Goal: Task Accomplishment & Management: Manage account settings

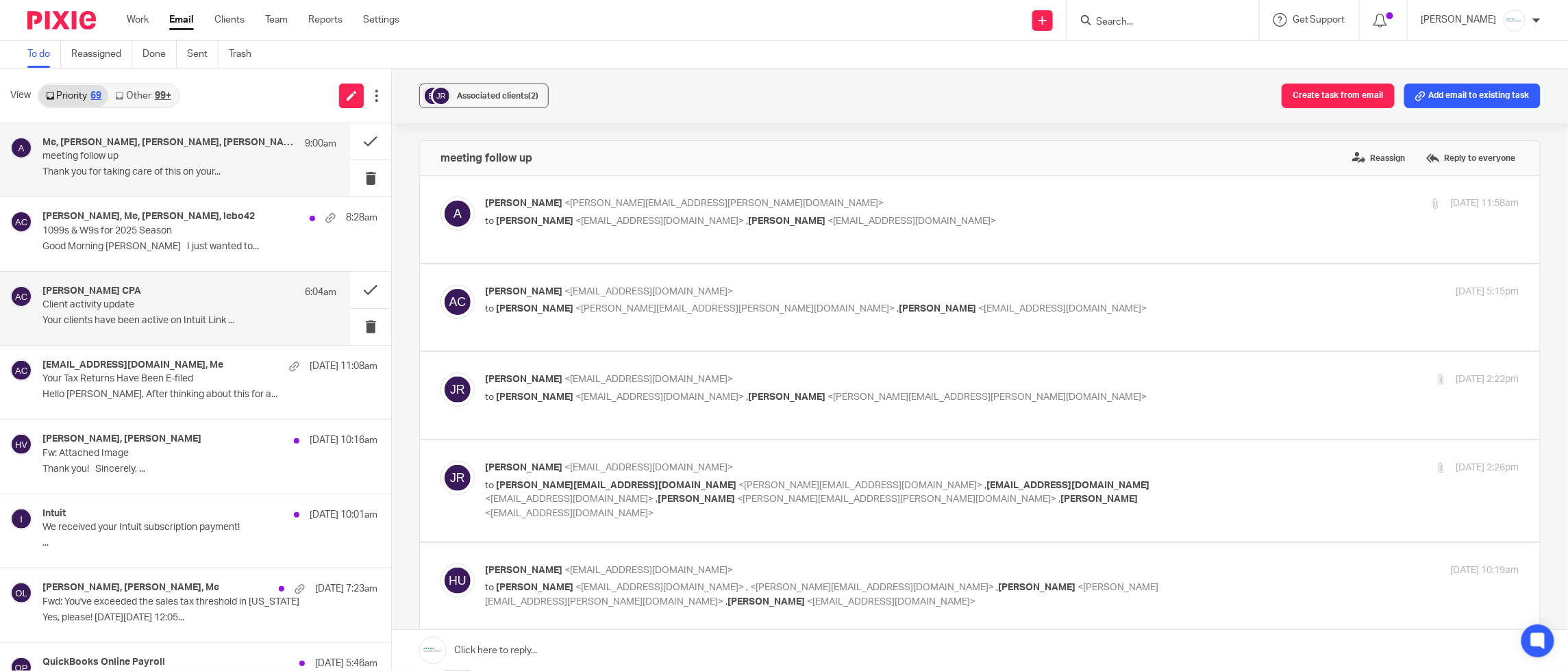
scroll to position [3384, 0]
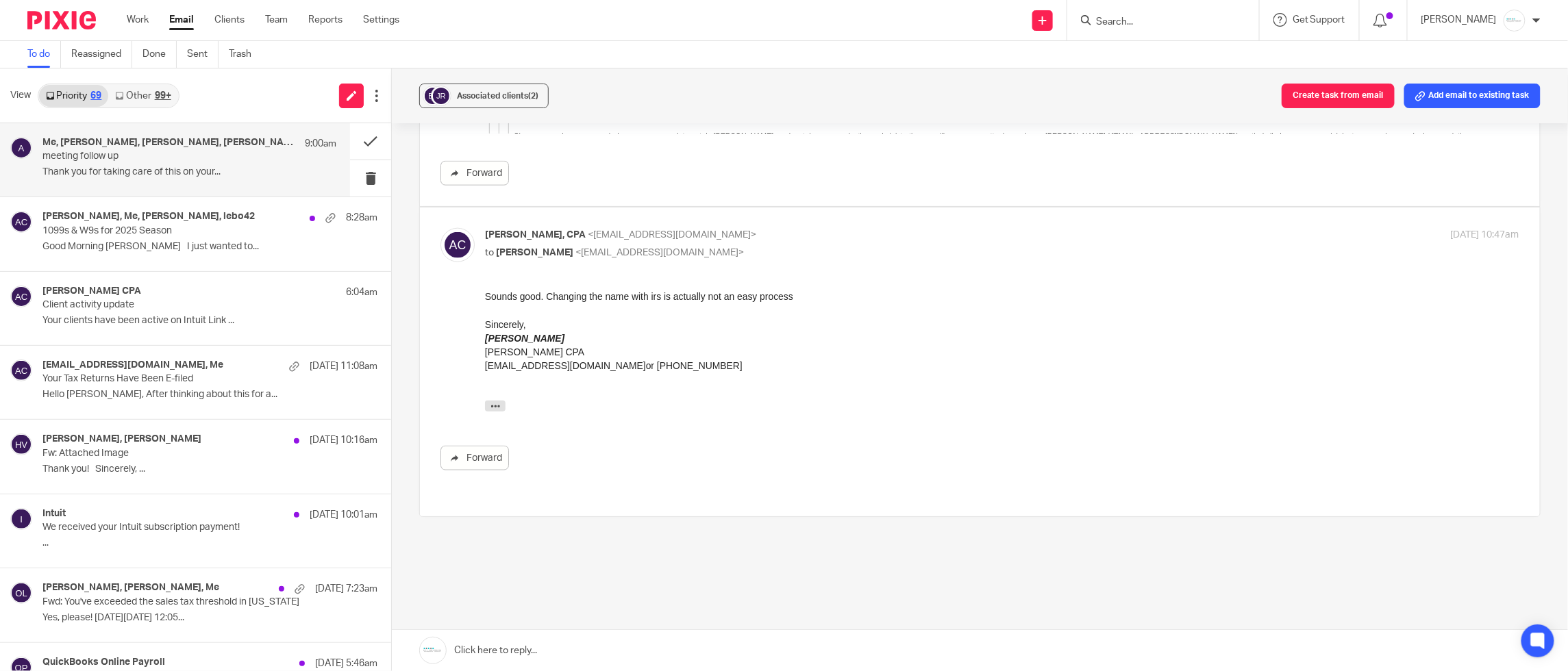
drag, startPoint x: 1012, startPoint y: 259, endPoint x: 996, endPoint y: 259, distance: 16.0
click at [1005, 259] on div "Amy L Corfixsen, CPA <amylcpa@gmail.com> to Jim Roberts <adjusterjimroberts@gma…" at bounding box center [980, 362] width 1079 height 268
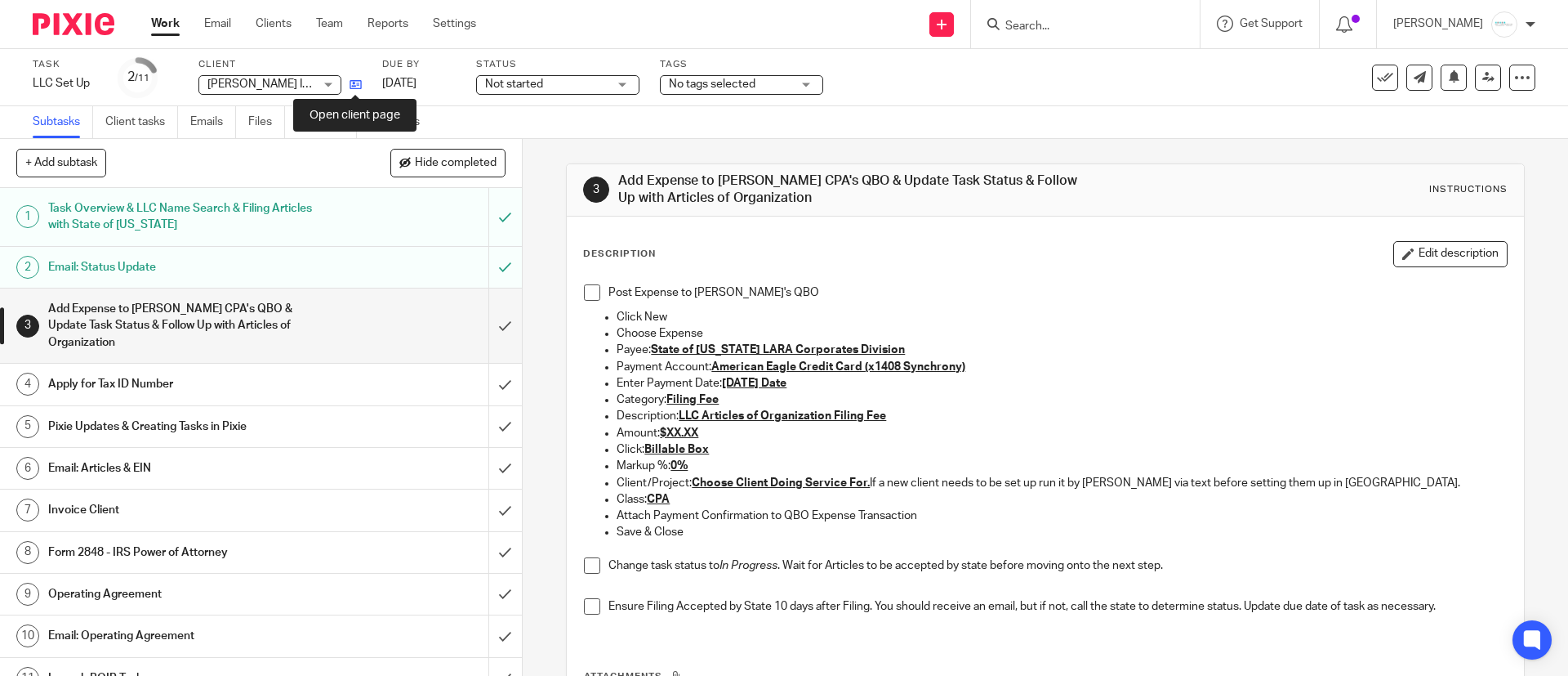
click at [356, 82] on icon at bounding box center [355, 84] width 12 height 12
click at [1089, 24] on input "Search" at bounding box center [1077, 27] width 147 height 14
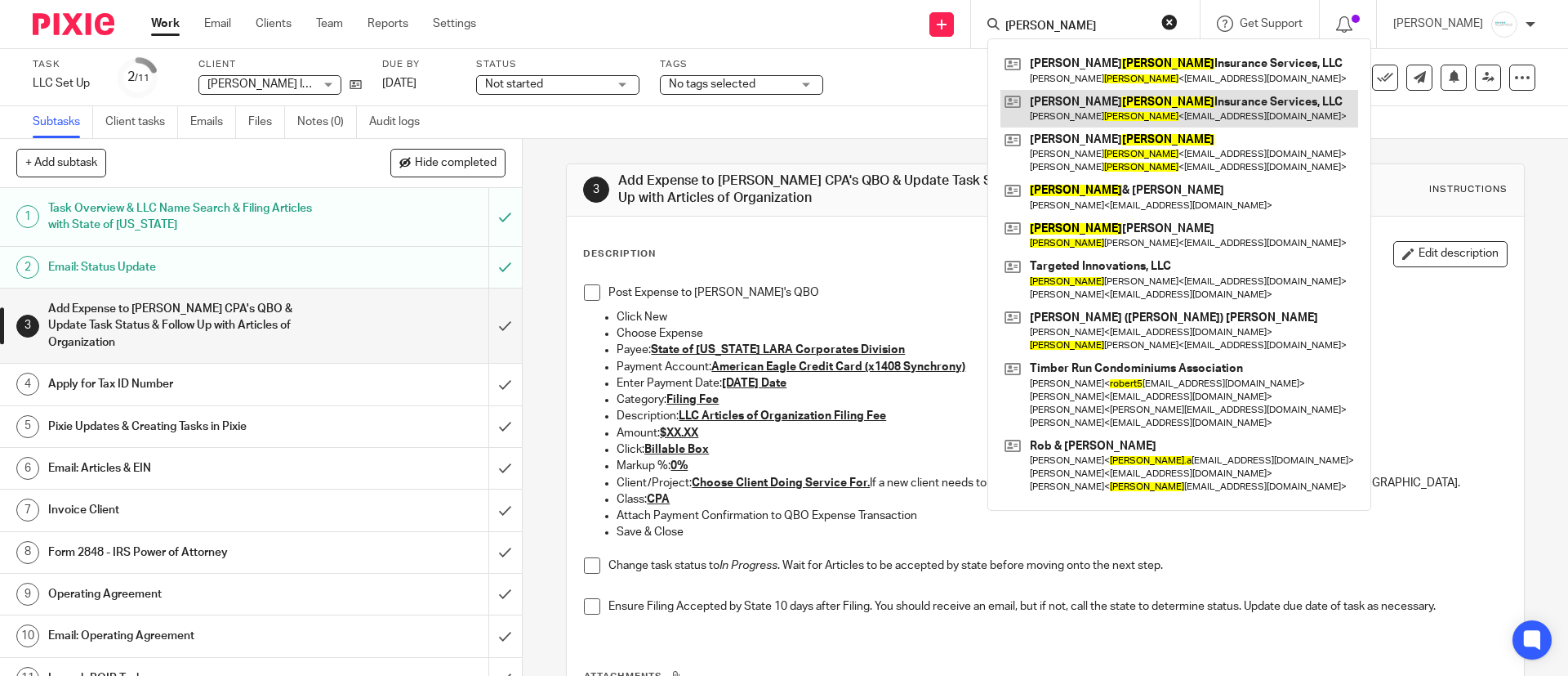
type input "roberts"
click at [1148, 110] on link at bounding box center [1179, 108] width 358 height 37
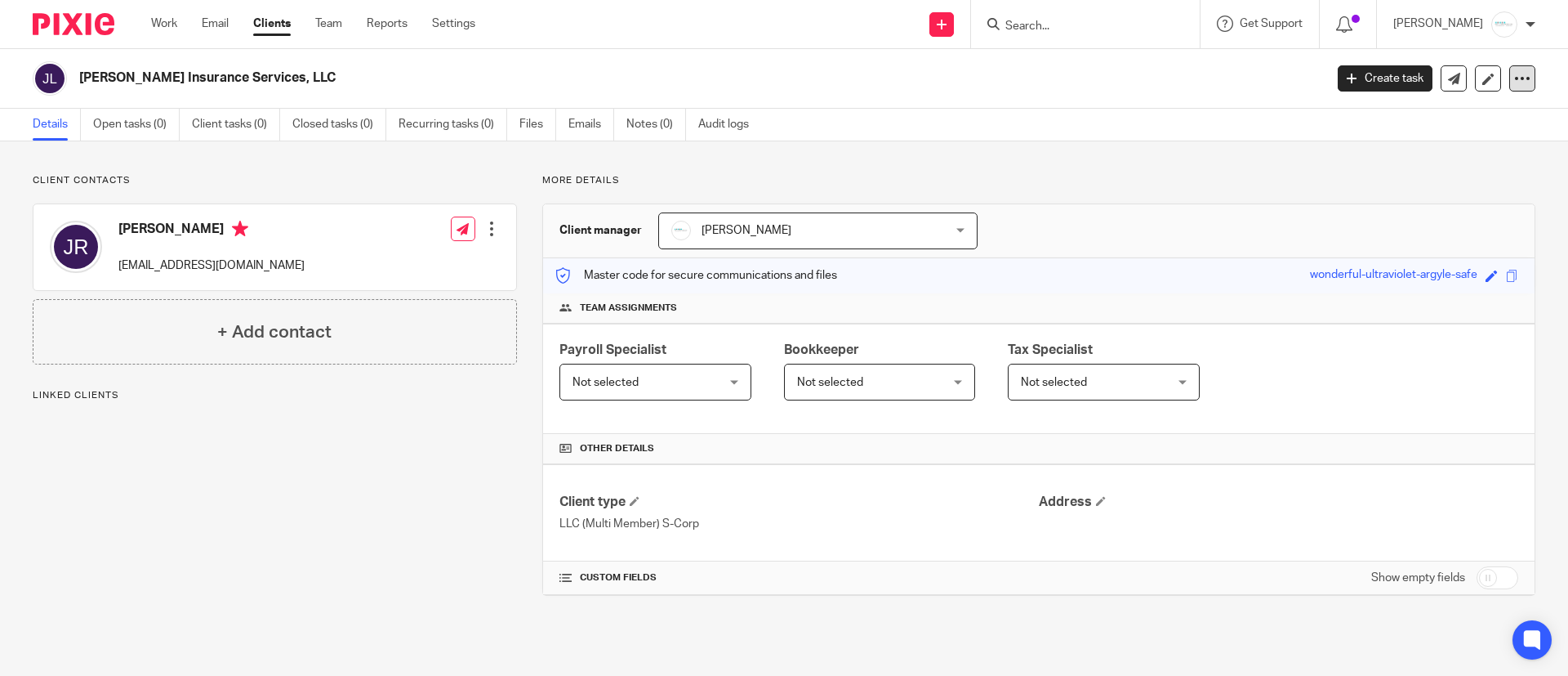
click at [1514, 80] on icon at bounding box center [1521, 78] width 16 height 16
click at [1461, 183] on span "Delete client" at bounding box center [1471, 188] width 66 height 11
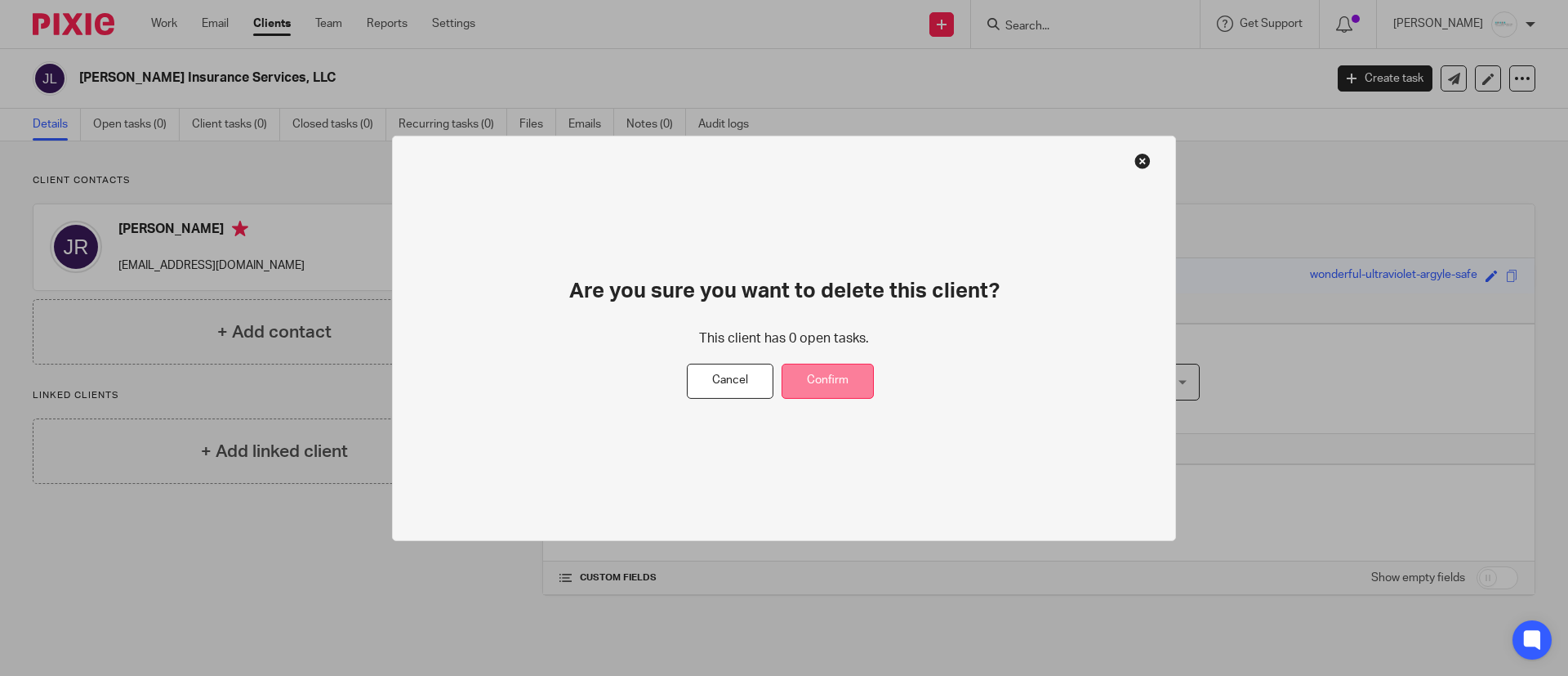
click at [855, 384] on button "Confirm" at bounding box center [827, 381] width 92 height 35
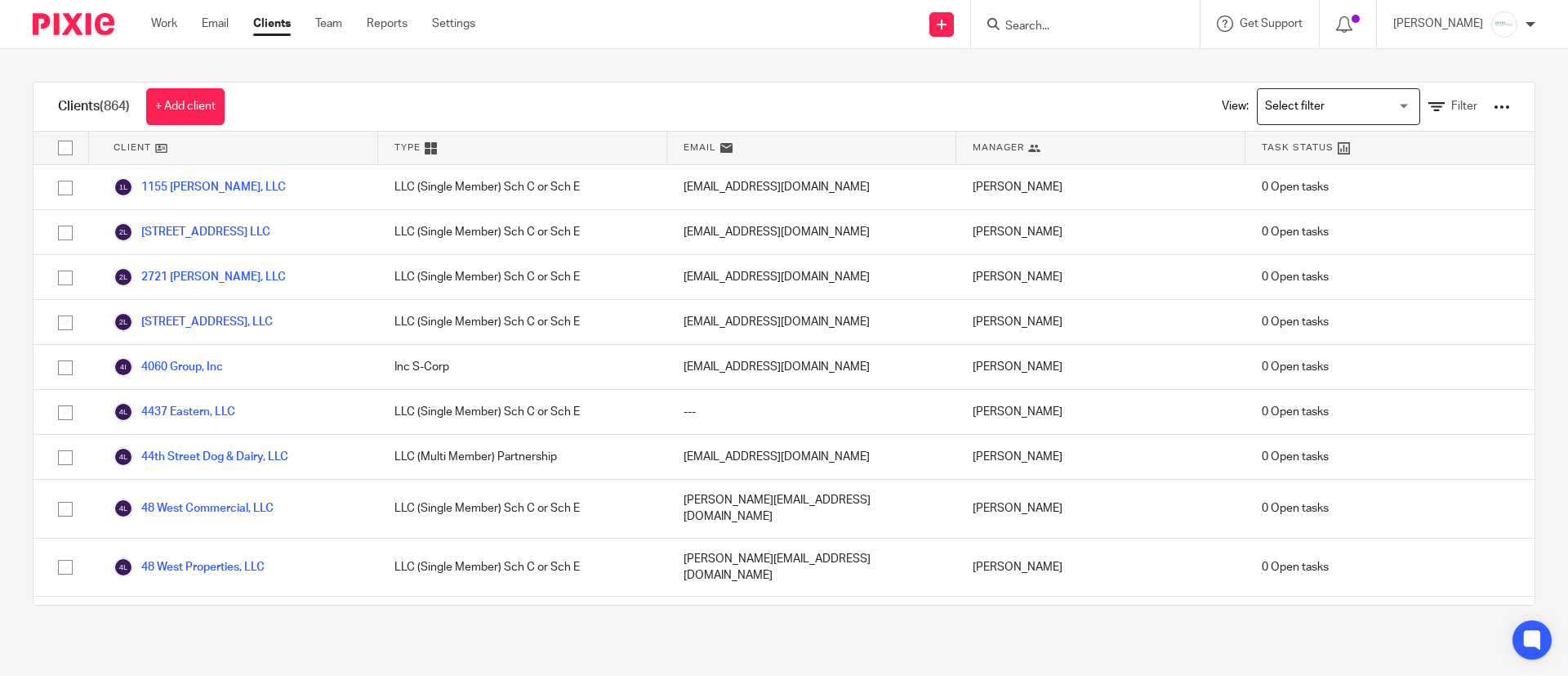
click at [1128, 20] on input "Search" at bounding box center [1077, 27] width 147 height 14
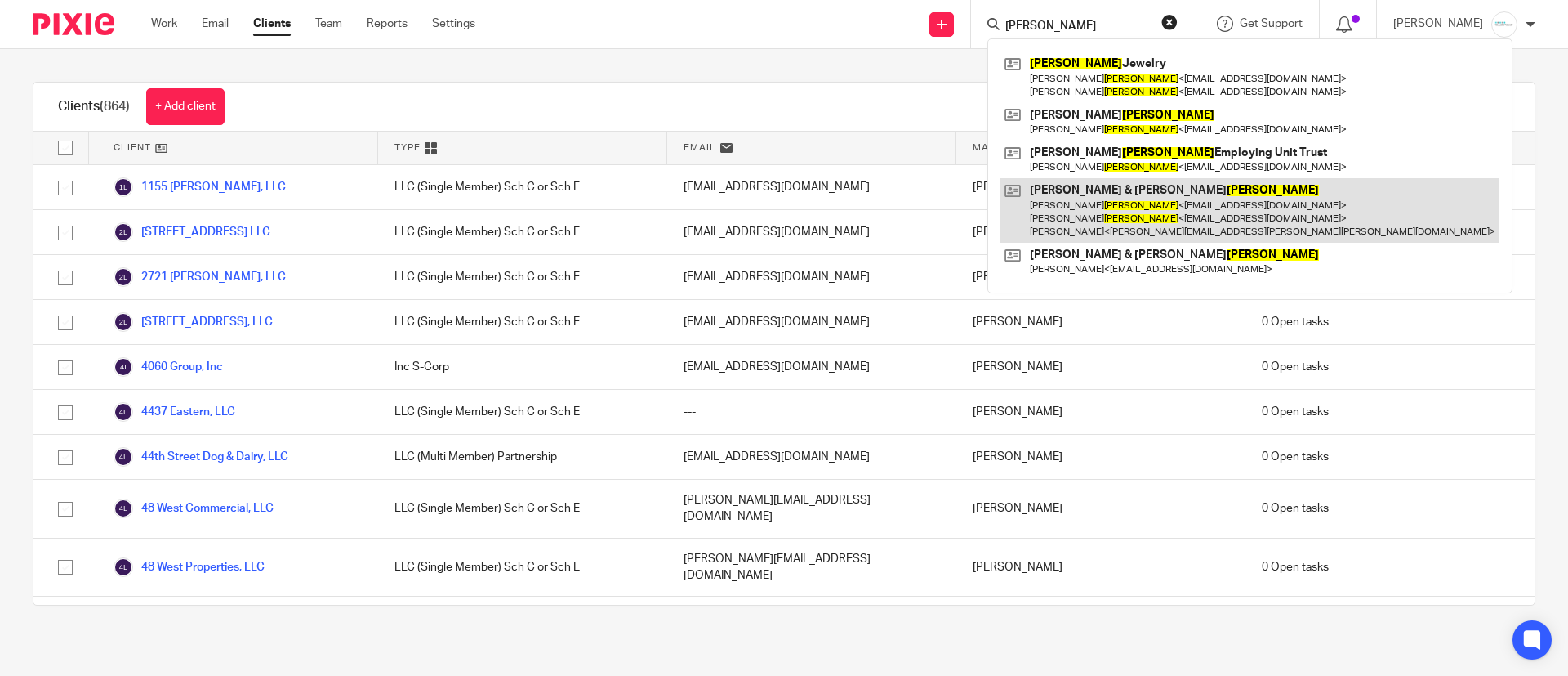
type input "fryling"
click at [1146, 201] on link at bounding box center [1249, 210] width 499 height 65
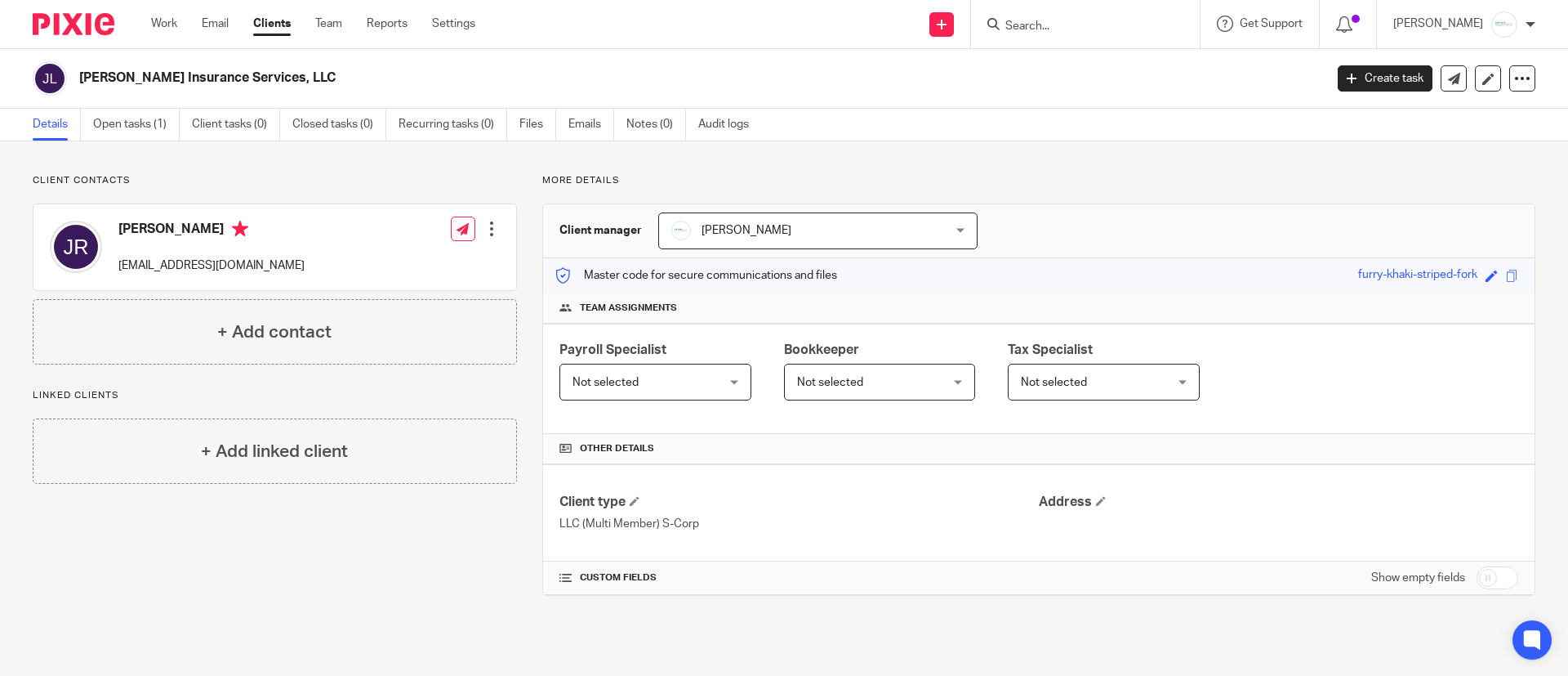
click at [1051, 29] on input "Search" at bounding box center [1077, 27] width 147 height 14
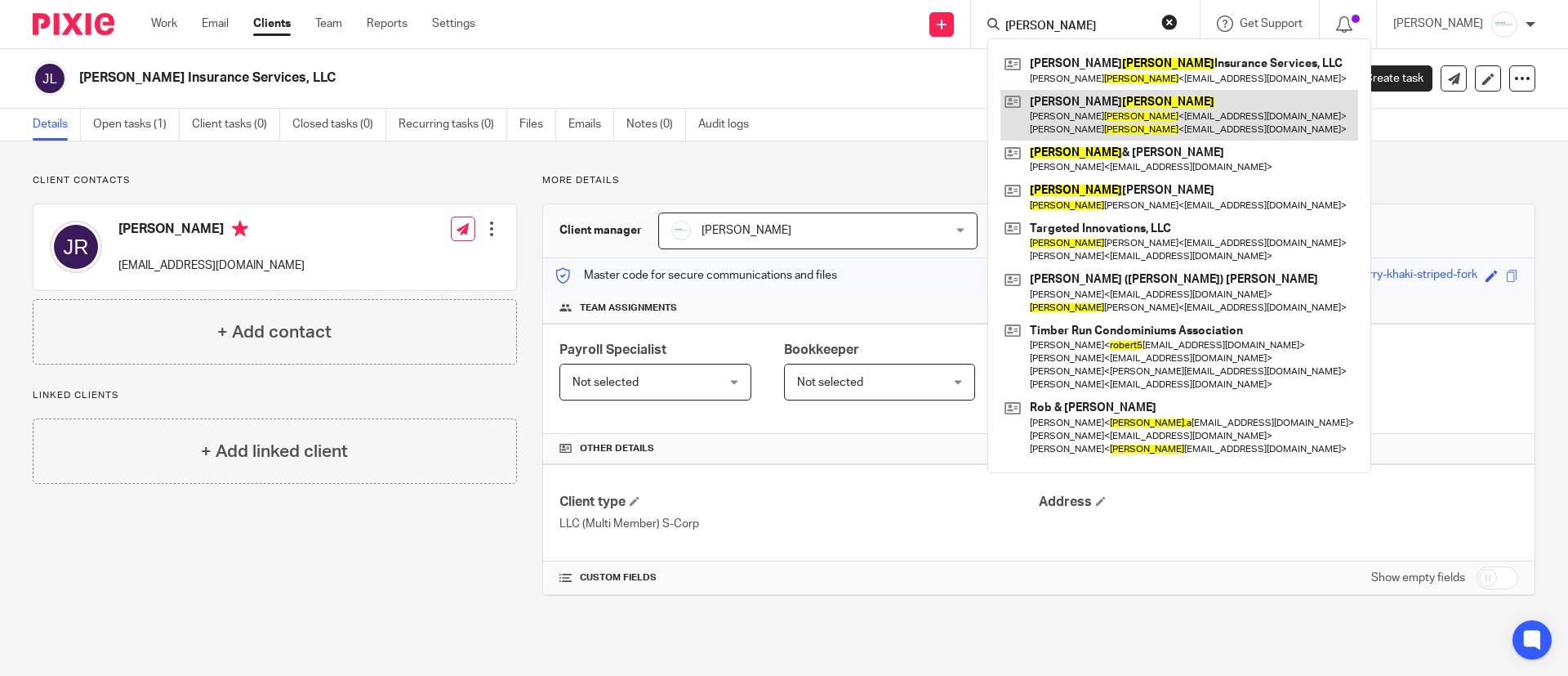
type input "roberts"
click at [1127, 120] on link at bounding box center [1179, 114] width 358 height 50
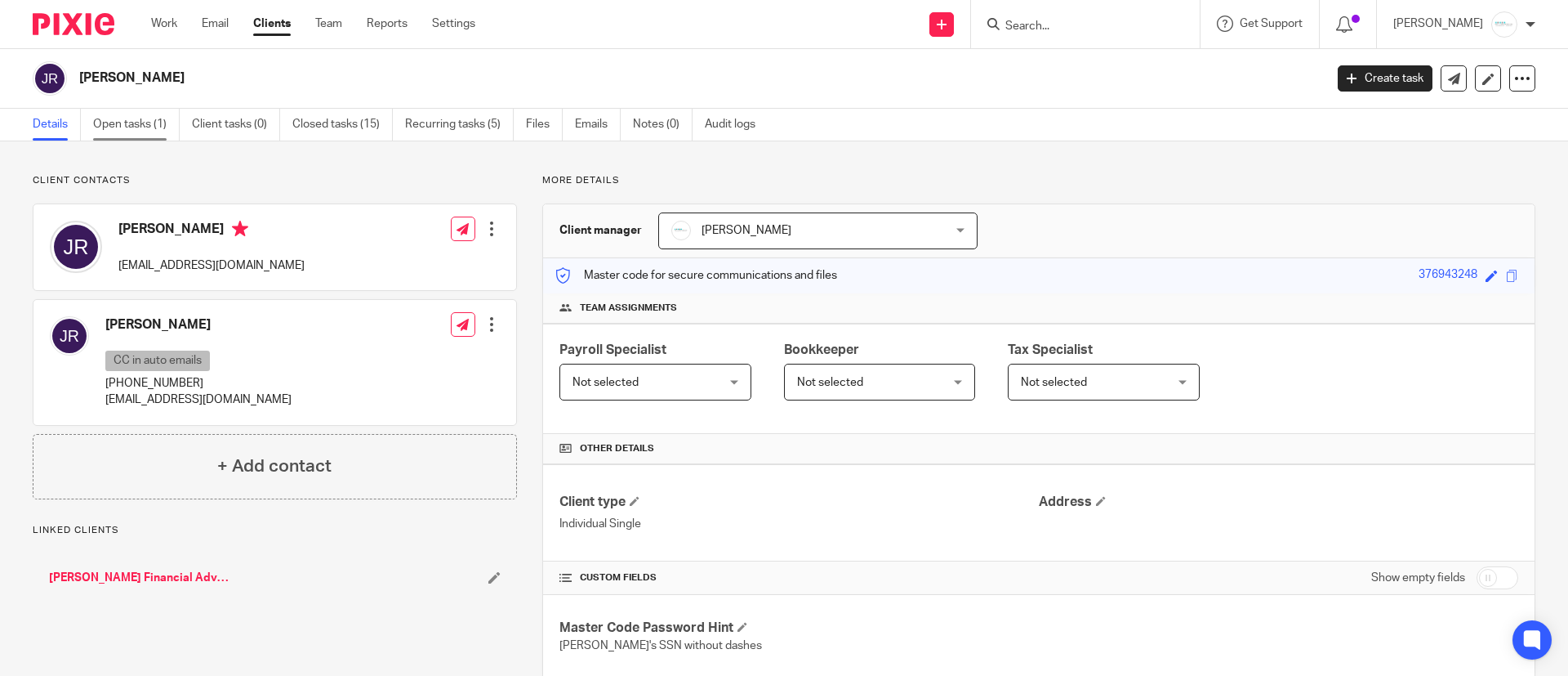
click at [114, 125] on link "Open tasks (1)" at bounding box center [136, 124] width 87 height 31
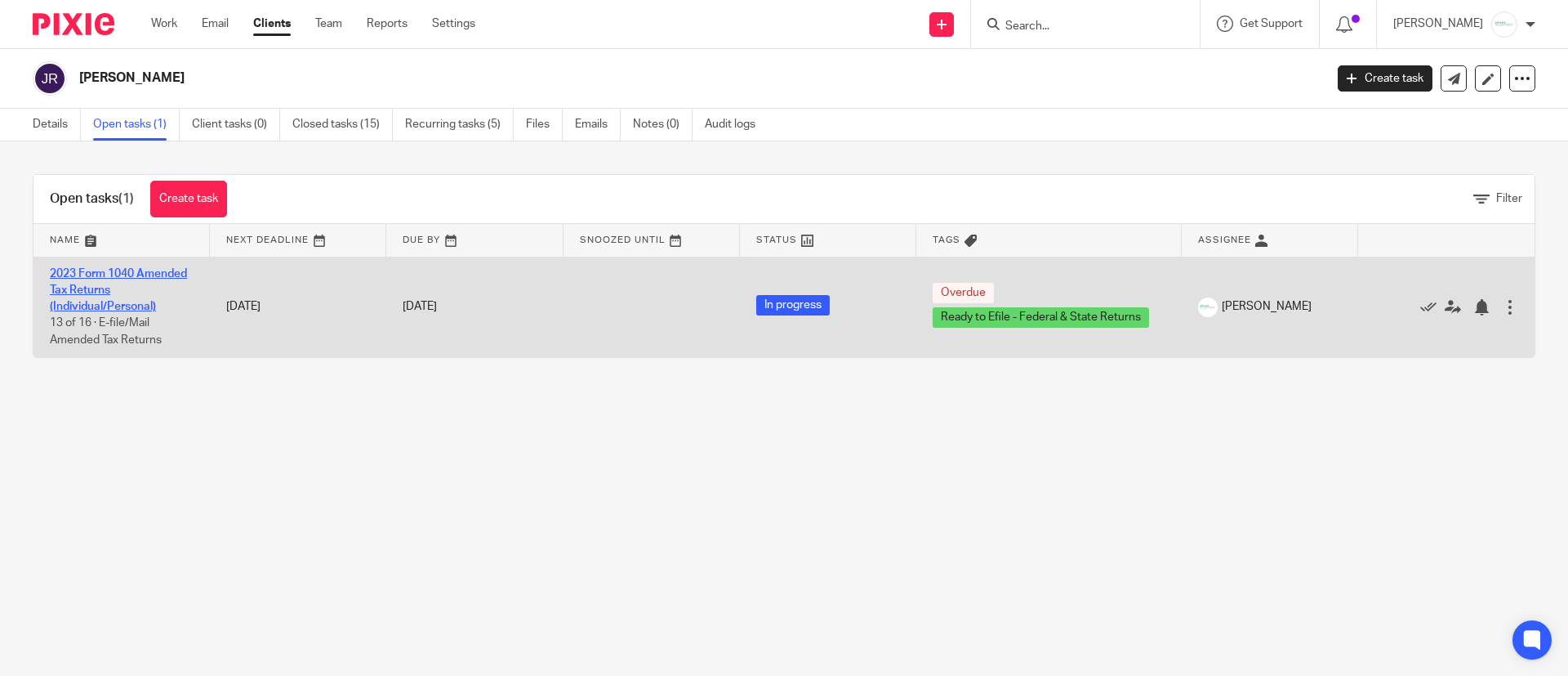
click at [125, 278] on link "2023 Form 1040 Amended Tax Returns (Individual/Personal)" at bounding box center [118, 290] width 137 height 45
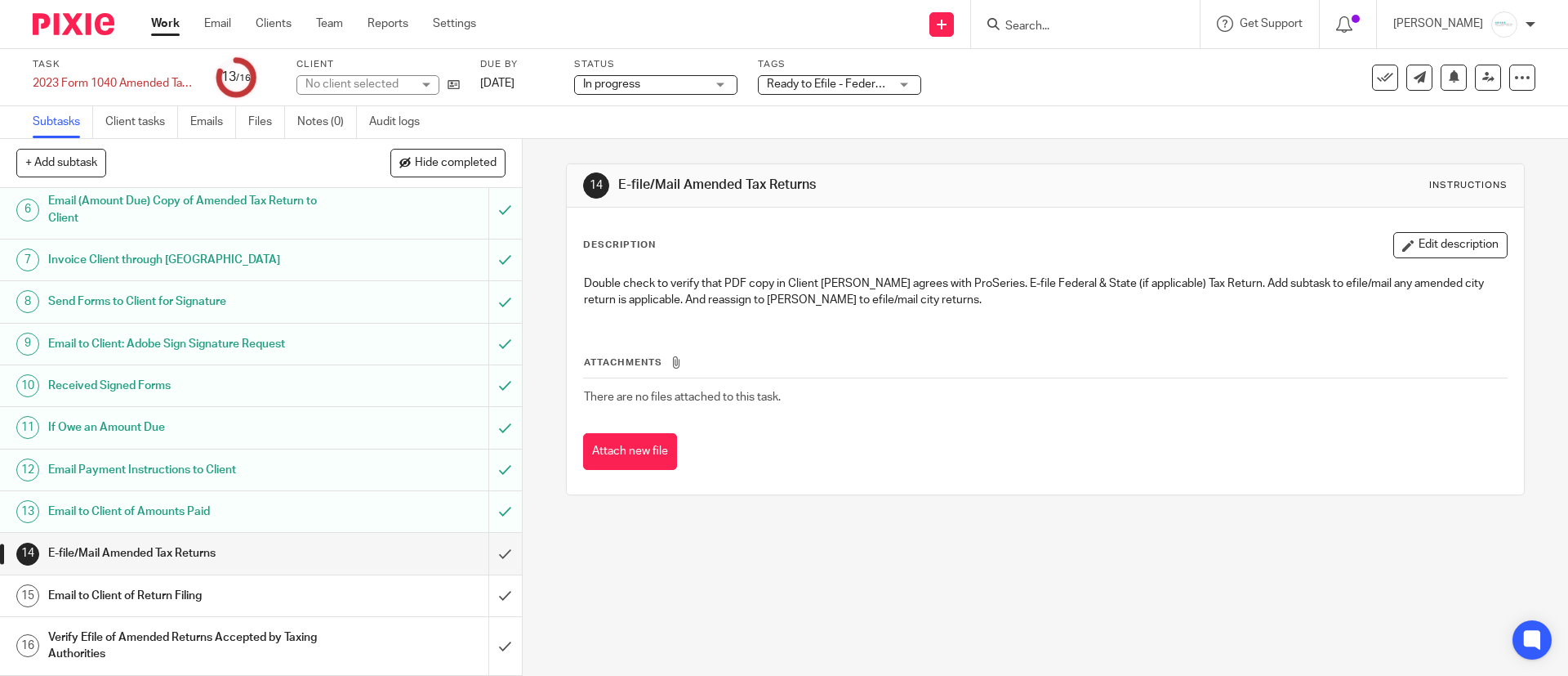
scroll to position [250, 0]
click at [473, 558] on input "submit" at bounding box center [261, 553] width 521 height 41
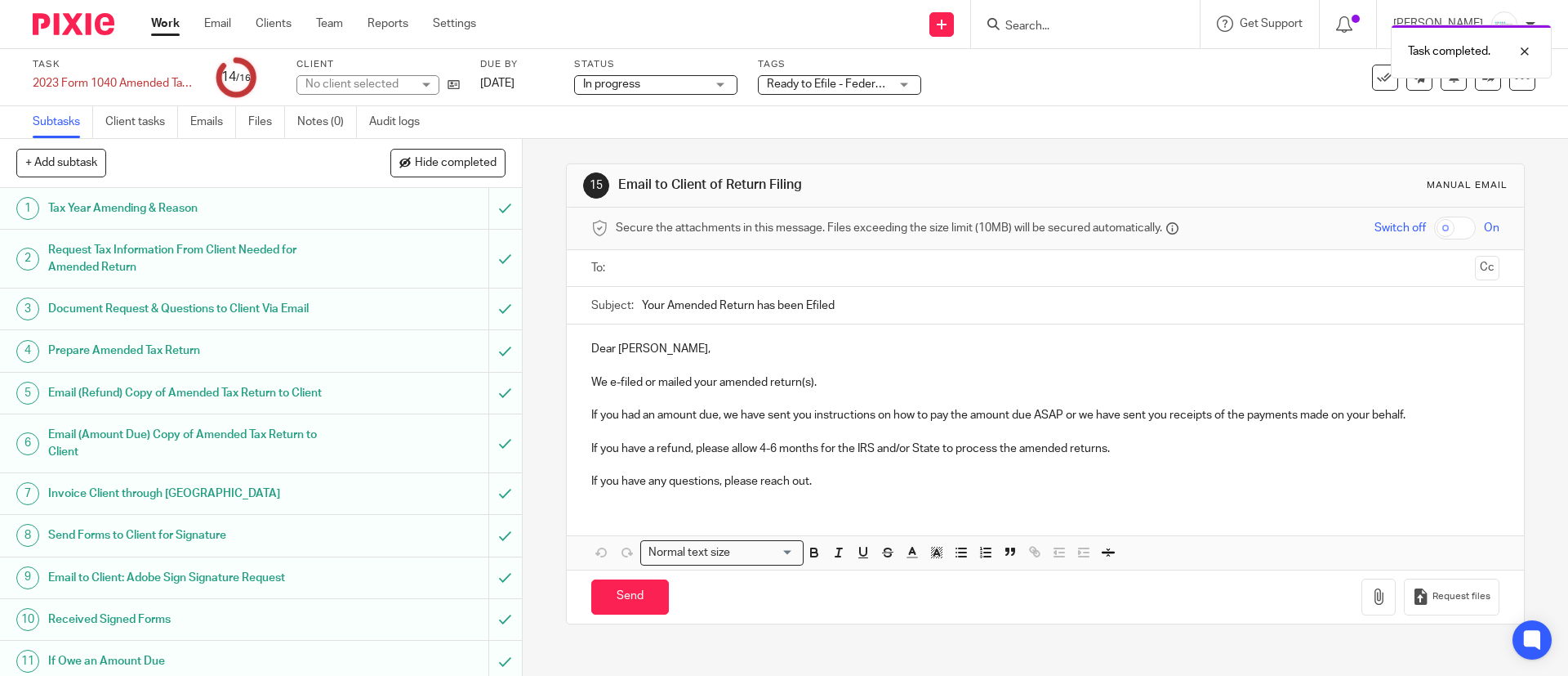
click at [717, 268] on input "text" at bounding box center [1044, 268] width 846 height 19
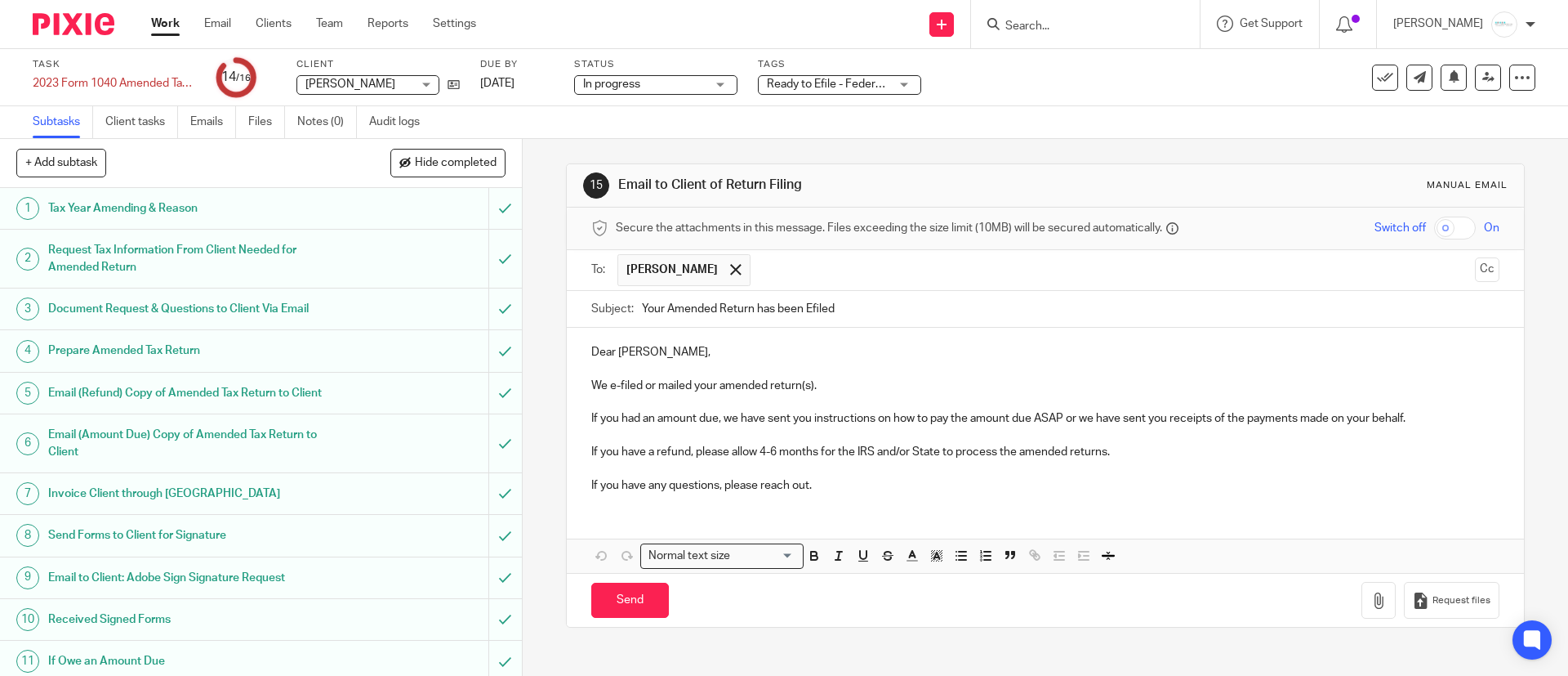
click at [714, 385] on p "We e-filed or mailed your amended return(s)." at bounding box center [1045, 386] width 908 height 16
click at [916, 609] on button "Save draft" at bounding box center [931, 600] width 103 height 35
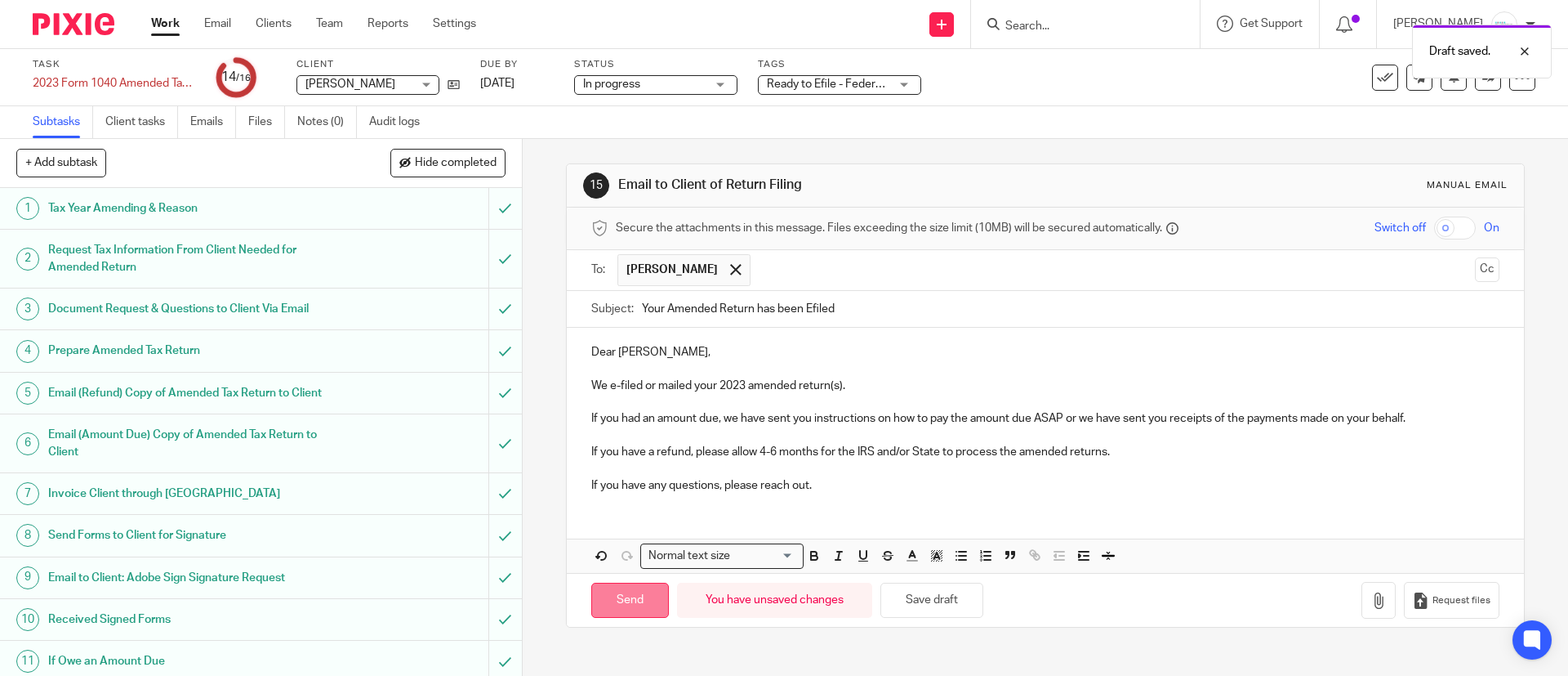
click at [604, 601] on input "Send" at bounding box center [630, 600] width 78 height 35
type input "Sent"
click at [847, 82] on div "Draft saved. Message sent." at bounding box center [1167, 78] width 768 height 124
click at [893, 83] on div "Ready to Efile - Federal & State Returns" at bounding box center [839, 85] width 164 height 20
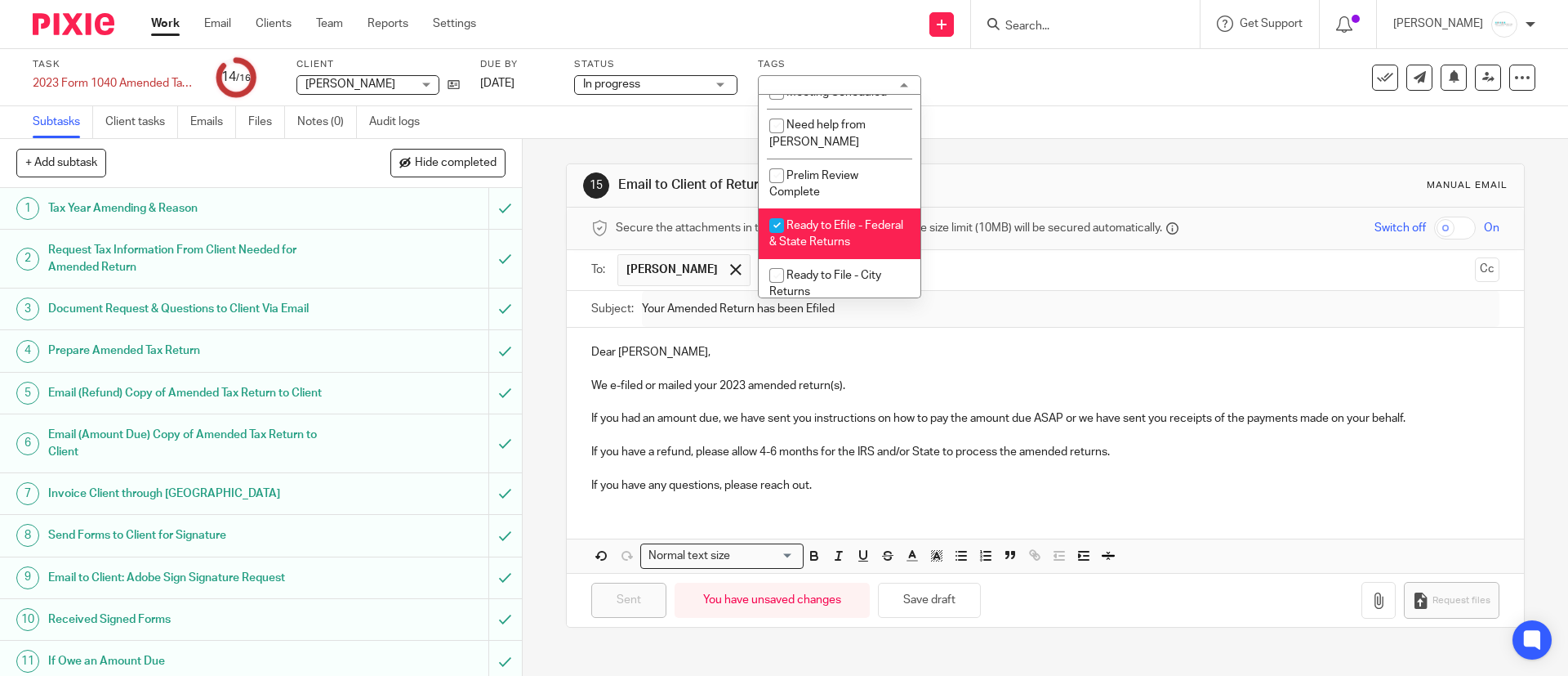
scroll to position [858, 0]
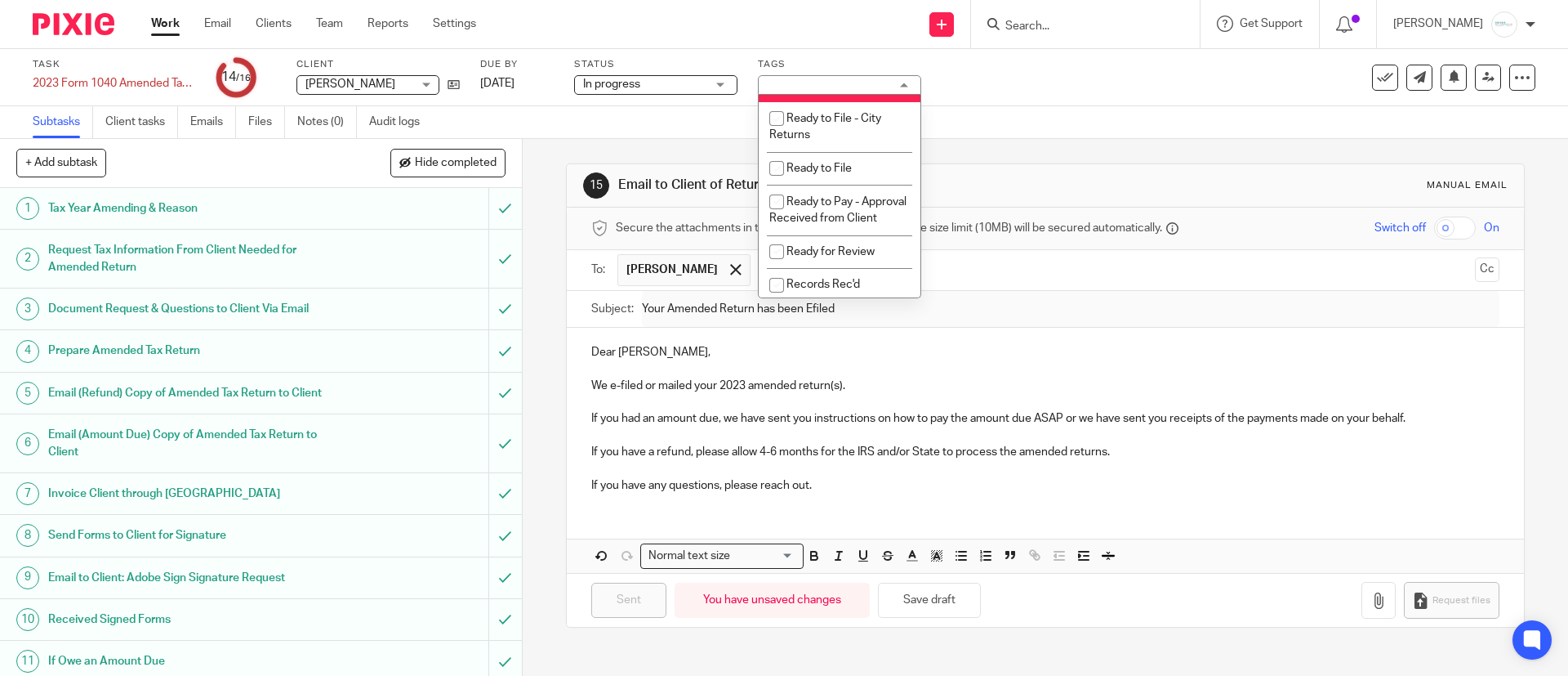
click at [841, 101] on li "Ready to Efile - Federal & State Returns" at bounding box center [839, 76] width 162 height 50
checkbox input "false"
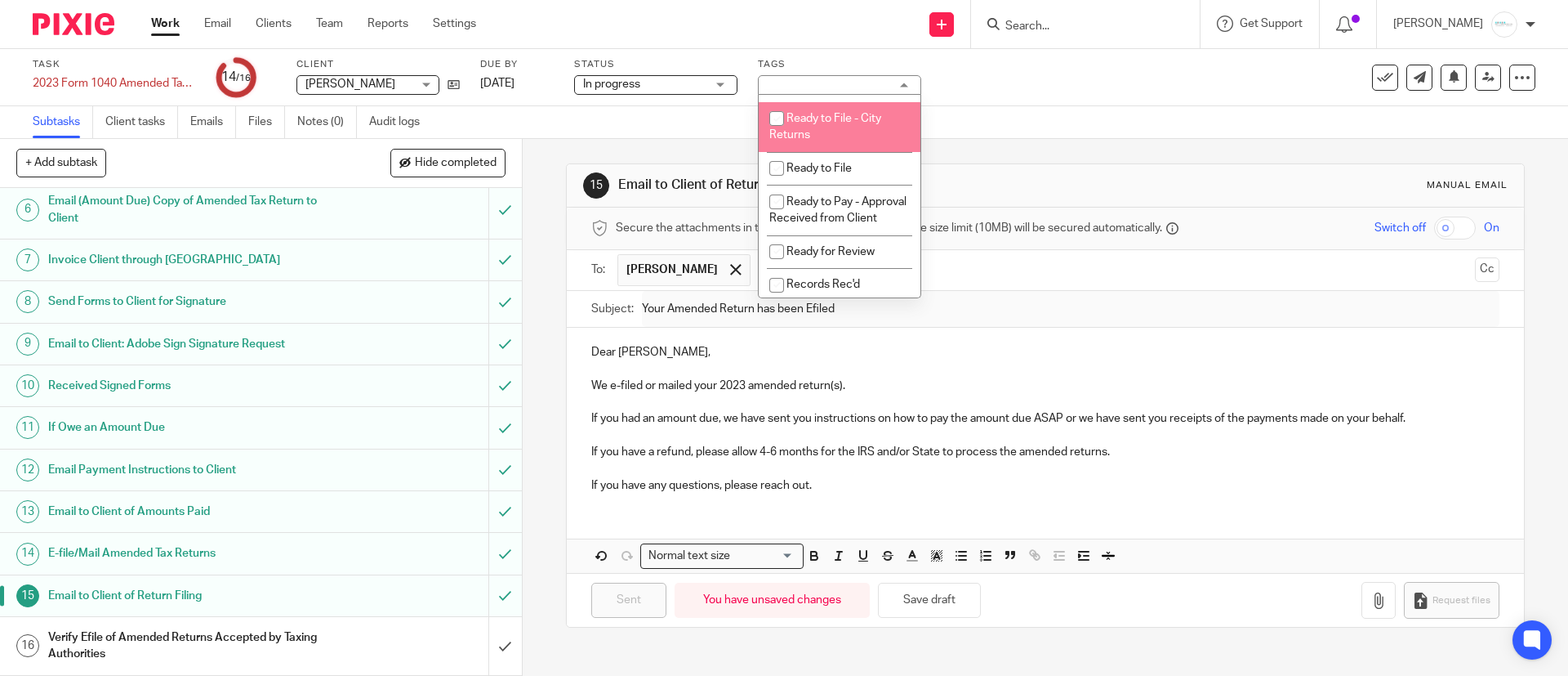
scroll to position [250, 0]
click at [522, 79] on link "Sep 15, 2025" at bounding box center [517, 84] width 73 height 17
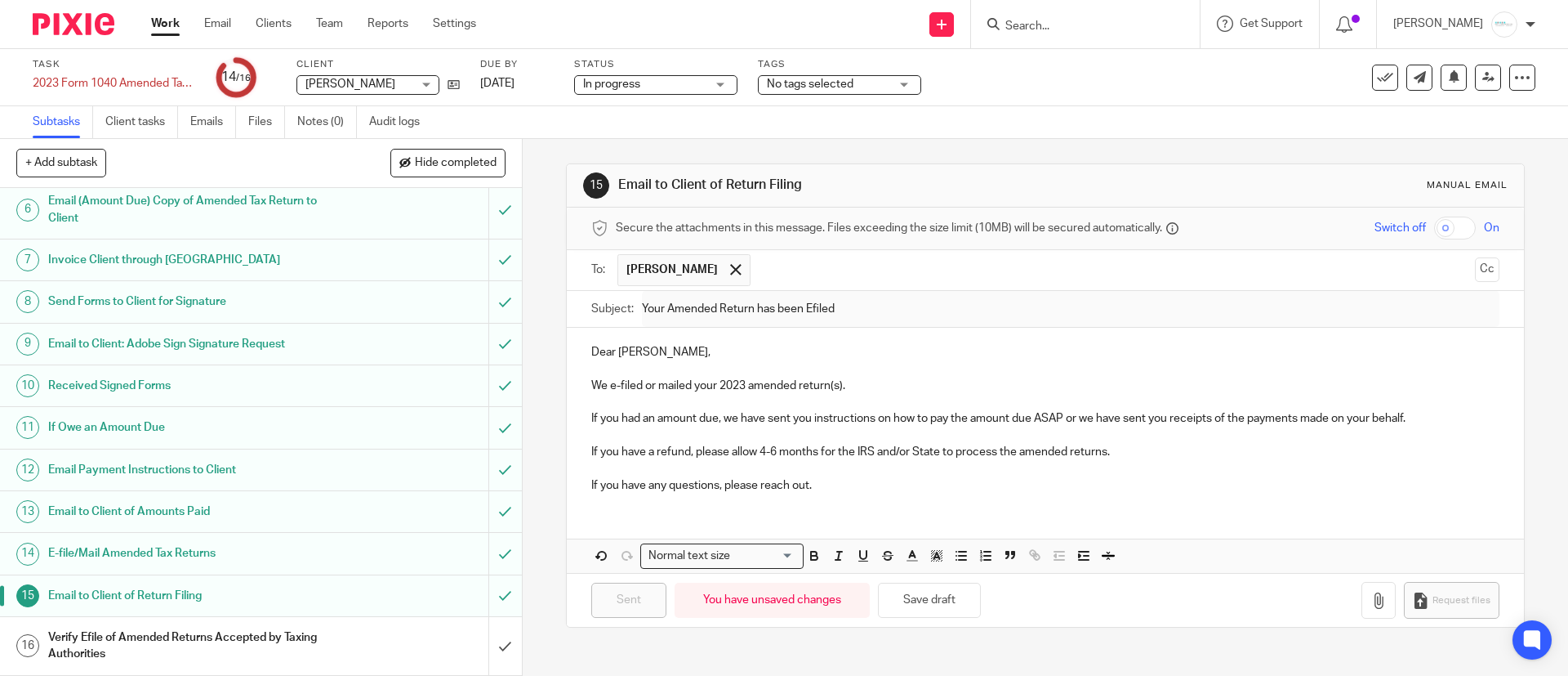
click at [199, 631] on h1 "Verify Efile of Amended Returns Accepted by Taxing Authorities" at bounding box center [189, 646] width 283 height 42
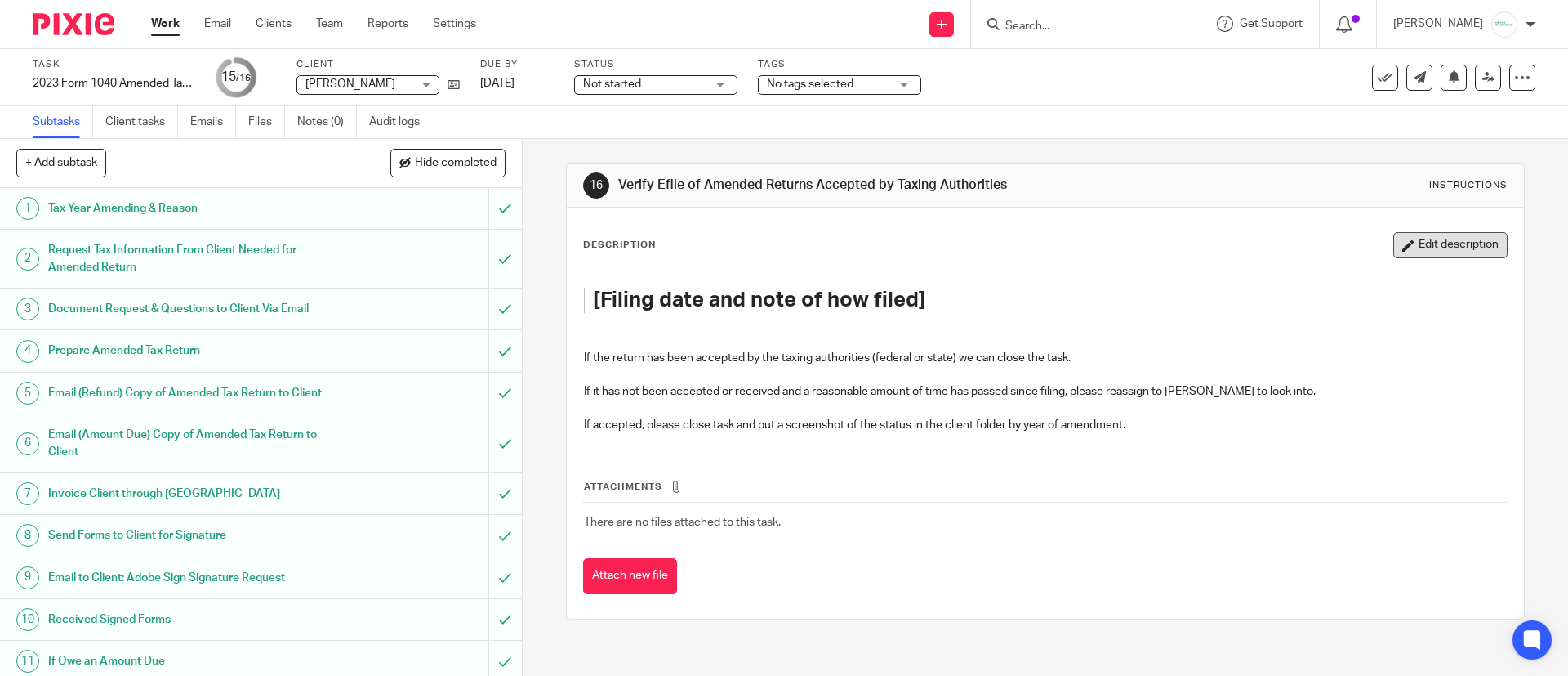
click at [1408, 242] on button "Edit description" at bounding box center [1450, 245] width 114 height 26
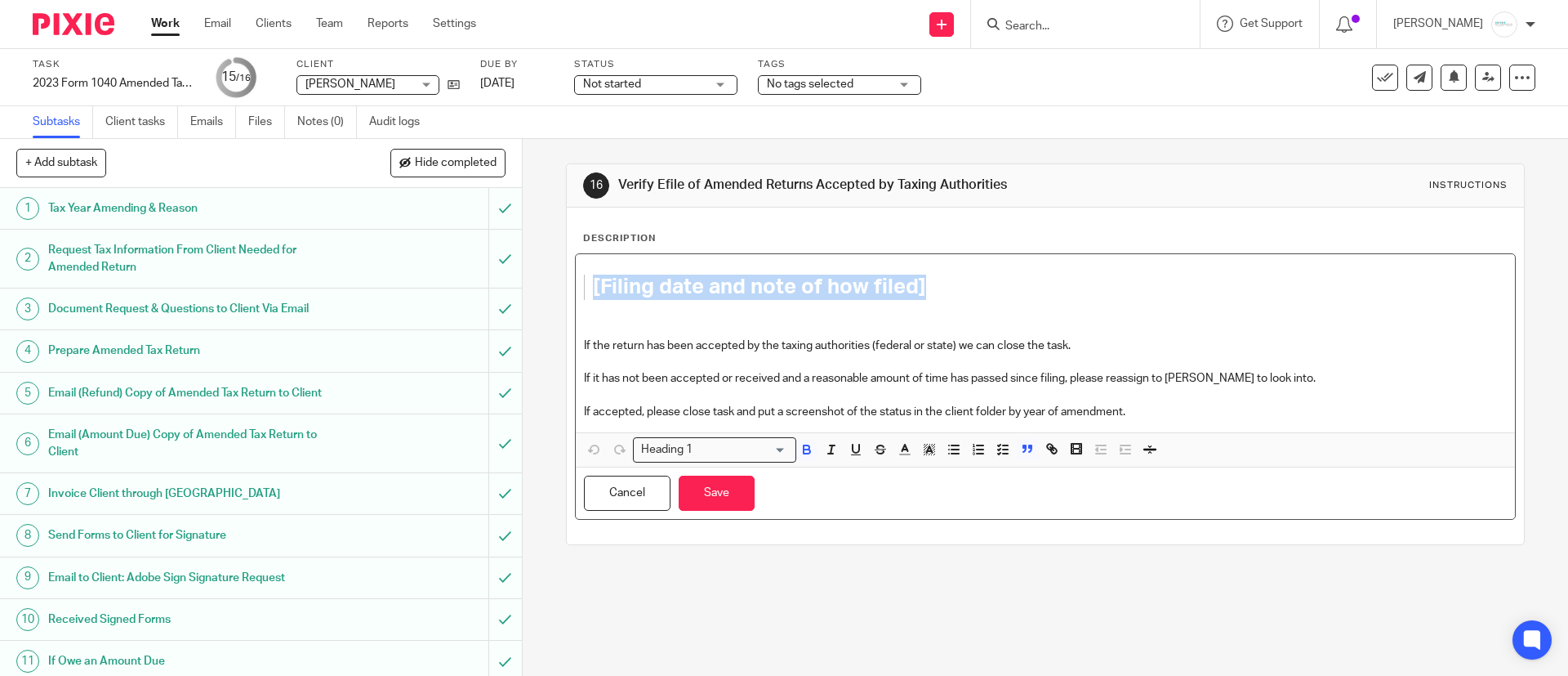
drag, startPoint x: 958, startPoint y: 282, endPoint x: 563, endPoint y: 284, distance: 395.0
click at [567, 284] on div "Description [Filing date and note of how filed] If the return has been accepted…" at bounding box center [1045, 376] width 956 height 337
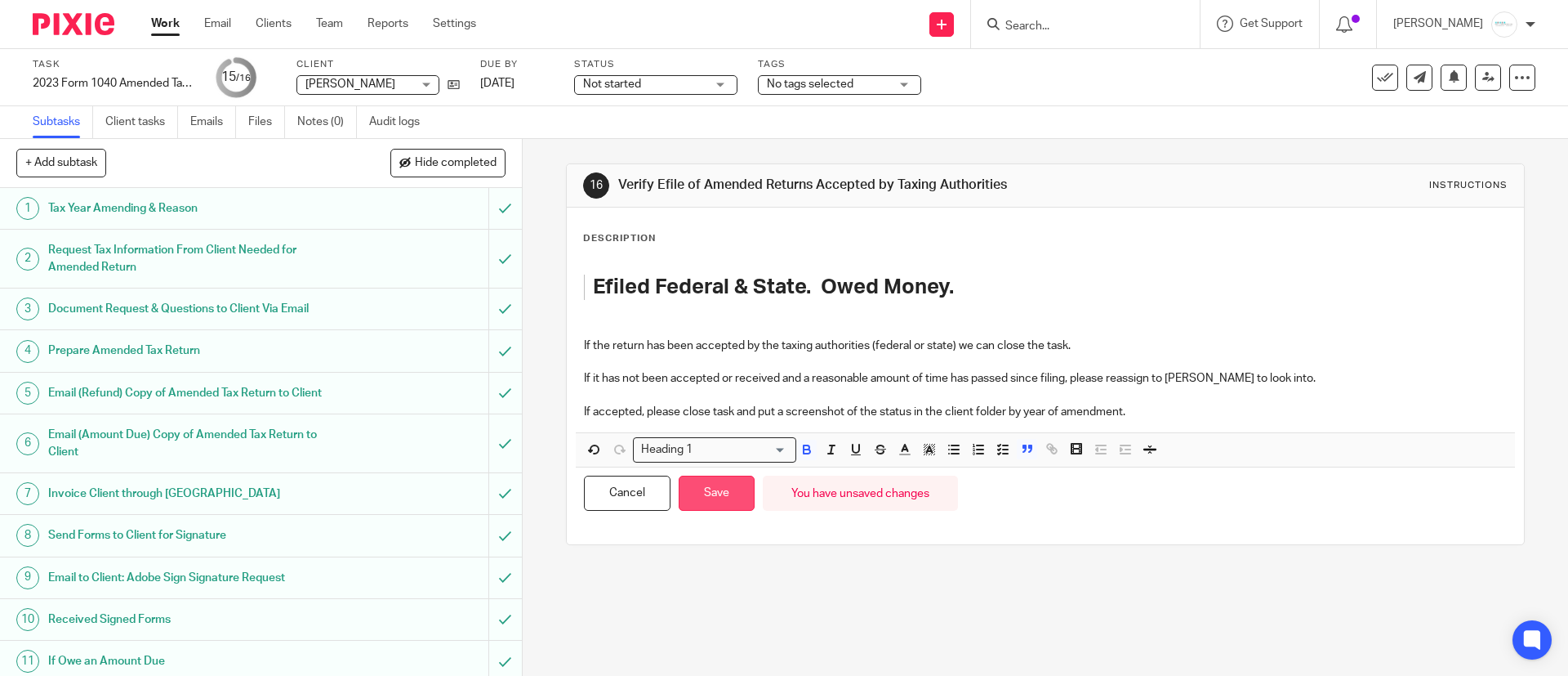
click at [723, 497] on button "Save" at bounding box center [716, 493] width 76 height 35
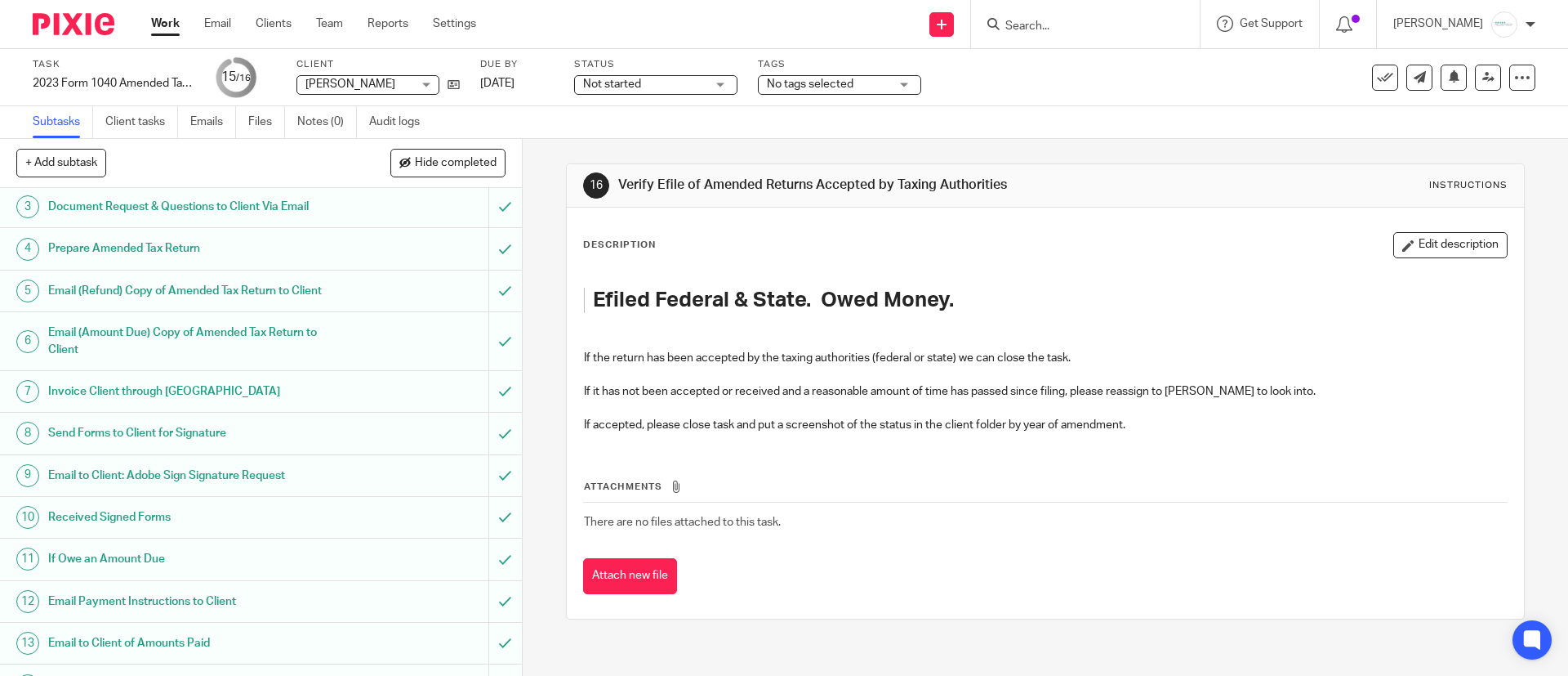
scroll to position [250, 0]
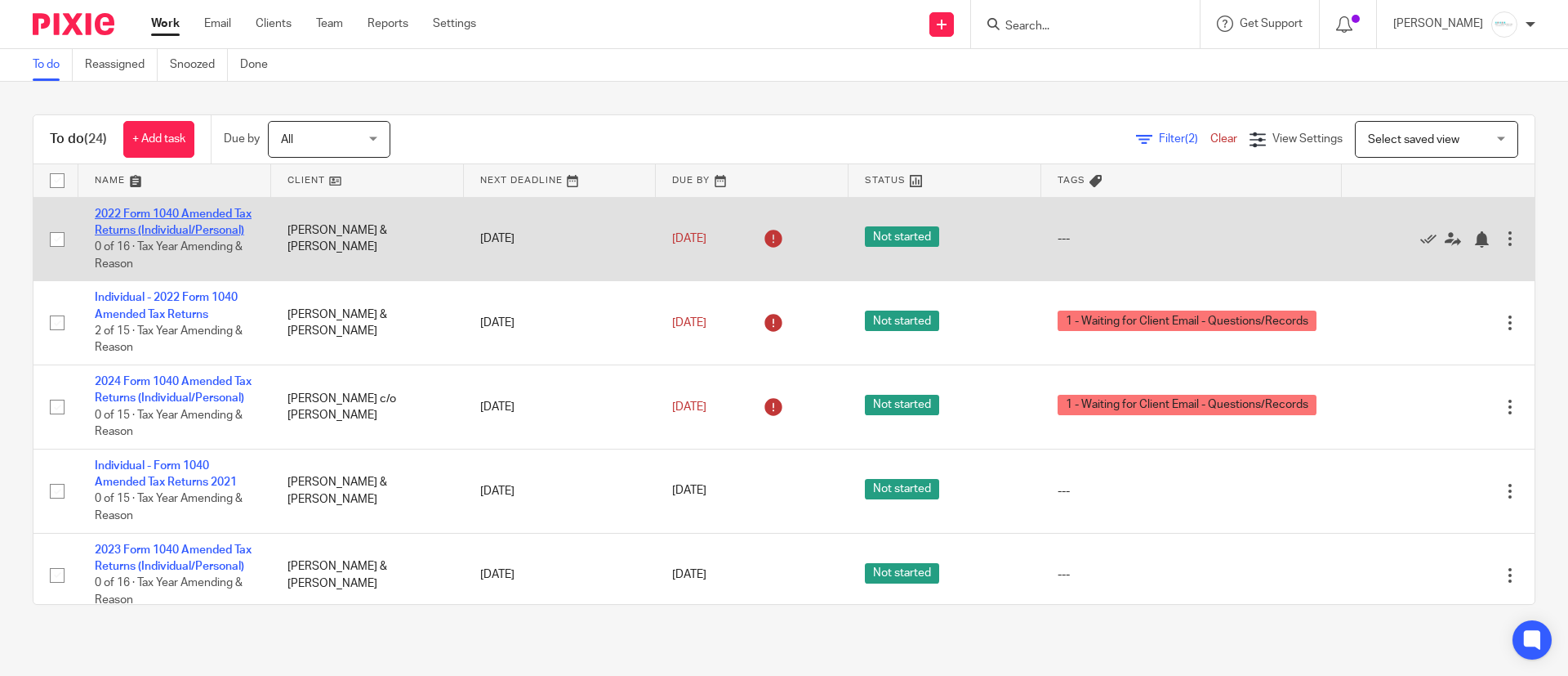
click at [137, 236] on link "2022 Form 1040 Amended Tax Returns (Individual/Personal)" at bounding box center [173, 222] width 157 height 28
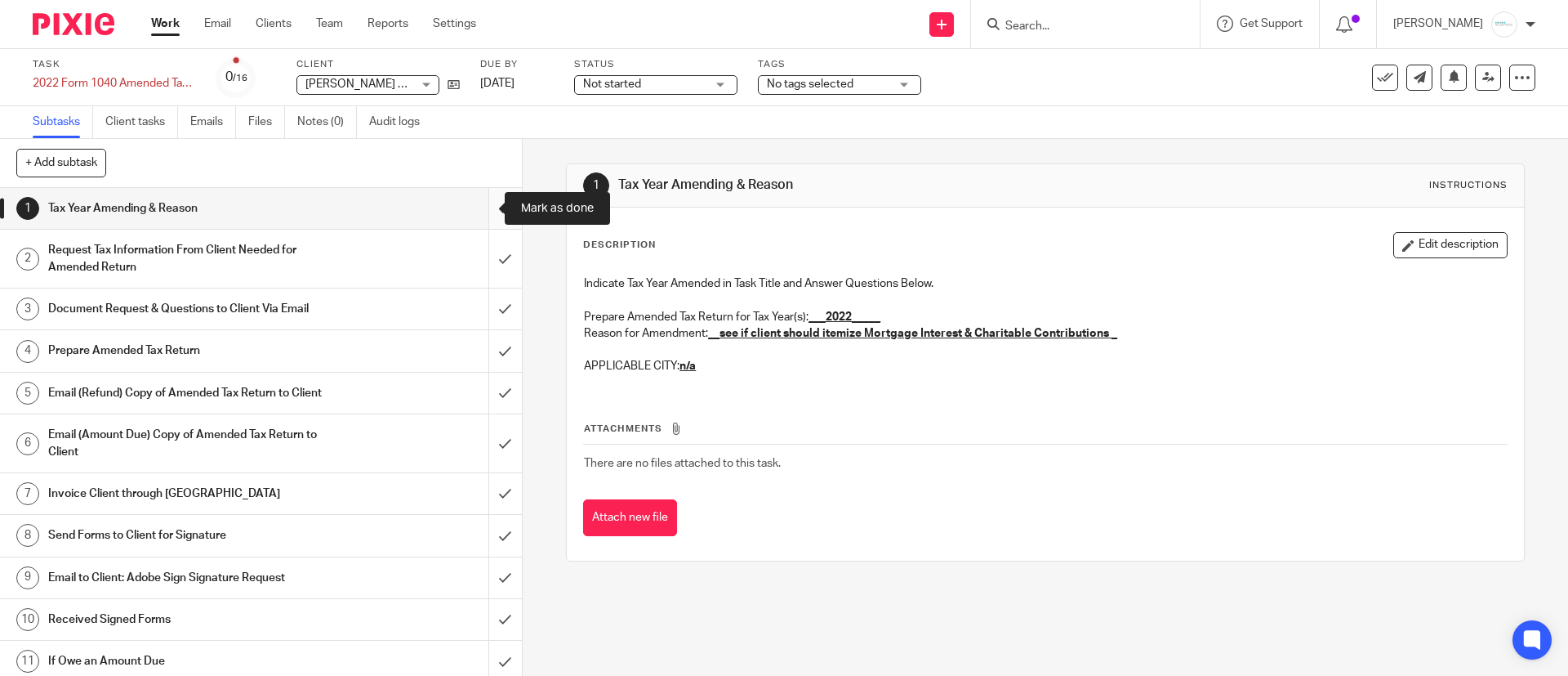
drag, startPoint x: 487, startPoint y: 201, endPoint x: 336, endPoint y: 210, distance: 151.3
click at [487, 201] on input "submit" at bounding box center [261, 208] width 521 height 41
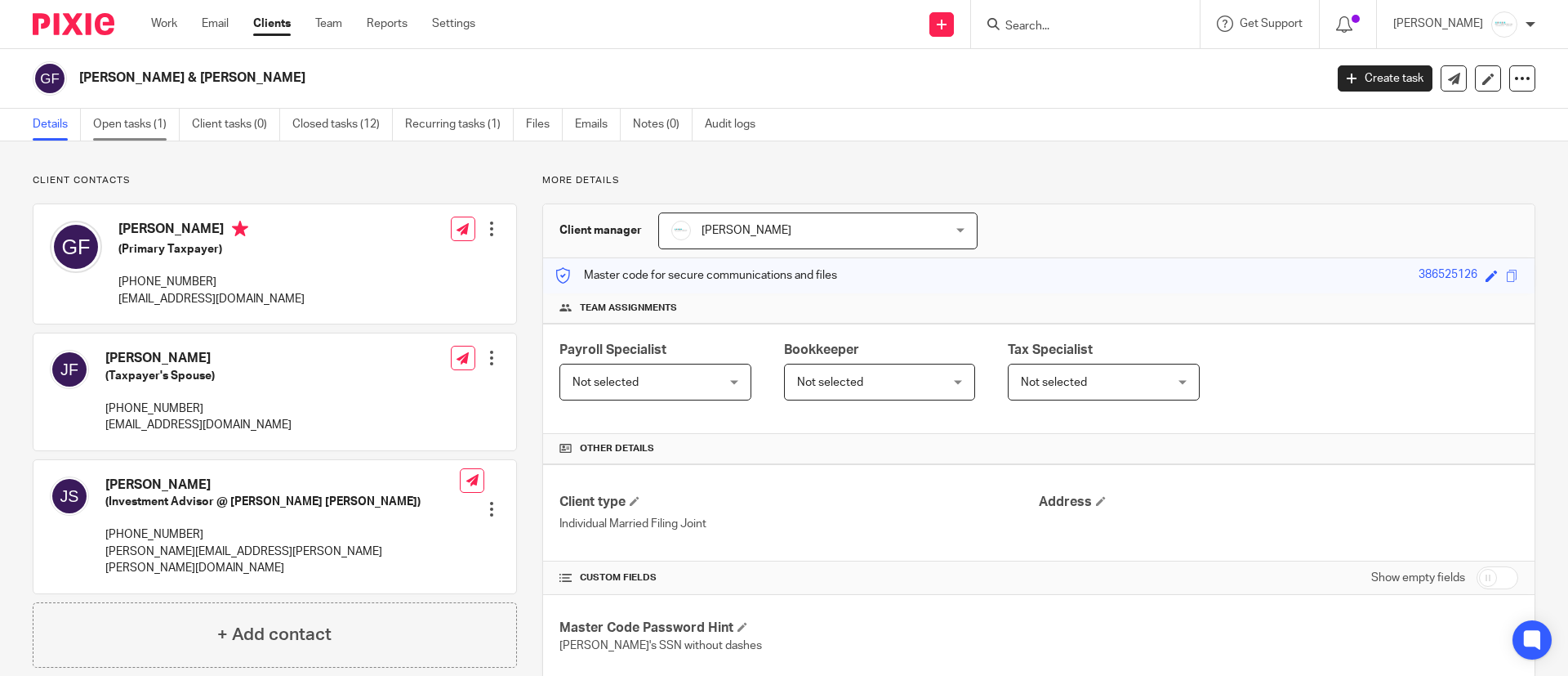
click at [124, 121] on link "Open tasks (1)" at bounding box center [136, 124] width 87 height 31
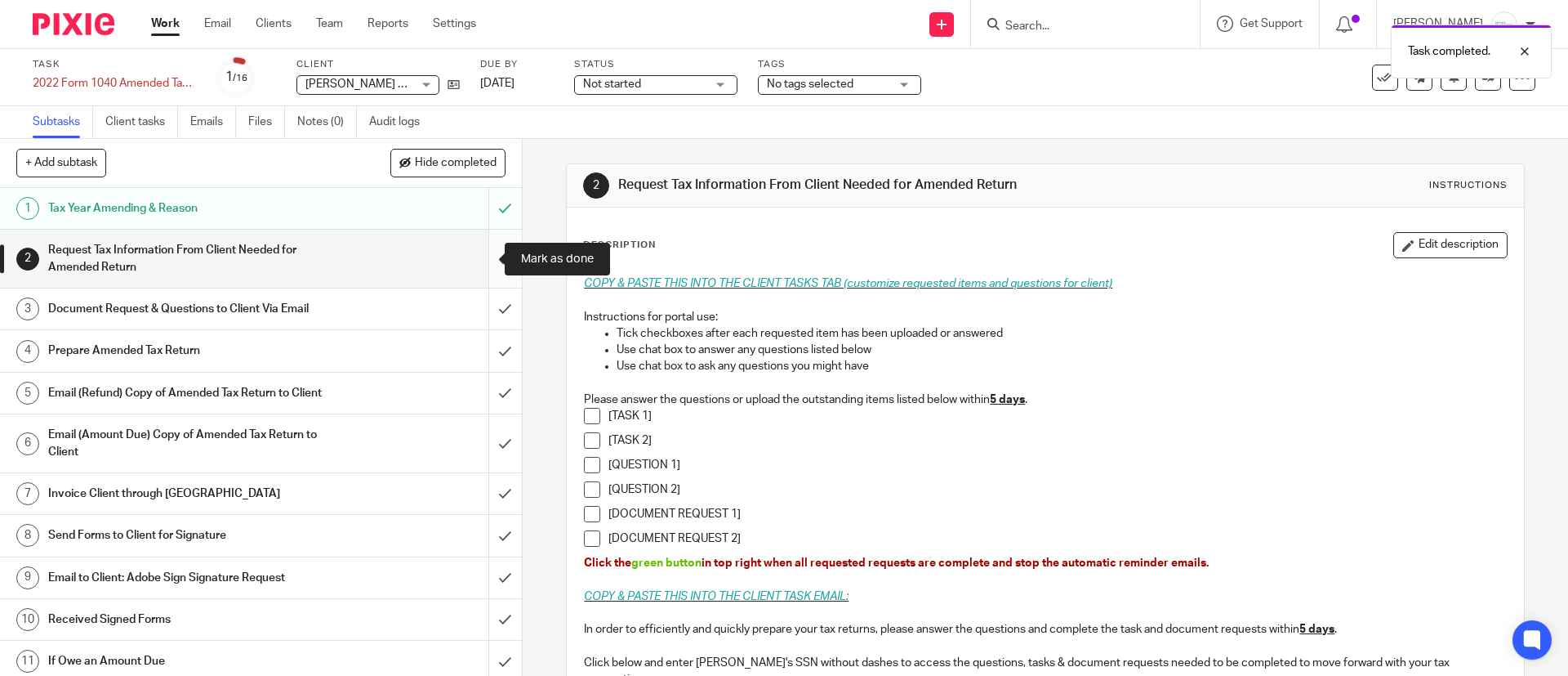
click at [478, 268] on input "submit" at bounding box center [261, 258] width 521 height 58
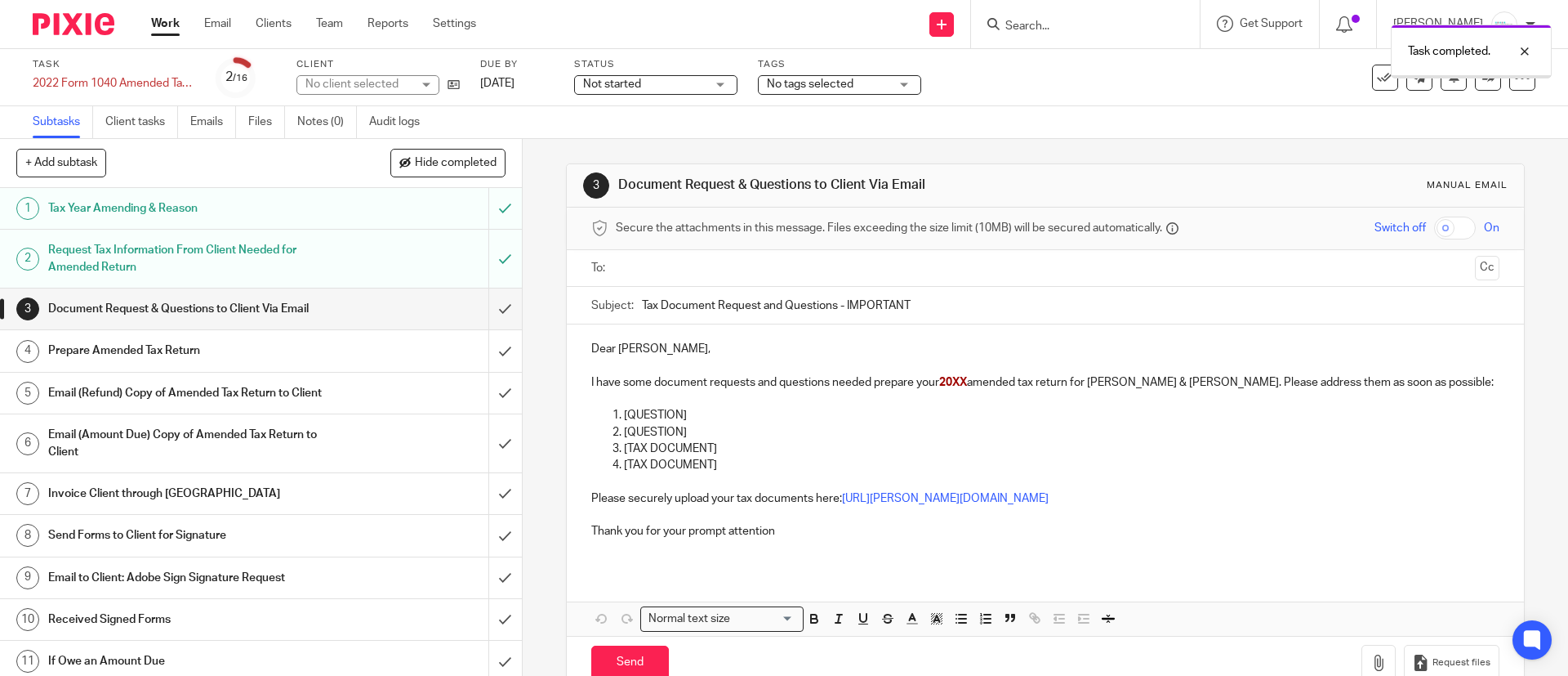
click at [672, 261] on input "text" at bounding box center [1044, 268] width 846 height 19
click at [770, 274] on input "text" at bounding box center [1113, 269] width 710 height 31
drag, startPoint x: 637, startPoint y: 307, endPoint x: 994, endPoint y: 300, distance: 357.1
click at [994, 300] on input "Tax Document Request and Questions - IMPORTANT" at bounding box center [1070, 309] width 856 height 37
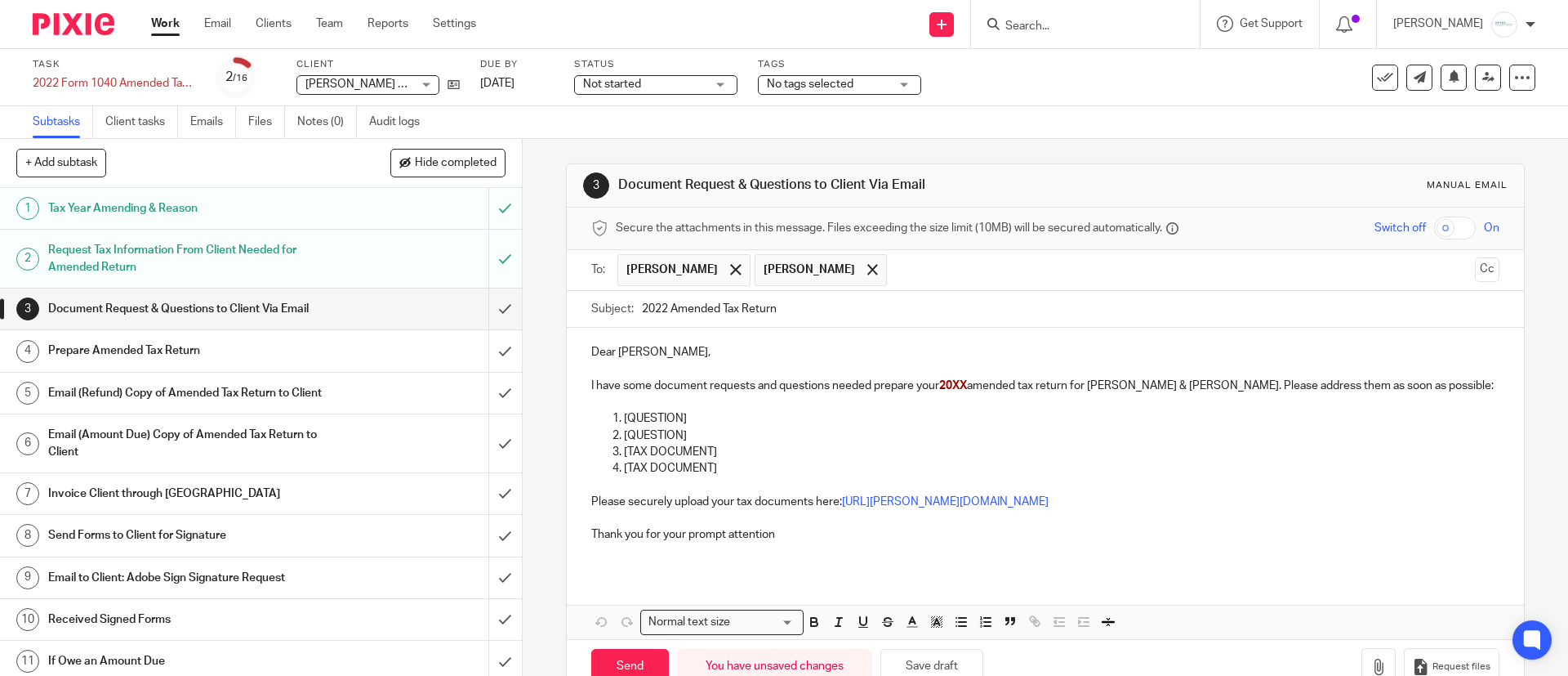
type input "2022 Amended Tax Return"
click at [682, 339] on div "Dear Andrew, I have some document requests and questions needed prepare your 20…" at bounding box center [1045, 449] width 956 height 244
click at [577, 383] on div "Dear Andrew & Jennifer I have some document requests and questions needed prepa…" at bounding box center [1045, 447] width 956 height 244
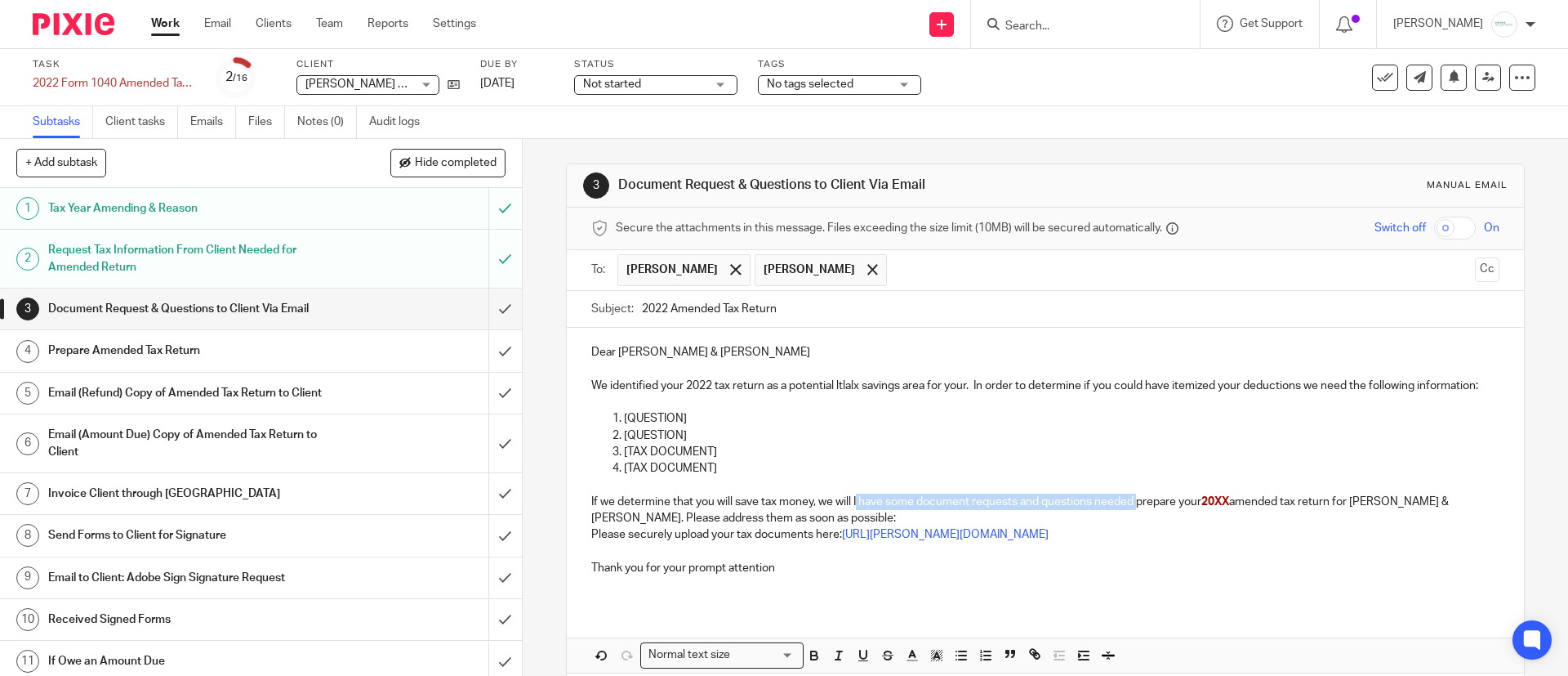
drag, startPoint x: 850, startPoint y: 522, endPoint x: 1133, endPoint y: 523, distance: 283.0
click at [1133, 523] on p "If we determine that you will save tax money, we will I have some document requ…" at bounding box center [1045, 509] width 908 height 33
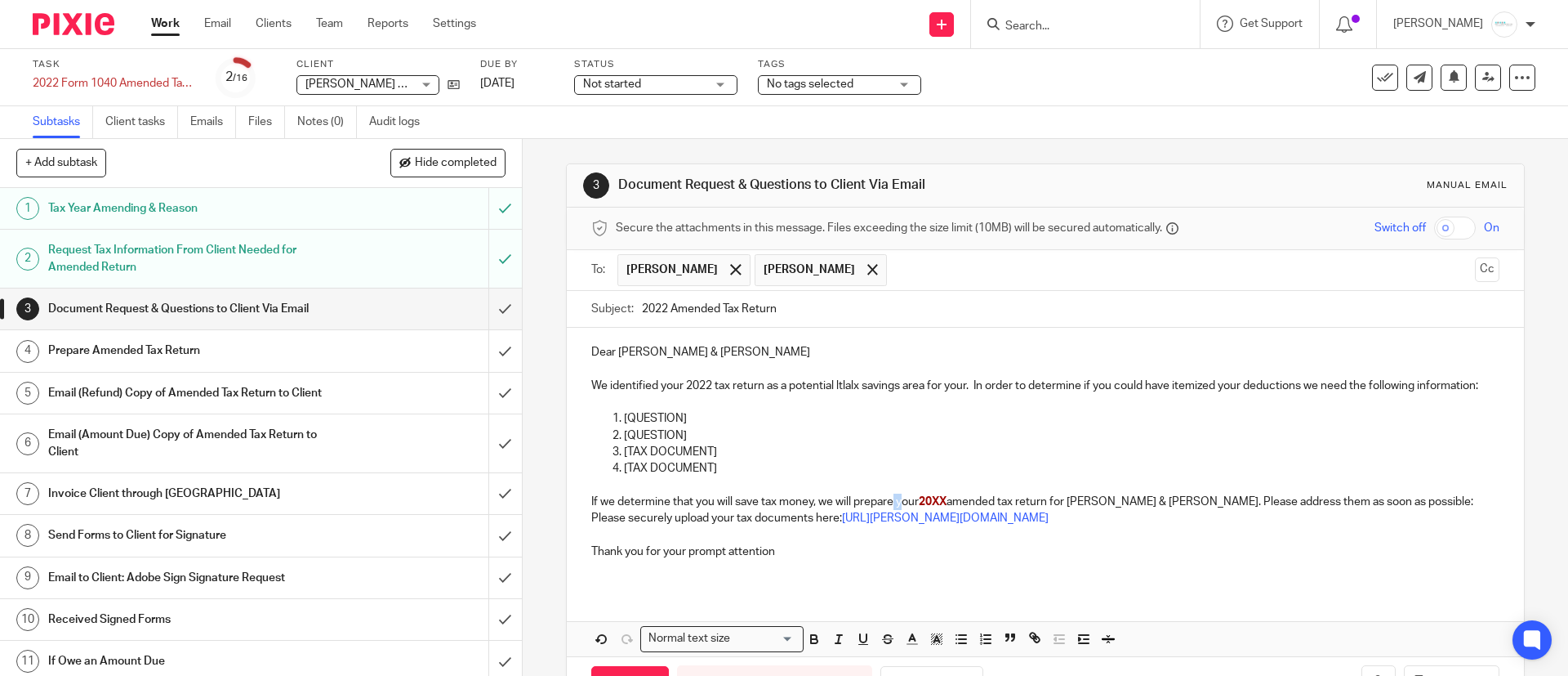
click at [895, 510] on p "If we determine that you will save tax money, we will prepare your 20XX amended…" at bounding box center [1045, 501] width 908 height 16
drag, startPoint x: 1070, startPoint y: 513, endPoint x: 1170, endPoint y: 524, distance: 100.6
click at [1192, 510] on p "If we determine that you will save tax money, we will prepare your 20XX amended…" at bounding box center [1045, 501] width 908 height 16
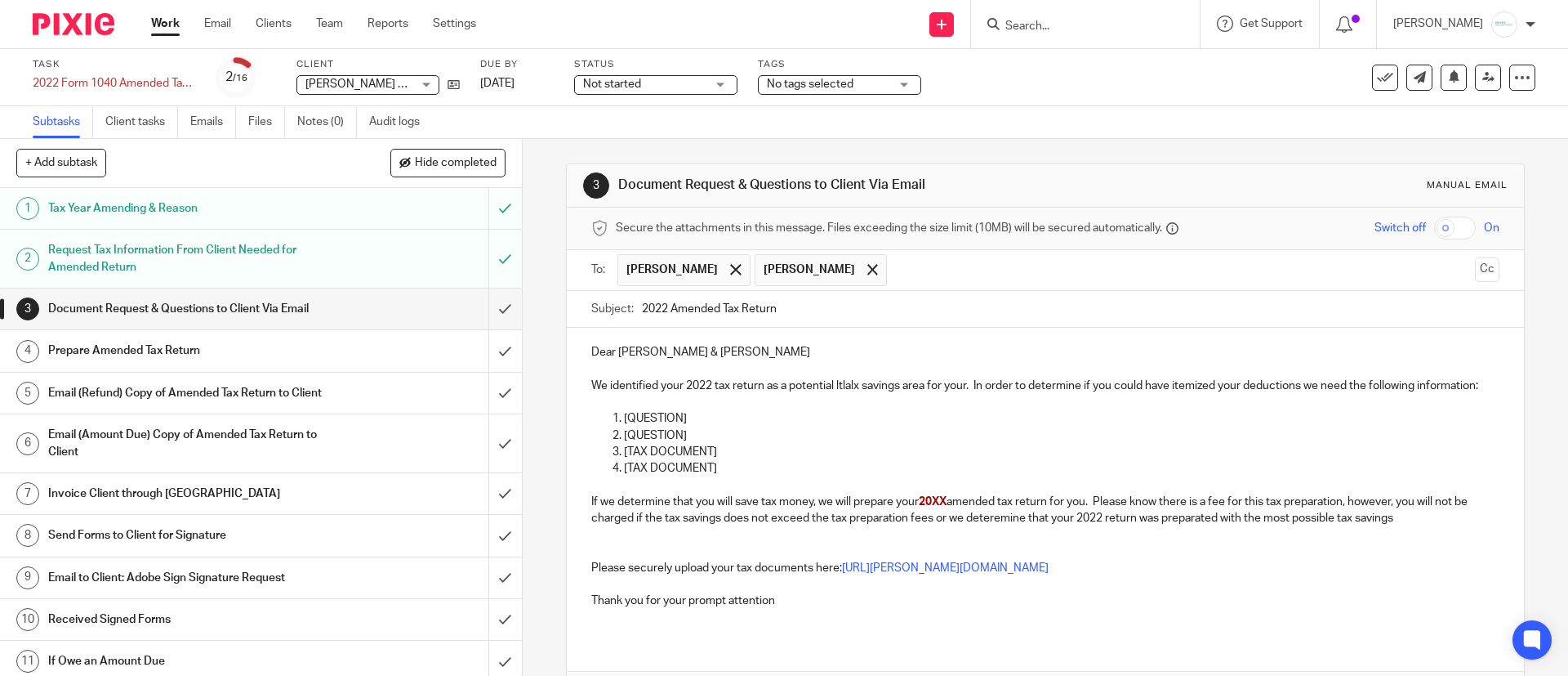
click at [1084, 527] on p "If we determine that you will save tax money, we will prepare your 20XX amended…" at bounding box center [1045, 509] width 908 height 33
drag, startPoint x: 1115, startPoint y: 541, endPoint x: 1225, endPoint y: 535, distance: 110.2
click at [1225, 527] on p "If we determine that you will save tax money, we will prepare your 20XX amended…" at bounding box center [1045, 509] width 908 height 33
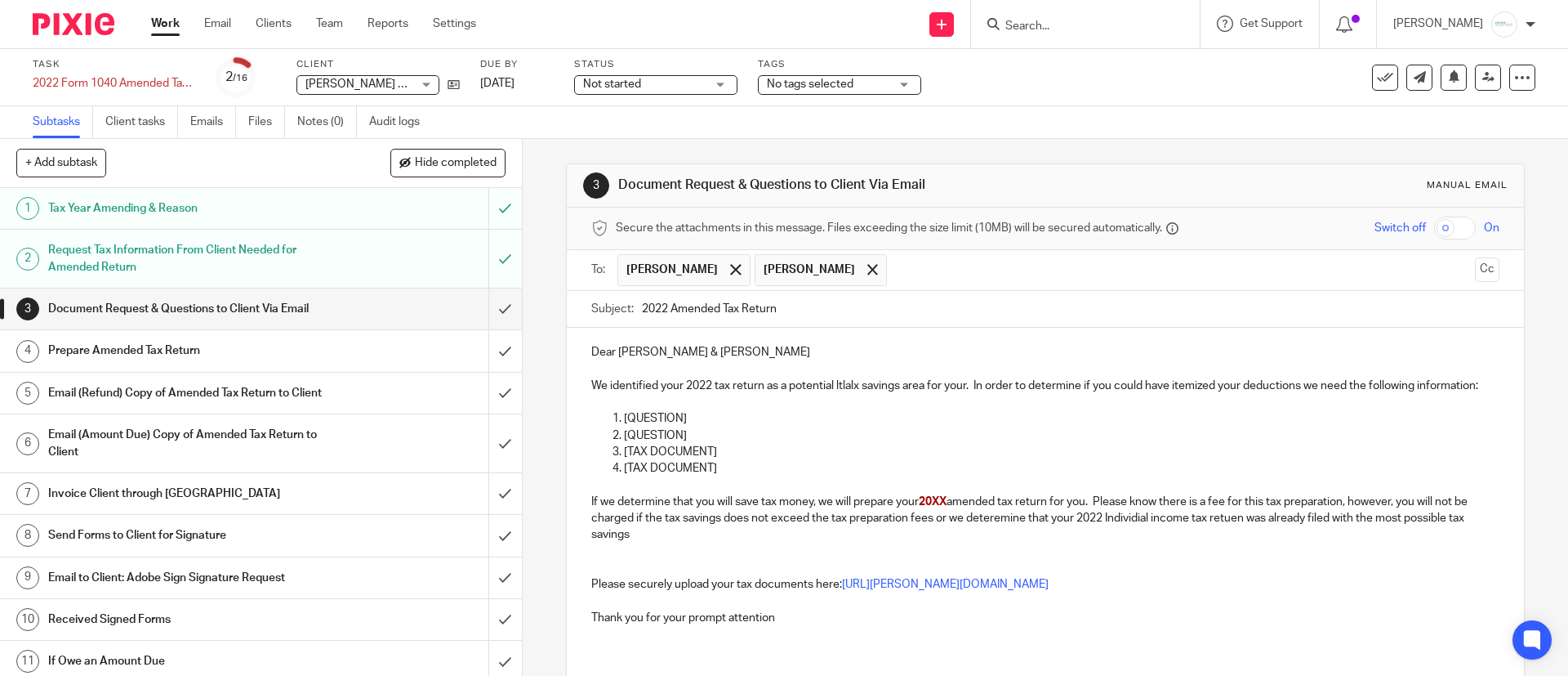
click at [703, 544] on p "If we determine that you will save tax money, we will prepare your 20XX amended…" at bounding box center [1045, 518] width 908 height 50
drag, startPoint x: 715, startPoint y: 485, endPoint x: 616, endPoint y: 439, distance: 109.2
click at [616, 439] on ol "[QUESTION] [QUESTION] [TAX DOCUMENT] [TAX DOCUMENT]" at bounding box center [1045, 444] width 908 height 67
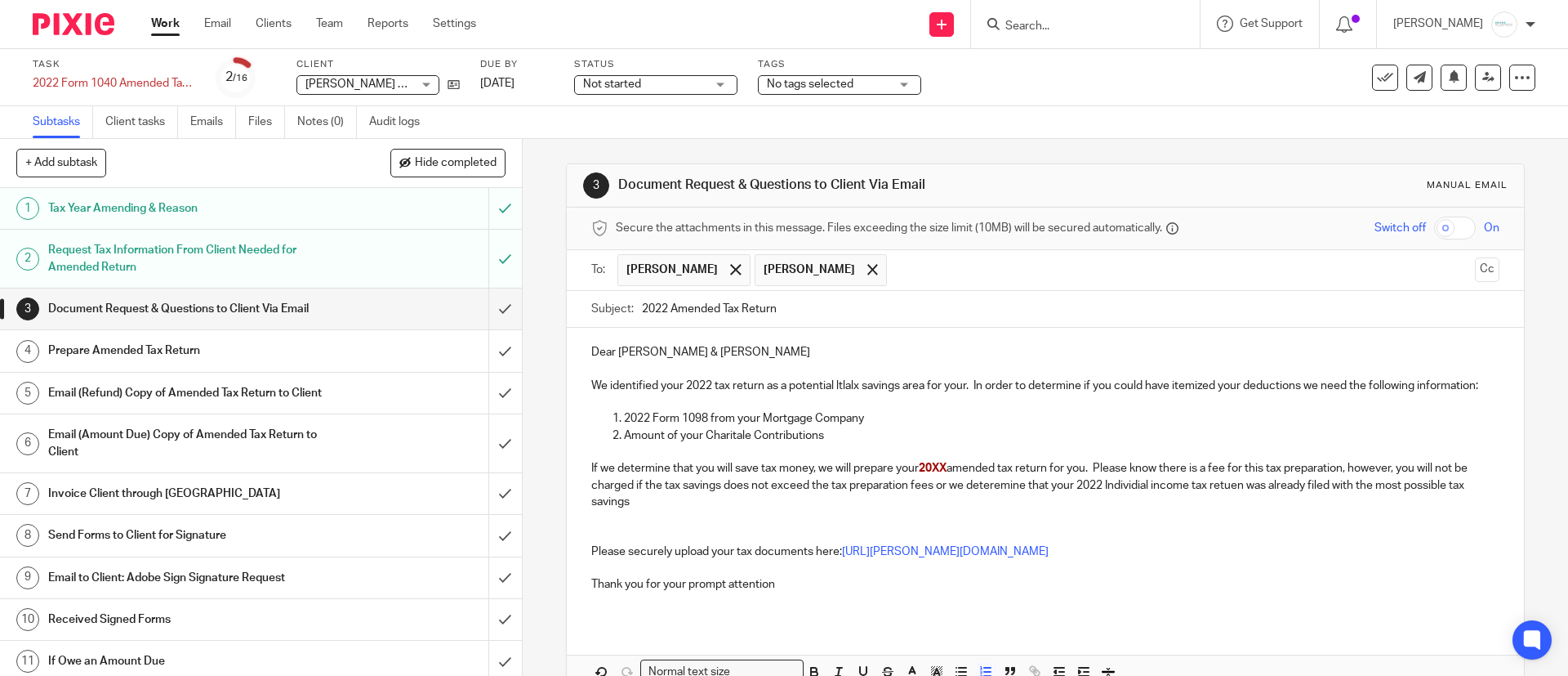
click at [698, 444] on p "Amount of your Charitale Contributions" at bounding box center [1061, 435] width 874 height 16
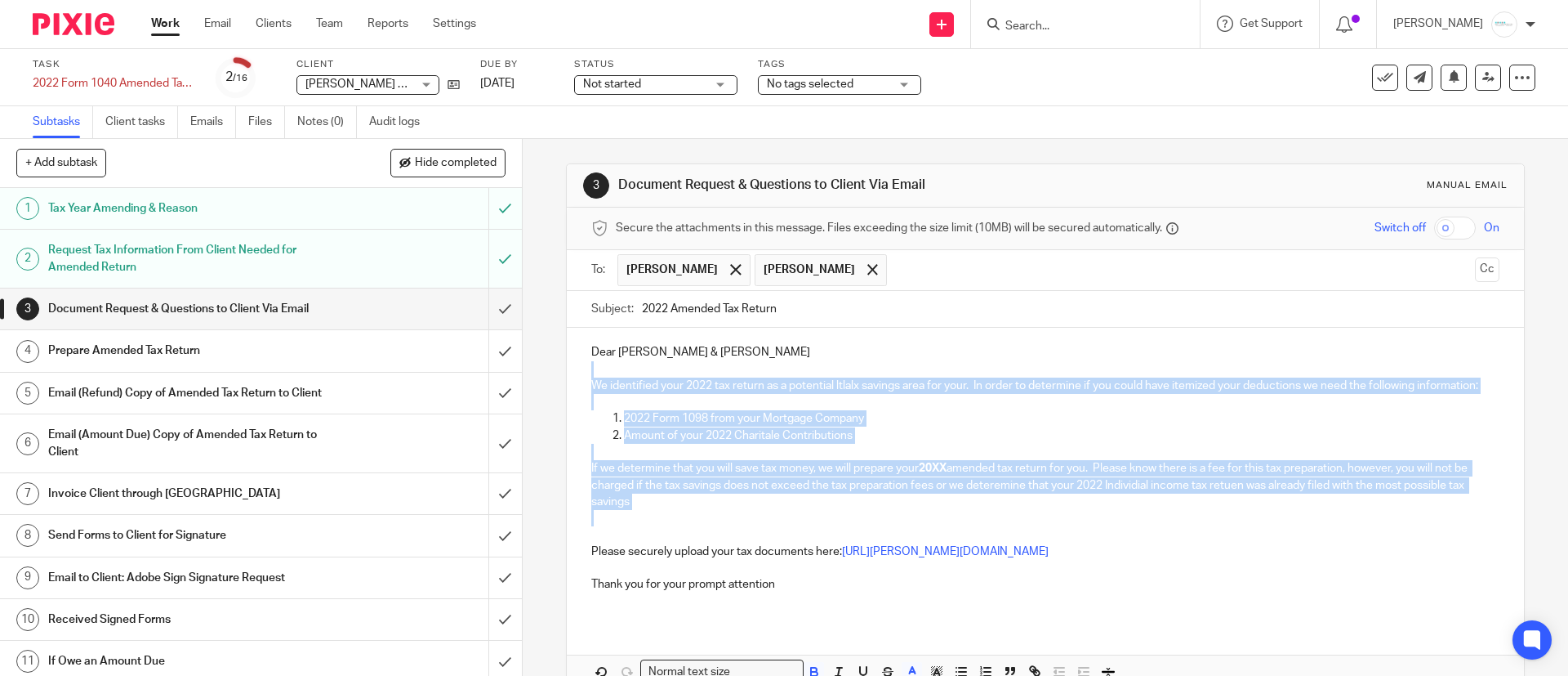
drag, startPoint x: 571, startPoint y: 368, endPoint x: 1107, endPoint y: 529, distance: 559.7
click at [1107, 529] on div "Dear Andrew & Jennifer We identified your 2022 tax return as a potential ltlalx…" at bounding box center [1045, 474] width 956 height 293
copy div "We identified your 2022 tax return as a potential ltlalx savings area for your.…"
drag, startPoint x: 569, startPoint y: 384, endPoint x: 910, endPoint y: 535, distance: 372.9
click at [910, 535] on div "Dear Andrew & Jennifer We identified your 2022 tax return as a potential ltlalx…" at bounding box center [1045, 474] width 956 height 293
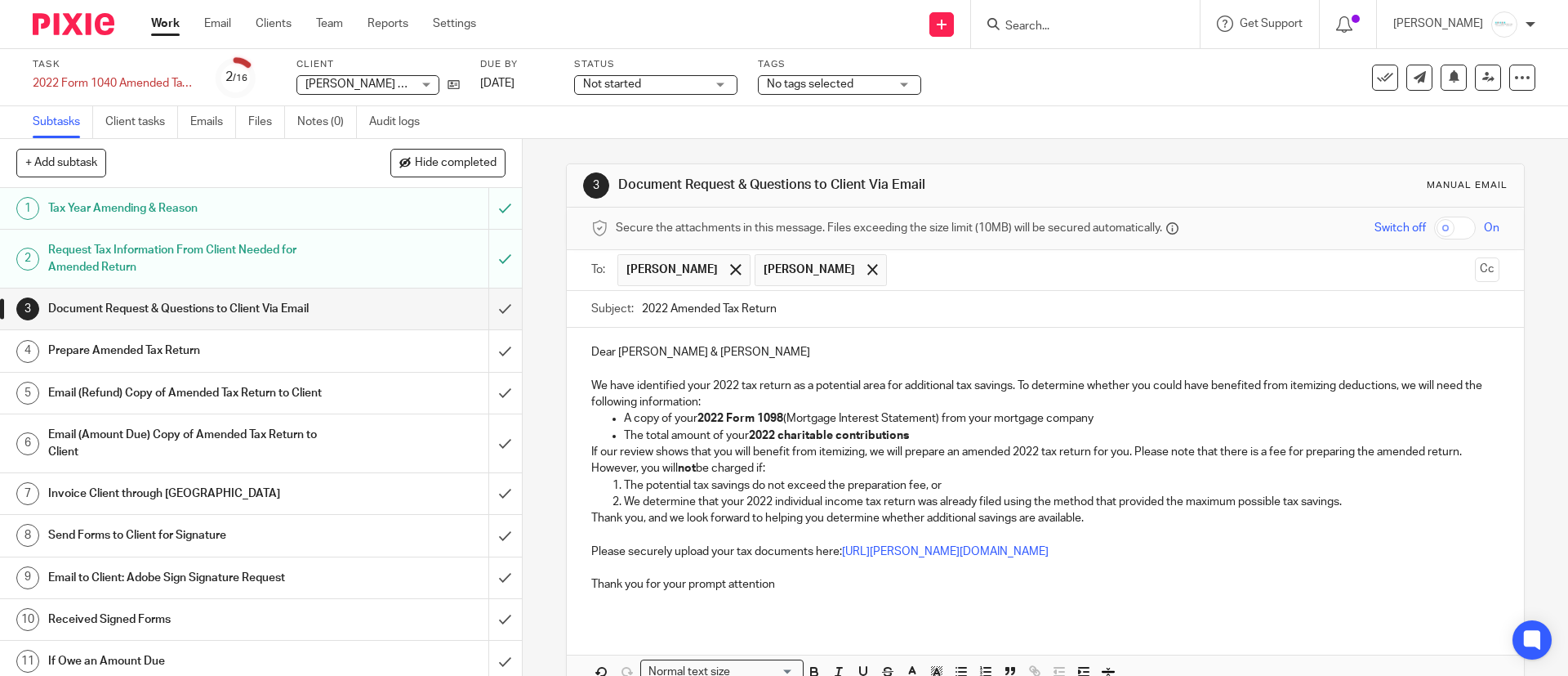
click at [578, 446] on div "Dear Andrew & Jennifer We have identified your 2022 tax return as a potential a…" at bounding box center [1045, 474] width 956 height 293
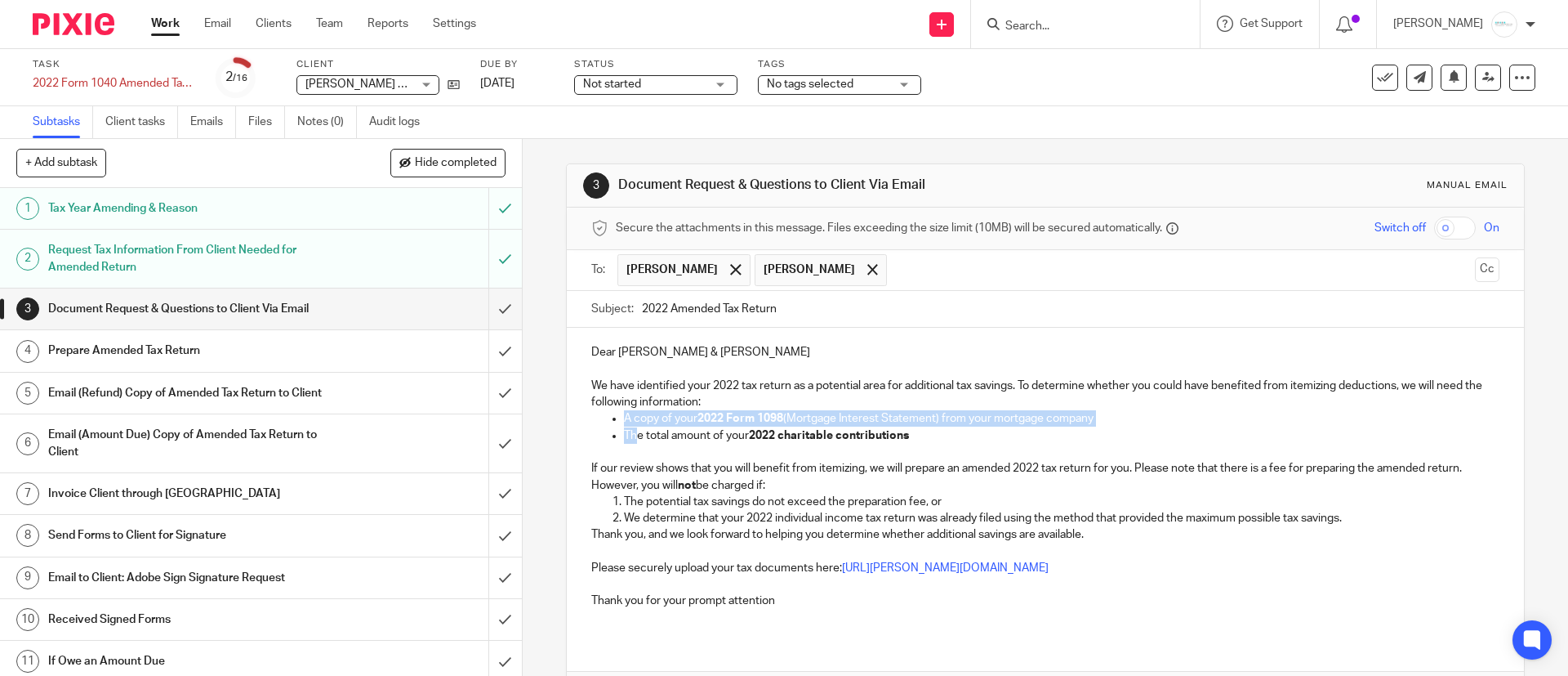
drag, startPoint x: 591, startPoint y: 413, endPoint x: 632, endPoint y: 437, distance: 47.5
click at [632, 437] on ul "A copy of your 2022 Form 1098 (Mortgage Interest Statement) from your mortgage …" at bounding box center [1045, 427] width 908 height 33
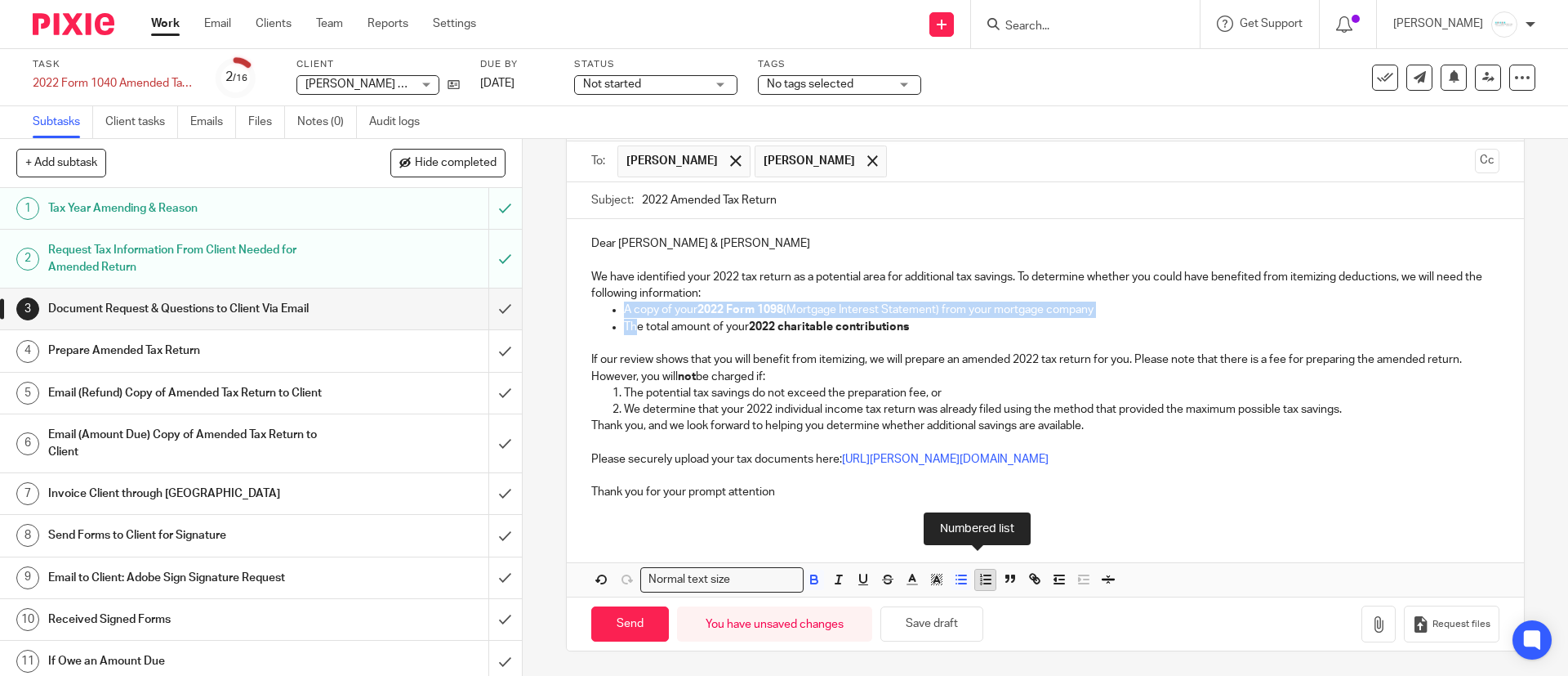
click at [978, 586] on icon "button" at bounding box center [985, 579] width 14 height 14
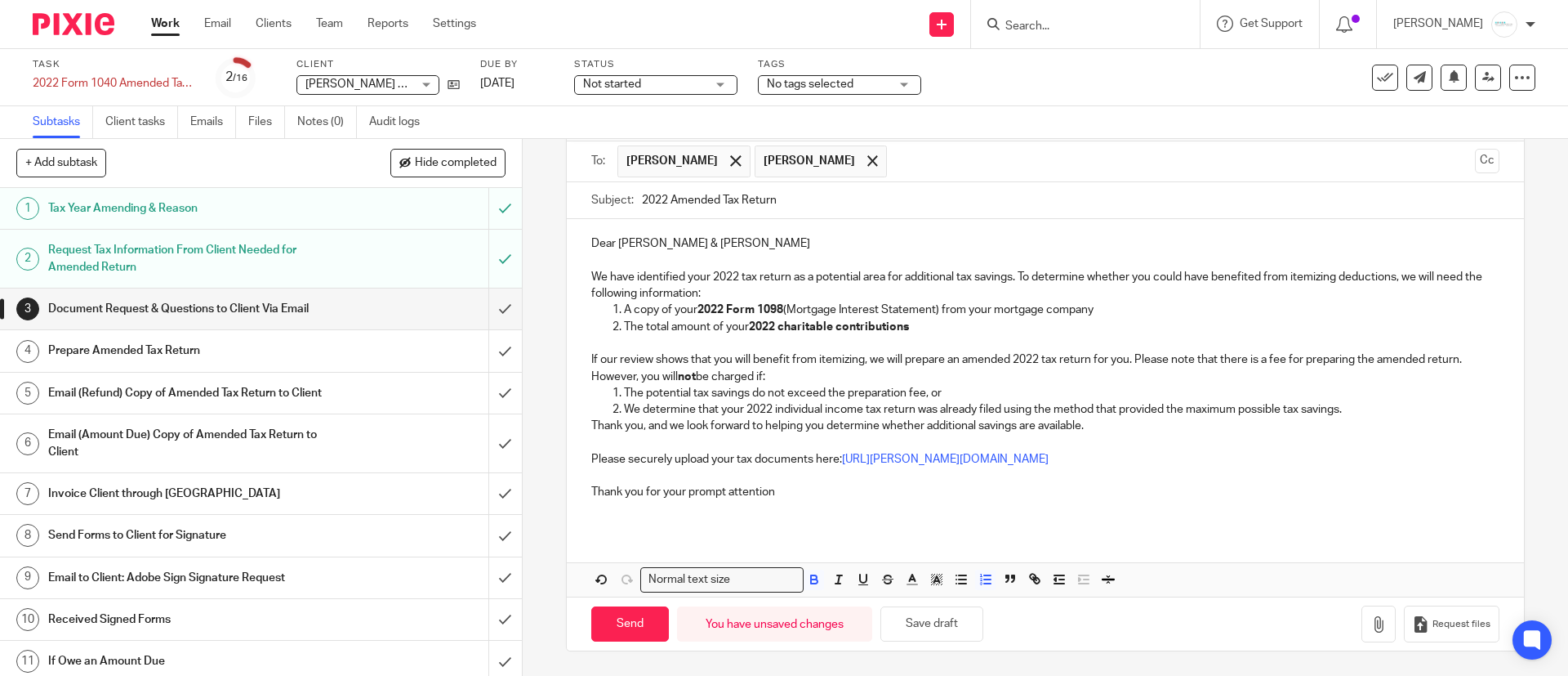
click at [570, 428] on div "Dear Andrew & Jennifer We have identified your 2022 tax return as a potential a…" at bounding box center [1045, 374] width 956 height 310
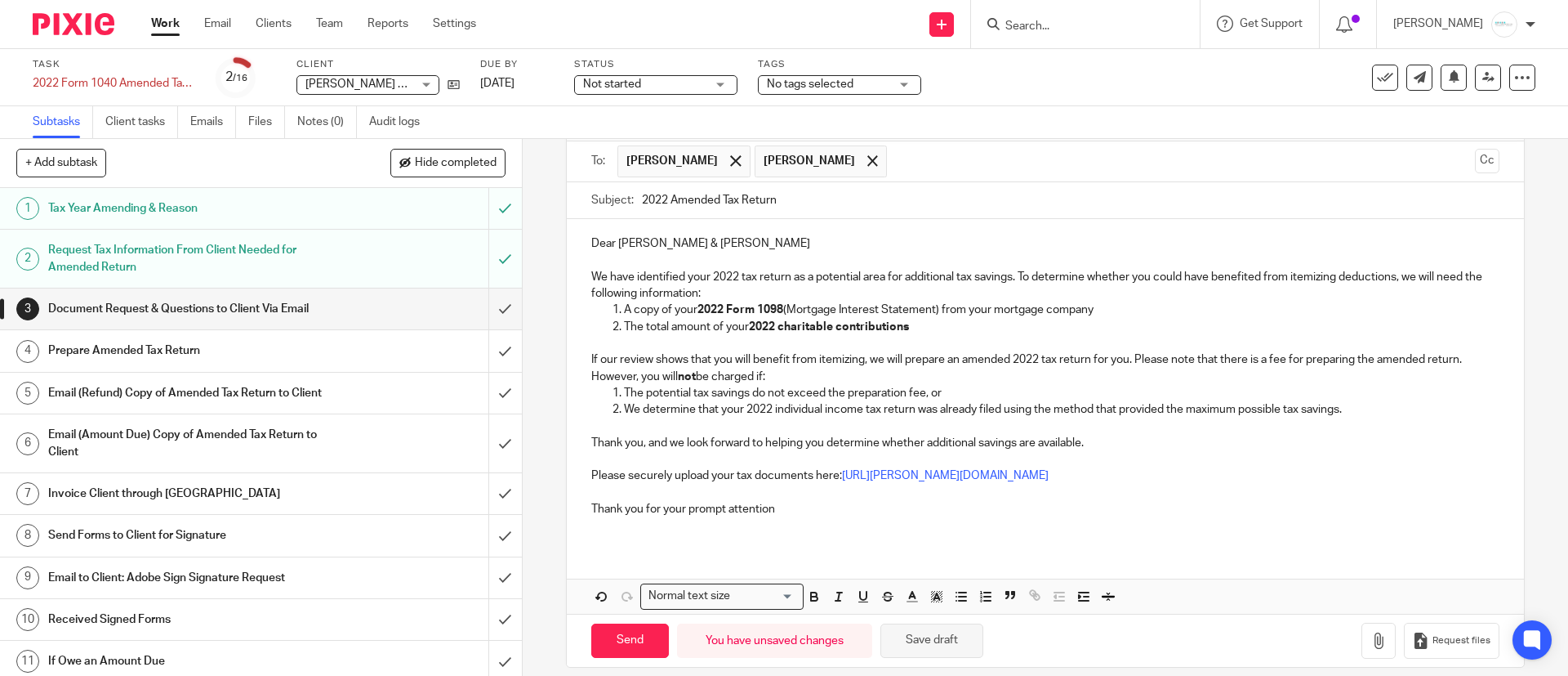
click at [933, 643] on button "Save draft" at bounding box center [931, 641] width 103 height 35
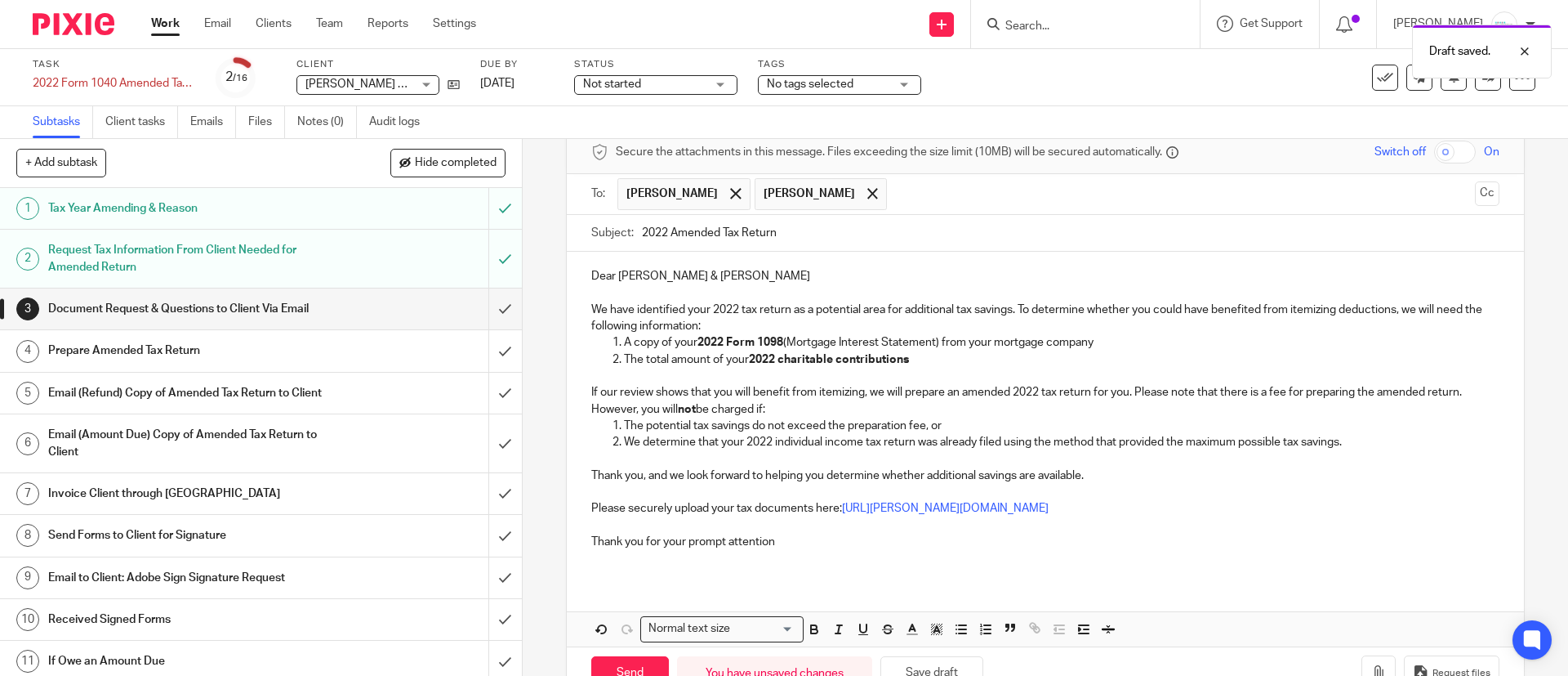
scroll to position [125, 0]
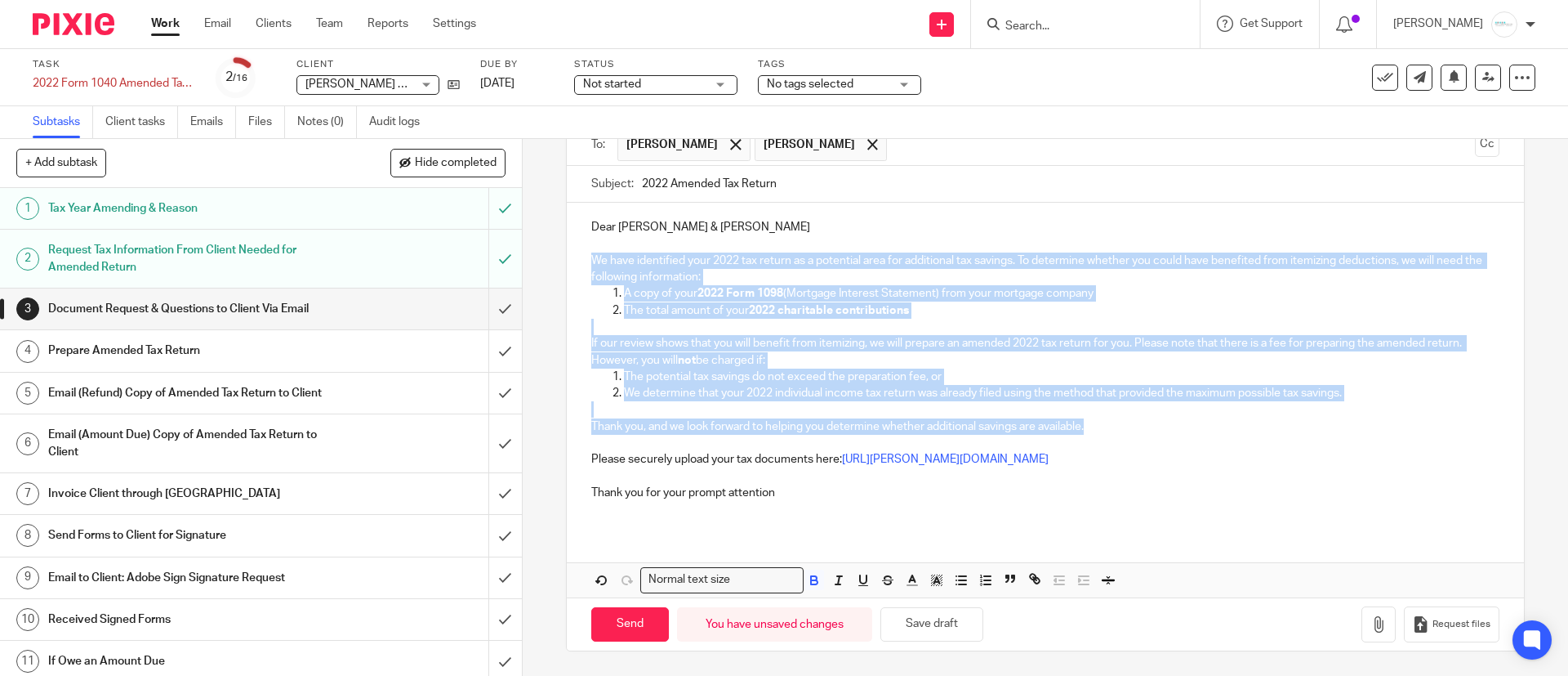
drag, startPoint x: 578, startPoint y: 263, endPoint x: 1162, endPoint y: 419, distance: 604.5
click at [1162, 419] on div "Dear Andrew & Jennifer We have identified your 2022 tax return as a potential a…" at bounding box center [1045, 366] width 956 height 327
copy div "We have identified your 2022 tax return as a potential area for additional tax …"
drag, startPoint x: 931, startPoint y: 620, endPoint x: 742, endPoint y: 620, distance: 189.0
click at [930, 620] on button "Save draft" at bounding box center [931, 625] width 103 height 35
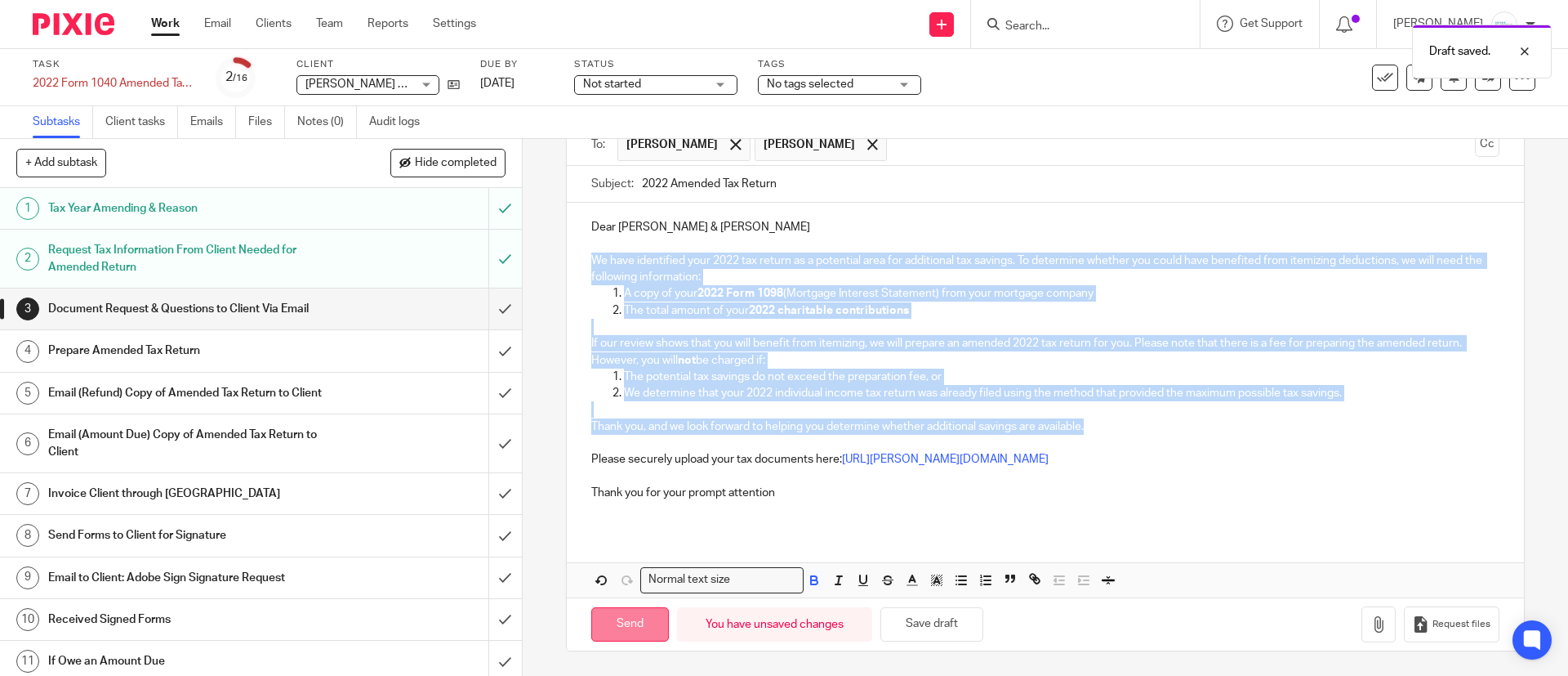
click at [621, 629] on input "Send" at bounding box center [630, 625] width 78 height 35
type input "Sent"
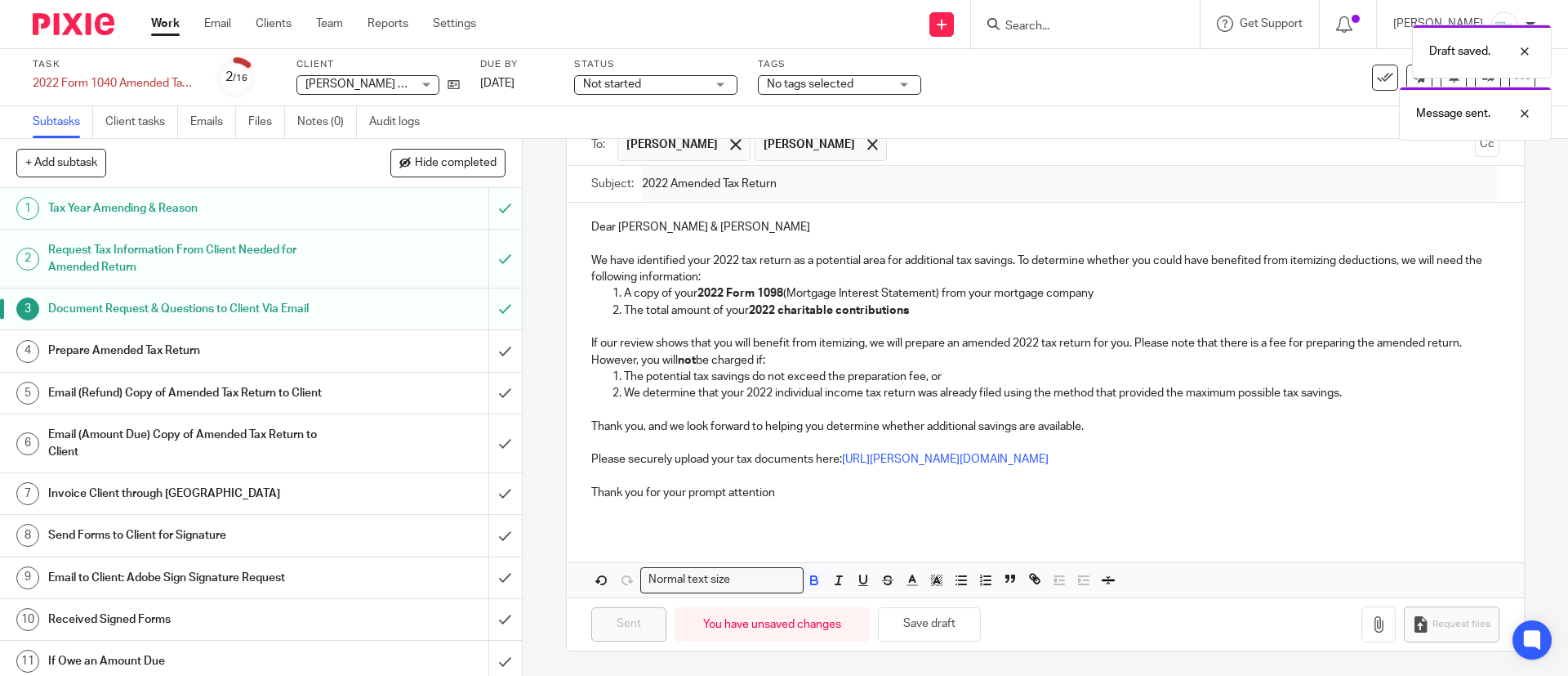
click at [872, 89] on div "Draft saved. Message sent." at bounding box center [1167, 78] width 768 height 124
click at [858, 82] on div "Draft saved. Message sent." at bounding box center [1167, 78] width 768 height 124
click at [794, 83] on span "No tags selected" at bounding box center [810, 84] width 87 height 11
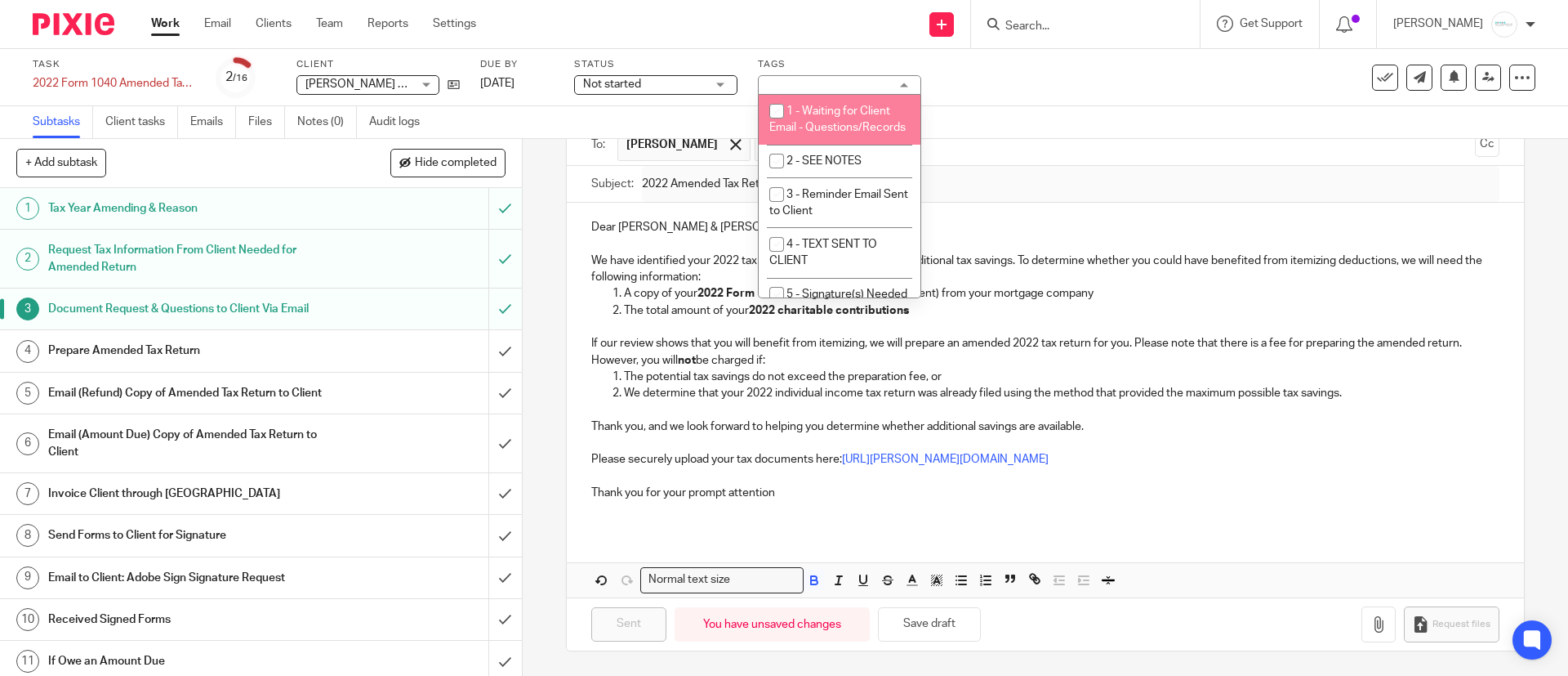
click at [811, 121] on li "1 - Waiting for Client Email - Questions/Records" at bounding box center [839, 120] width 162 height 50
checkbox input "true"
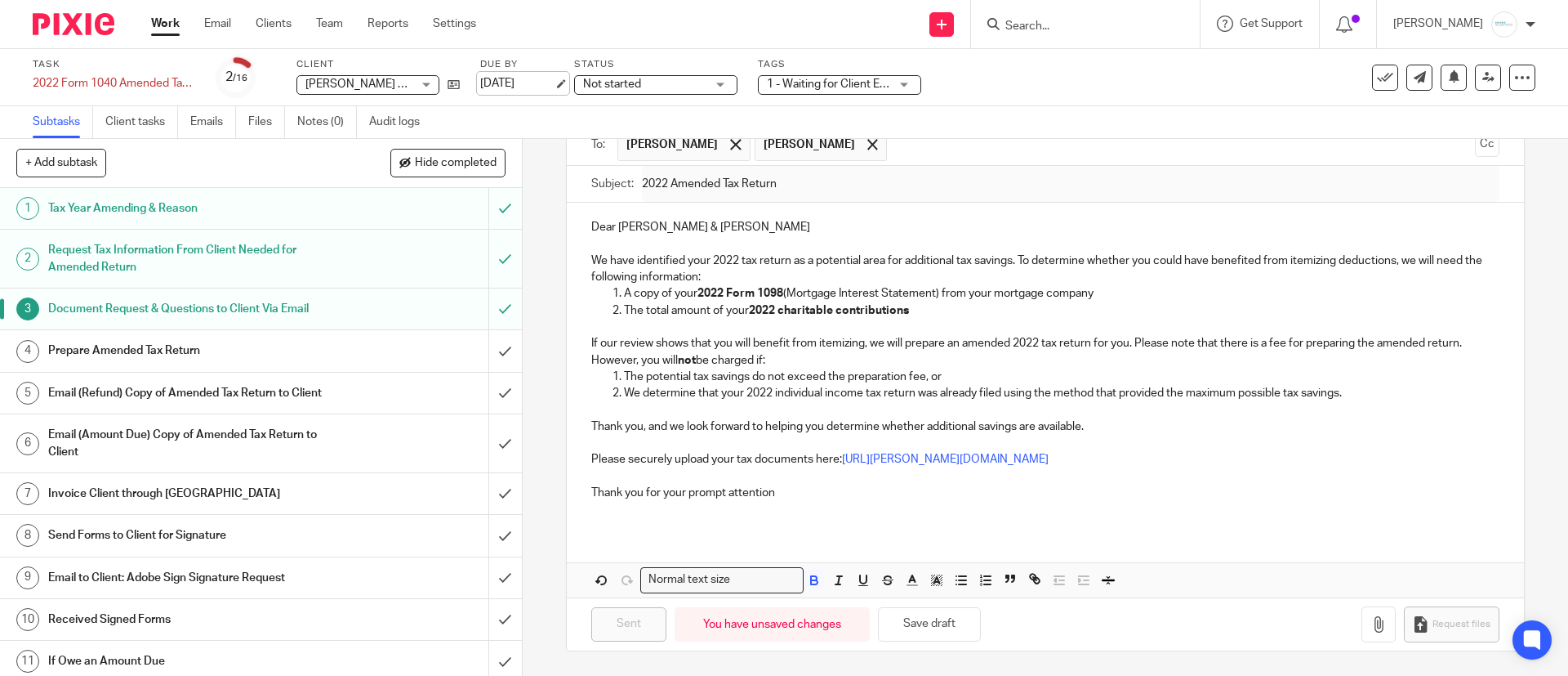
click at [554, 84] on link "[DATE]" at bounding box center [517, 84] width 73 height 17
click at [227, 349] on h1 "Prepare Amended Tax Return" at bounding box center [189, 350] width 283 height 25
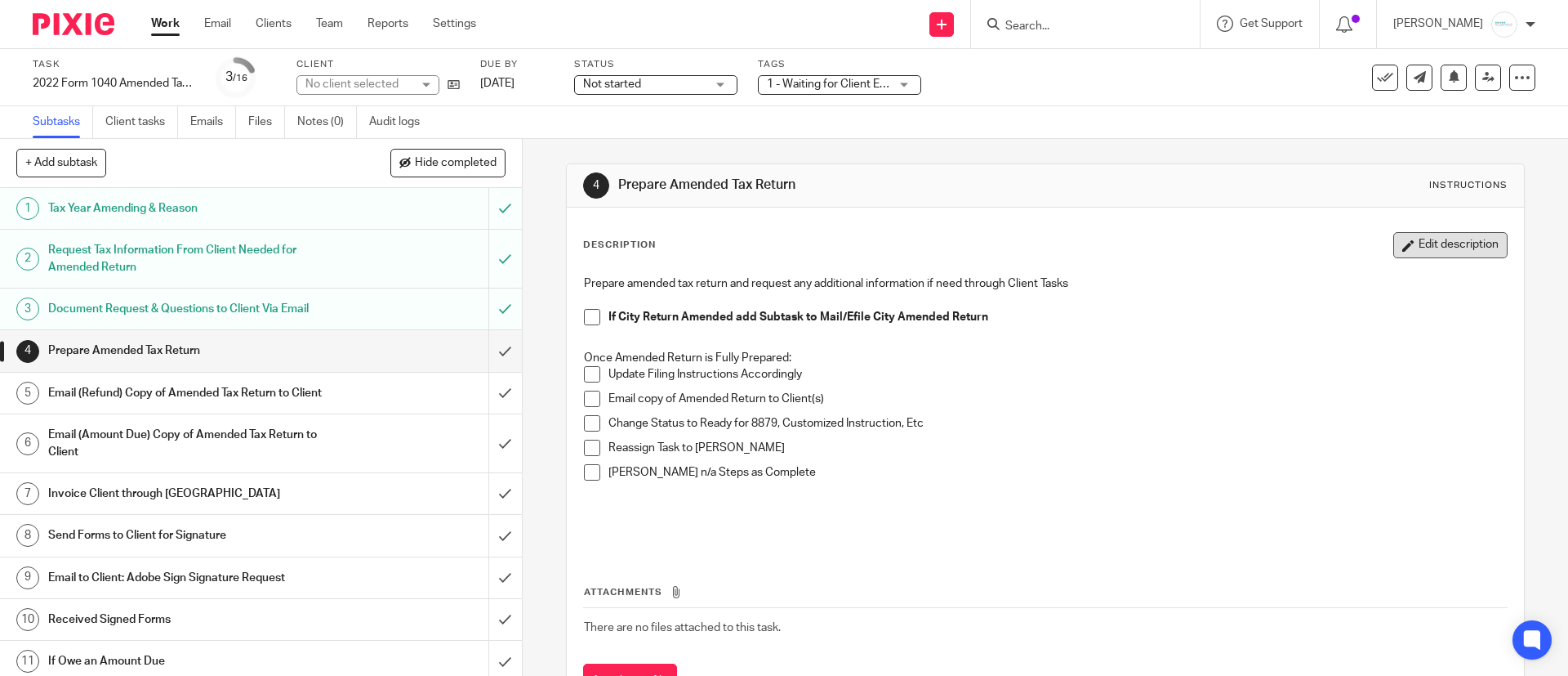
click at [1394, 242] on button "Edit description" at bounding box center [1450, 245] width 114 height 26
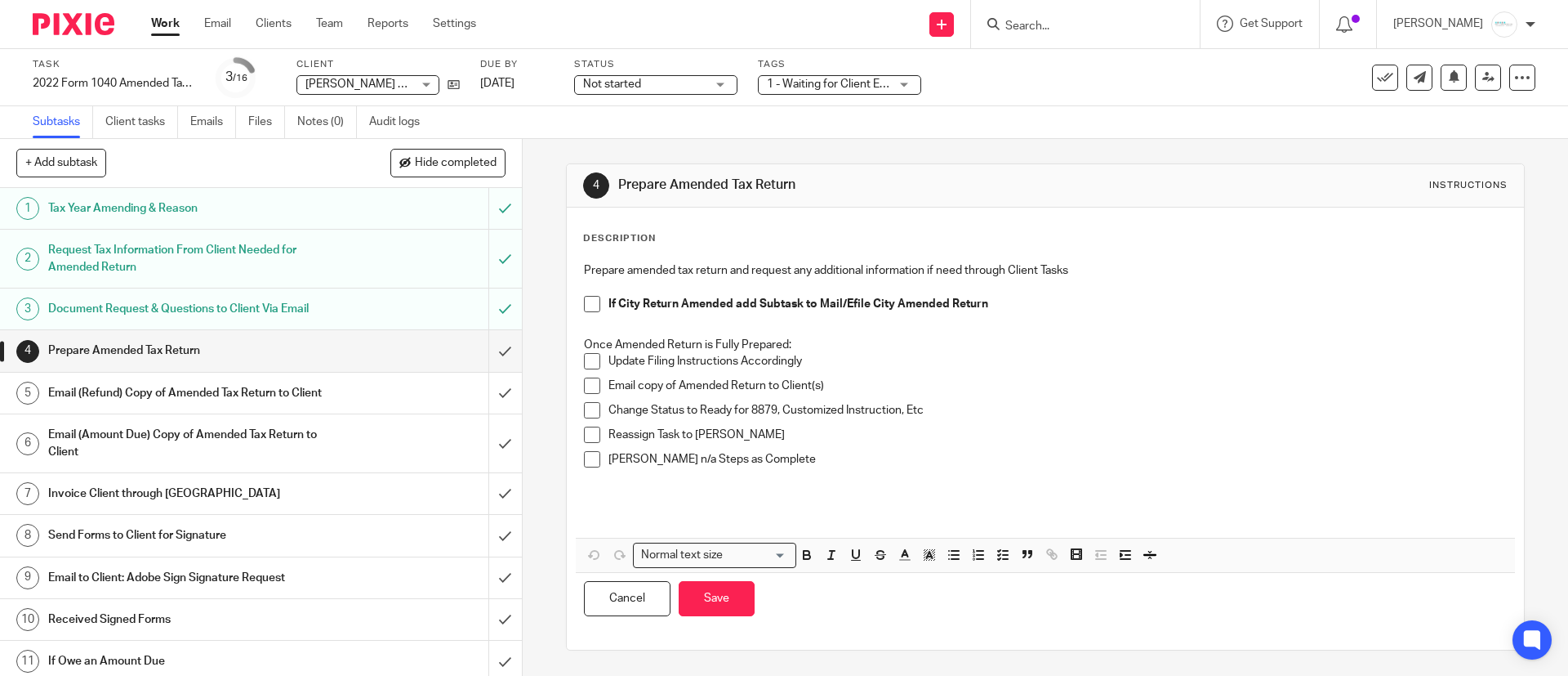
click at [567, 266] on div "Description Prepare amended tax return and request any additional information i…" at bounding box center [1045, 428] width 956 height 442
click at [576, 265] on div "Prepare amended tax return and request any additional information if need throu…" at bounding box center [1045, 396] width 938 height 284
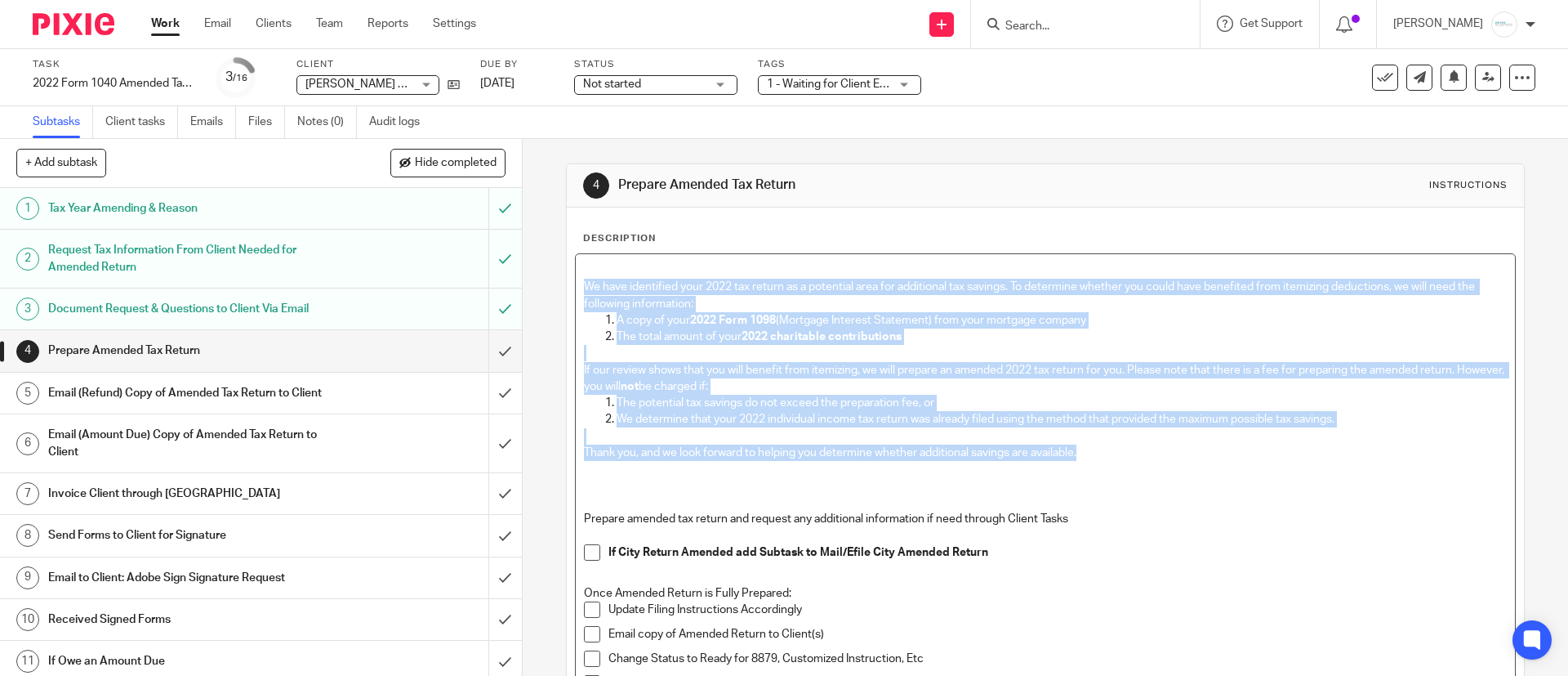
drag, startPoint x: 579, startPoint y: 289, endPoint x: 1127, endPoint y: 447, distance: 570.3
click at [1127, 447] on div "We have identified your 2022 tax return as a potential area for additional tax …" at bounding box center [1045, 520] width 938 height 532
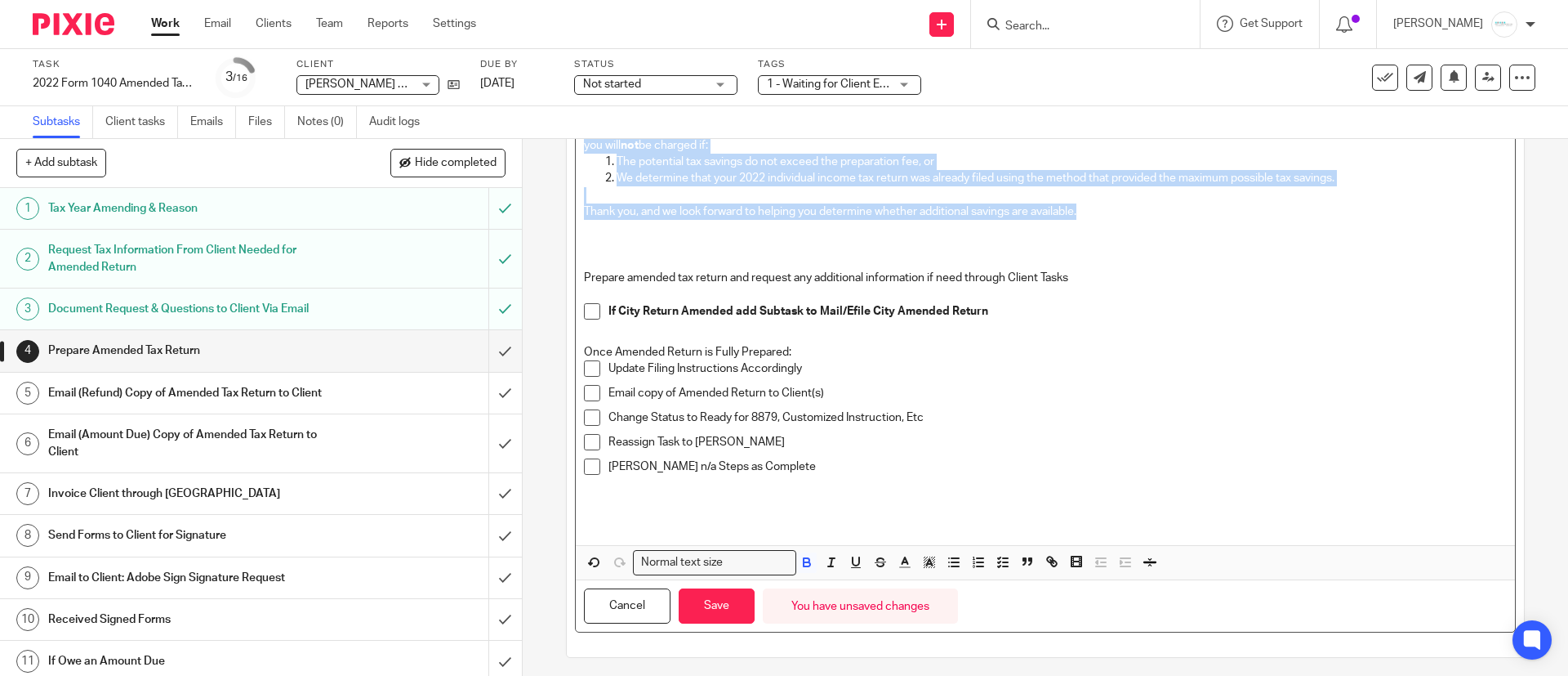
scroll to position [248, 0]
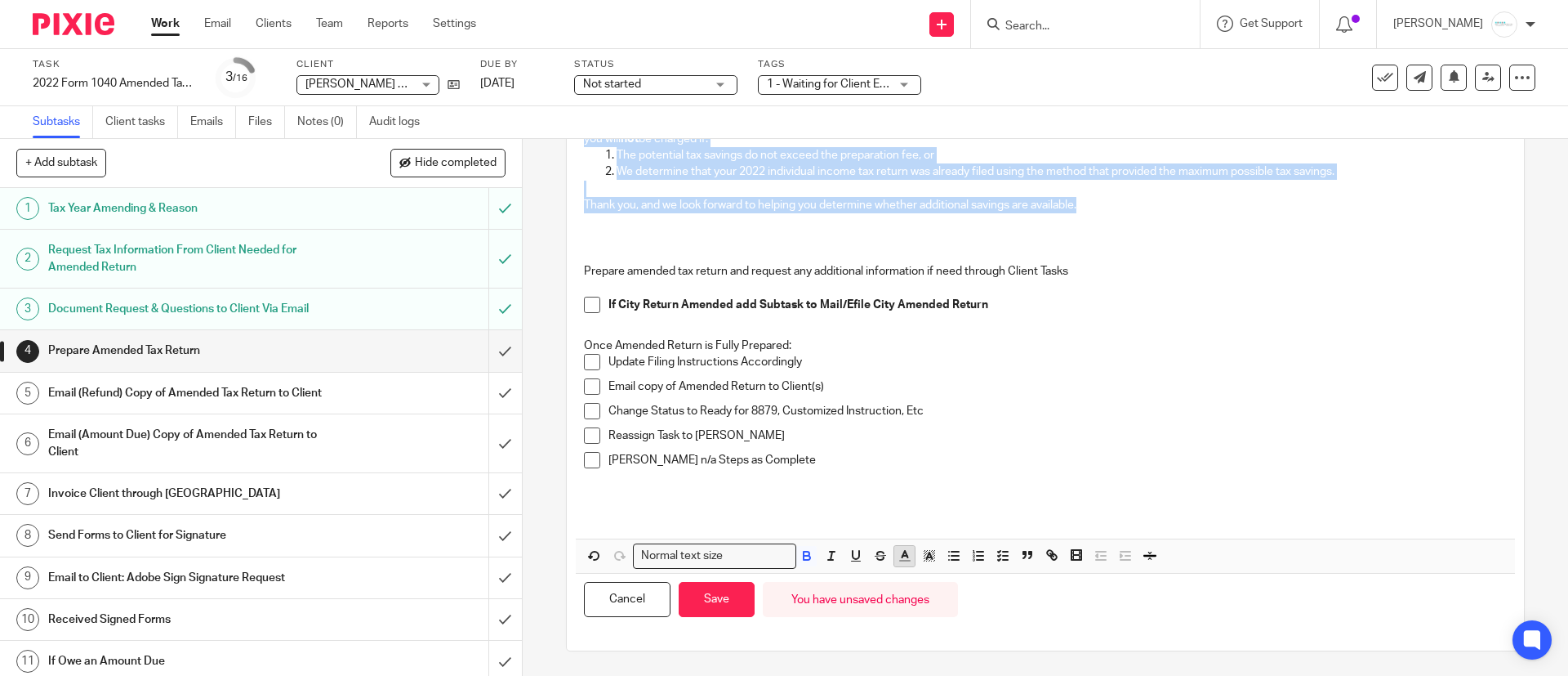
click at [898, 557] on icon "button" at bounding box center [904, 555] width 14 height 14
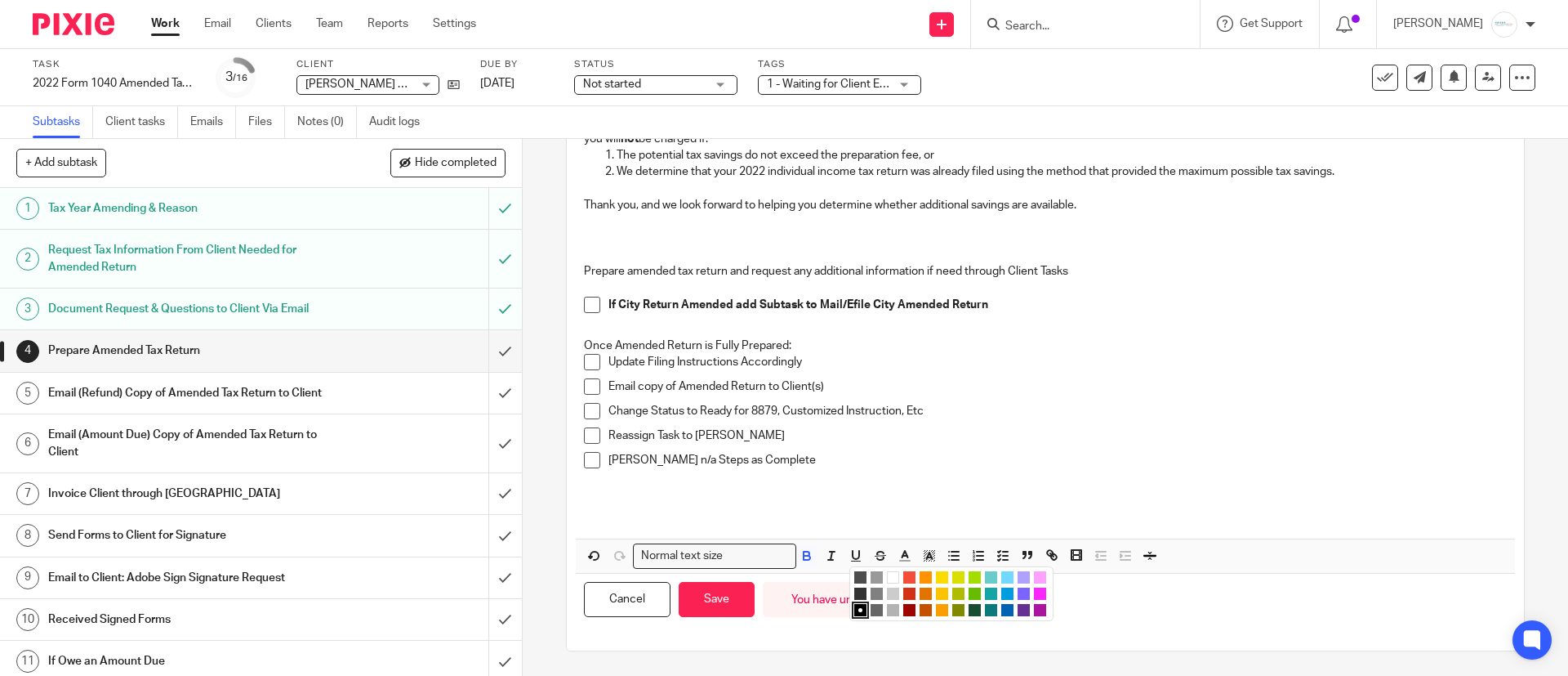
click at [1034, 597] on li "color:#FA28FF" at bounding box center [1040, 593] width 12 height 12
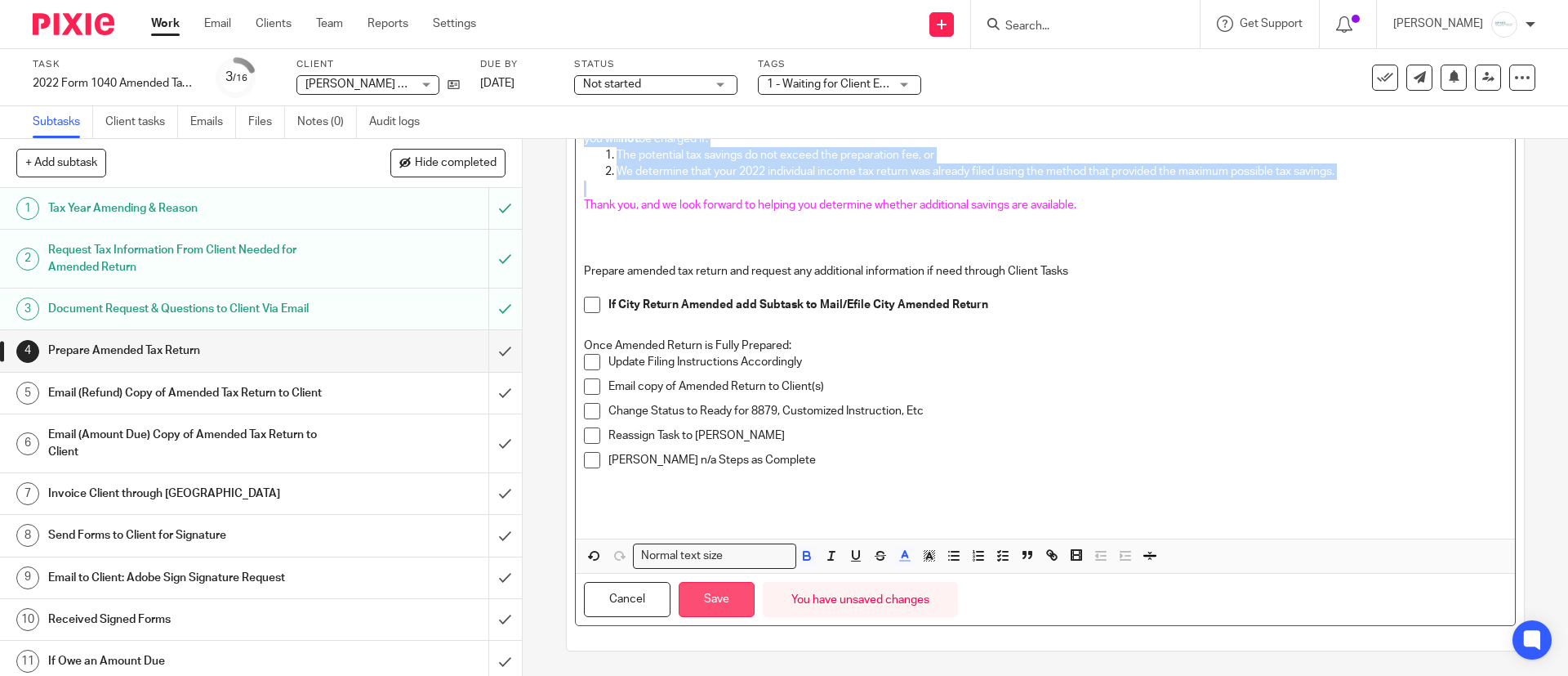
click at [717, 597] on button "Save" at bounding box center [716, 599] width 76 height 35
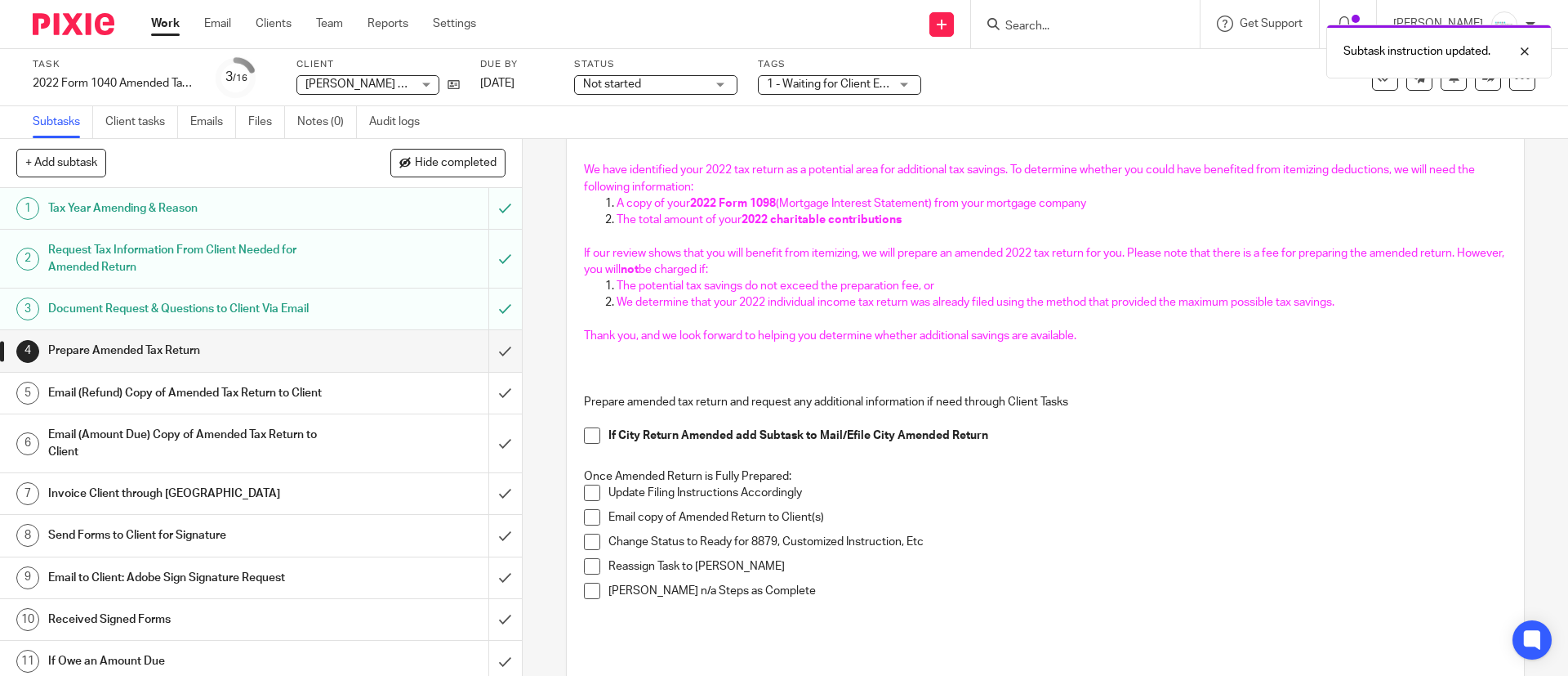
scroll to position [15, 0]
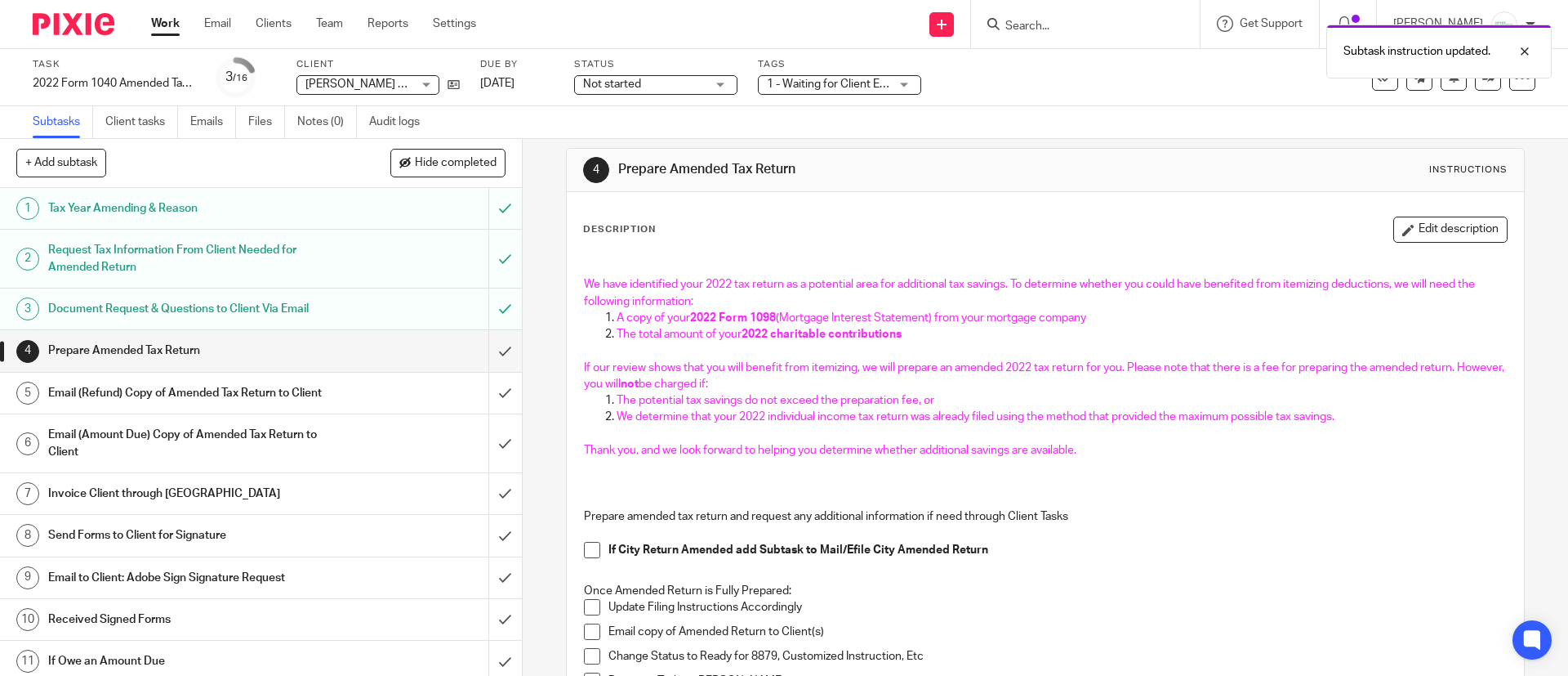
click at [913, 236] on div "Description Edit description" at bounding box center [1045, 229] width 924 height 26
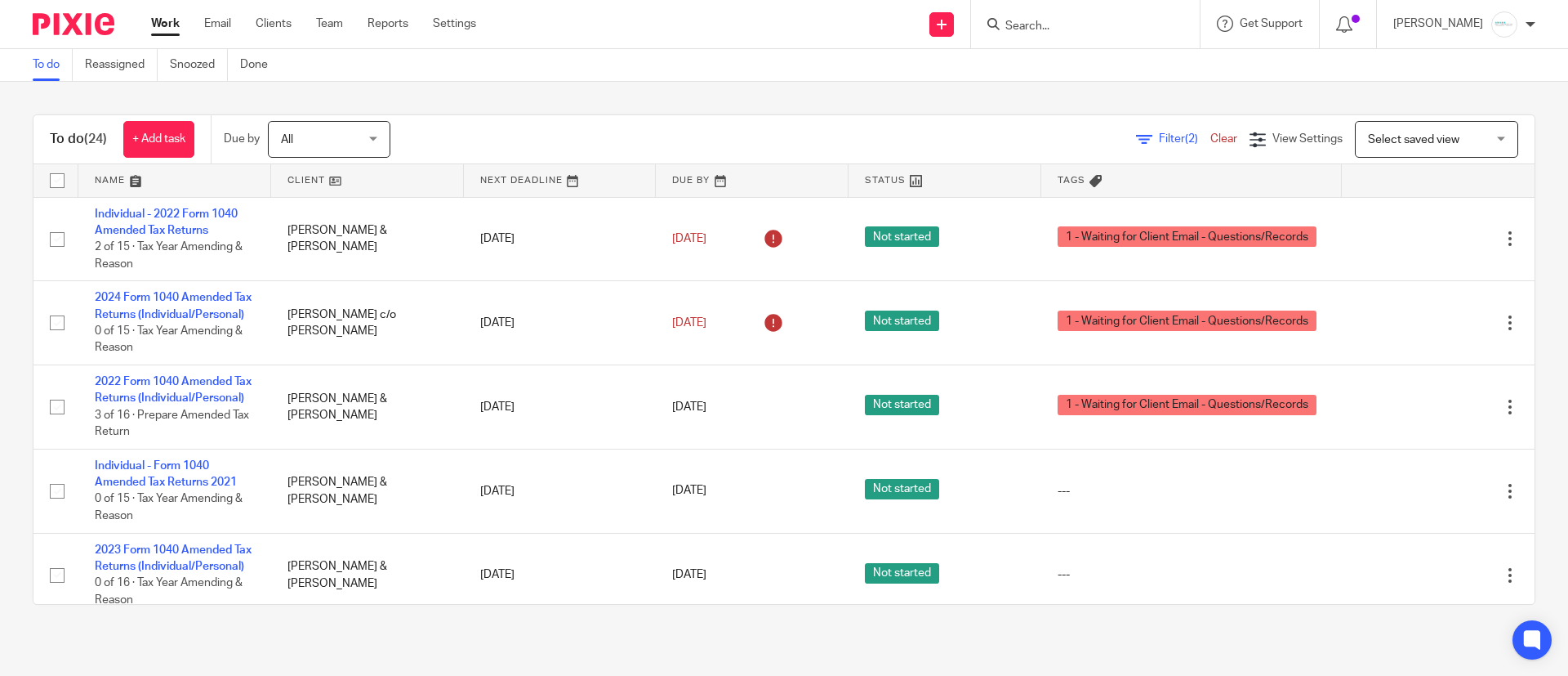
click at [1109, 39] on div at bounding box center [1086, 24] width 228 height 49
click at [1108, 28] on input "Search" at bounding box center [1077, 27] width 147 height 14
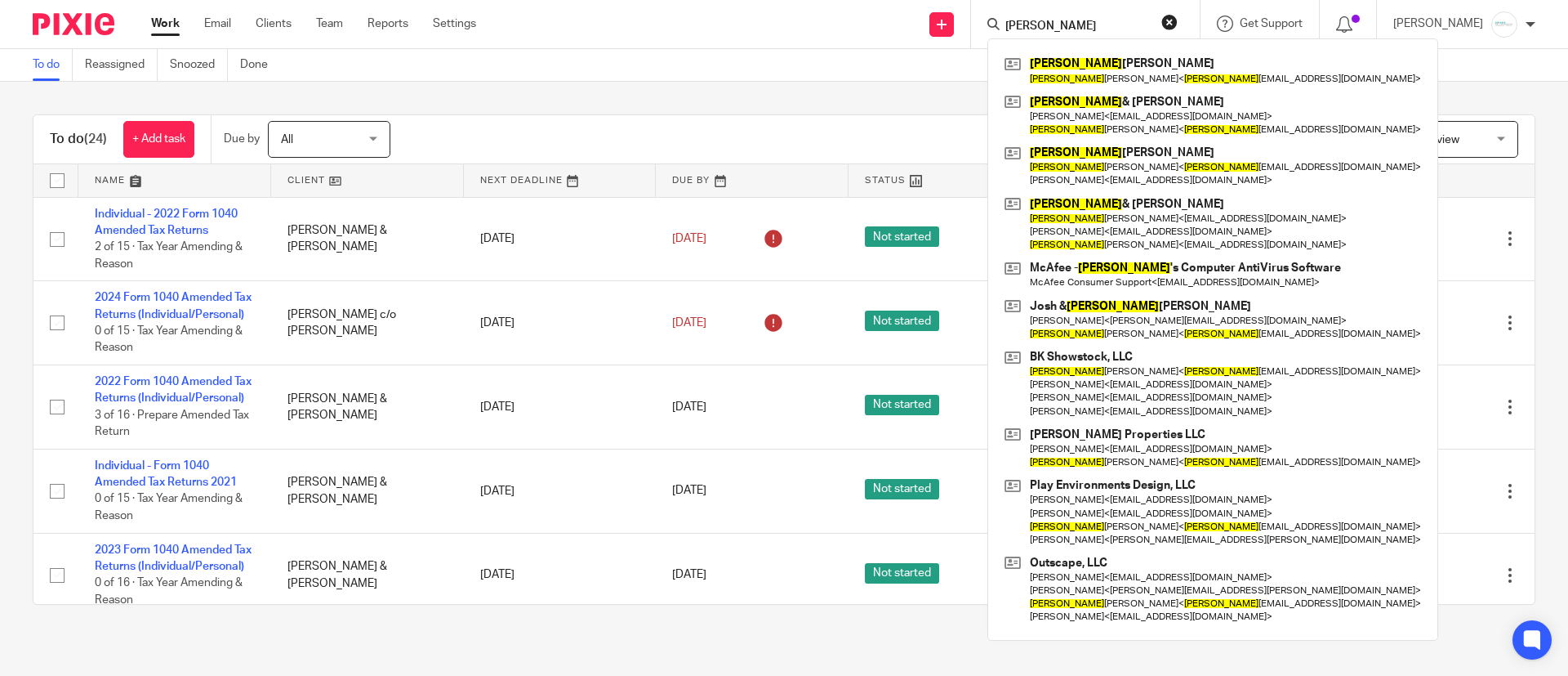
type input "heather"
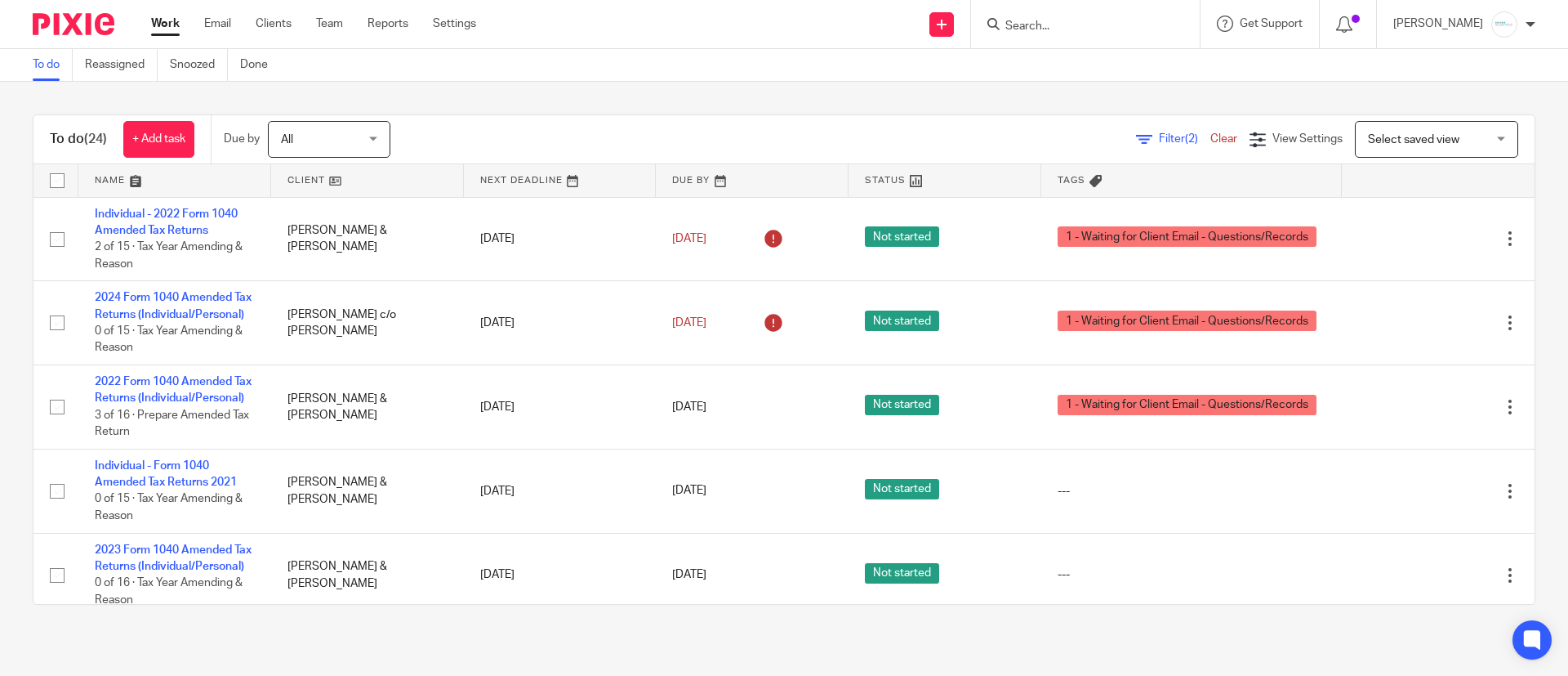
click at [1084, 22] on input "Search" at bounding box center [1077, 27] width 147 height 14
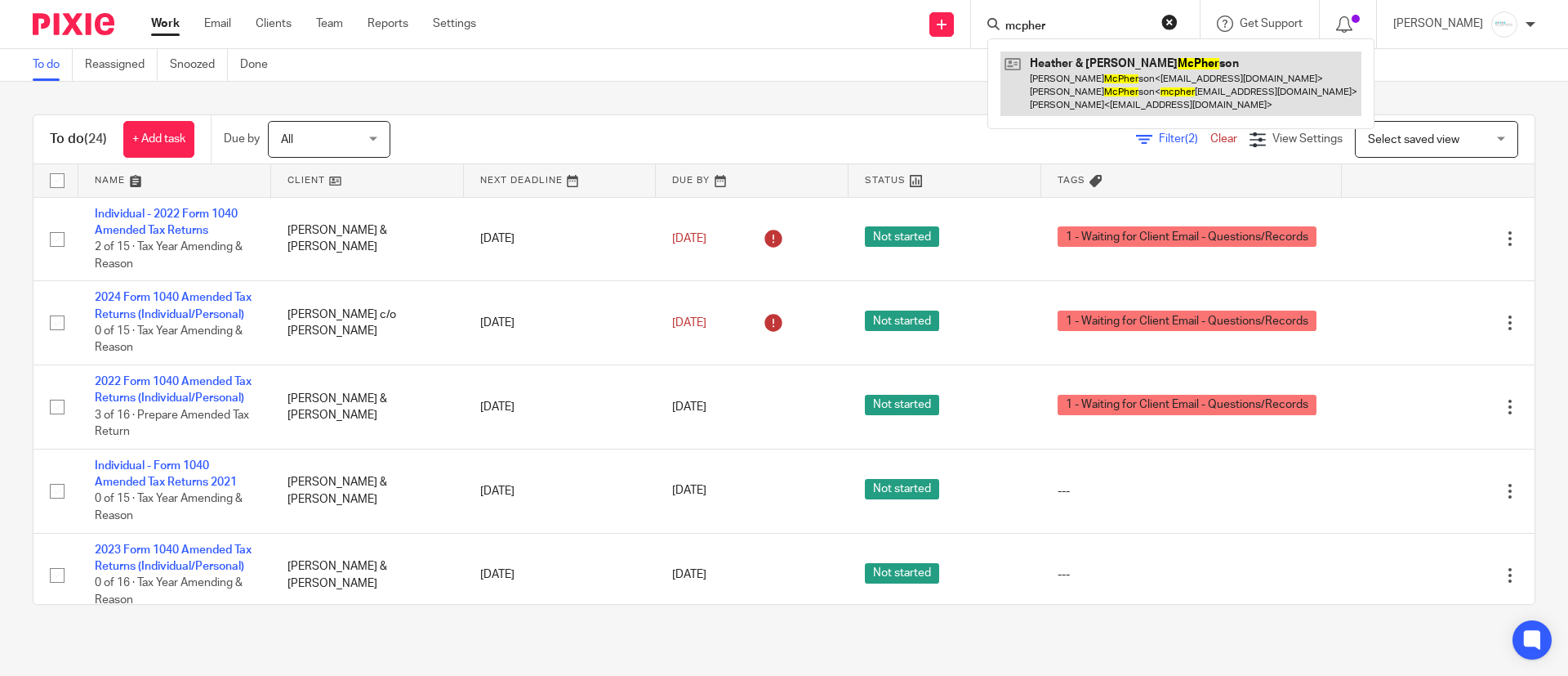
type input "mcpher"
click at [1075, 90] on link at bounding box center [1180, 84] width 361 height 65
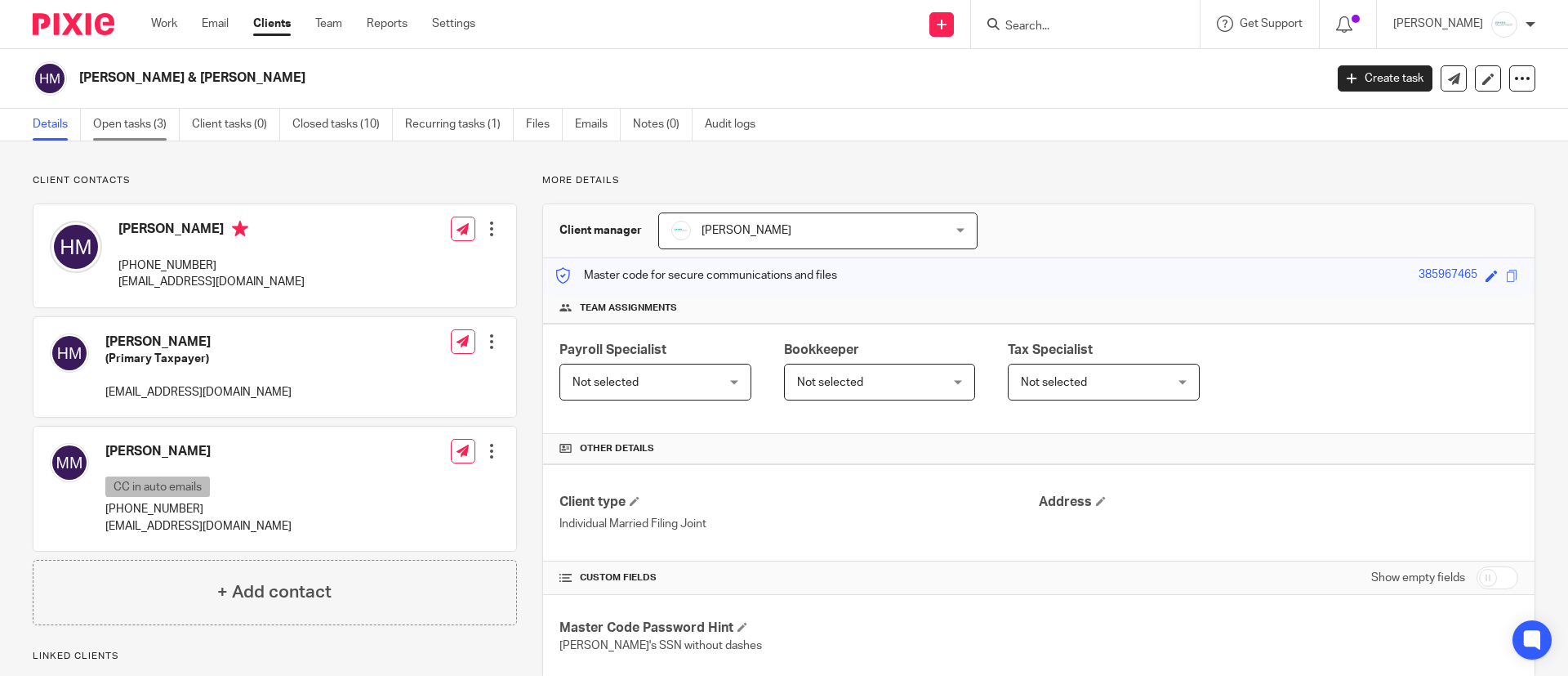
click at [144, 124] on link "Open tasks (3)" at bounding box center [136, 124] width 87 height 31
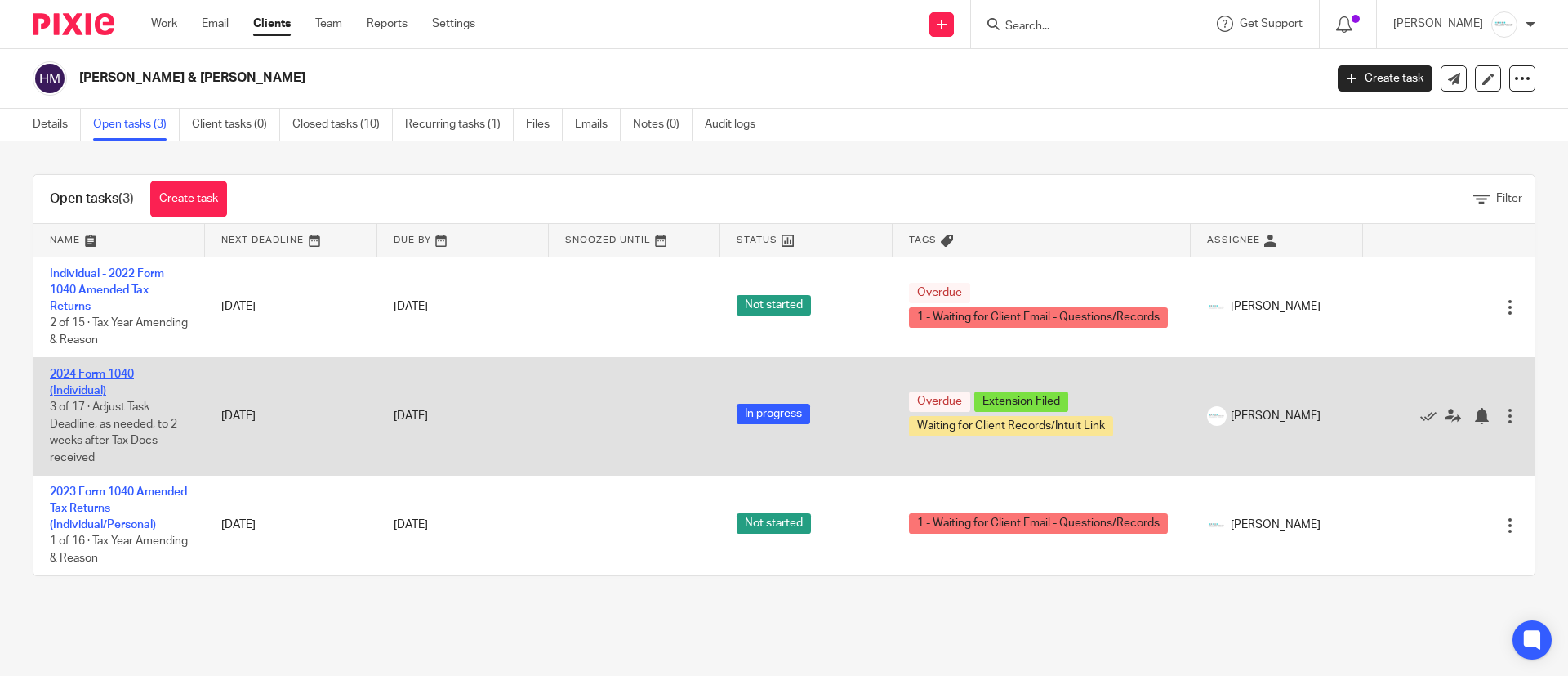
click at [79, 395] on link "2024 Form 1040 (Individual)" at bounding box center [91, 382] width 84 height 28
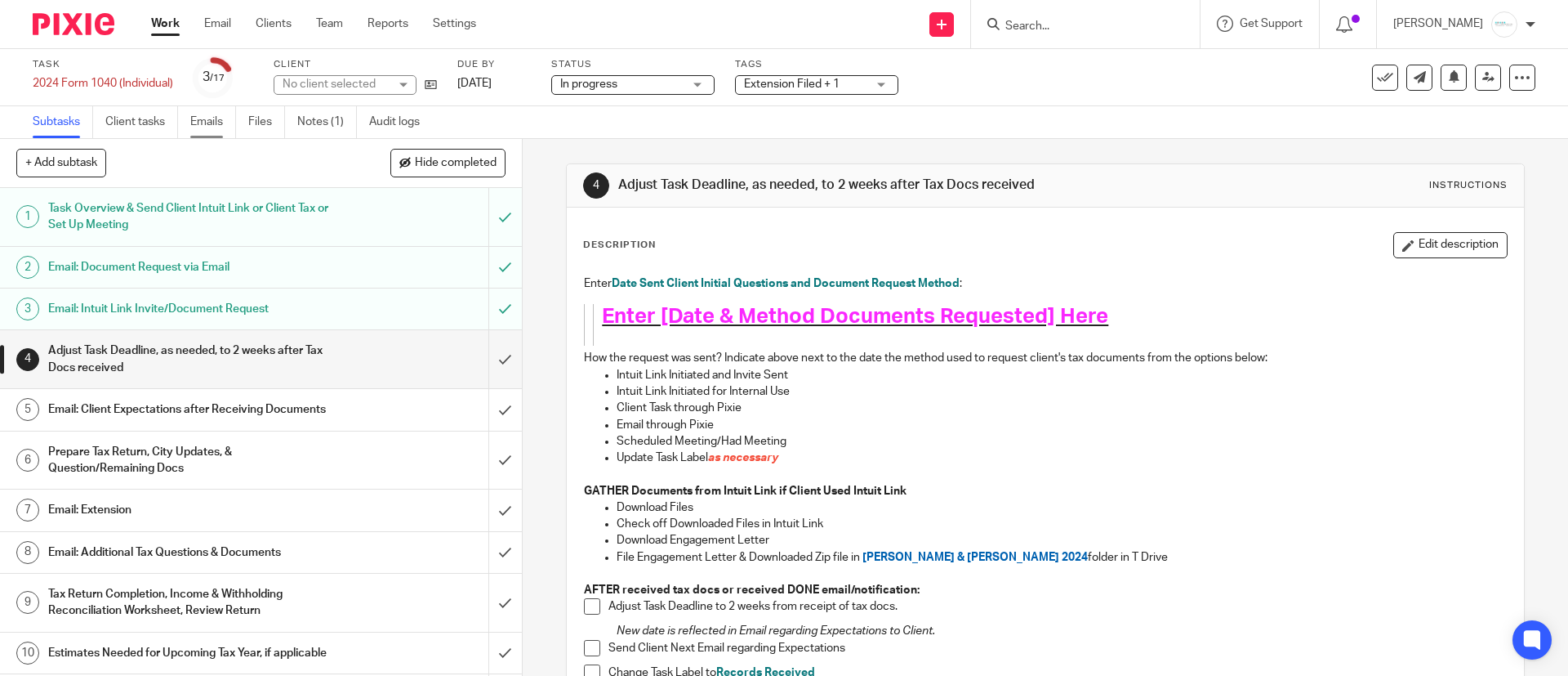
click at [214, 124] on link "Emails" at bounding box center [213, 122] width 46 height 31
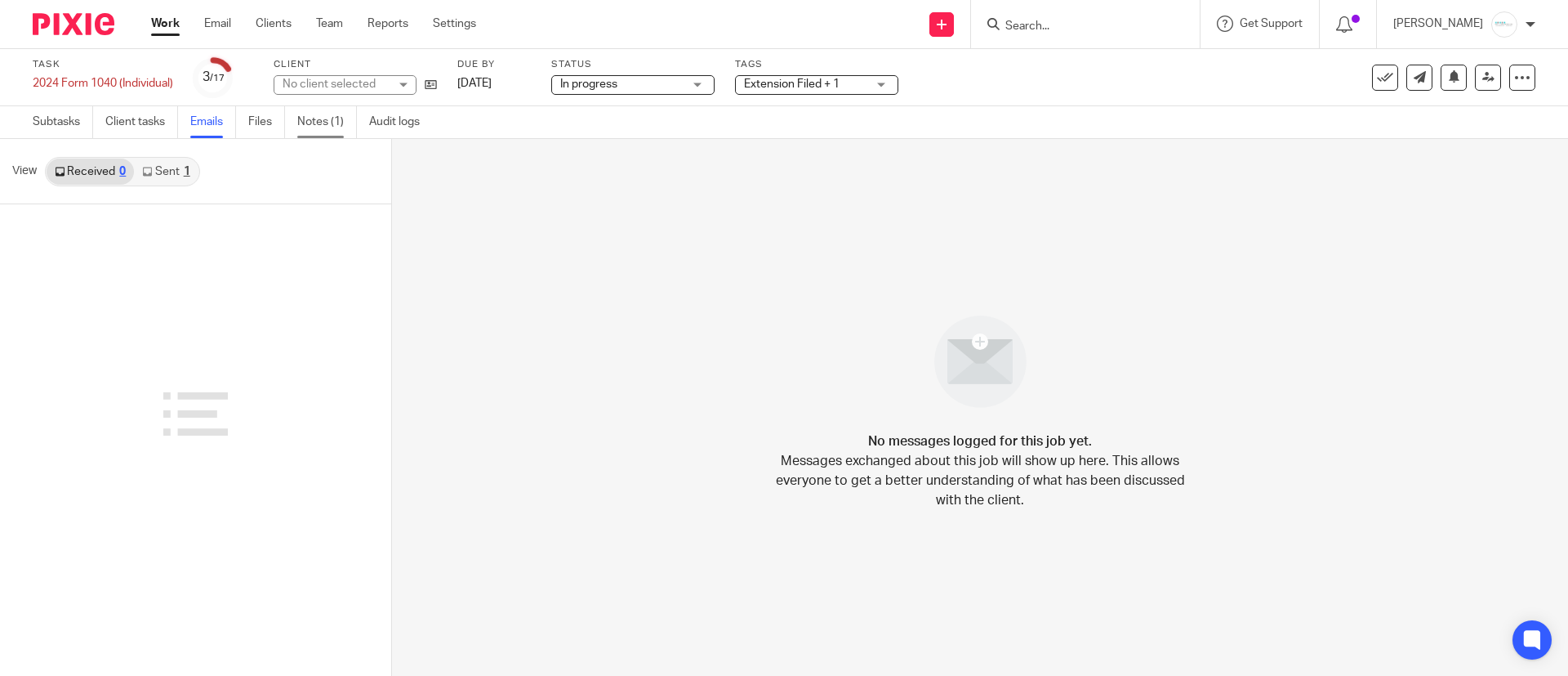
click at [305, 118] on link "Notes (1)" at bounding box center [326, 122] width 60 height 31
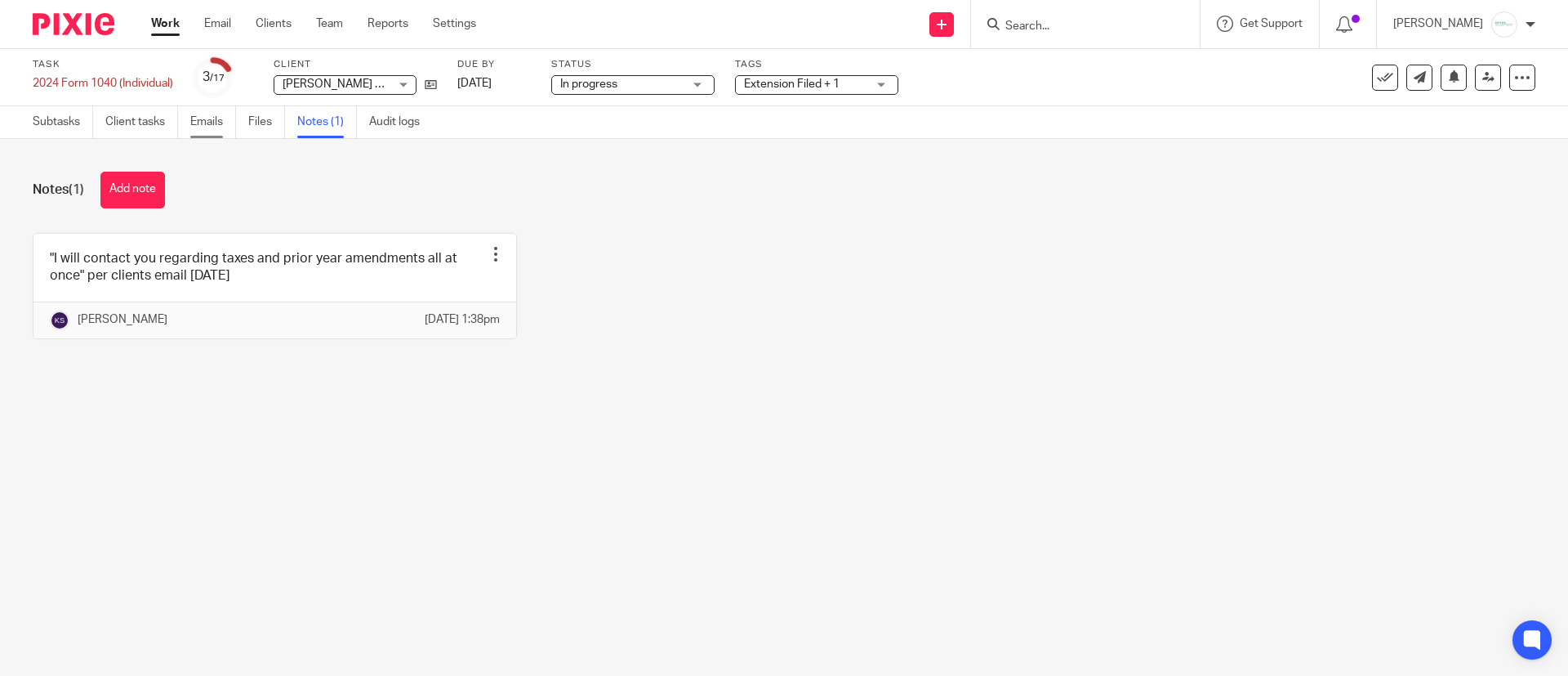
click at [212, 120] on link "Emails" at bounding box center [213, 122] width 46 height 31
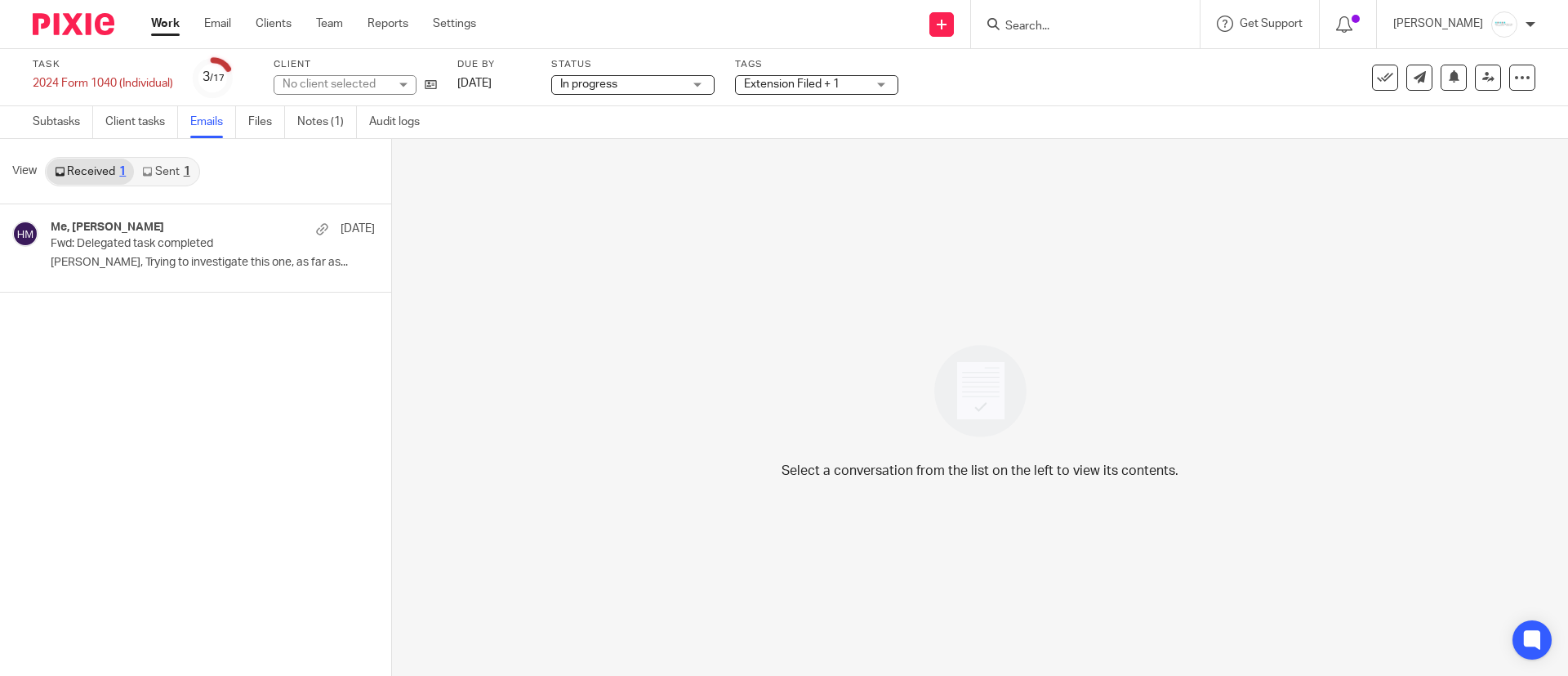
click at [169, 171] on link "Sent 1" at bounding box center [166, 171] width 64 height 26
click at [185, 268] on p "Thank you! We will leave their task open for..." at bounding box center [187, 263] width 275 height 14
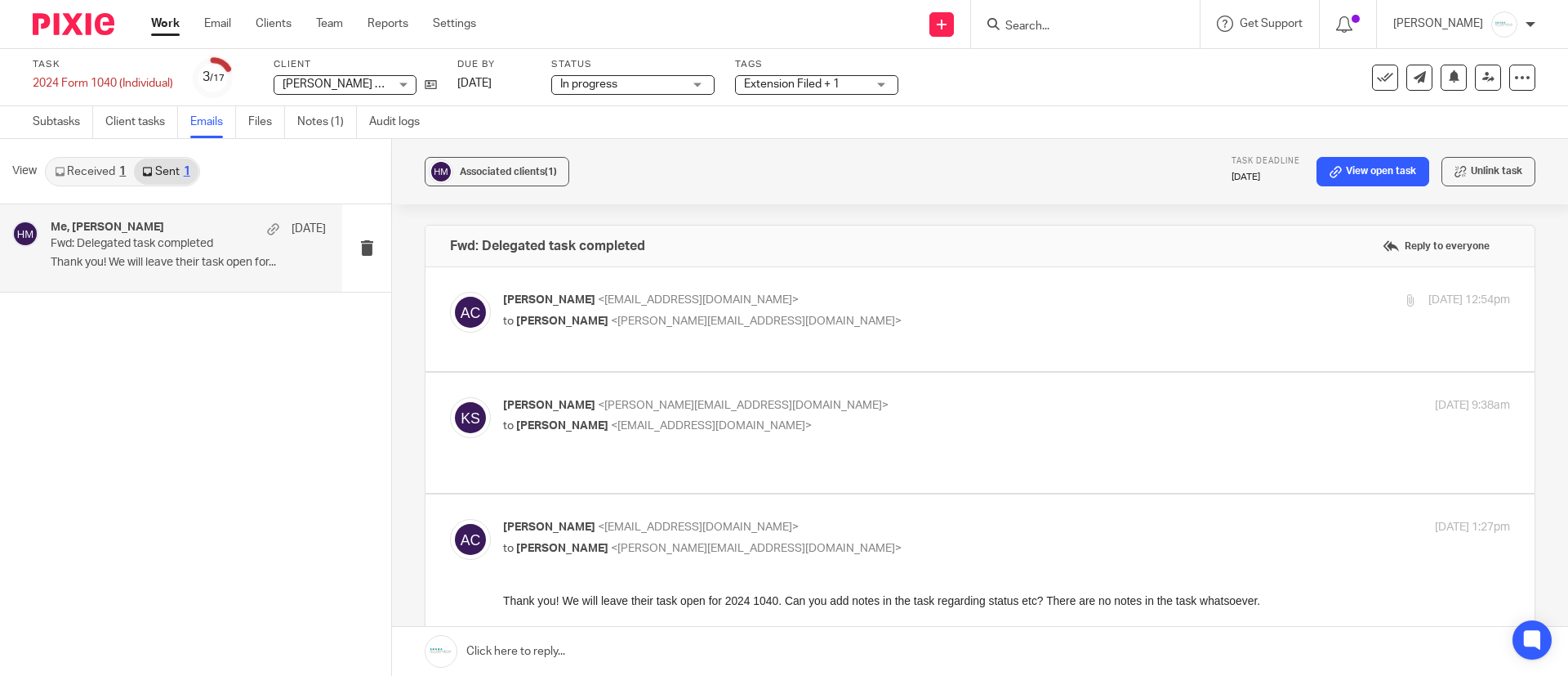
click at [614, 420] on span "<amylcpa@gmail.com>" at bounding box center [711, 426] width 201 height 11
checkbox input "true"
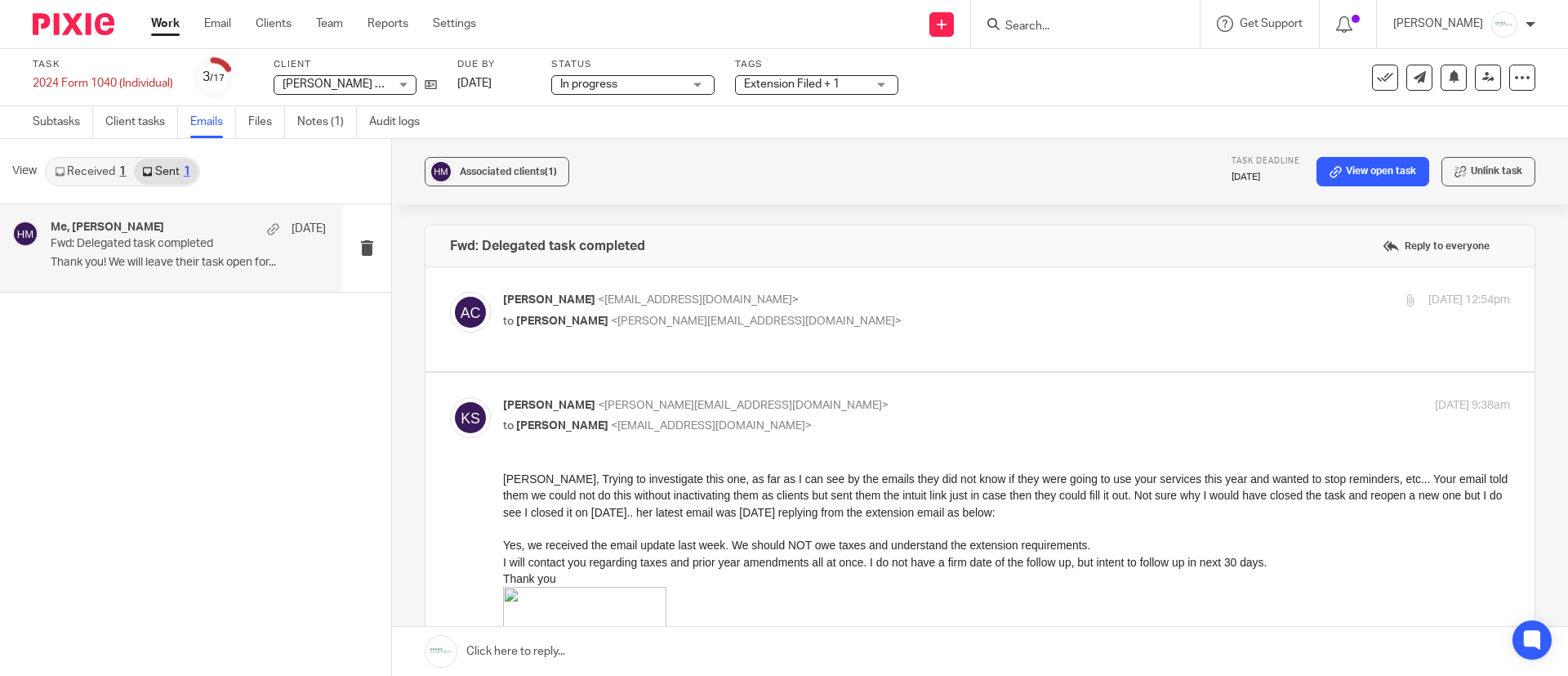
click at [568, 300] on span "[PERSON_NAME]" at bounding box center [549, 300] width 92 height 11
checkbox input "true"
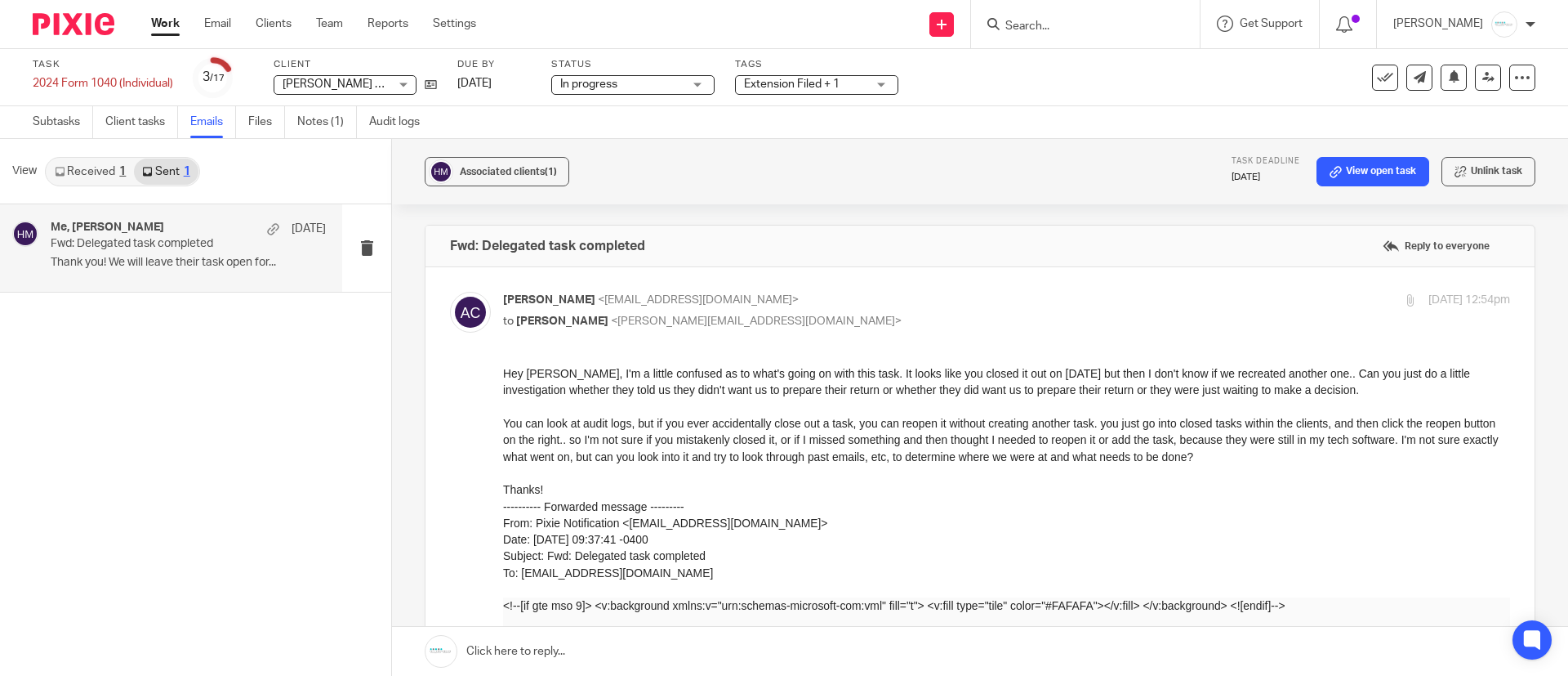
click at [70, 170] on link "Received 1" at bounding box center [90, 171] width 88 height 26
click at [170, 249] on p "Fwd: Delegated task completed" at bounding box center [161, 244] width 221 height 14
click at [81, 121] on link "Subtasks" at bounding box center [63, 122] width 61 height 31
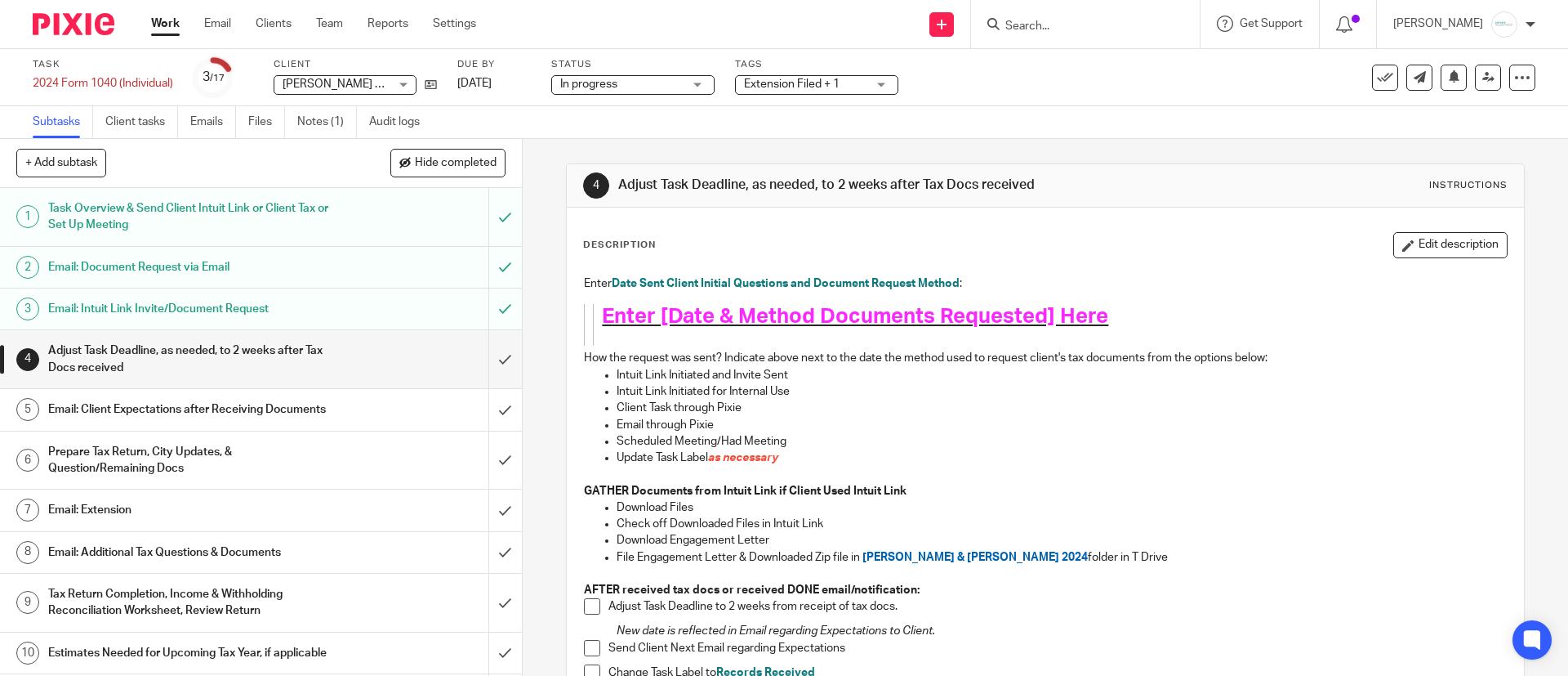
click at [257, 295] on link "3 Email: Intuit Link Invite/Document Request" at bounding box center [244, 308] width 488 height 41
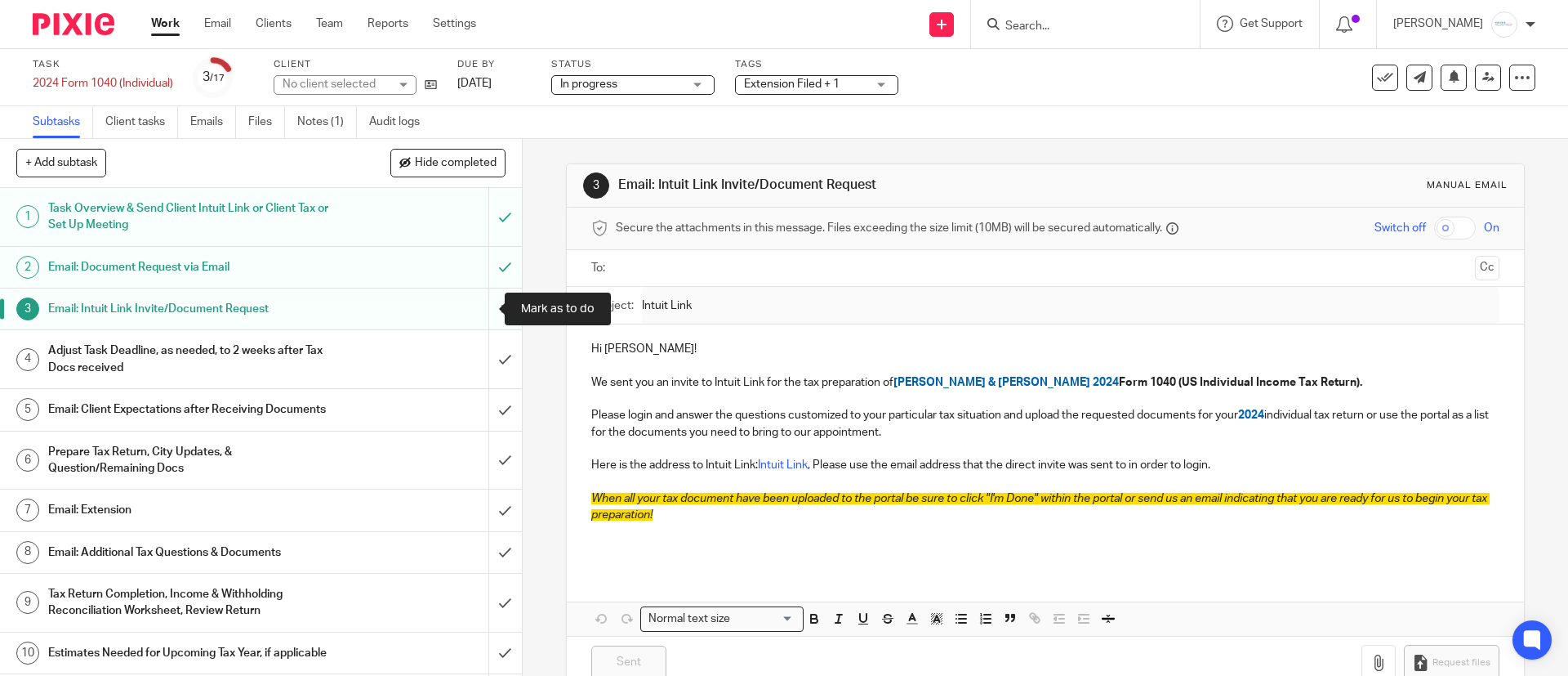
click at [481, 311] on input "submit" at bounding box center [261, 308] width 521 height 41
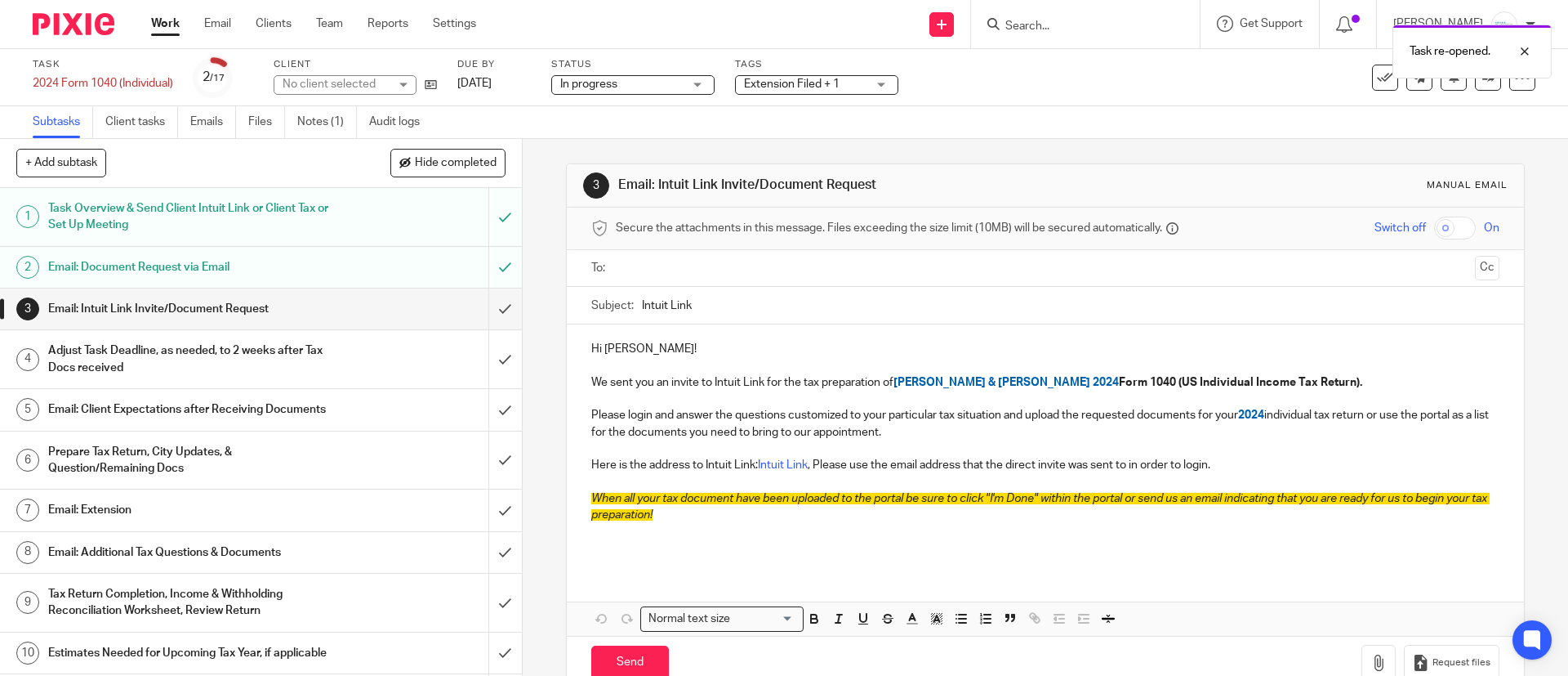
click at [751, 259] on input "text" at bounding box center [1044, 268] width 846 height 19
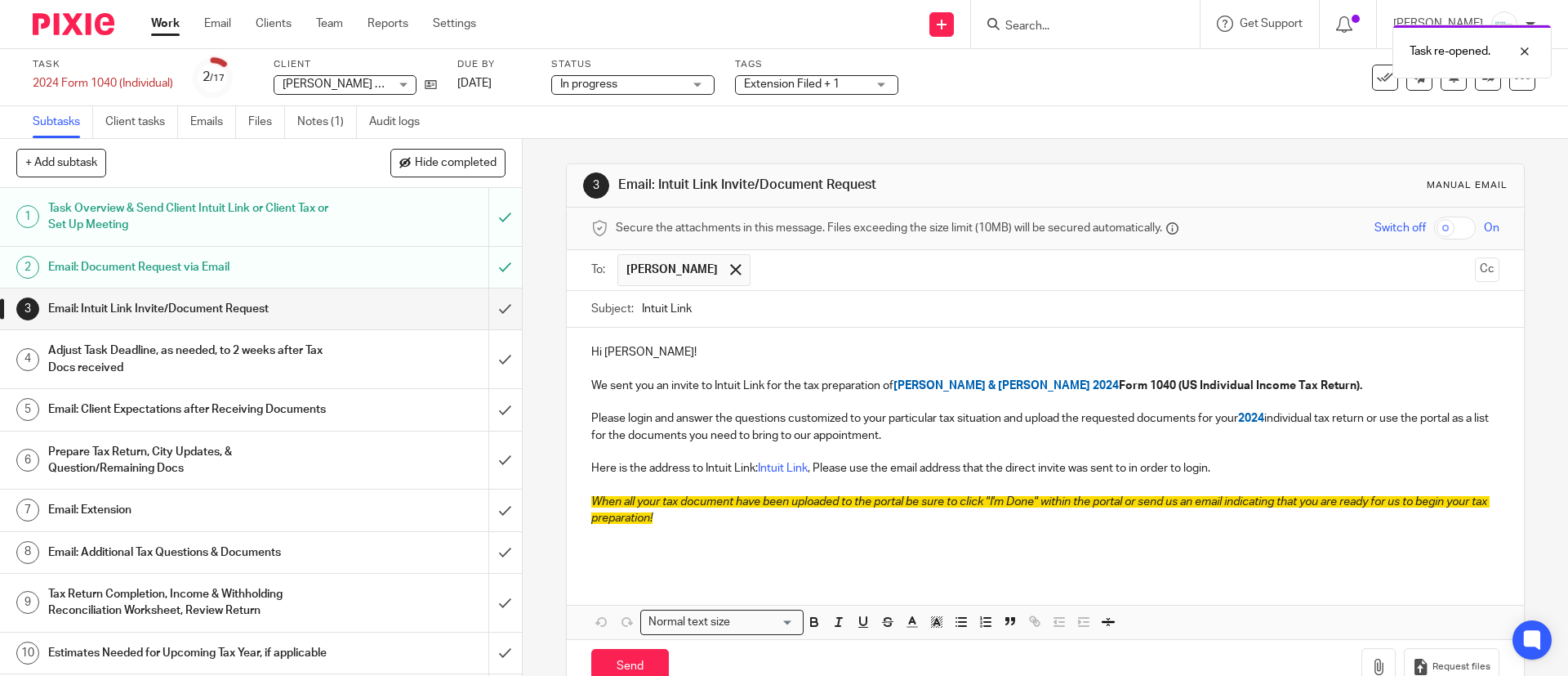
click at [798, 268] on input "text" at bounding box center [1113, 269] width 710 height 31
click at [922, 270] on input "text" at bounding box center [1182, 269] width 573 height 31
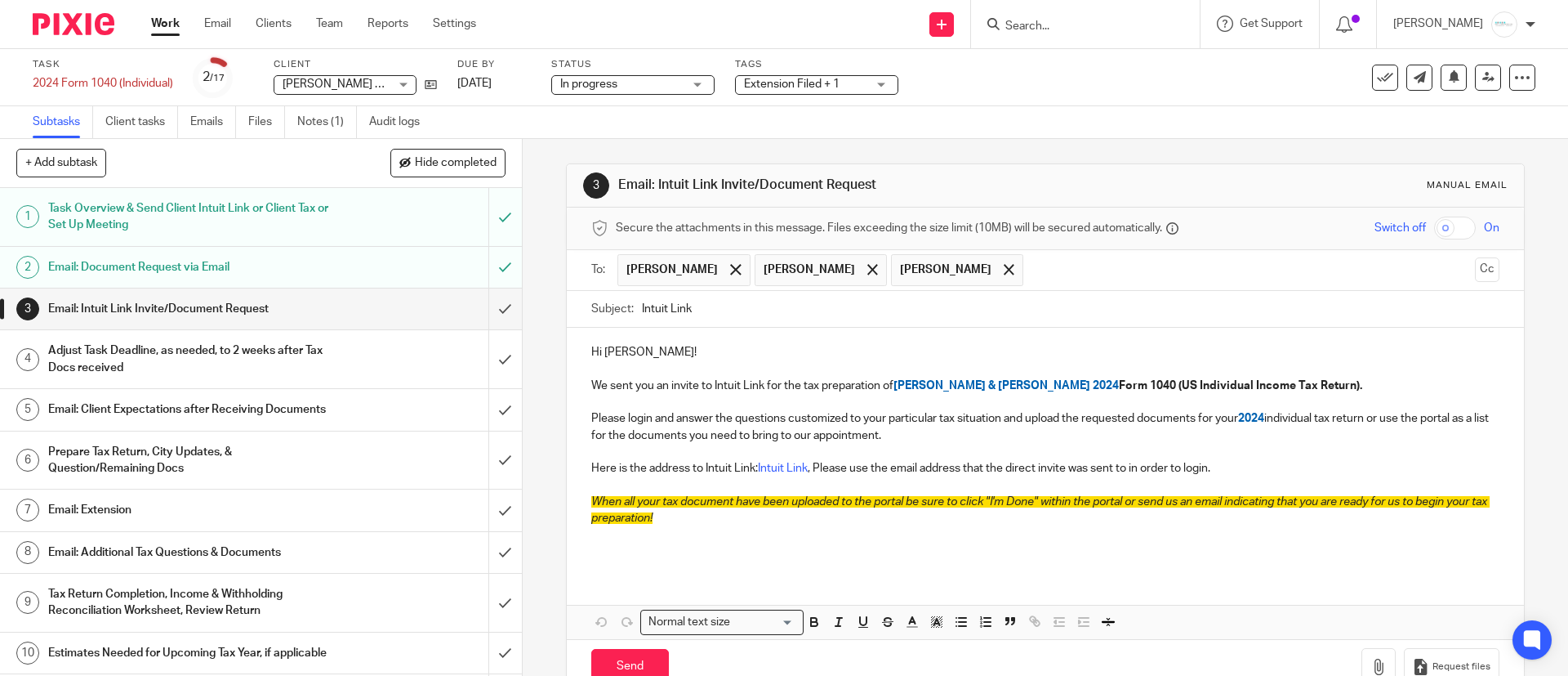
click at [676, 354] on p "Hi Heather!" at bounding box center [1045, 351] width 908 height 16
click at [642, 318] on input "Intuit Link" at bounding box center [1070, 309] width 856 height 37
paste input "⚠️"
drag, startPoint x: 648, startPoint y: 309, endPoint x: 770, endPoint y: 310, distance: 122.0
click at [770, 310] on input "⚠️Intuit Link" at bounding box center [1070, 309] width 856 height 37
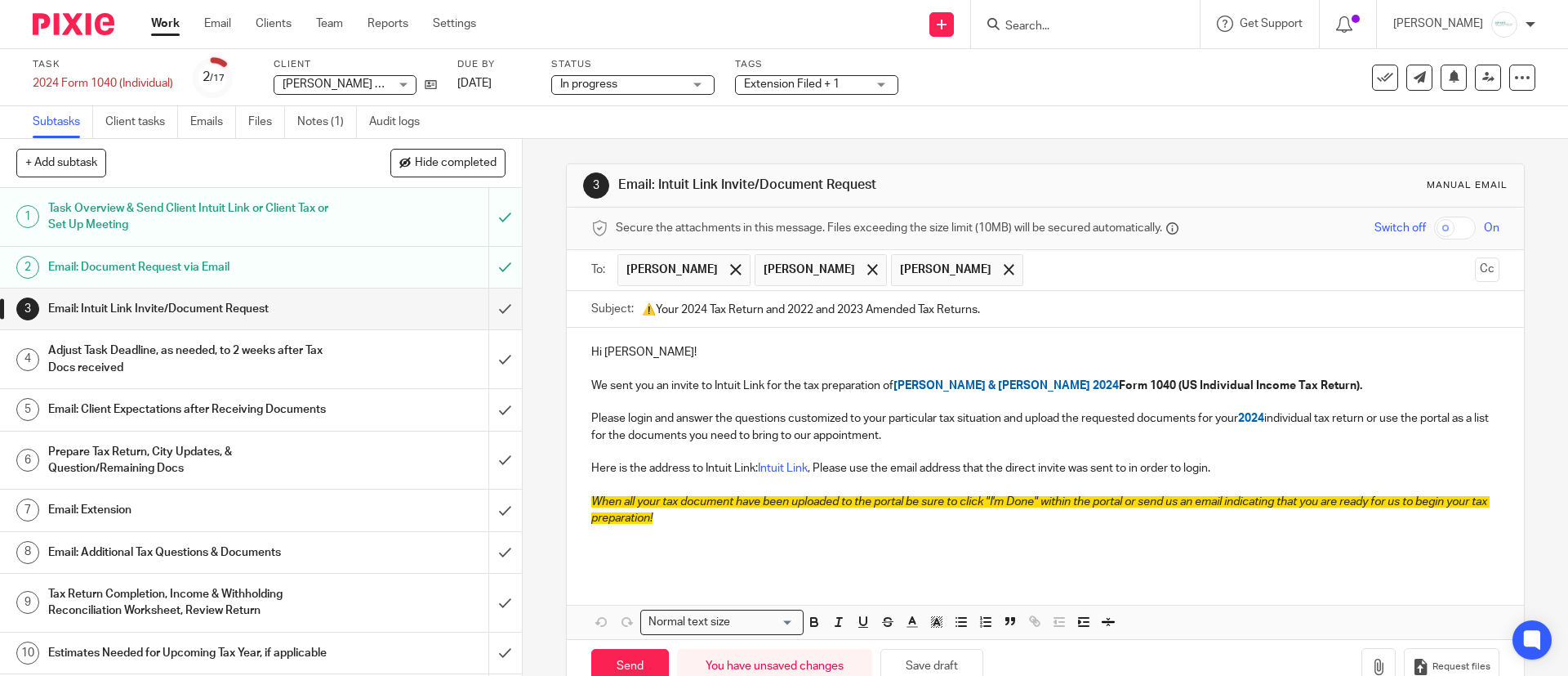
type input "⚠️Your 2024 Tax Return and 2022 and 2023 Amended Tax Returns."
click at [712, 339] on div "Hi Heather! We sent you an invite to Intuit Link for the tax preparation of Hea…" at bounding box center [1045, 449] width 956 height 244
click at [1343, 378] on p "We sent you an invite to Intuit Link for the tax preparation of Heather & Matt …" at bounding box center [1045, 386] width 908 height 16
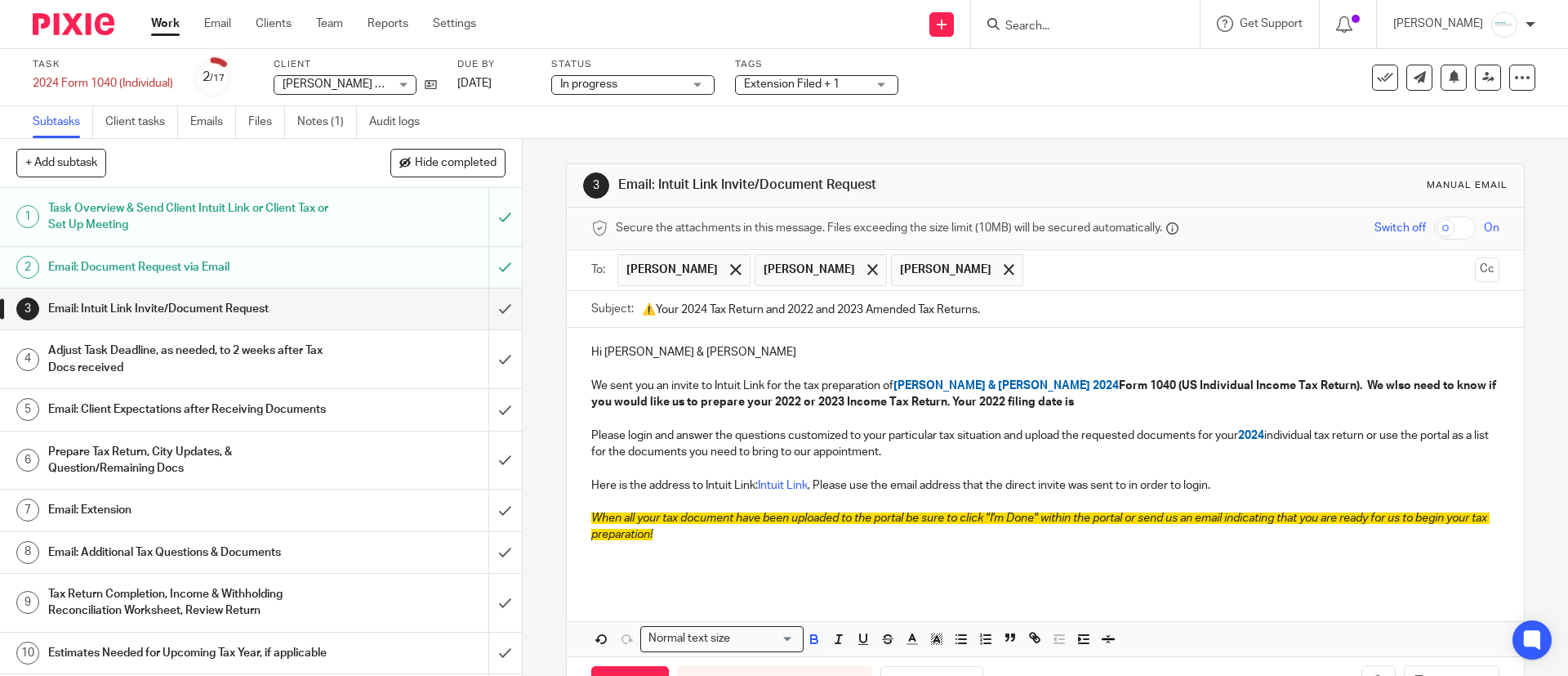
drag, startPoint x: 948, startPoint y: 403, endPoint x: 1080, endPoint y: 403, distance: 132.0
click at [1080, 403] on p "We sent you an invite to Intuit Link for the tax preparation of Heather & Matt …" at bounding box center [1045, 394] width 908 height 33
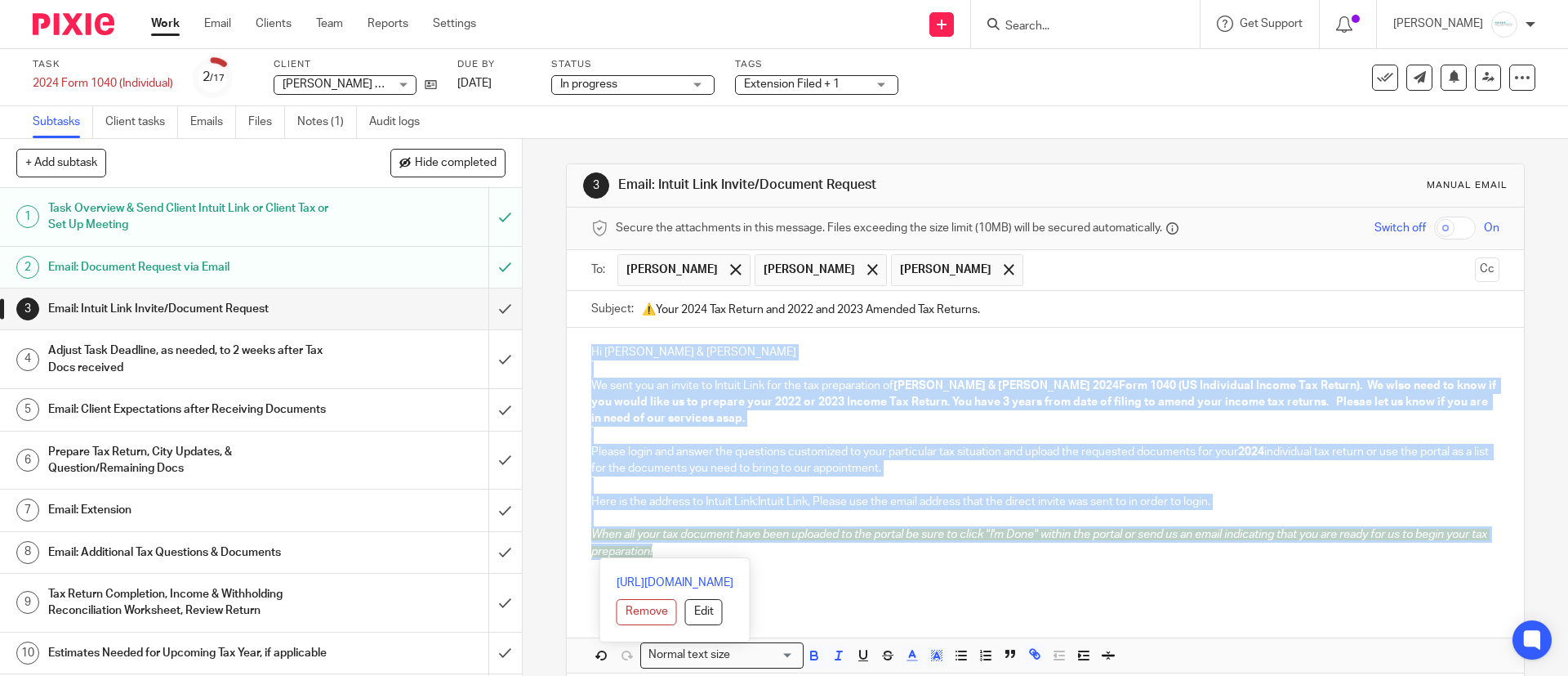
drag, startPoint x: 581, startPoint y: 355, endPoint x: 849, endPoint y: 550, distance: 331.4
click at [849, 550] on div "Hi Heather & Matt We sent you an invite to Intuit Link for the tax preparation …" at bounding box center [1045, 466] width 956 height 277
copy div "Hi Heather & Matt We sent you an invite to Intuit Link for the tax preparation …"
click at [572, 345] on div "Hi Heather & Matt We sent you an invite to Intuit Link for the tax preparation …" at bounding box center [1045, 466] width 956 height 277
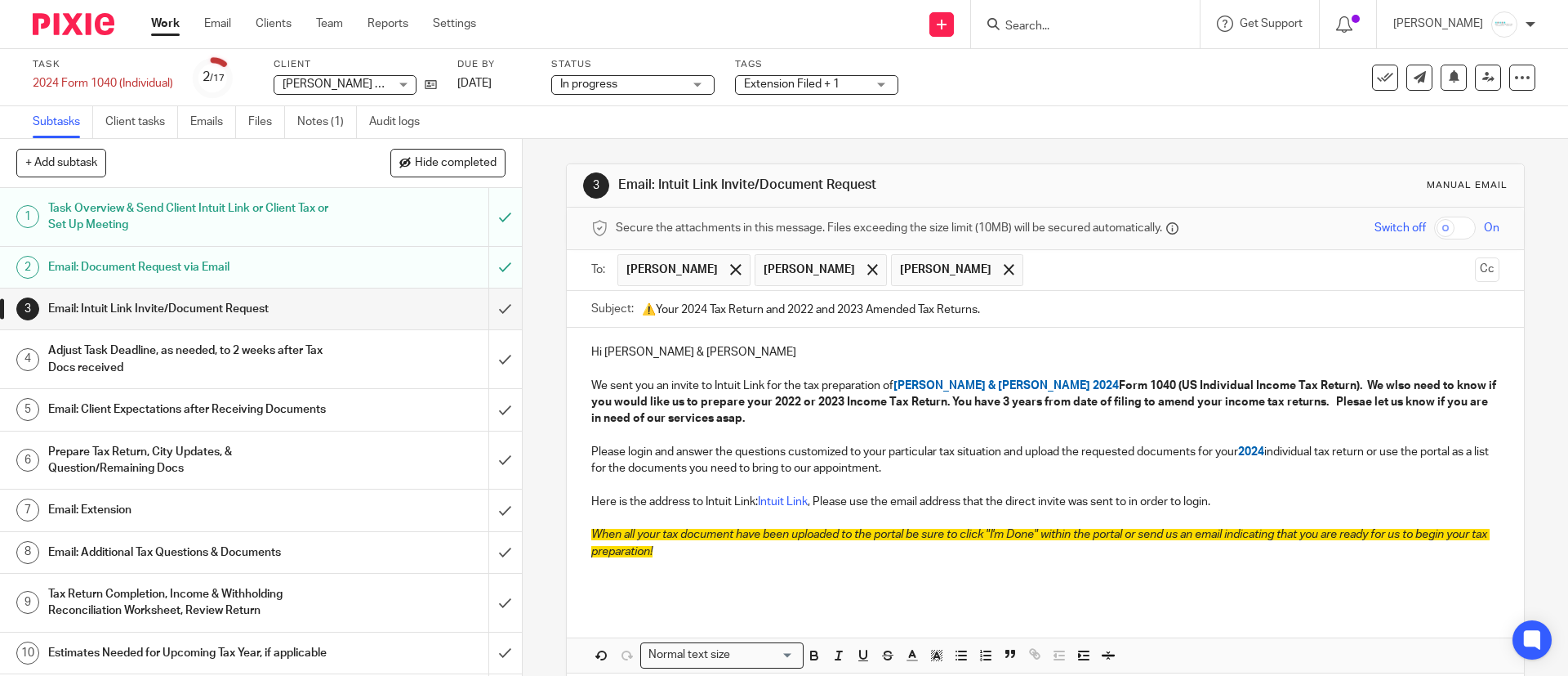
click at [581, 349] on div "Hi Heather & Matt We sent you an invite to Intuit Link for the tax preparation …" at bounding box center [1045, 466] width 956 height 277
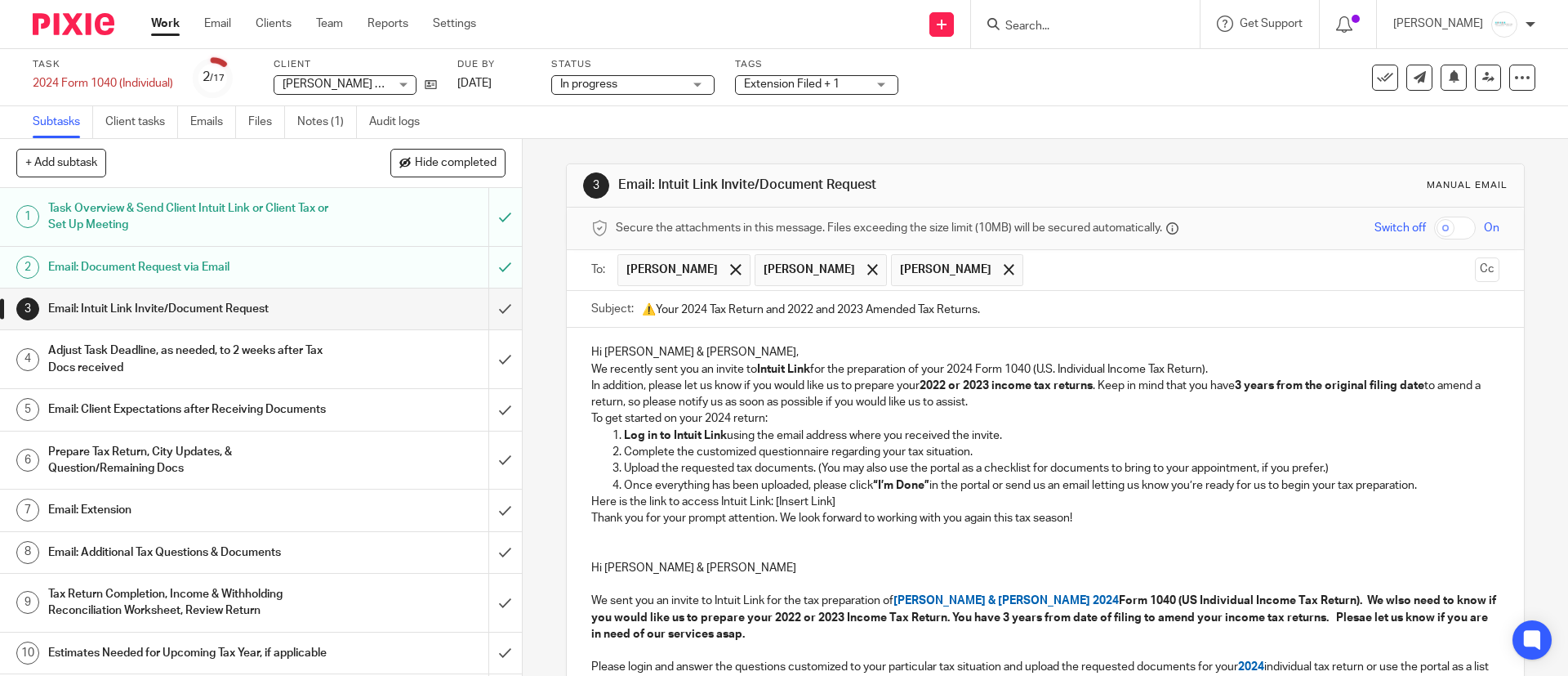
click at [768, 345] on p "Hi Heather & Matt," at bounding box center [1045, 351] width 908 height 16
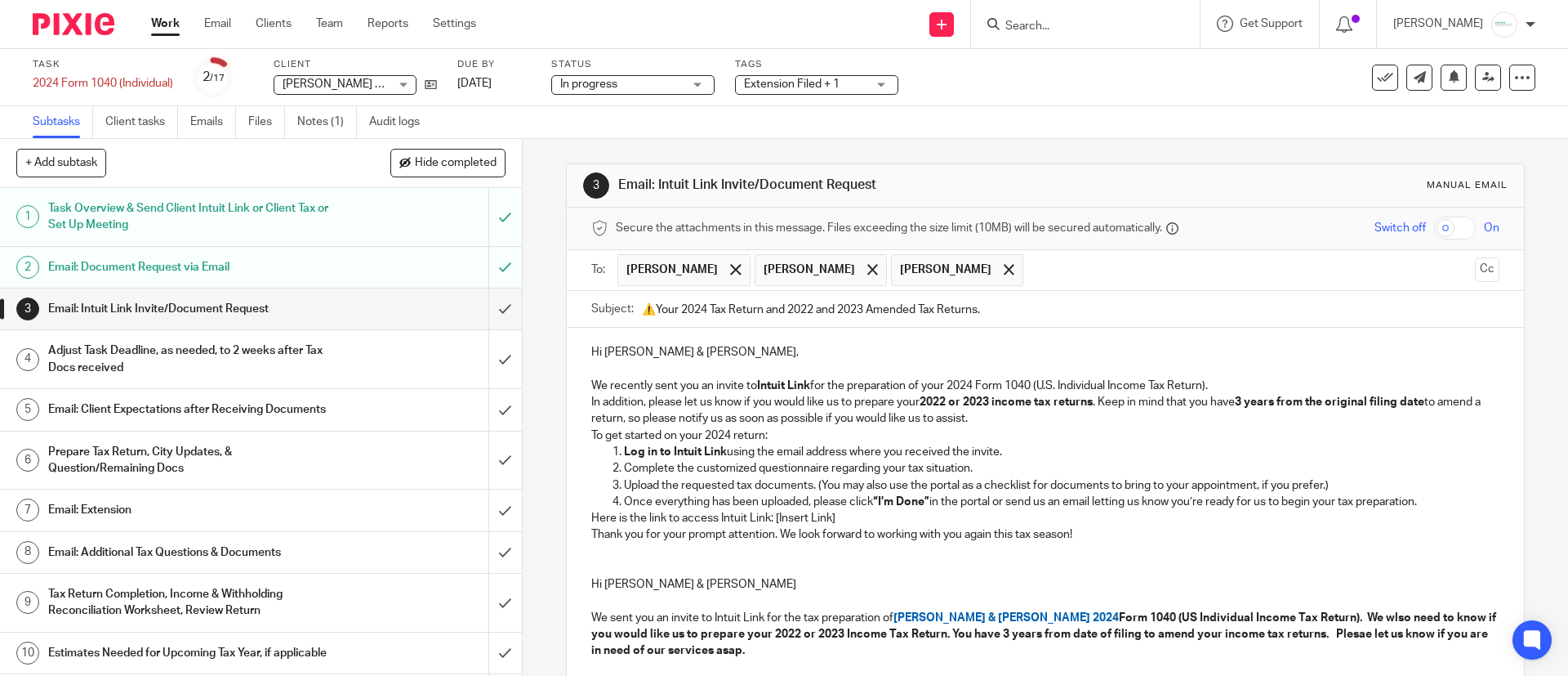
scroll to position [123, 0]
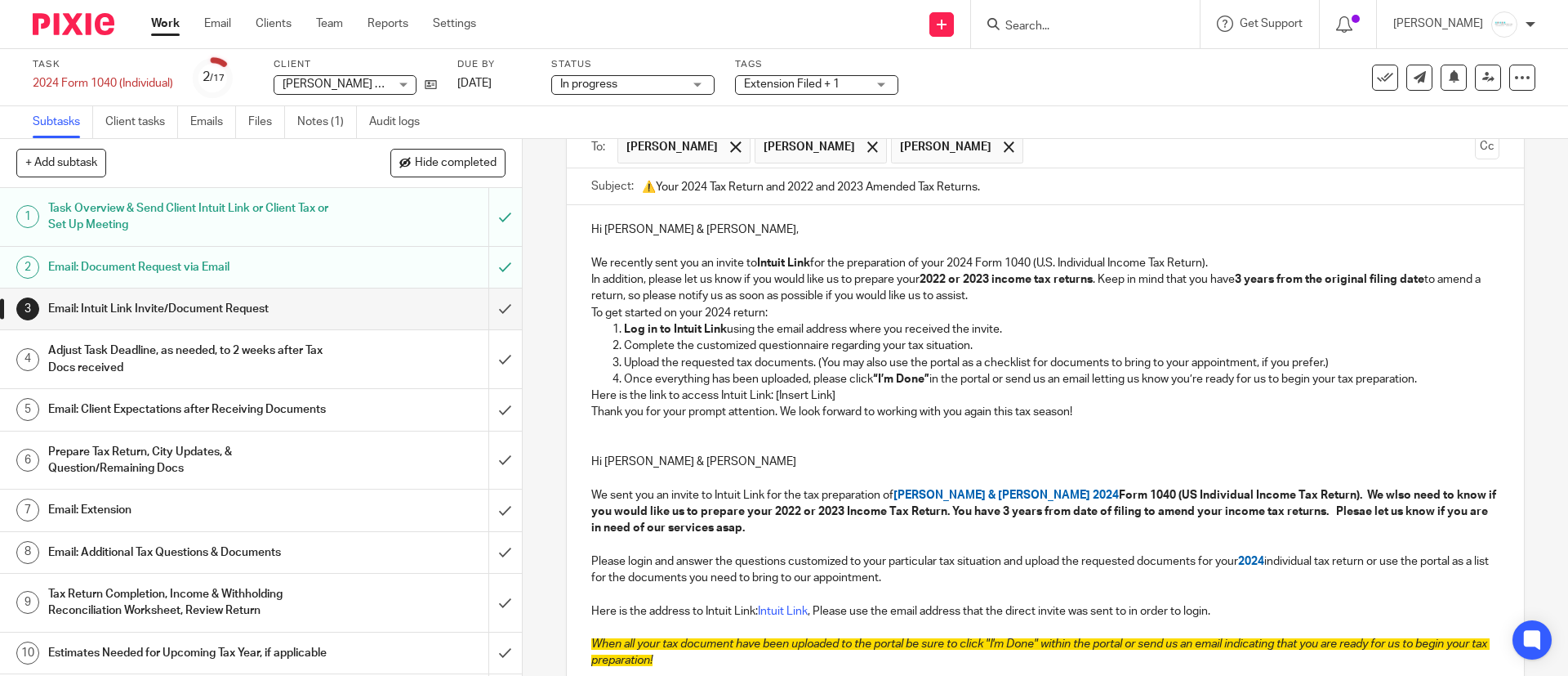
click at [711, 263] on p "We recently sent you an invite to Intuit Link for the preparation of your 2024 …" at bounding box center [1045, 263] width 908 height 16
click at [1303, 262] on p "We recently sent you a reminder invite to Intuit Link for the preparation of yo…" at bounding box center [1045, 263] width 908 height 16
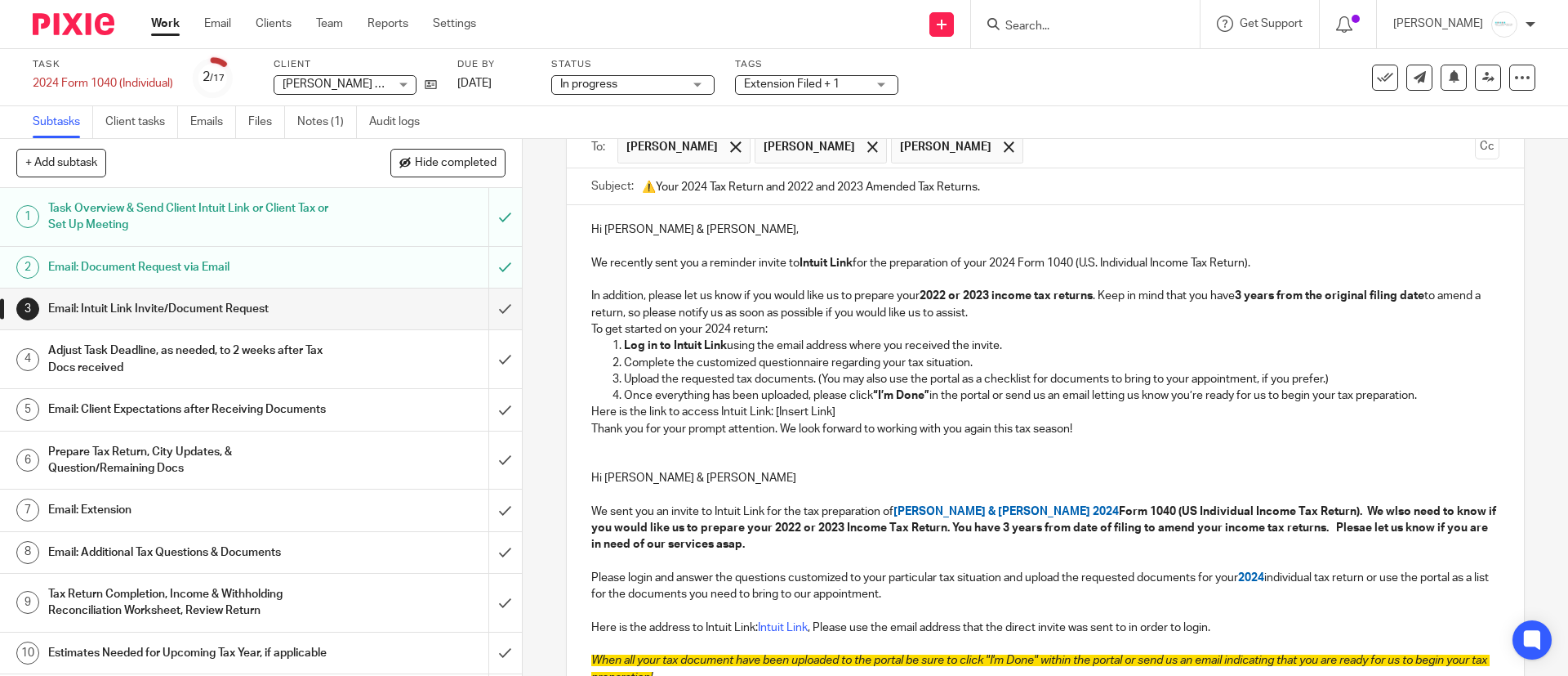
click at [574, 325] on div "Hi Heather & Matt, We recently sent you a reminder invite to Intuit Link for th…" at bounding box center [1045, 467] width 956 height 526
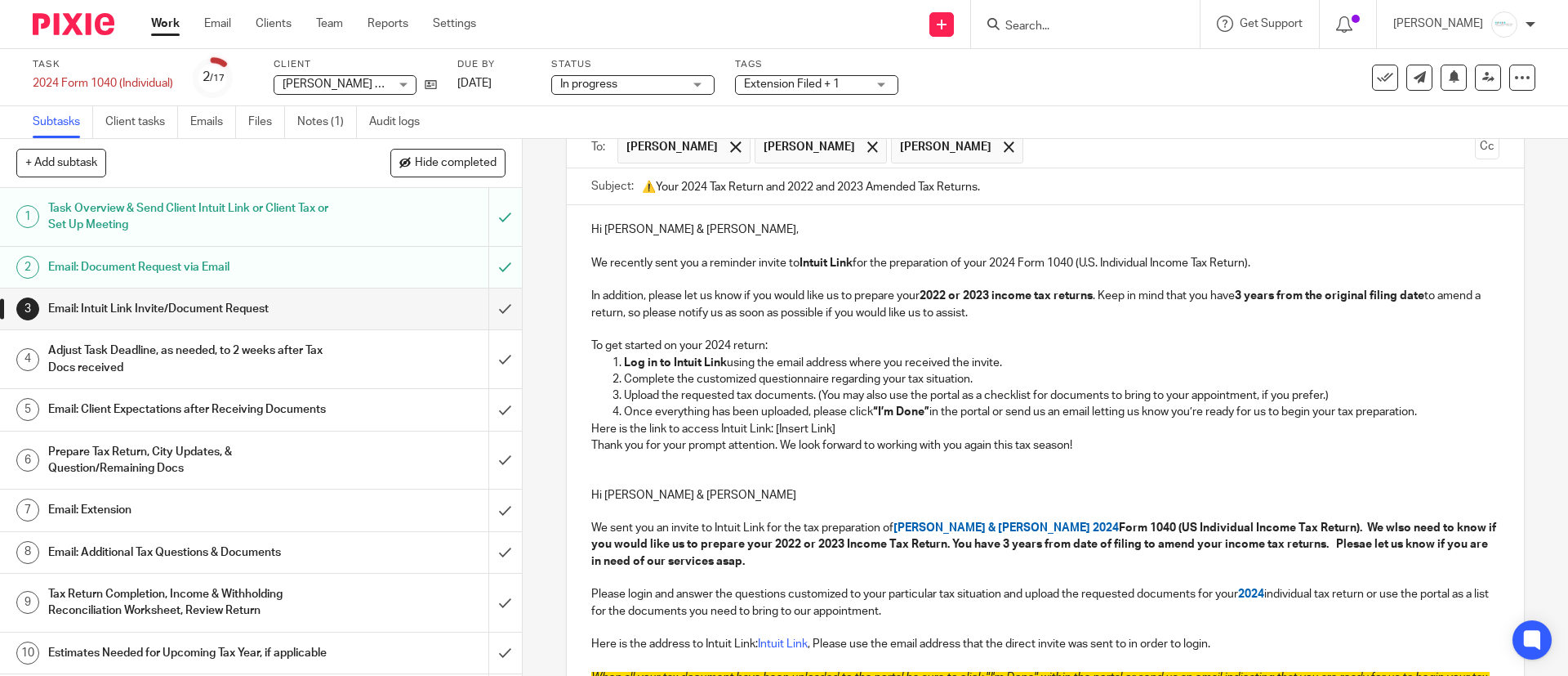
click at [579, 435] on div "Hi Heather & Matt, We recently sent you a reminder invite to Intuit Link for th…" at bounding box center [1045, 475] width 956 height 542
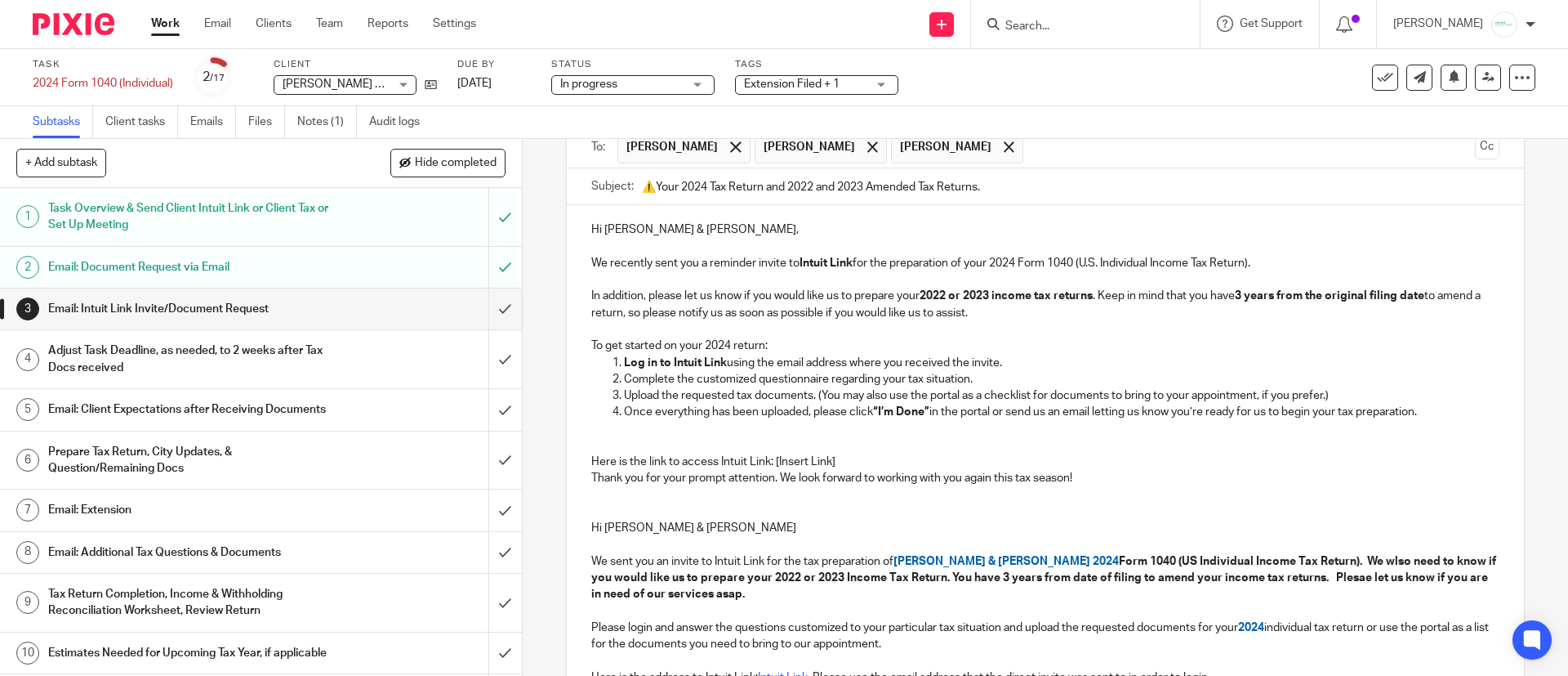
click at [843, 461] on p "Here is the link to access Intuit Link: [Insert Link]" at bounding box center [1045, 461] width 908 height 16
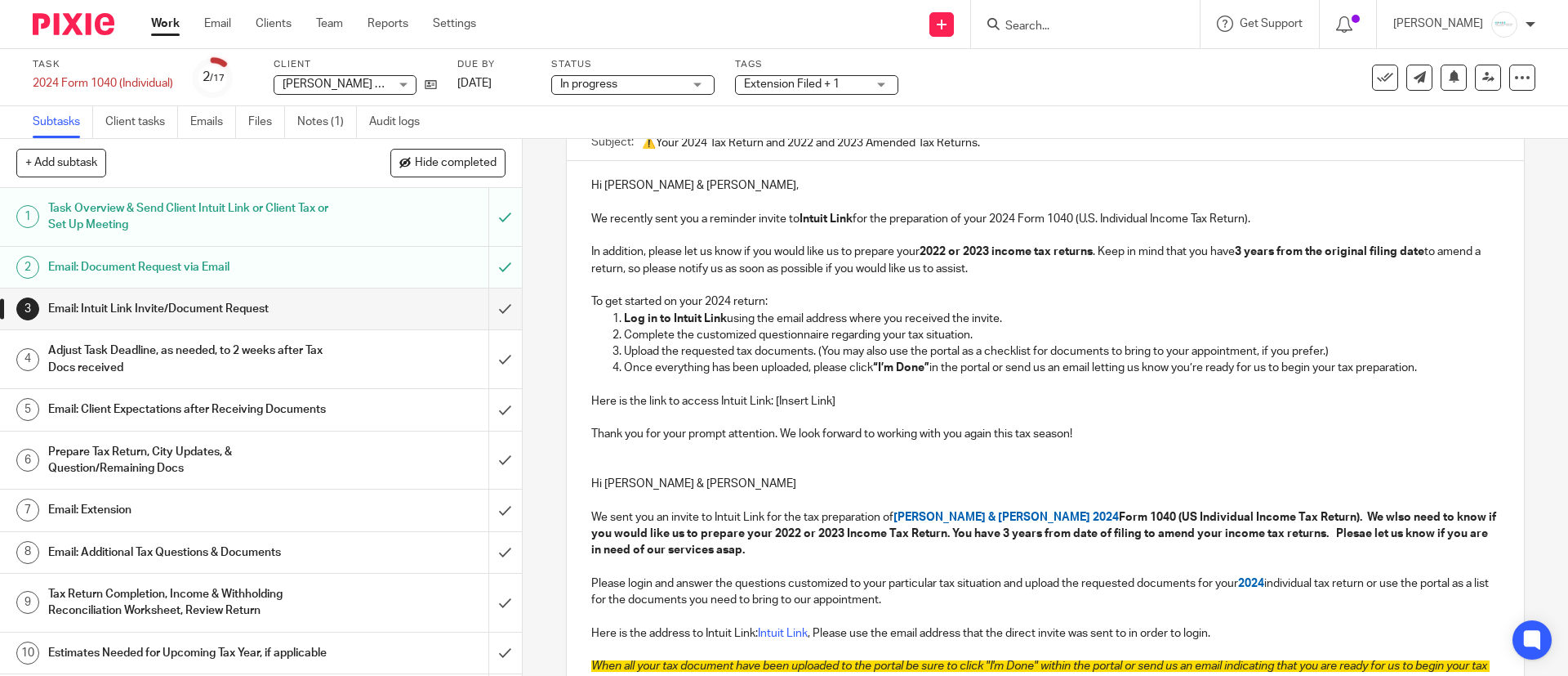
scroll to position [368, 0]
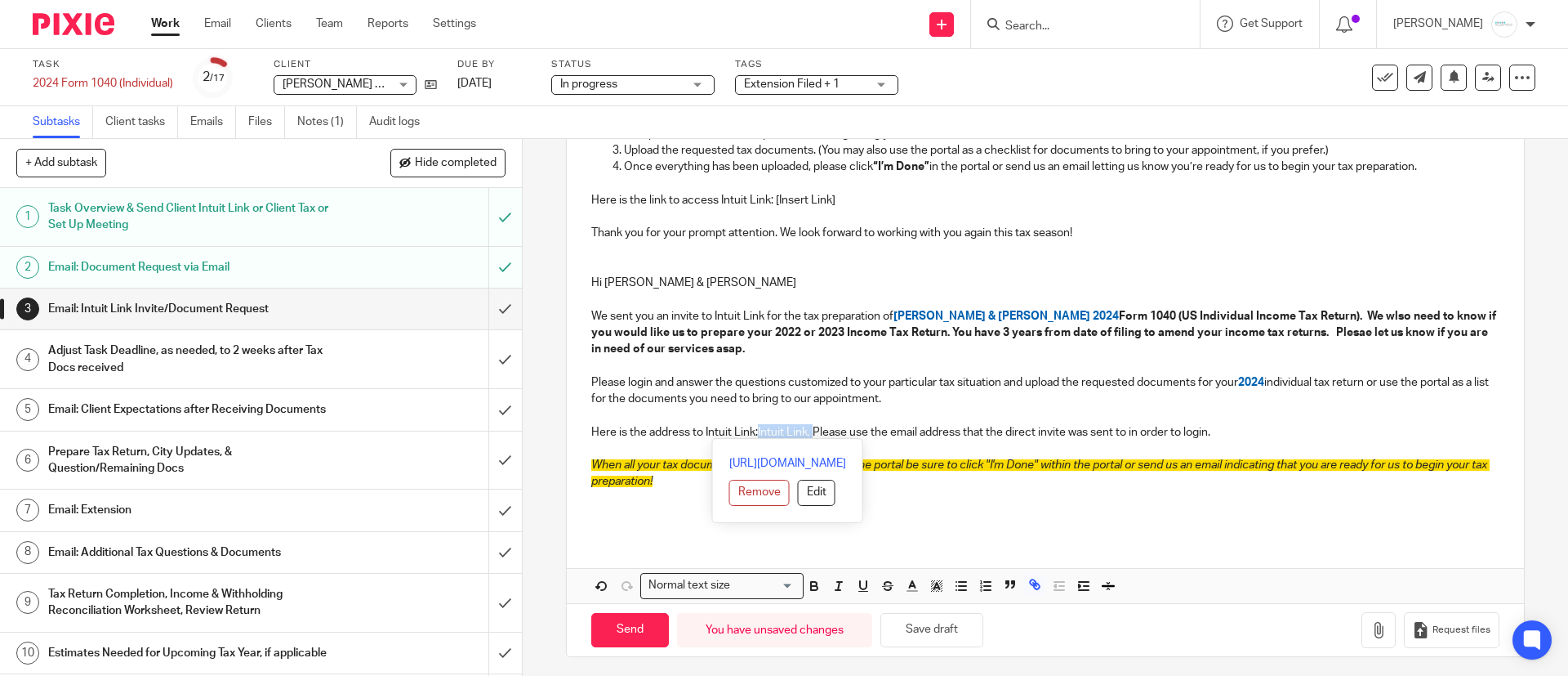
drag, startPoint x: 752, startPoint y: 430, endPoint x: 809, endPoint y: 432, distance: 57.0
click at [809, 432] on p "Here is the address to Intuit Link: Intuit Link , Please use the email address …" at bounding box center [1045, 431] width 908 height 16
copy p "Intuit Link ,"
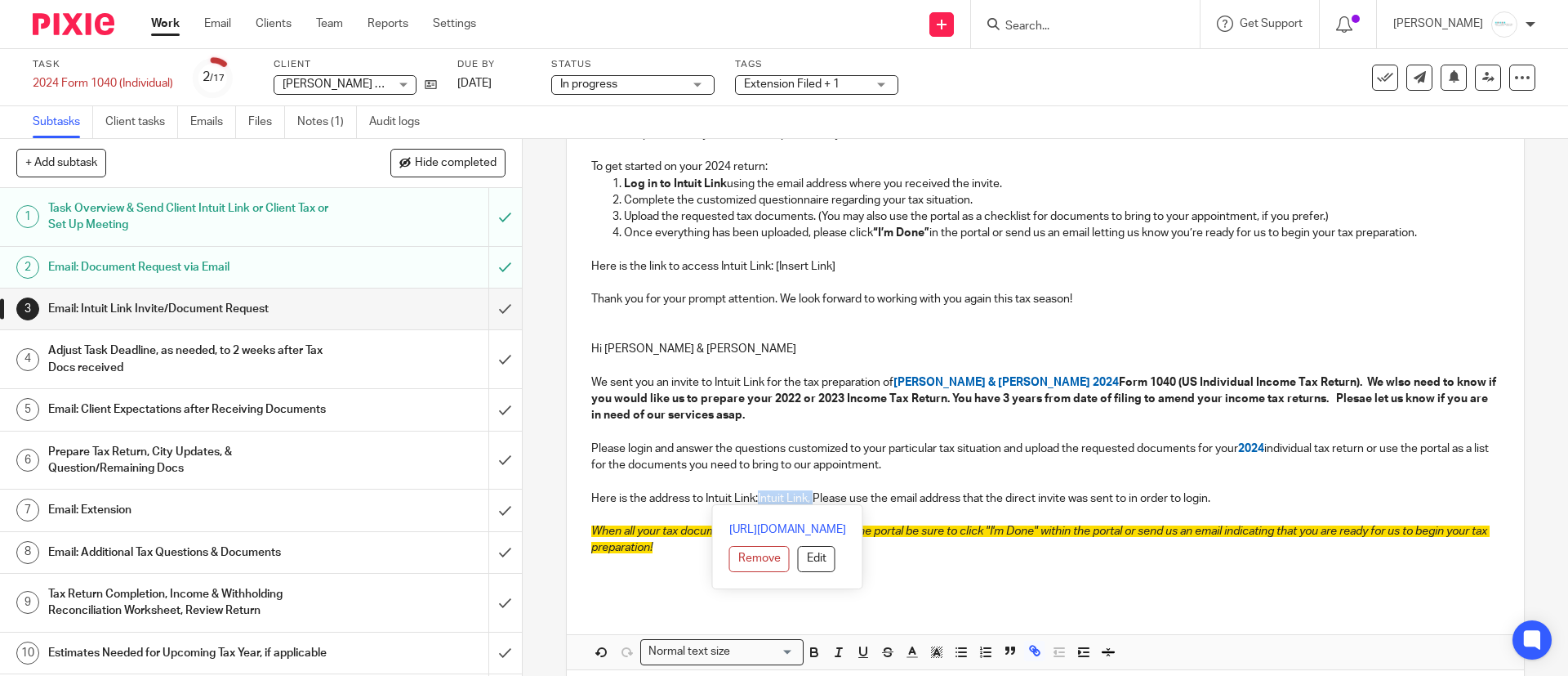
scroll to position [245, 0]
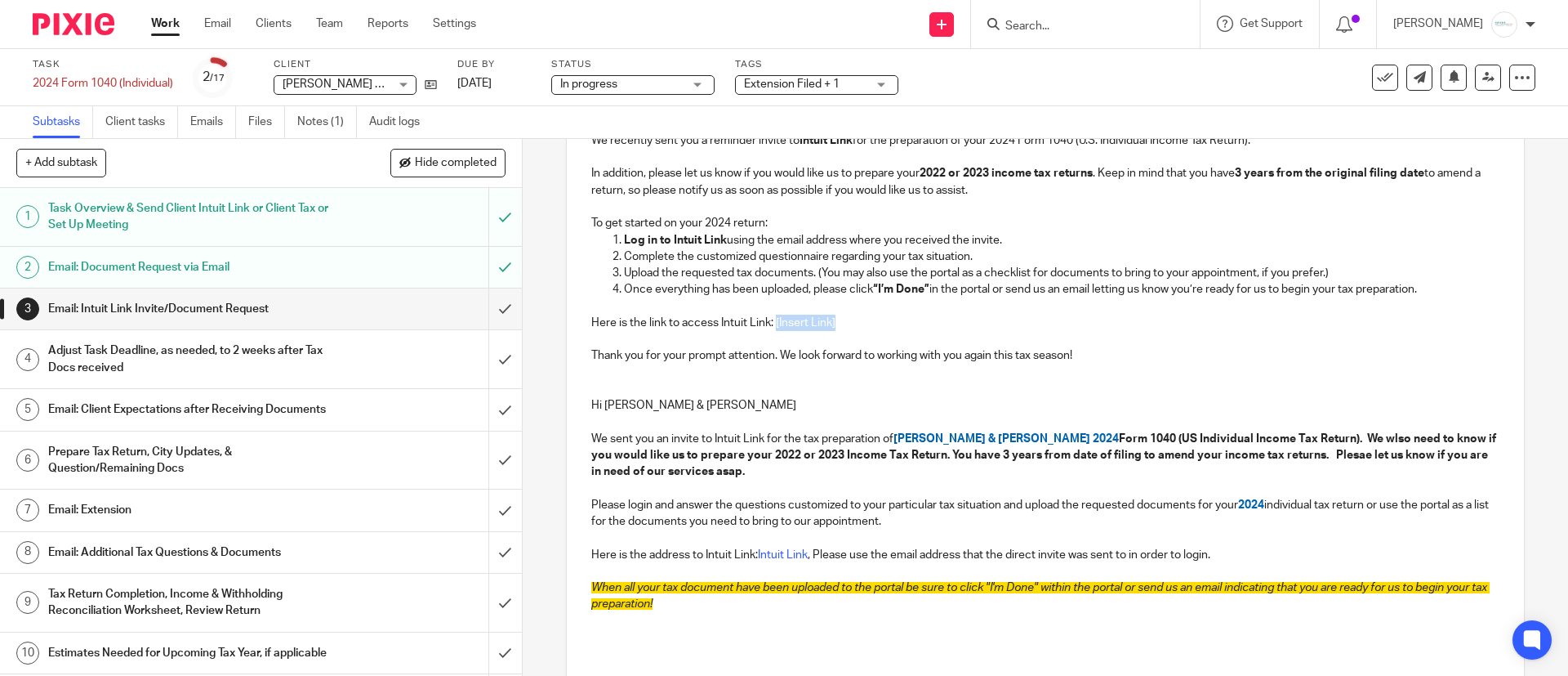
drag, startPoint x: 769, startPoint y: 320, endPoint x: 855, endPoint y: 320, distance: 86.0
click at [855, 320] on p "Here is the link to access Intuit Link: [Insert Link]" at bounding box center [1045, 322] width 908 height 16
drag, startPoint x: 1438, startPoint y: 289, endPoint x: 533, endPoint y: 208, distance: 908.6
click at [533, 208] on div "3 Email: Intuit Link Invite/Document Request Manual email Secure the attachment…" at bounding box center [1045, 408] width 1046 height 537
click at [533, 207] on div "3 Email: Intuit Link Invite/Document Request Manual email Secure the attachment…" at bounding box center [1045, 408] width 1046 height 537
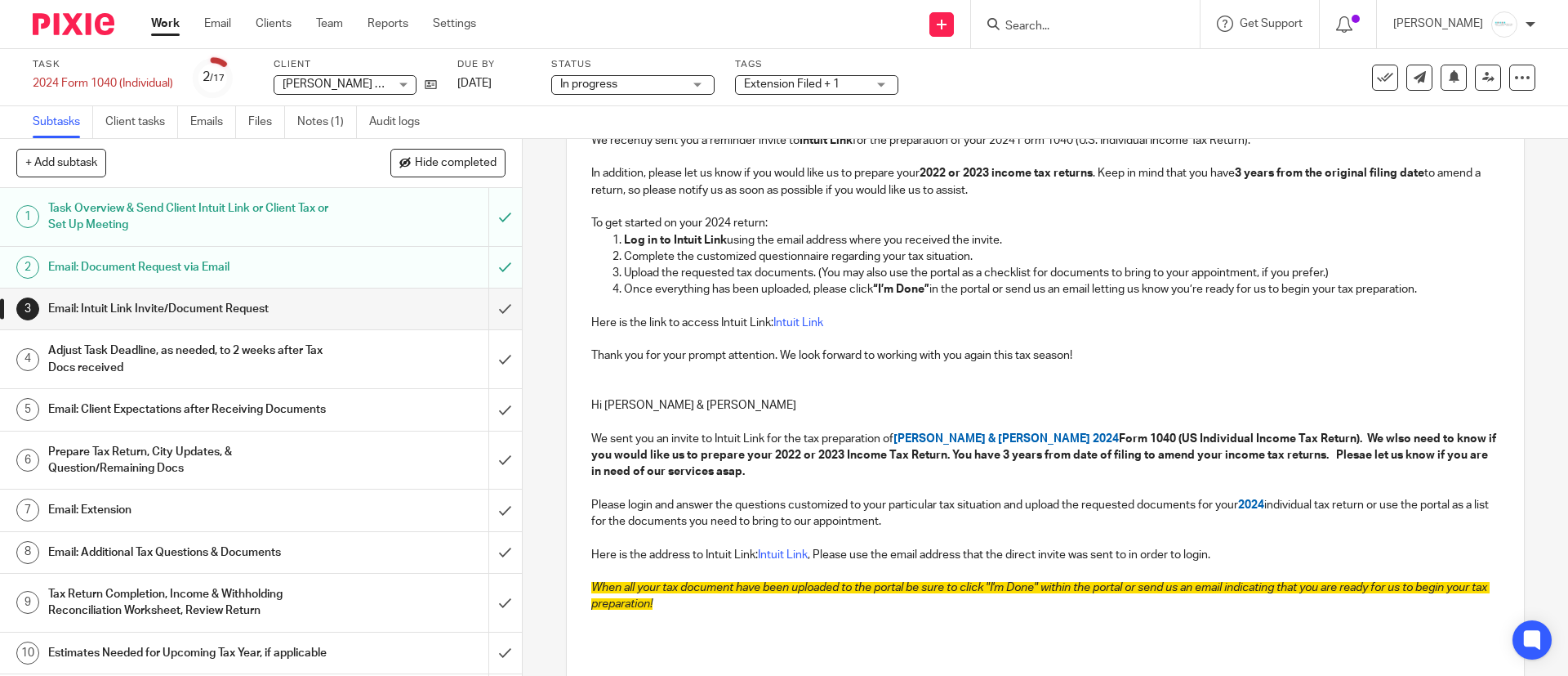
drag, startPoint x: 1429, startPoint y: 286, endPoint x: 578, endPoint y: 216, distance: 853.9
click at [578, 216] on div "Hi Heather & Matt, We recently sent you a reminder invite to Intuit Link for th…" at bounding box center [1045, 370] width 956 height 575
copy div "To get started on your 2024 return: Log in to Intuit Link using the email addre…"
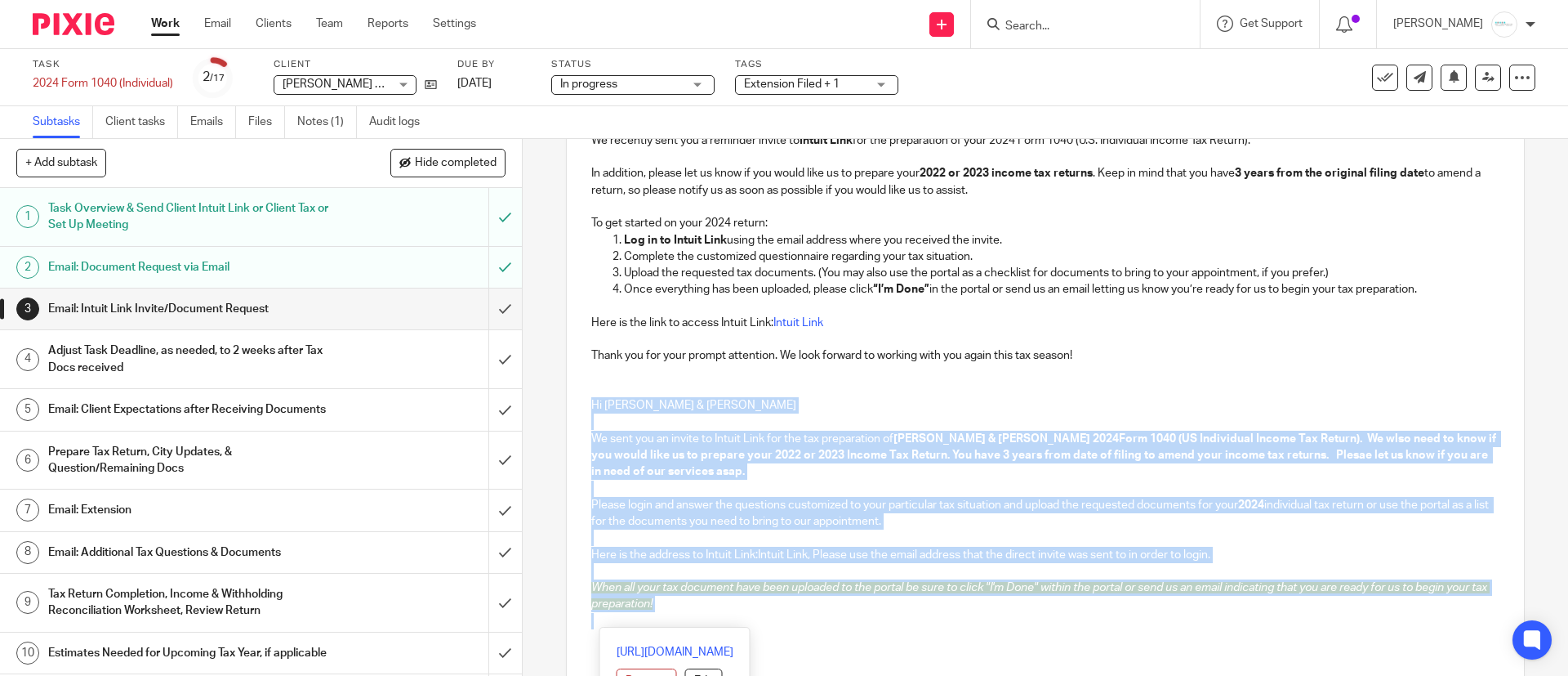
drag, startPoint x: 577, startPoint y: 400, endPoint x: 892, endPoint y: 620, distance: 384.2
click div "Hi Heather & Matt, We recently sent you a reminder invite to Intuit Link for th…"
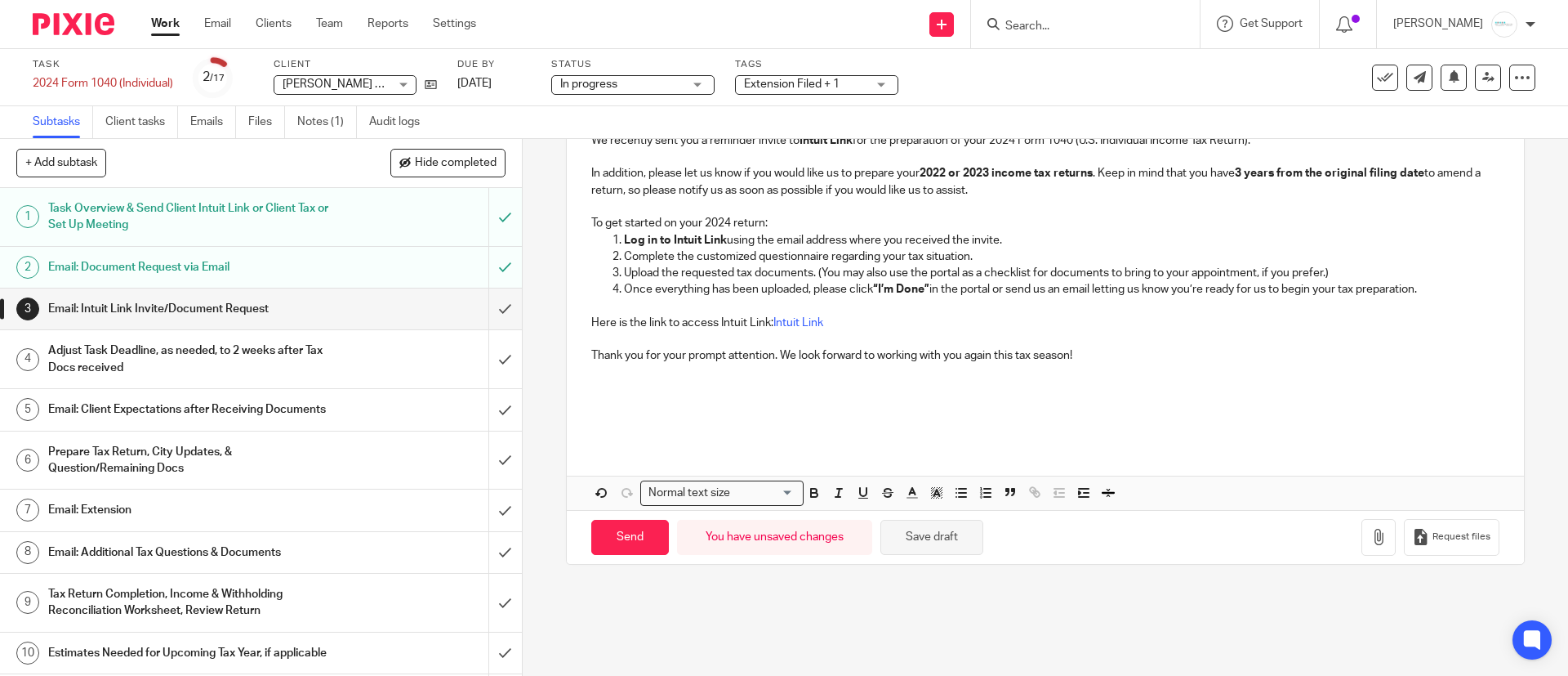
click button "Save draft"
click input "Send"
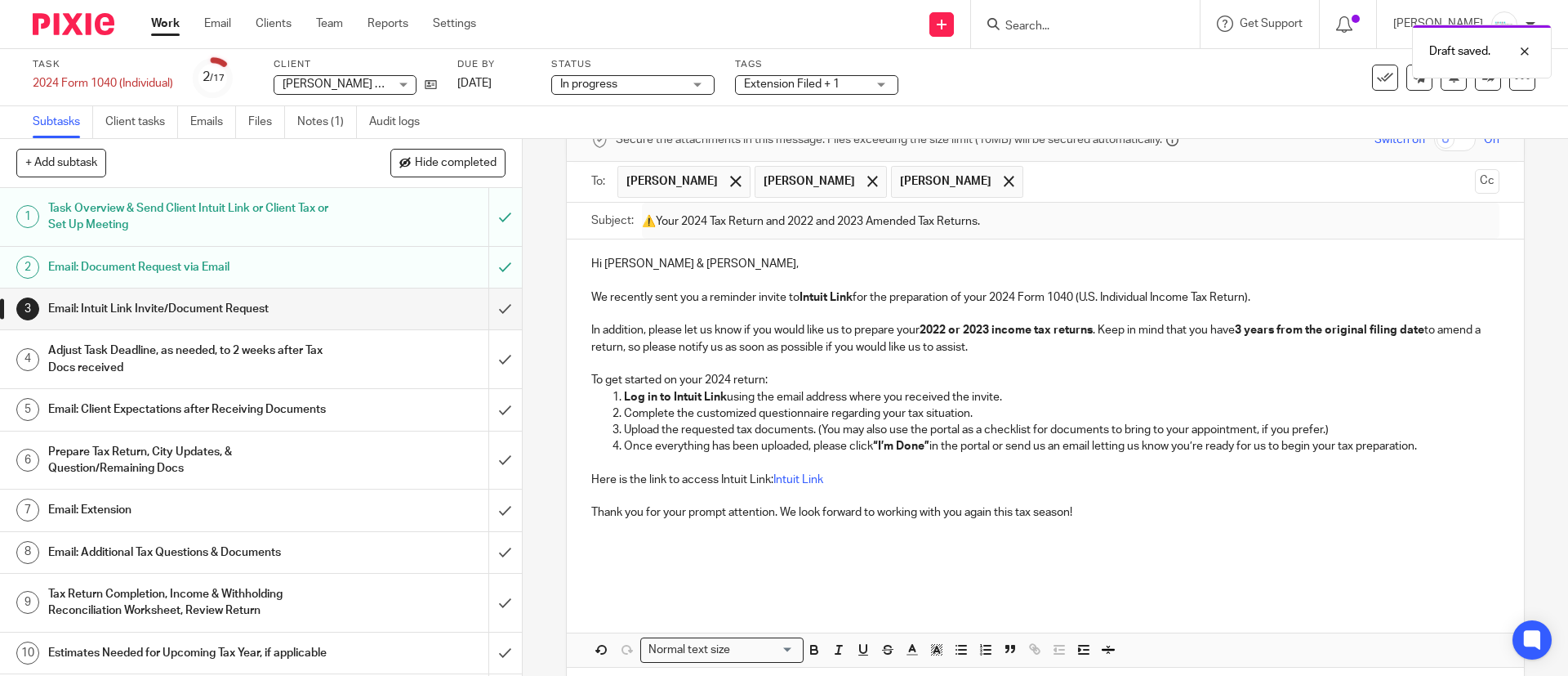
scroll to position [0, 0]
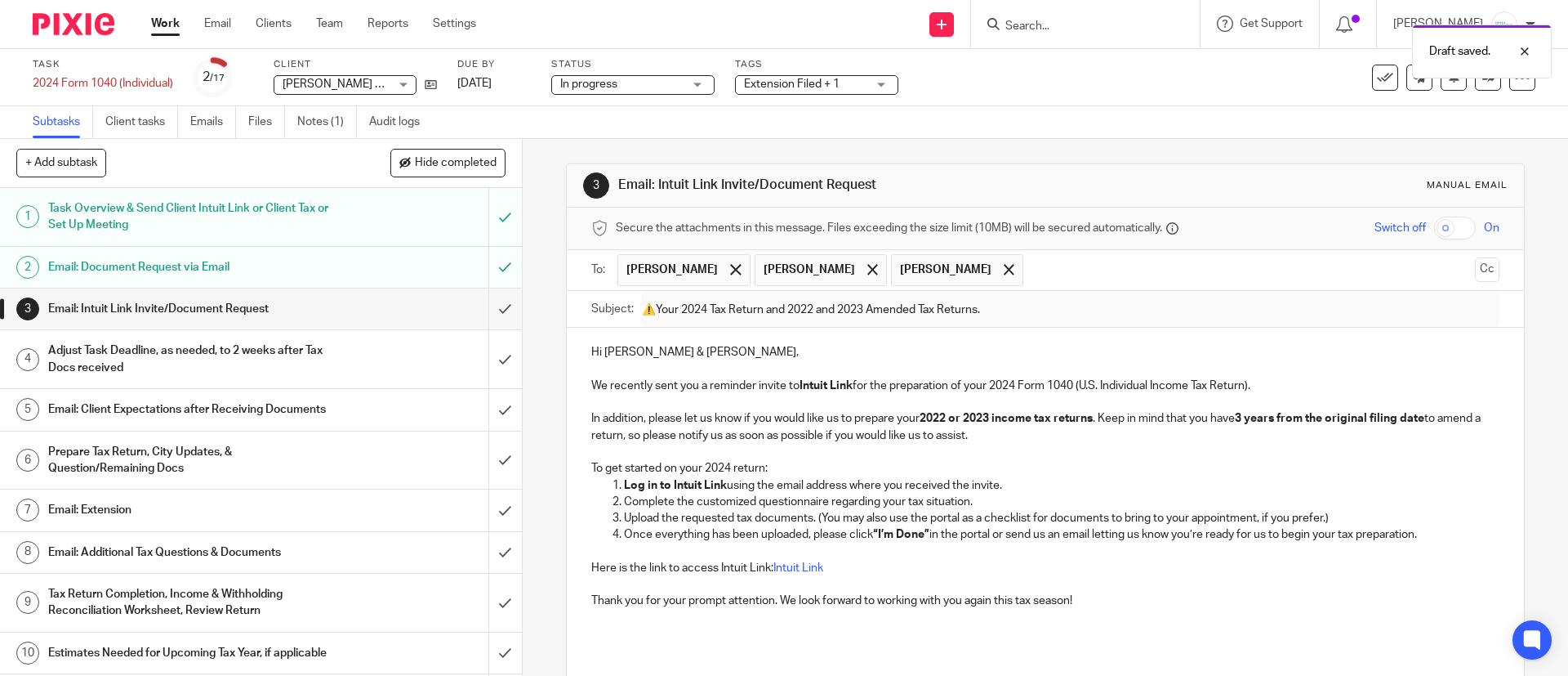
type input "Sent"
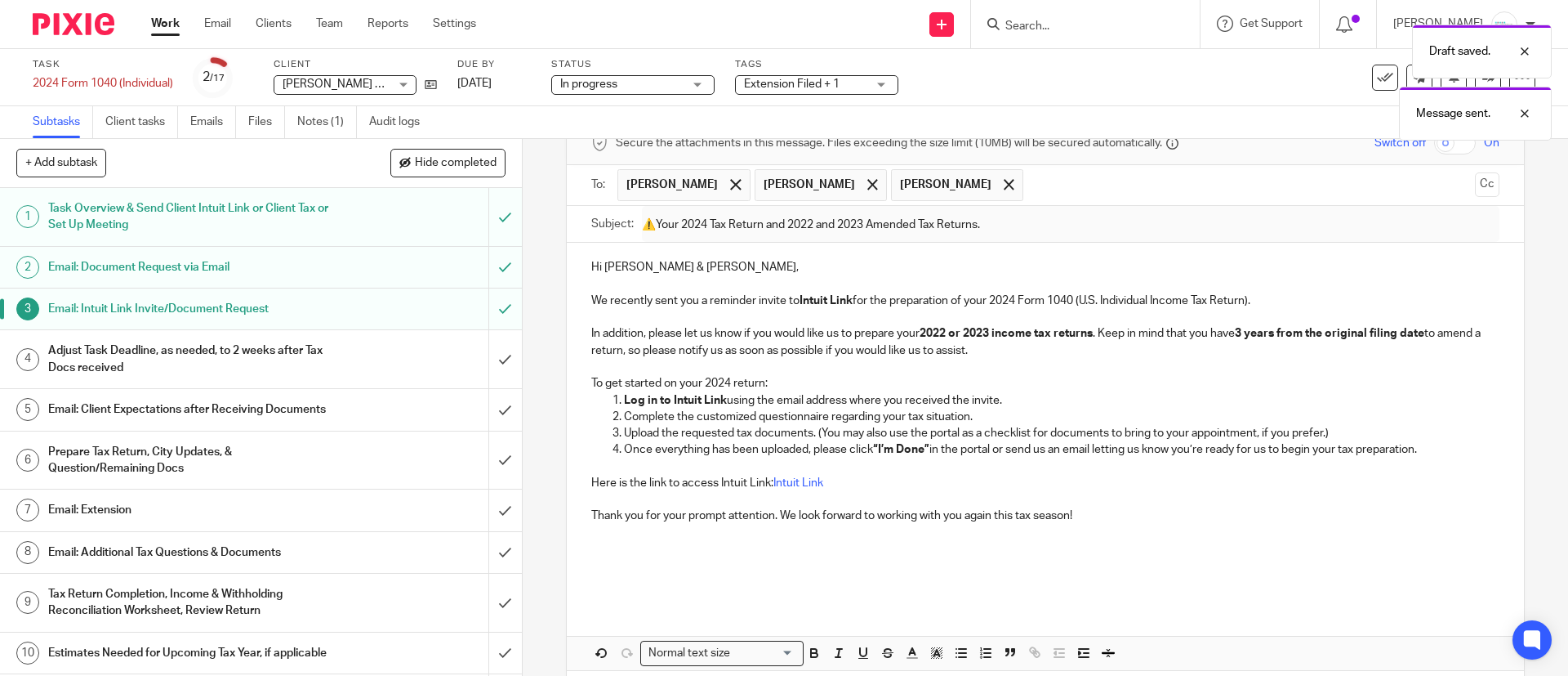
scroll to position [123, 0]
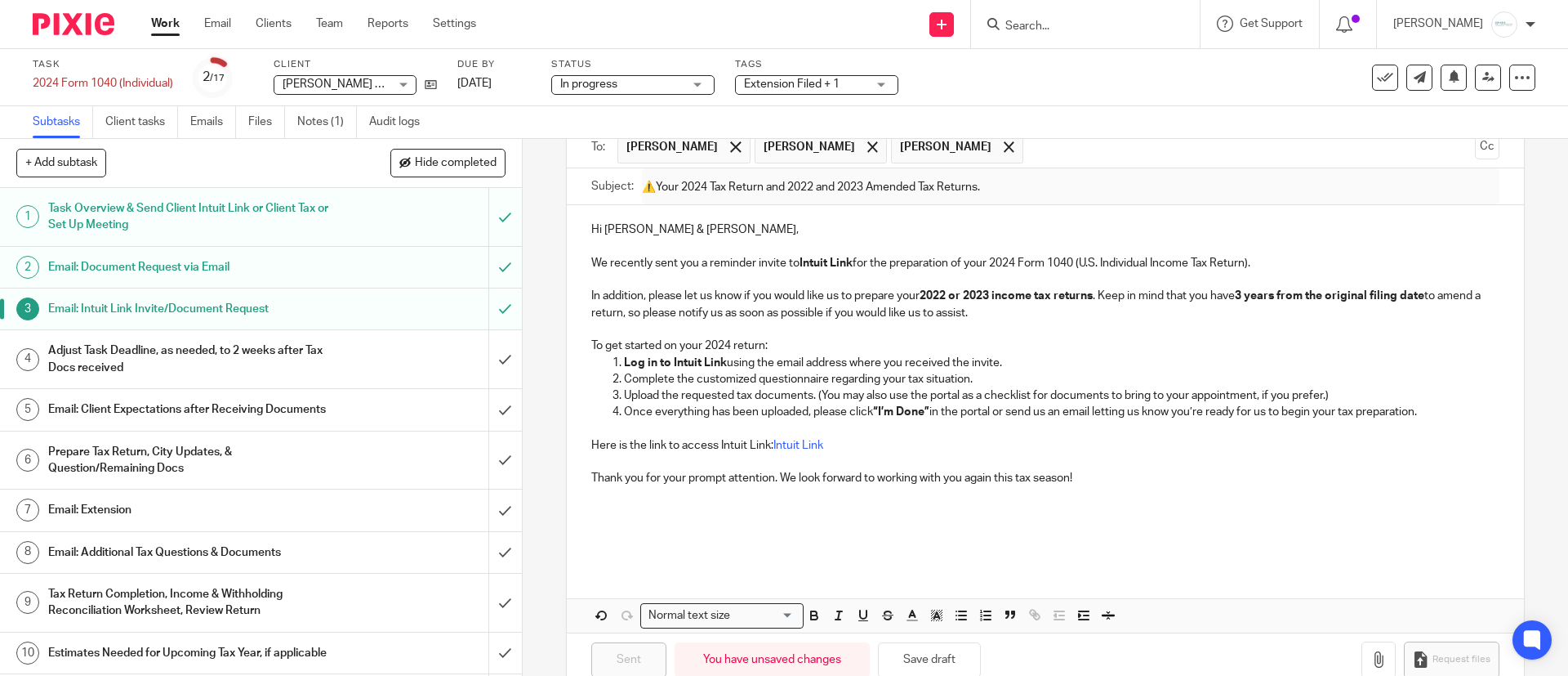
click span "Extension Filed + 1"
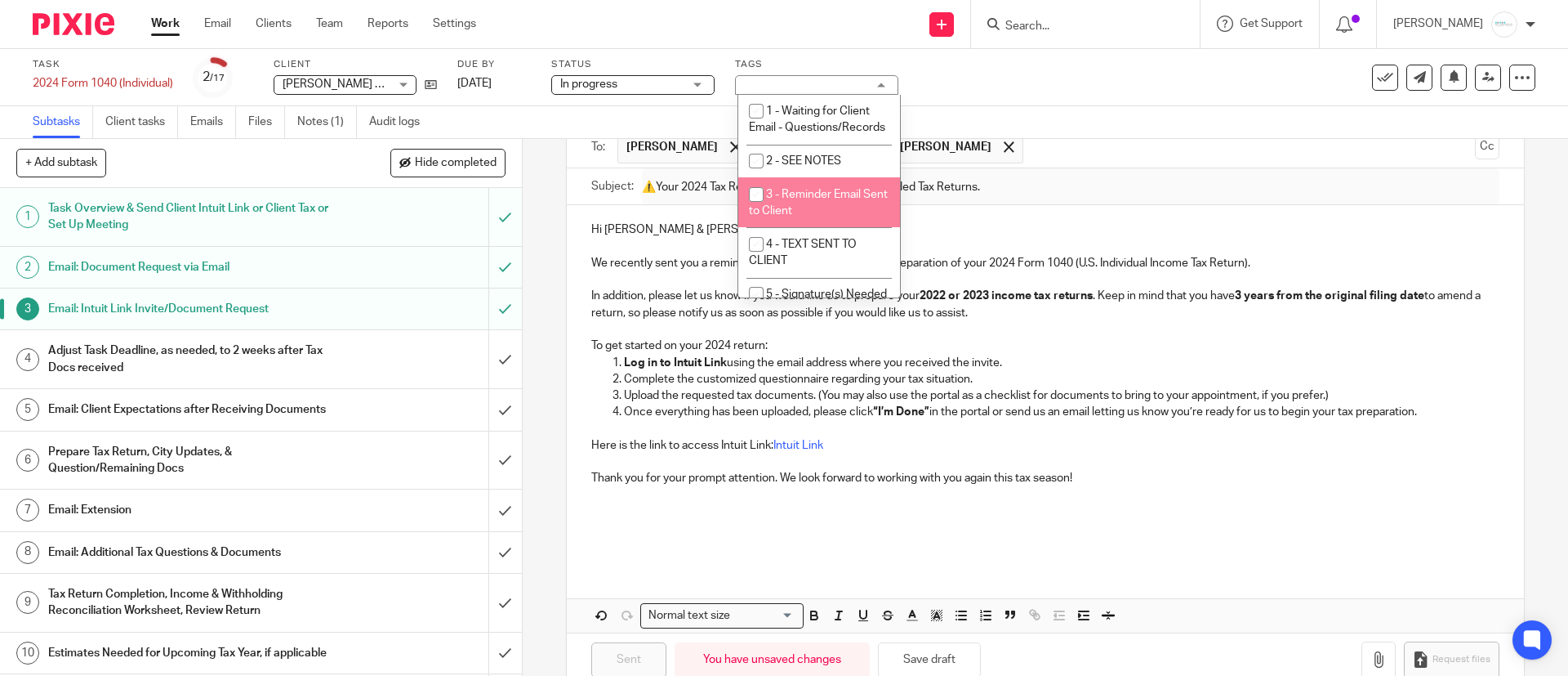
click span "3 - Reminder Email Sent to Client"
checkbox input "true"
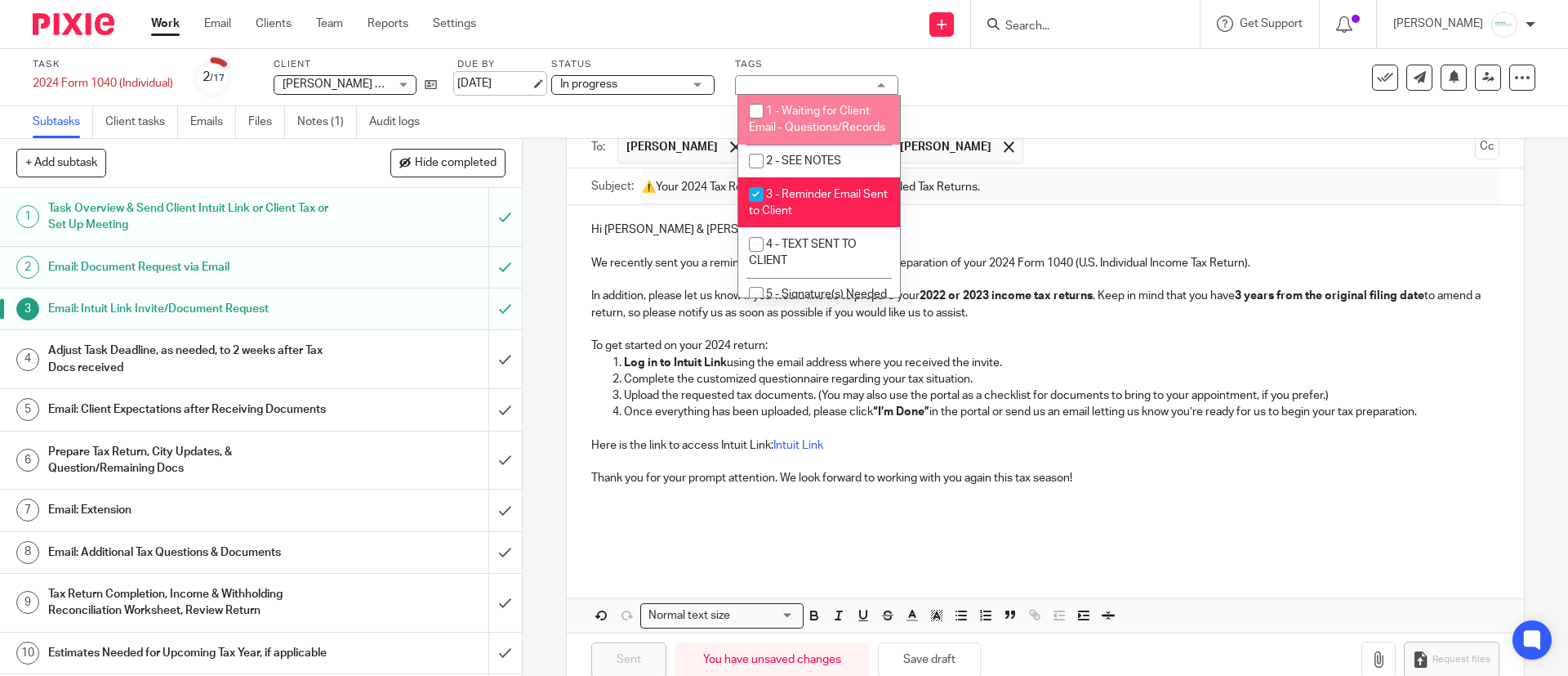
click link "[DATE]"
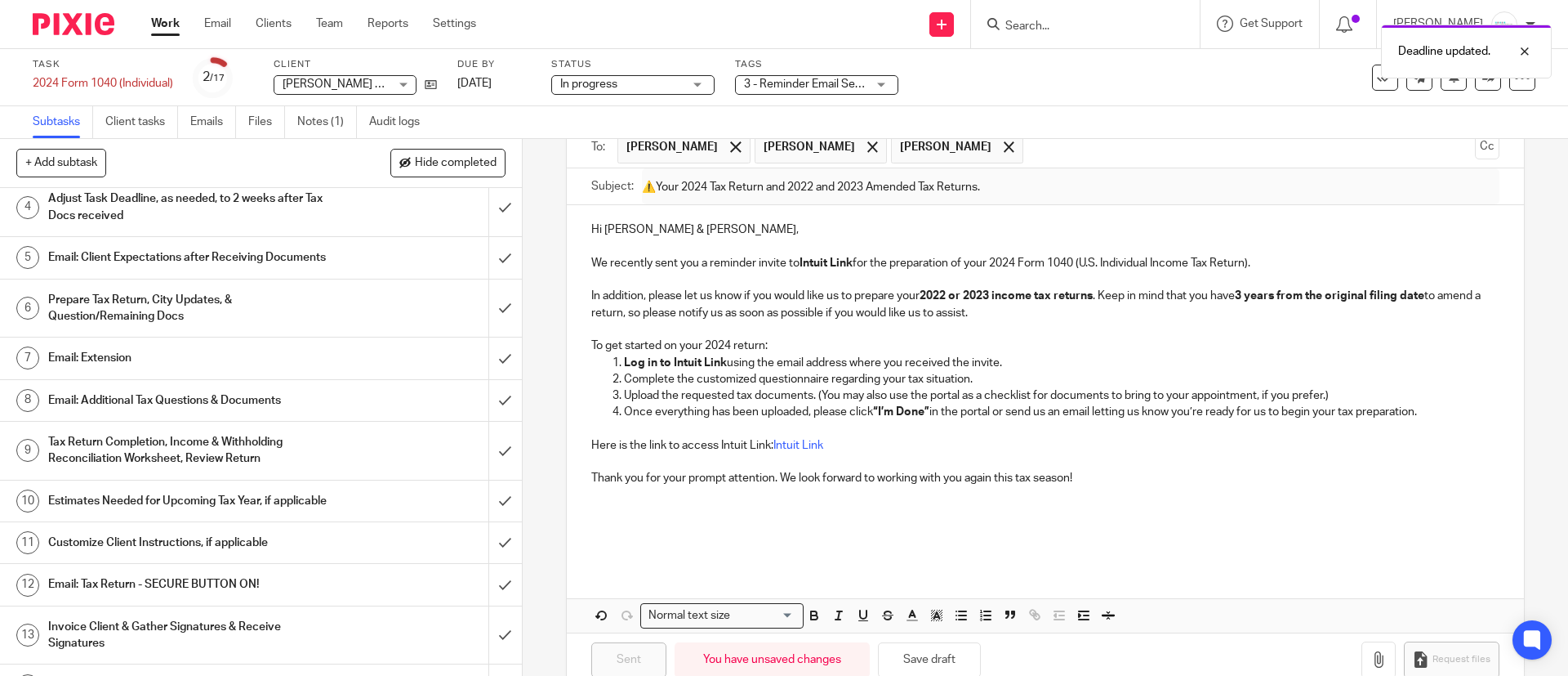
scroll to position [0, 0]
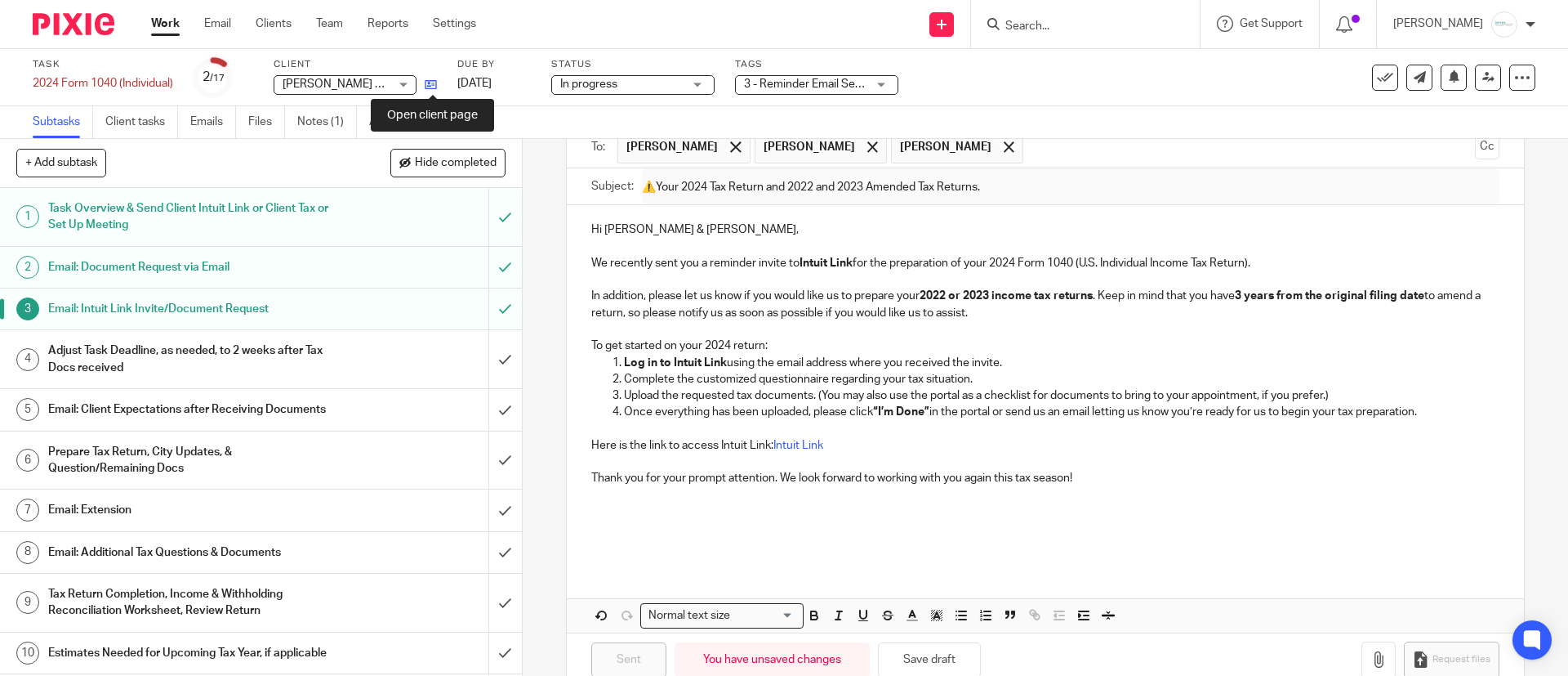
click icon
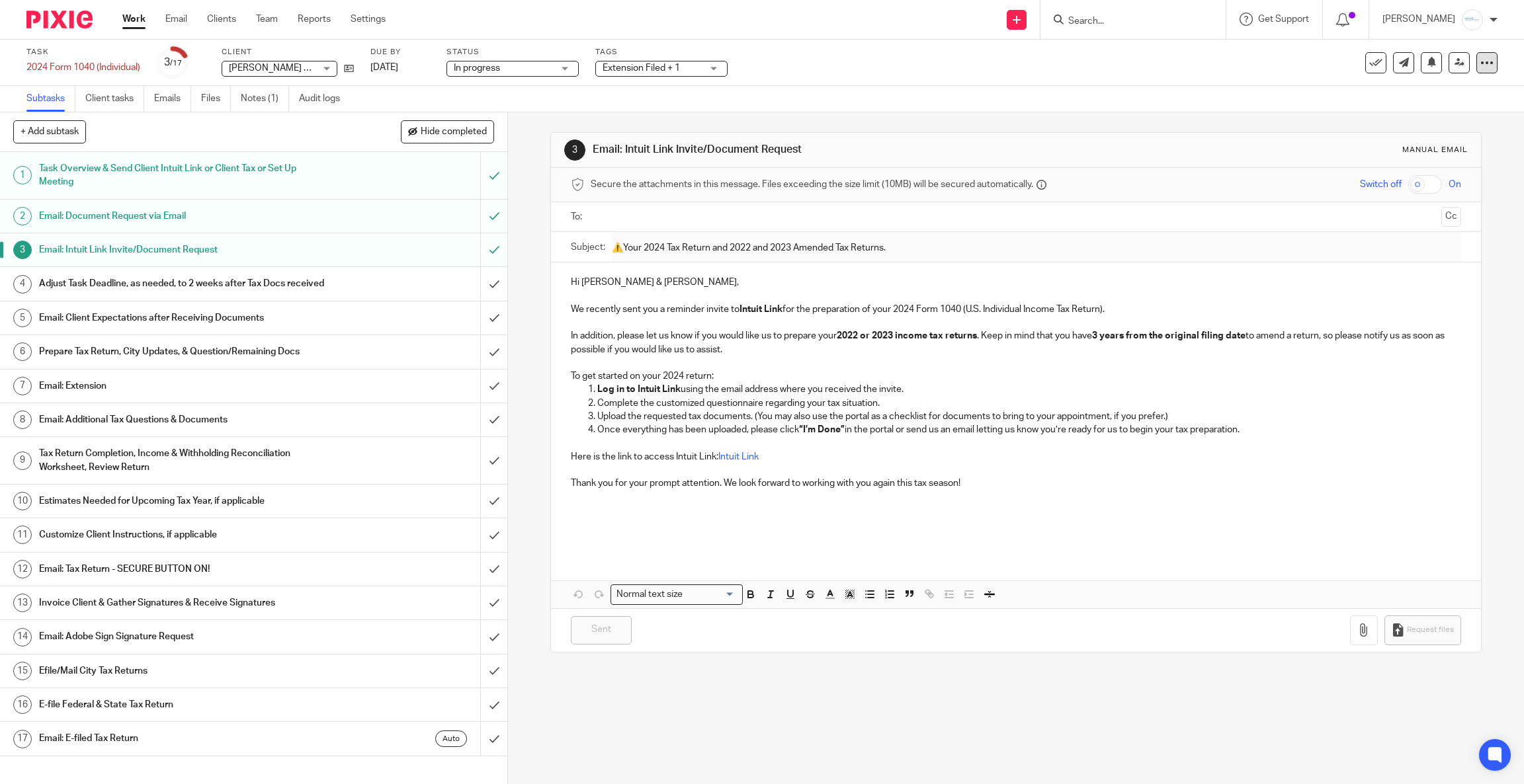
click at [1269, 56] on icon at bounding box center [1486, 62] width 13 height 13
click at [1269, 95] on span "See template in use" at bounding box center [1428, 95] width 82 height 9
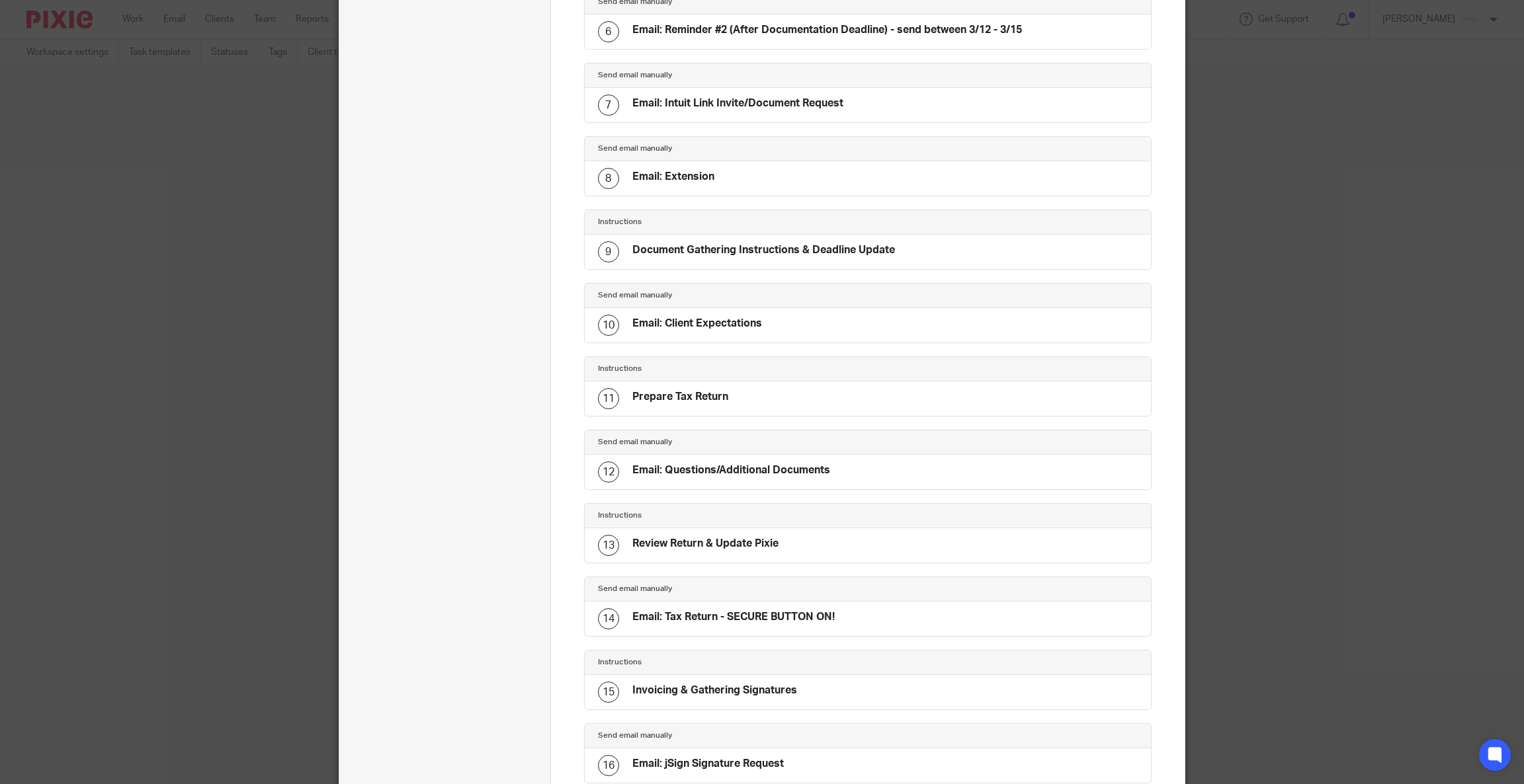
scroll to position [694, 0]
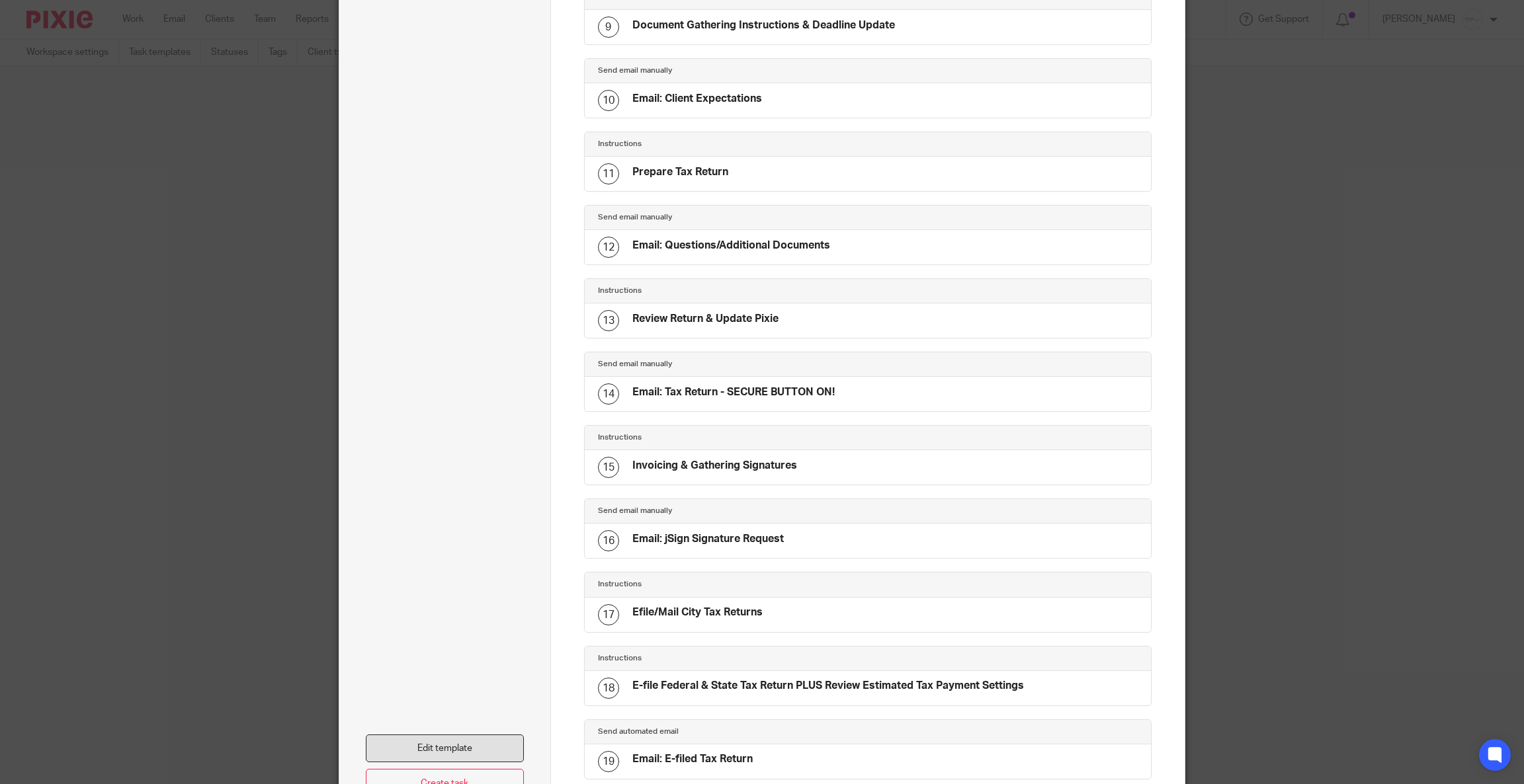
click at [435, 749] on link "Edit template" at bounding box center [445, 749] width 158 height 28
click at [431, 752] on link "Edit template" at bounding box center [445, 749] width 158 height 28
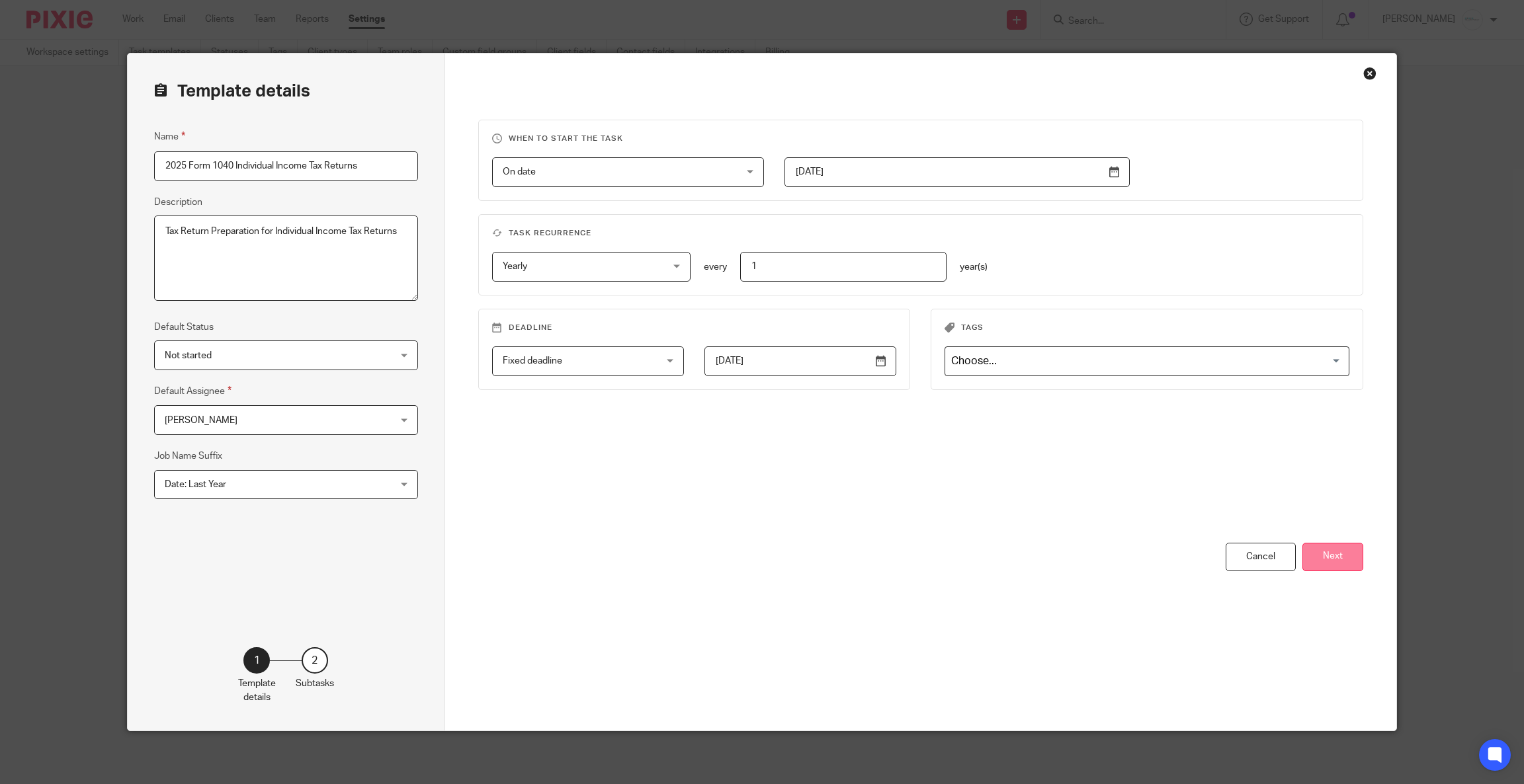
click at [1320, 555] on button "Next" at bounding box center [1332, 557] width 61 height 28
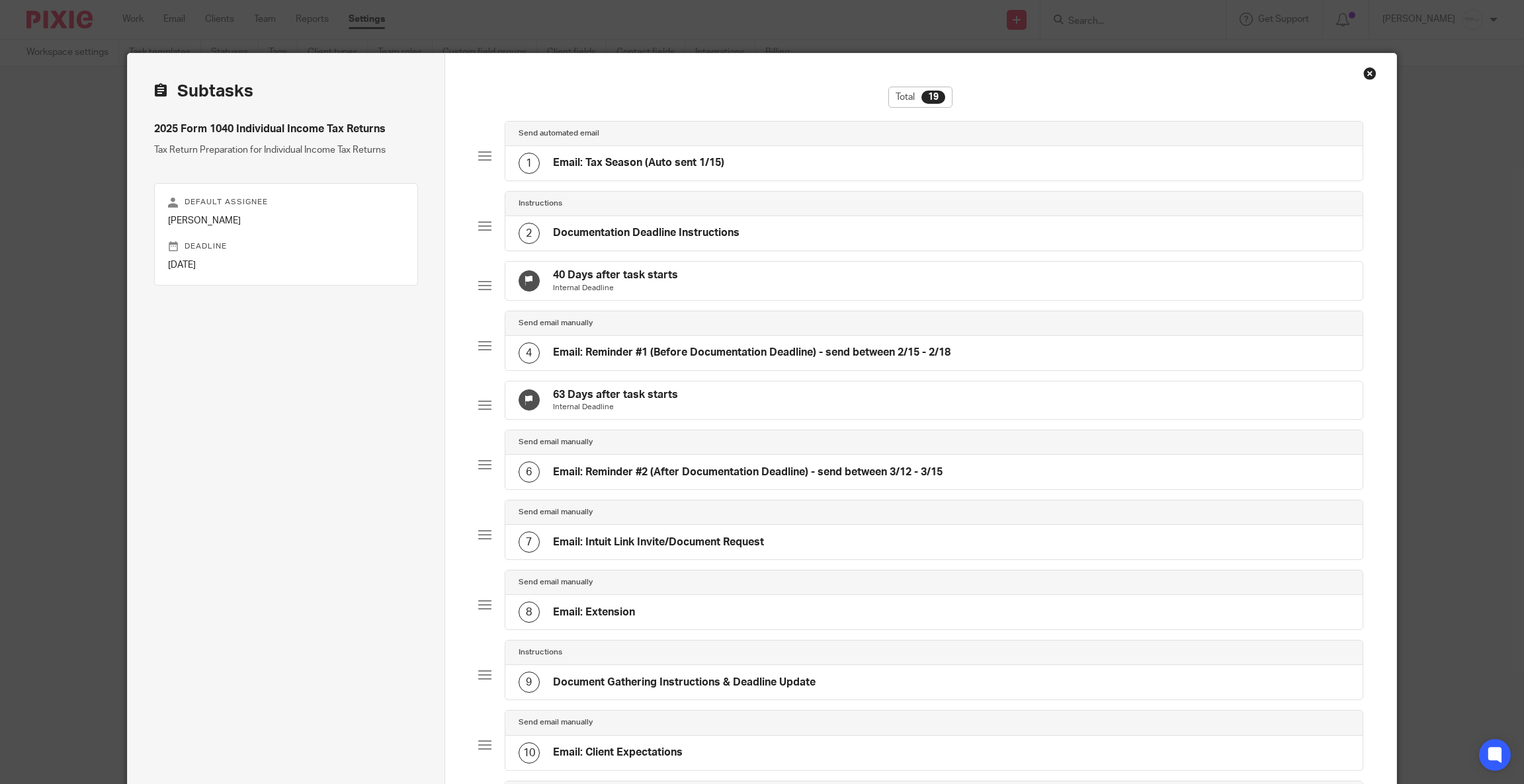
click at [670, 156] on h4 "Email: Tax Season (Auto sent 1/15)" at bounding box center [639, 163] width 171 height 14
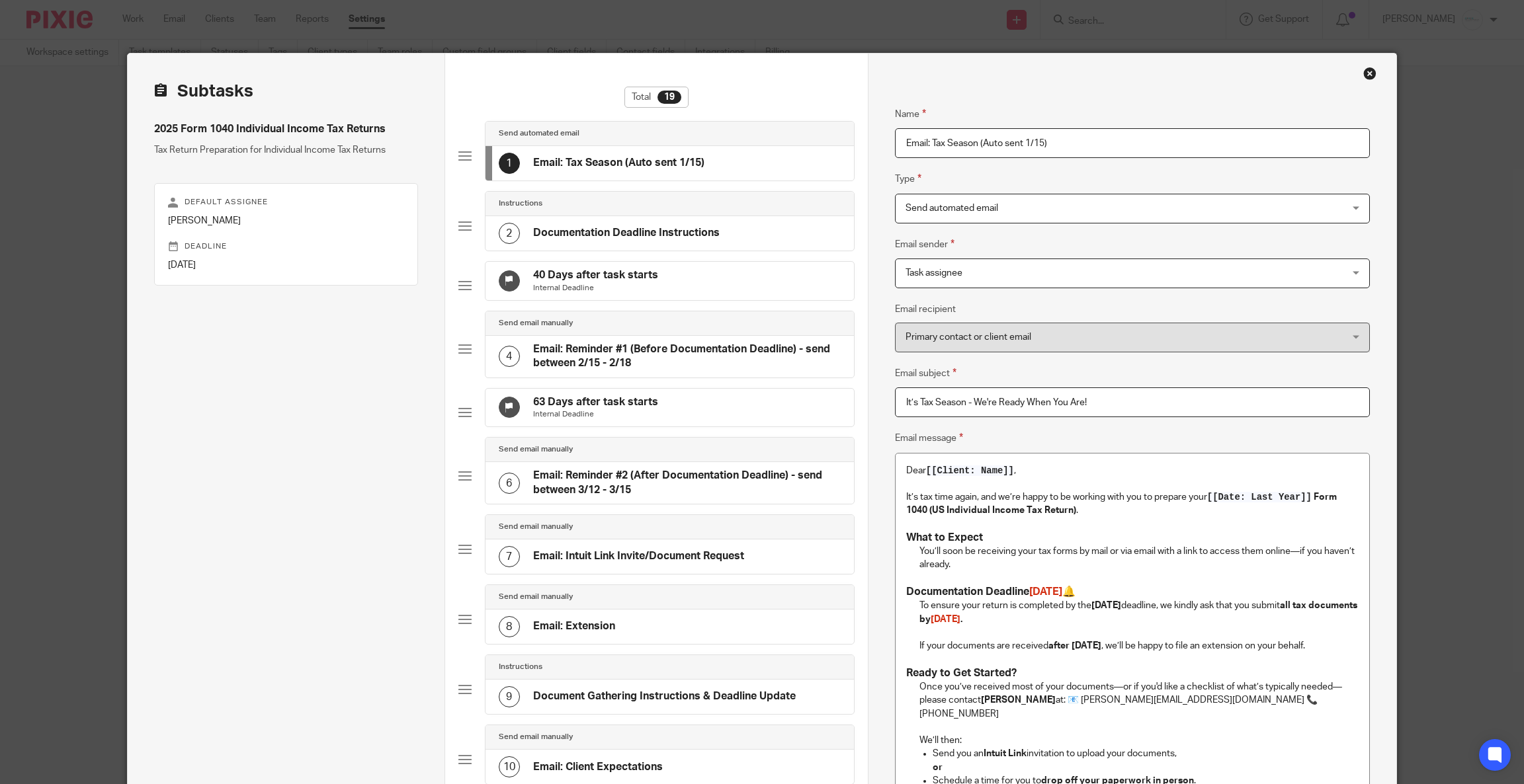
click at [579, 226] on h4 "Documentation Deadline Instructions" at bounding box center [626, 233] width 186 height 14
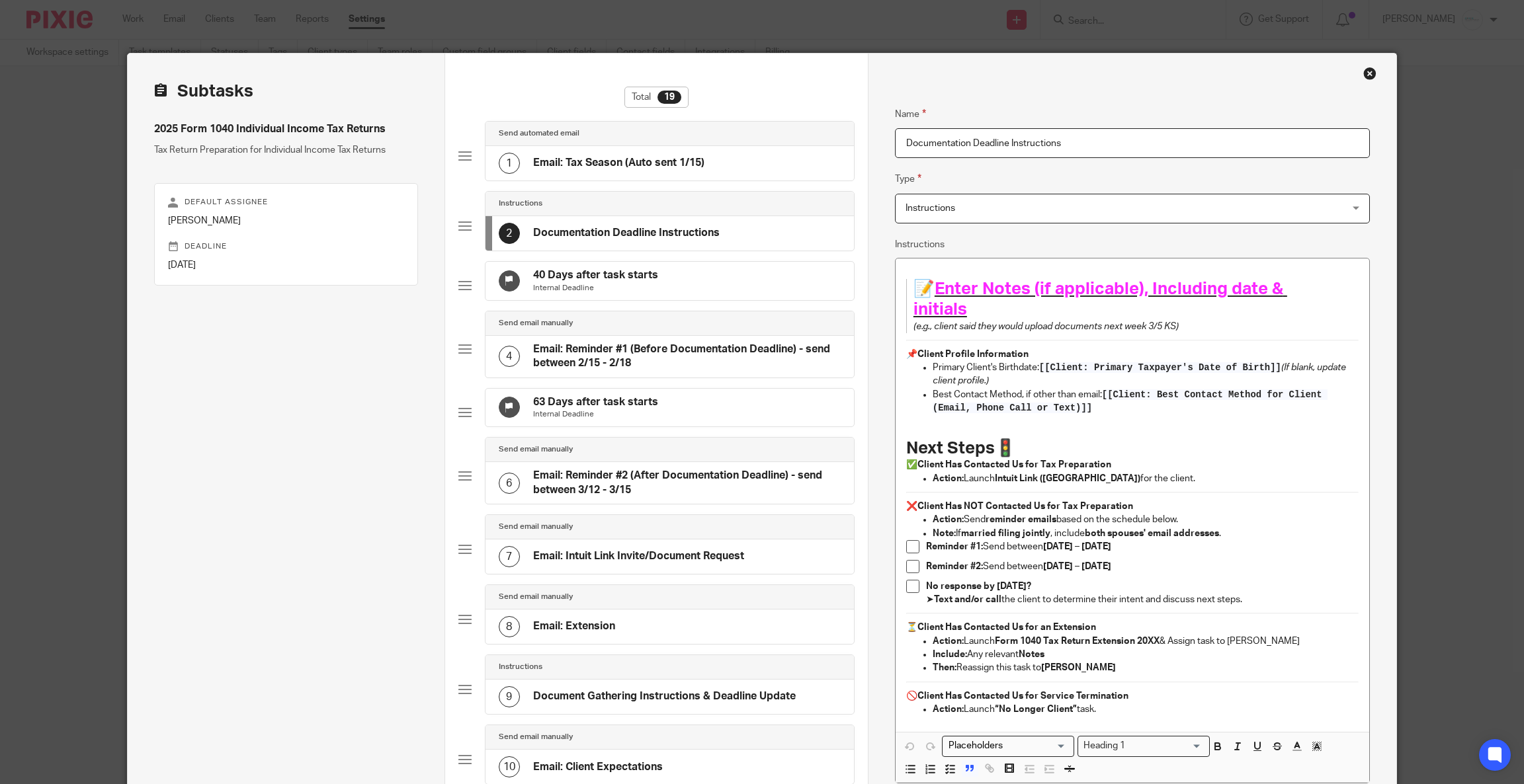
click at [606, 364] on h4 "Email: Reminder #1 (Before Documentation Deadline) - send between 2/15 - 2/18" at bounding box center [686, 357] width 307 height 28
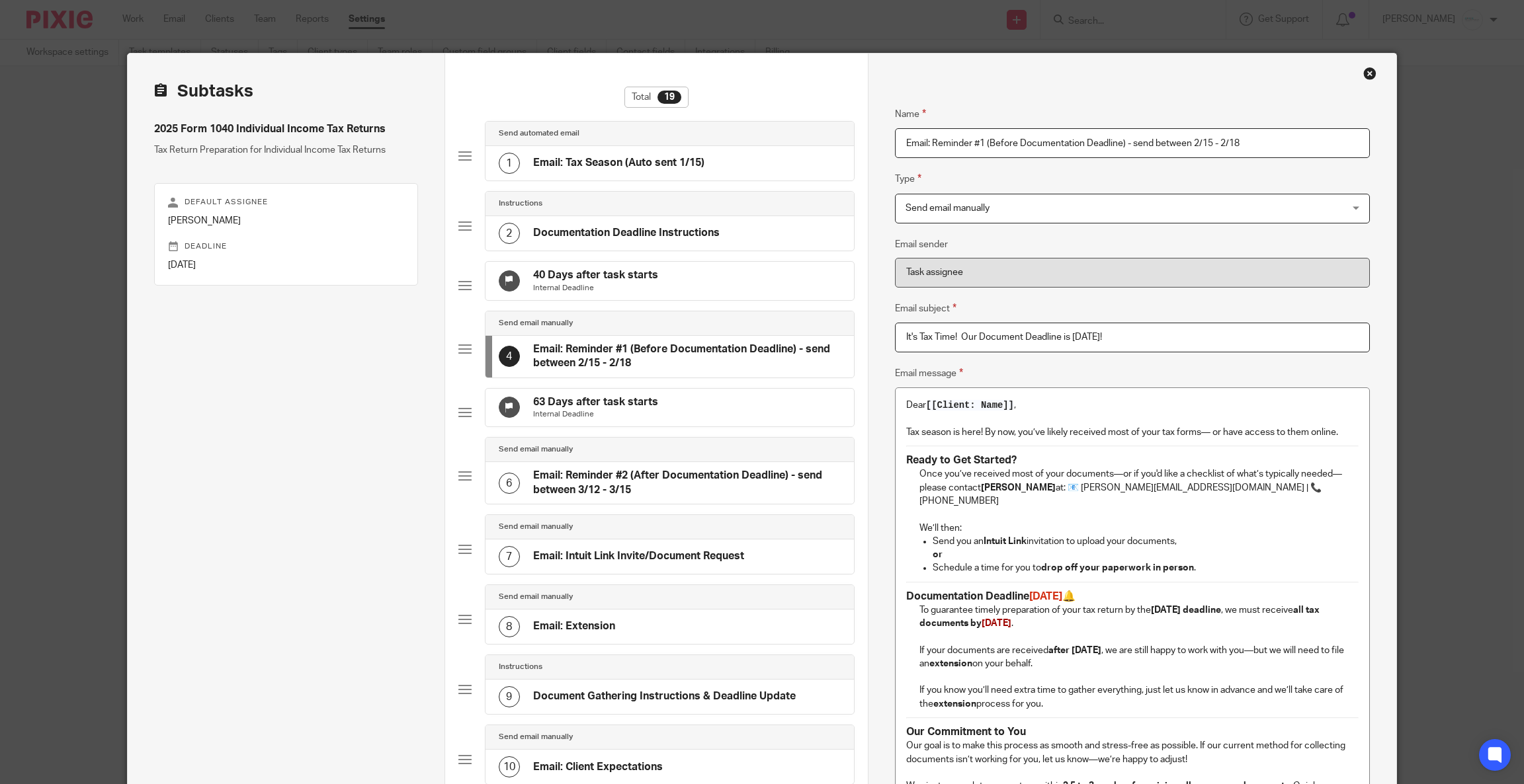
scroll to position [198, 0]
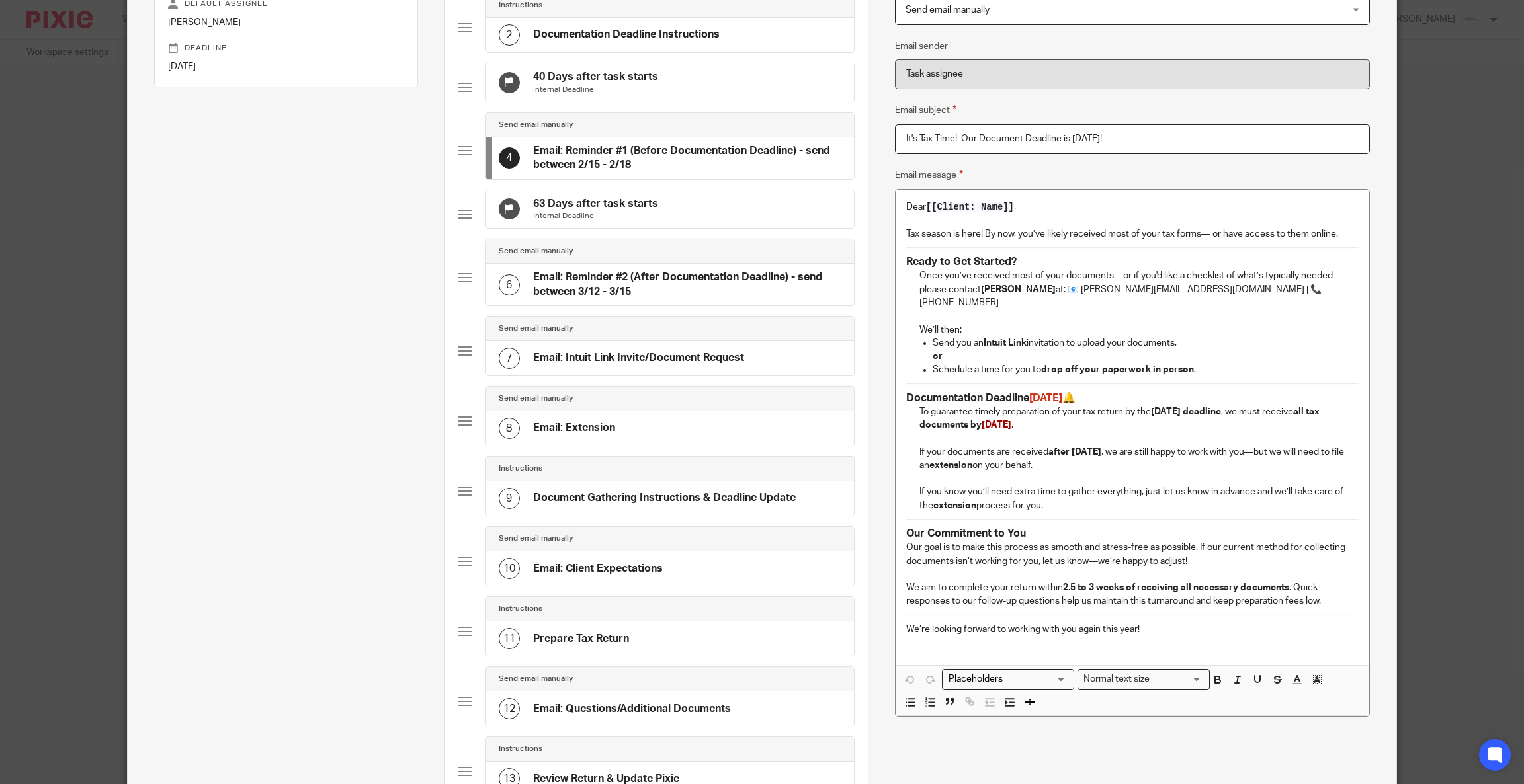
click at [606, 365] on h4 "Email: Intuit Link Invite/Document Request" at bounding box center [639, 358] width 211 height 14
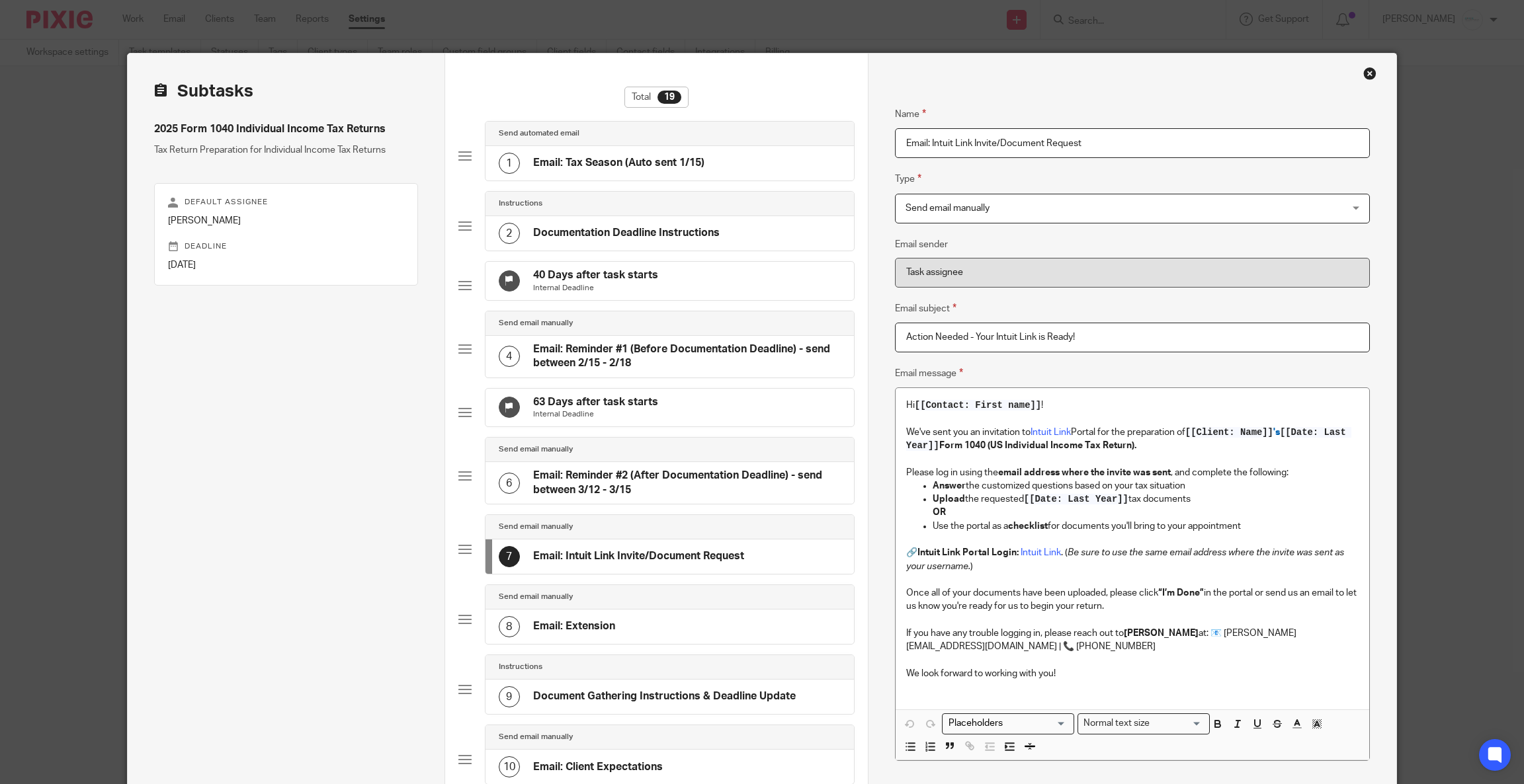
scroll to position [99, 0]
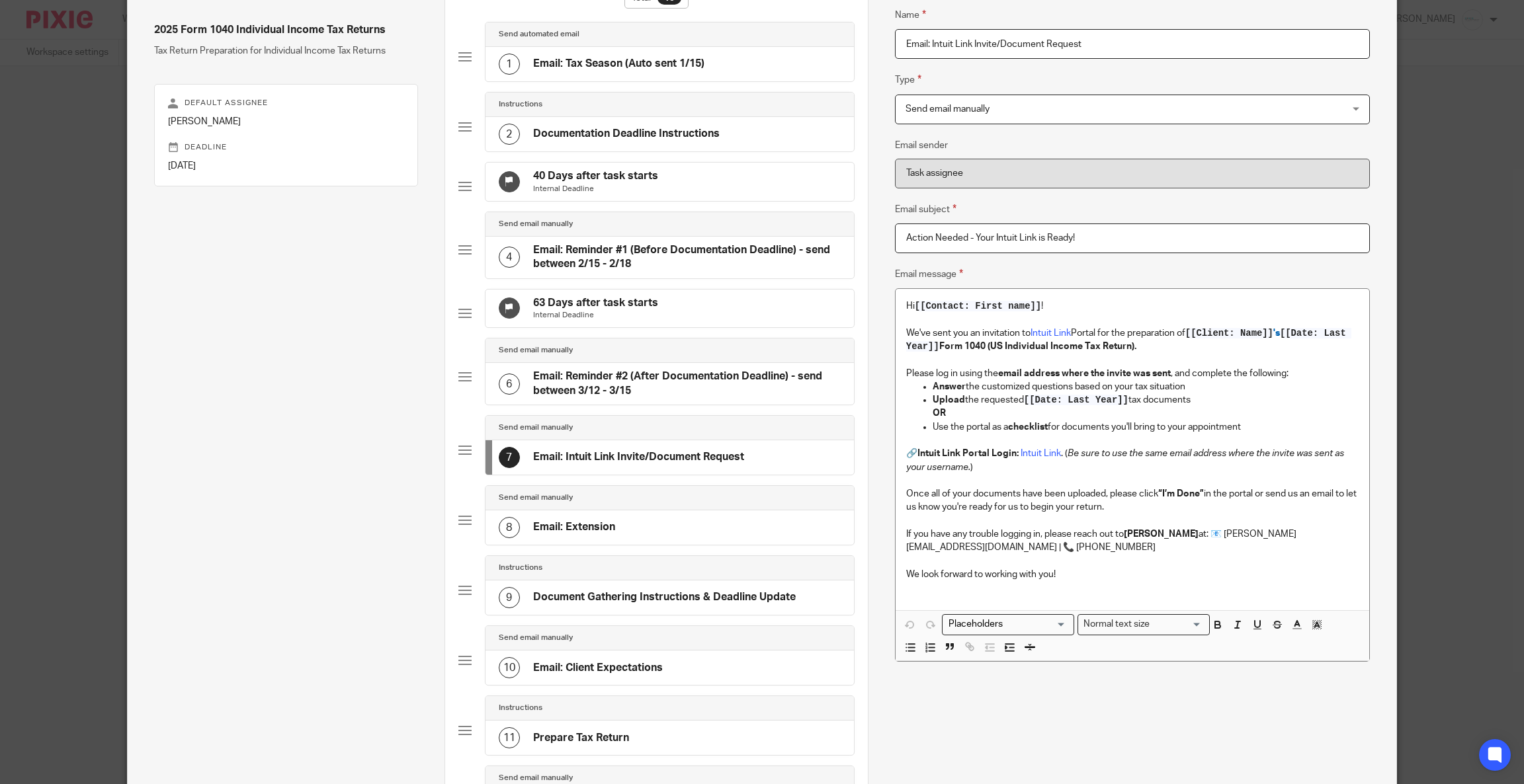
click at [895, 238] on input "Action Needed - Your Intuit Link is Ready!" at bounding box center [1132, 238] width 475 height 30
paste input "⚠️"
drag, startPoint x: 1079, startPoint y: 238, endPoint x: 1240, endPoint y: 237, distance: 161.0
click at [1079, 240] on input "⚠️ Action Needed - Your Intuit Link is Ready!" at bounding box center [1132, 238] width 475 height 30
type input "⚠️ Action Needed - Your Intuit Link is Ready for Your Individual Income Tax Ret…"
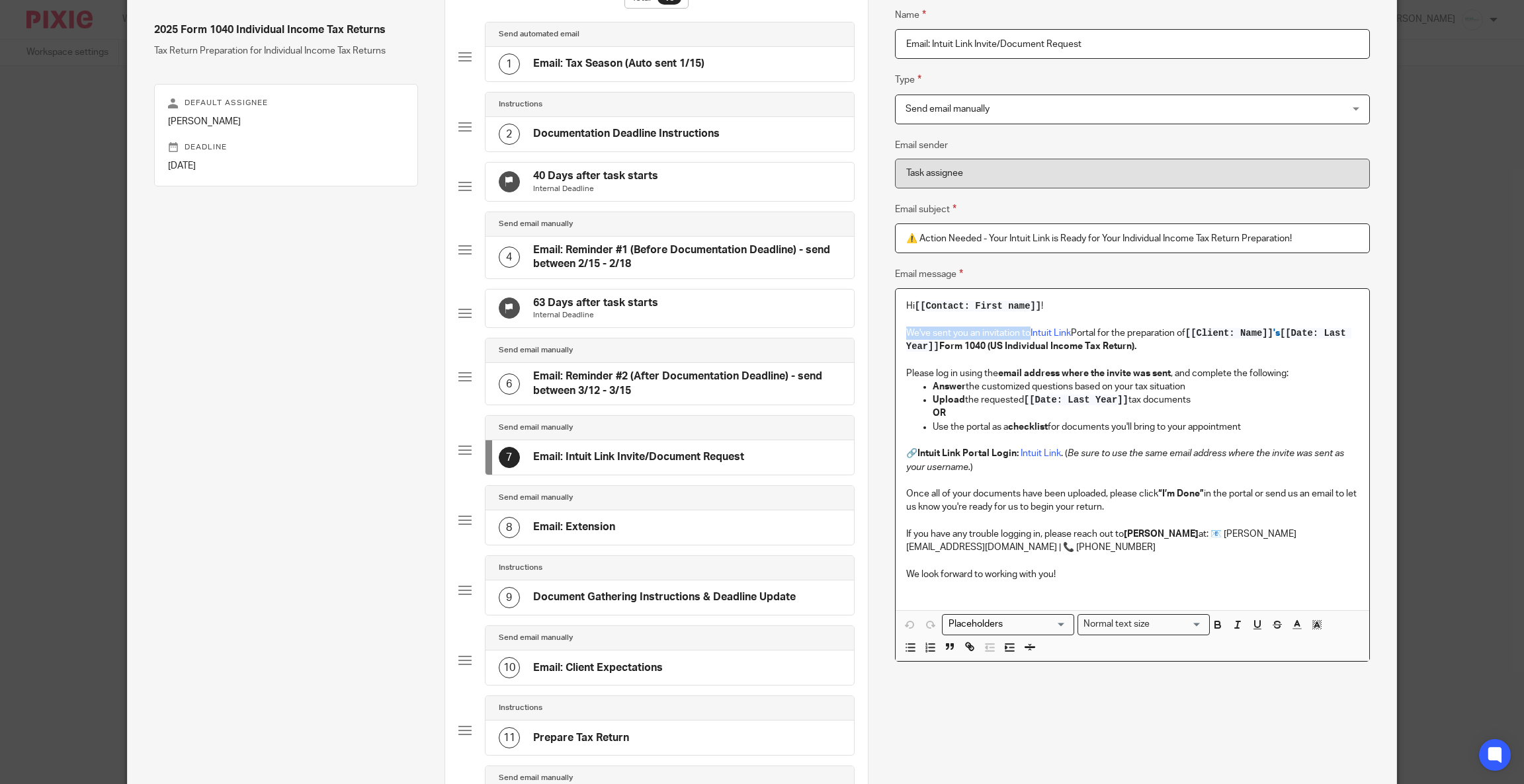
drag, startPoint x: 1022, startPoint y: 331, endPoint x: 887, endPoint y: 330, distance: 135.0
click at [895, 330] on div "Hi [[Contact: First name]] ! We've sent you an invitation to Intuit Link Portal…" at bounding box center [1132, 449] width 474 height 321
drag, startPoint x: 1076, startPoint y: 327, endPoint x: 1190, endPoint y: 333, distance: 114.2
click at [1190, 333] on p "We recently sent you an invite to Intuit Link Portal for the preparation of [[C…" at bounding box center [1132, 340] width 452 height 27
click at [1127, 334] on p "We recently sent you an invite to Intuit Link Portal for the preparation of [[C…" at bounding box center [1132, 340] width 452 height 27
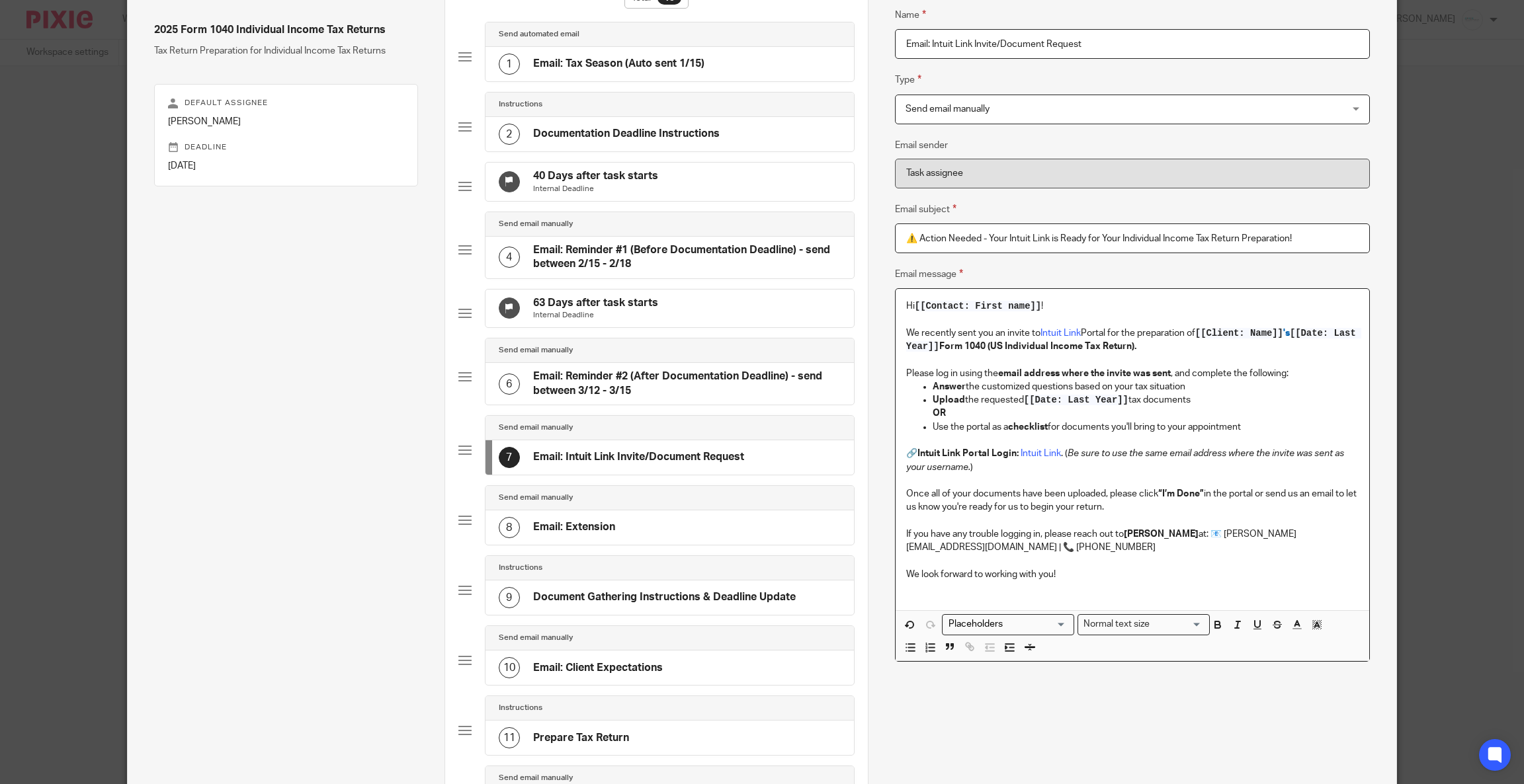
click at [1130, 333] on p "We recently sent you an invite to Intuit Link Portal for the preparation of [[C…" at bounding box center [1132, 340] width 452 height 27
click at [1192, 331] on p "We recently sent you an invite to Intuit Link Portal for the preparation of [[C…" at bounding box center [1132, 340] width 452 height 27
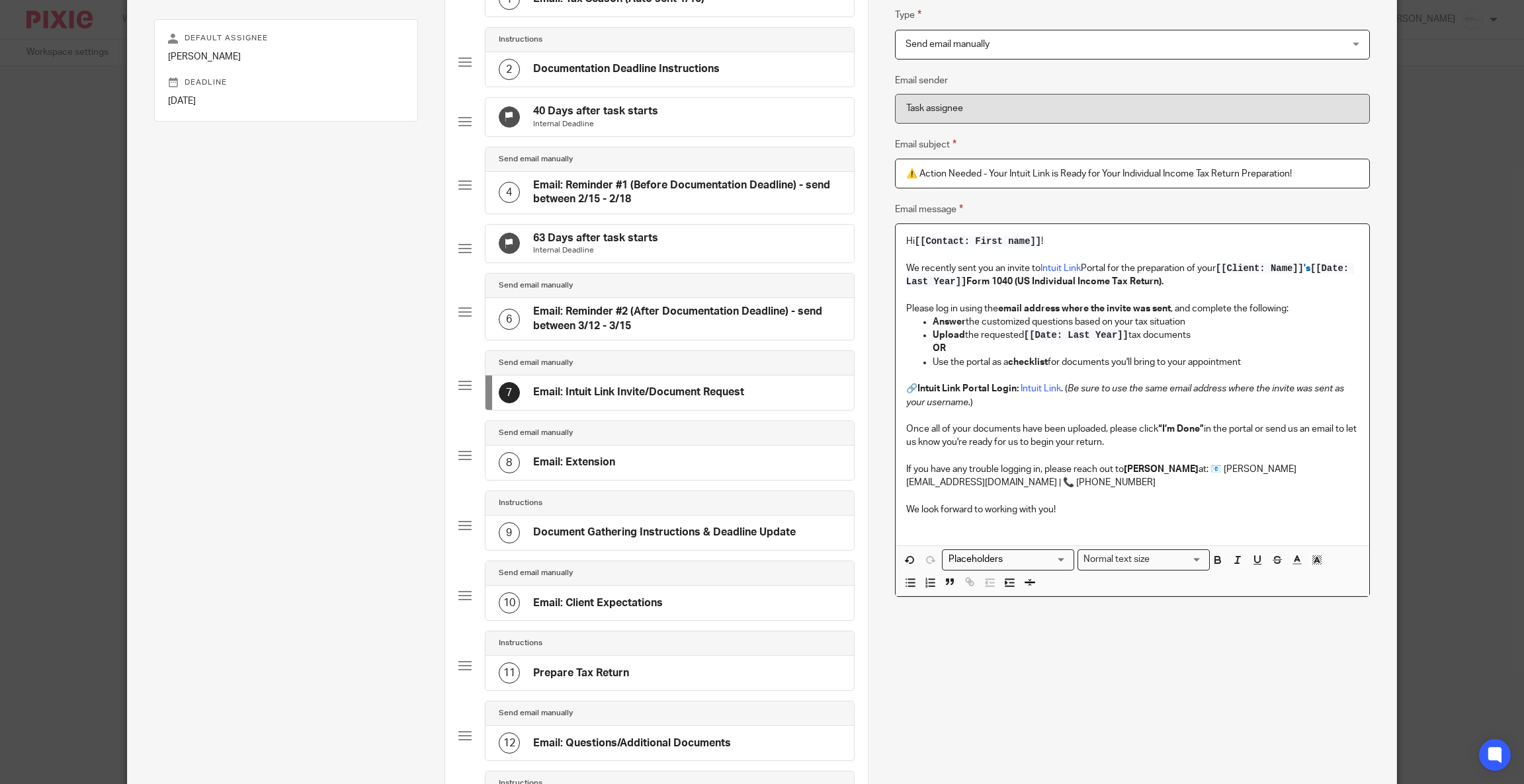
scroll to position [198, 0]
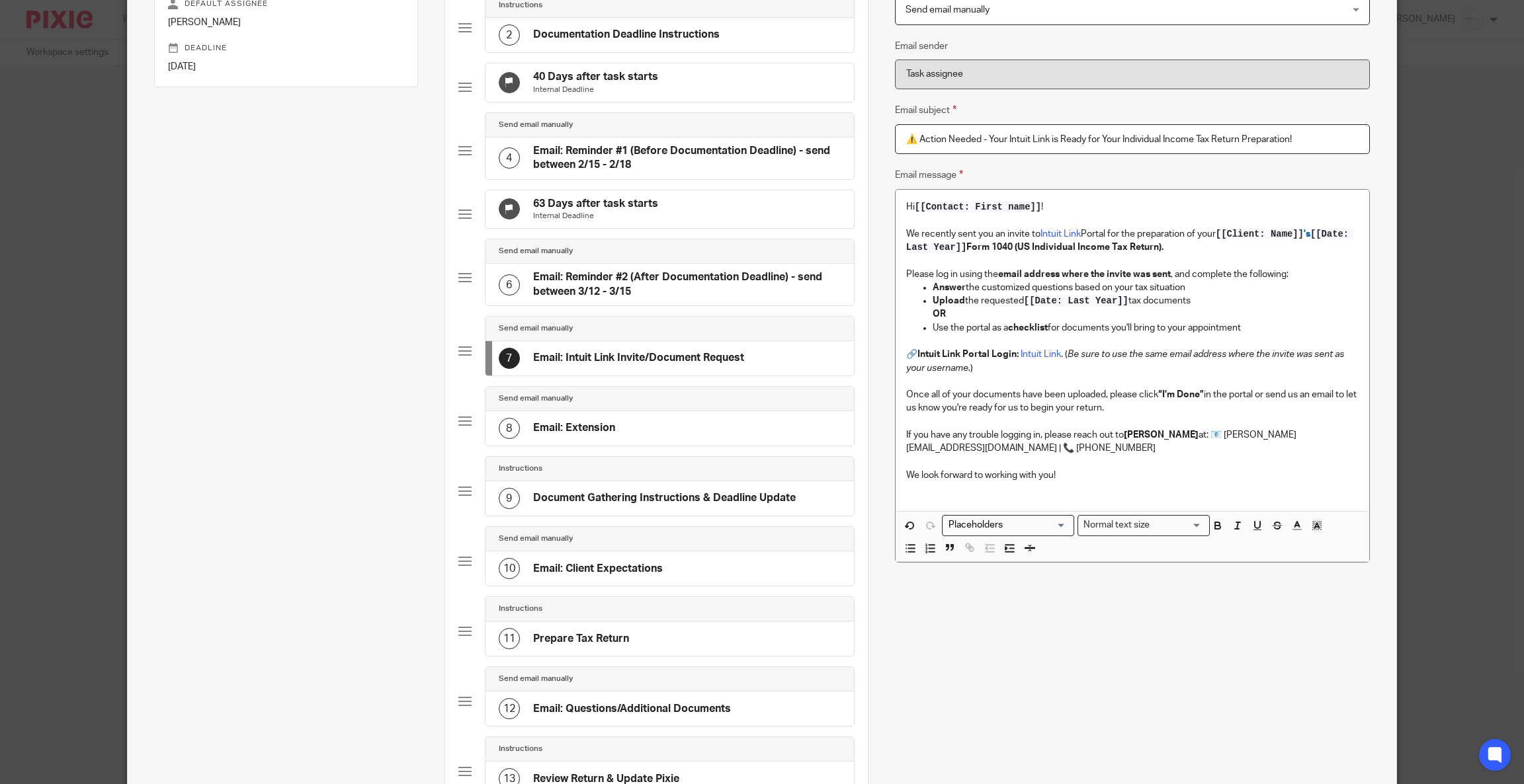
click at [895, 277] on div "Hi [[Contact: First name]] ! We recently sent you an invite to Intuit Link Port…" at bounding box center [1132, 350] width 474 height 321
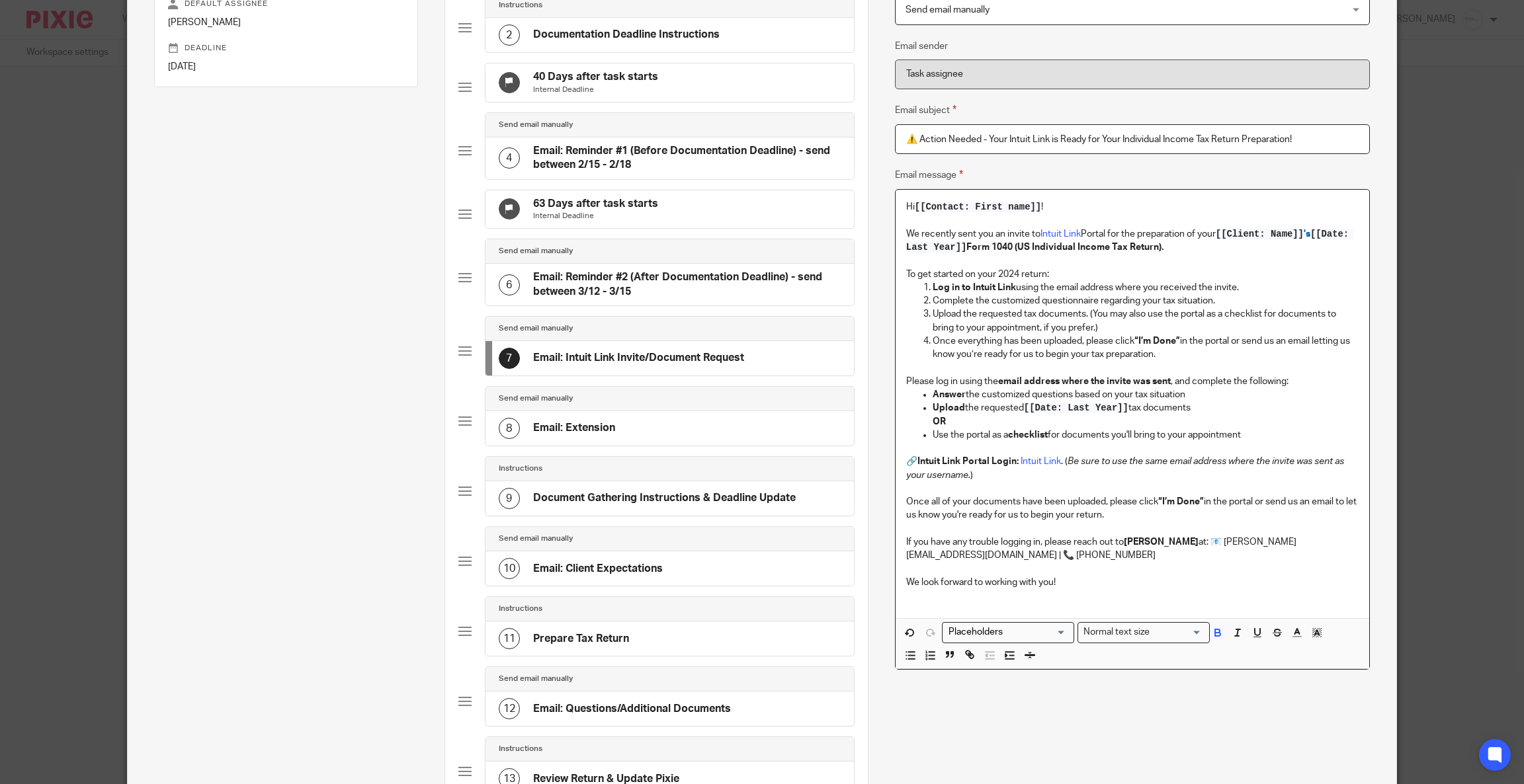
drag, startPoint x: 1312, startPoint y: 234, endPoint x: 959, endPoint y: 243, distance: 353.1
click at [959, 243] on strong "[[Client: Name]] 's [[Date: Last Year]] Form 1040 (US Individual Income Tax Ret…" at bounding box center [1130, 240] width 448 height 22
click at [948, 249] on span "[[Date: Last Year]]" at bounding box center [1130, 240] width 448 height 24
drag, startPoint x: 958, startPoint y: 247, endPoint x: 898, endPoint y: 245, distance: 60.0
click at [906, 245] on span "[[Date: Last Year]]" at bounding box center [1130, 240] width 448 height 24
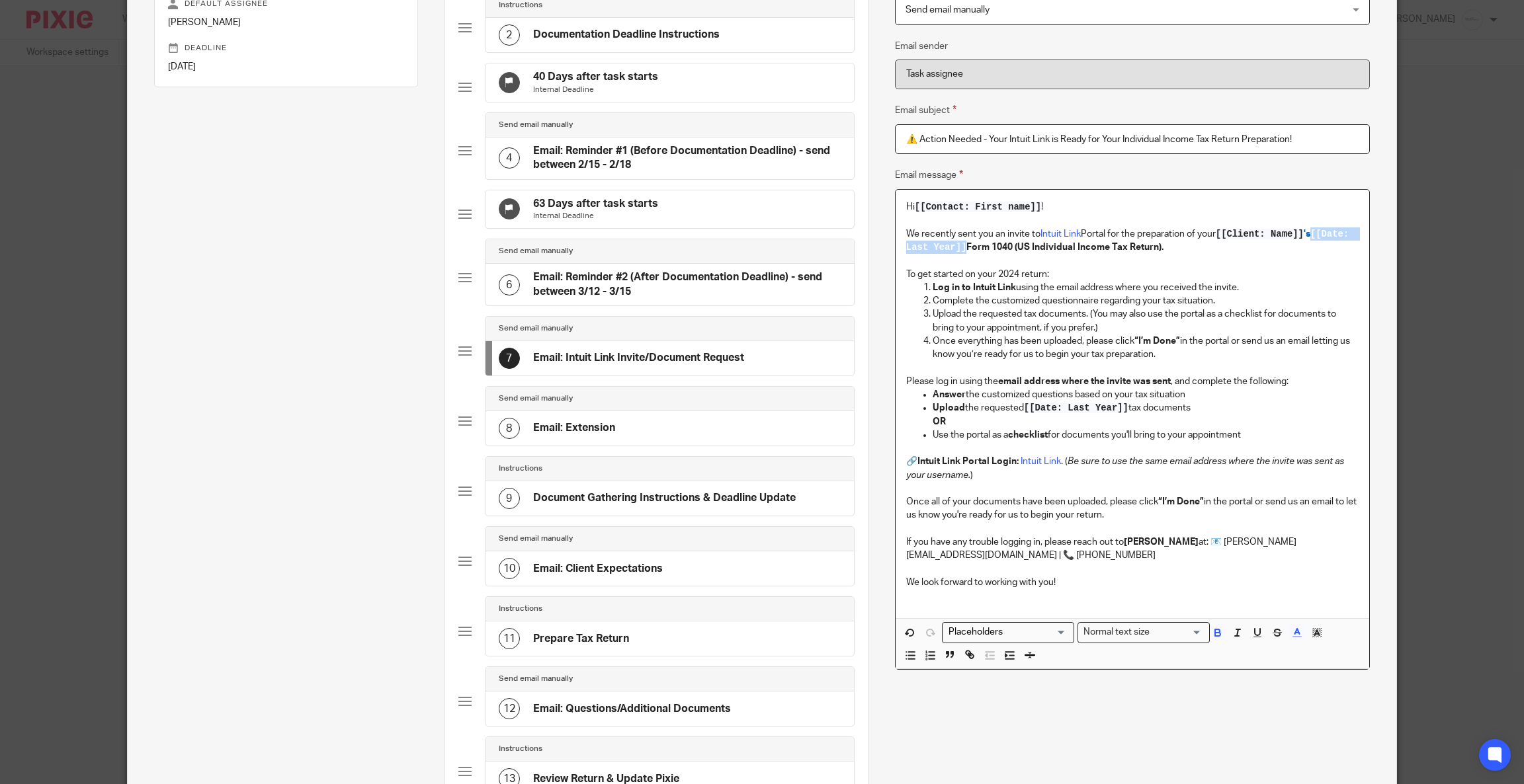
drag, startPoint x: 1310, startPoint y: 231, endPoint x: 959, endPoint y: 247, distance: 351.4
click at [959, 247] on strong "[[Client: Name]] 's [[Date: Last Year]] Form 1040 (US Individual Income Tax Ret…" at bounding box center [1130, 240] width 448 height 22
copy span "[[Date: Last Year]]"
drag, startPoint x: 991, startPoint y: 272, endPoint x: 1015, endPoint y: 267, distance: 24.5
click at [1015, 267] on div "Hi [[Contact: First name]] ! We recently sent you an invite to Intuit Link Port…" at bounding box center [1132, 404] width 474 height 428
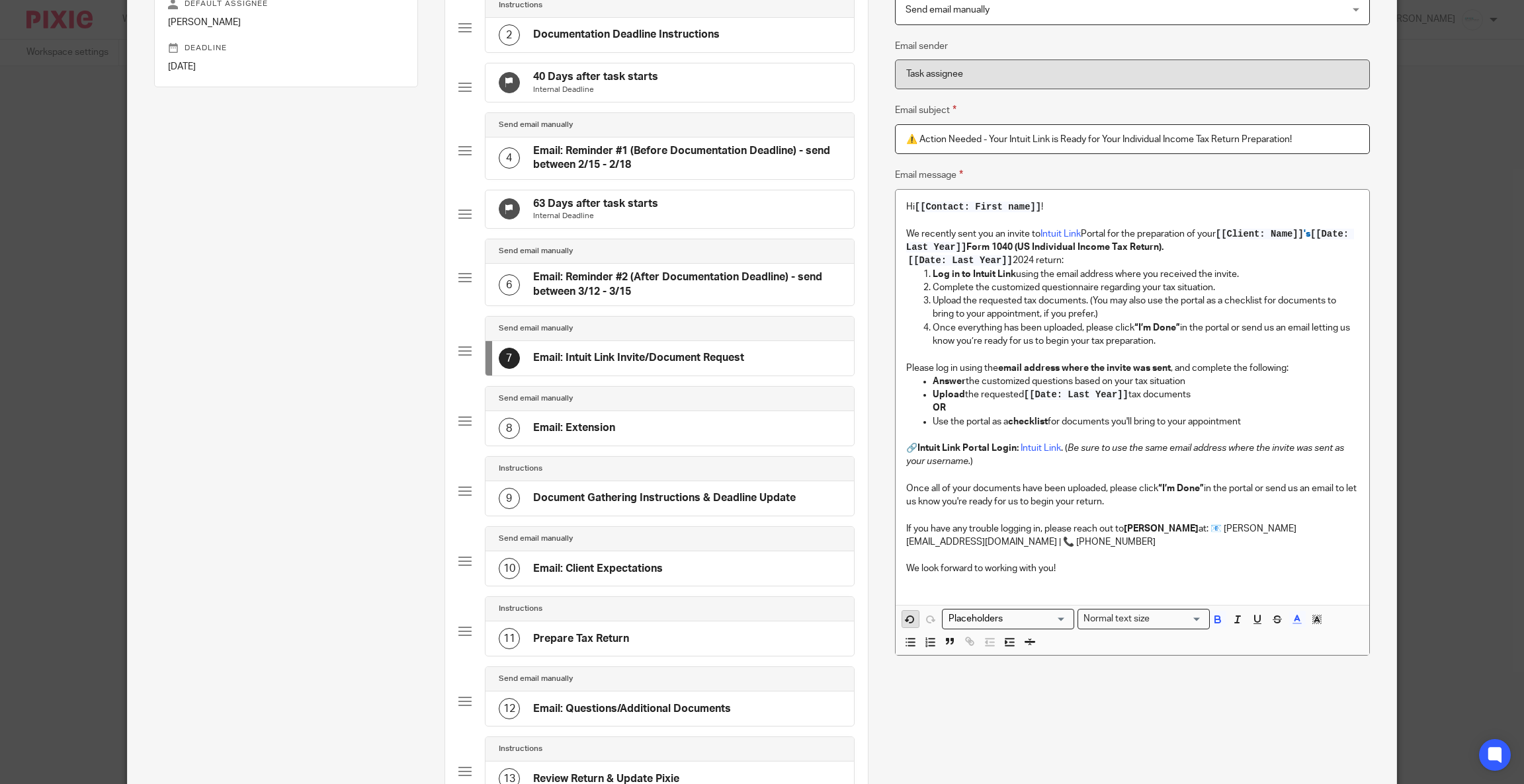
click at [904, 613] on icon "button" at bounding box center [909, 618] width 12 height 12
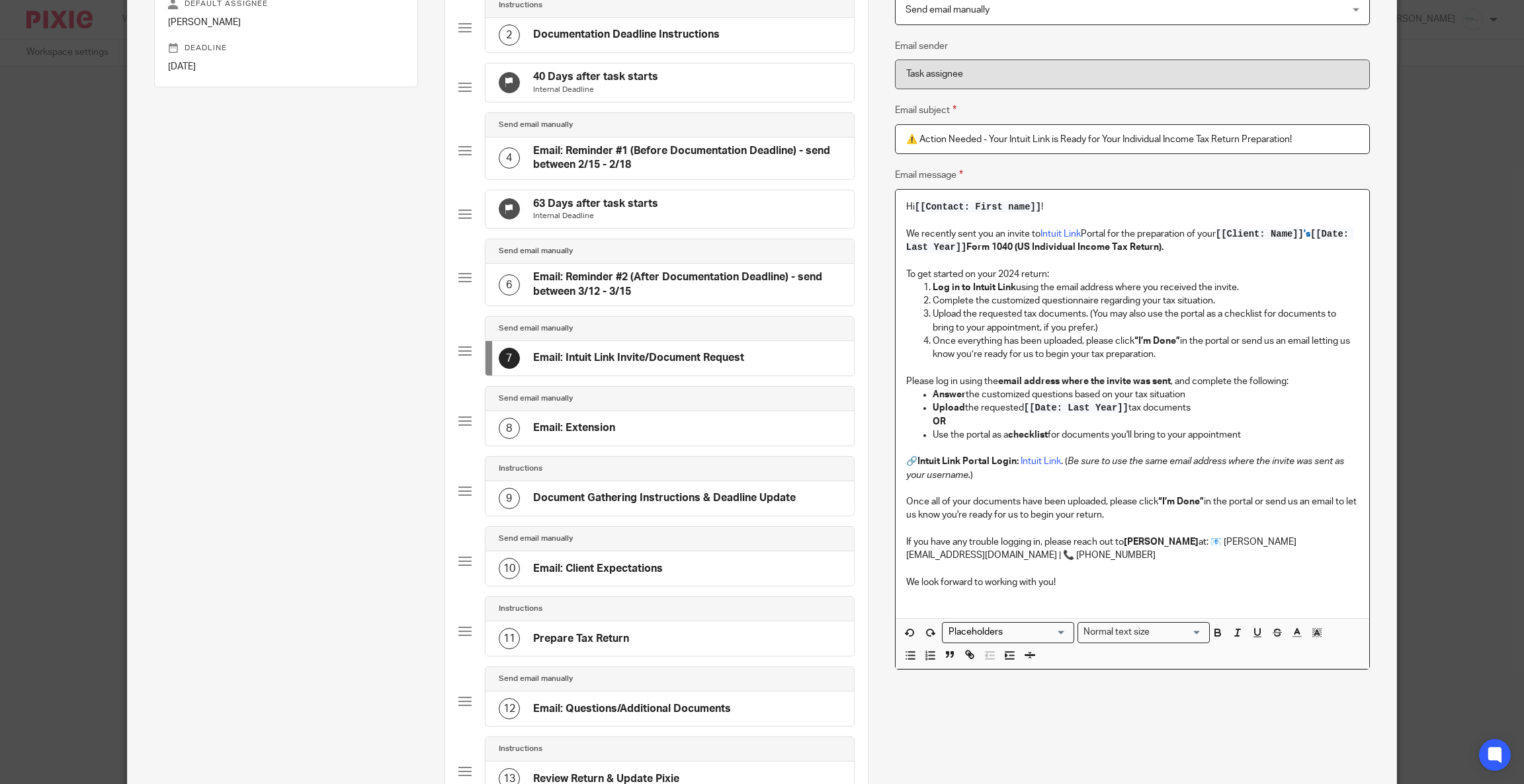
click at [1014, 312] on p "Upload the requested tax documents. (You may also use the portal as a checklist…" at bounding box center [1145, 320] width 426 height 27
drag, startPoint x: 992, startPoint y: 273, endPoint x: 1012, endPoint y: 273, distance: 20.0
click at [1012, 273] on p "To get started on your 2024 return:" at bounding box center [1132, 274] width 452 height 13
drag, startPoint x: 1019, startPoint y: 408, endPoint x: 1124, endPoint y: 406, distance: 105.0
click at [1124, 406] on p "Upload the requested [[Date: Last Year]] tax documents OR" at bounding box center [1145, 414] width 426 height 27
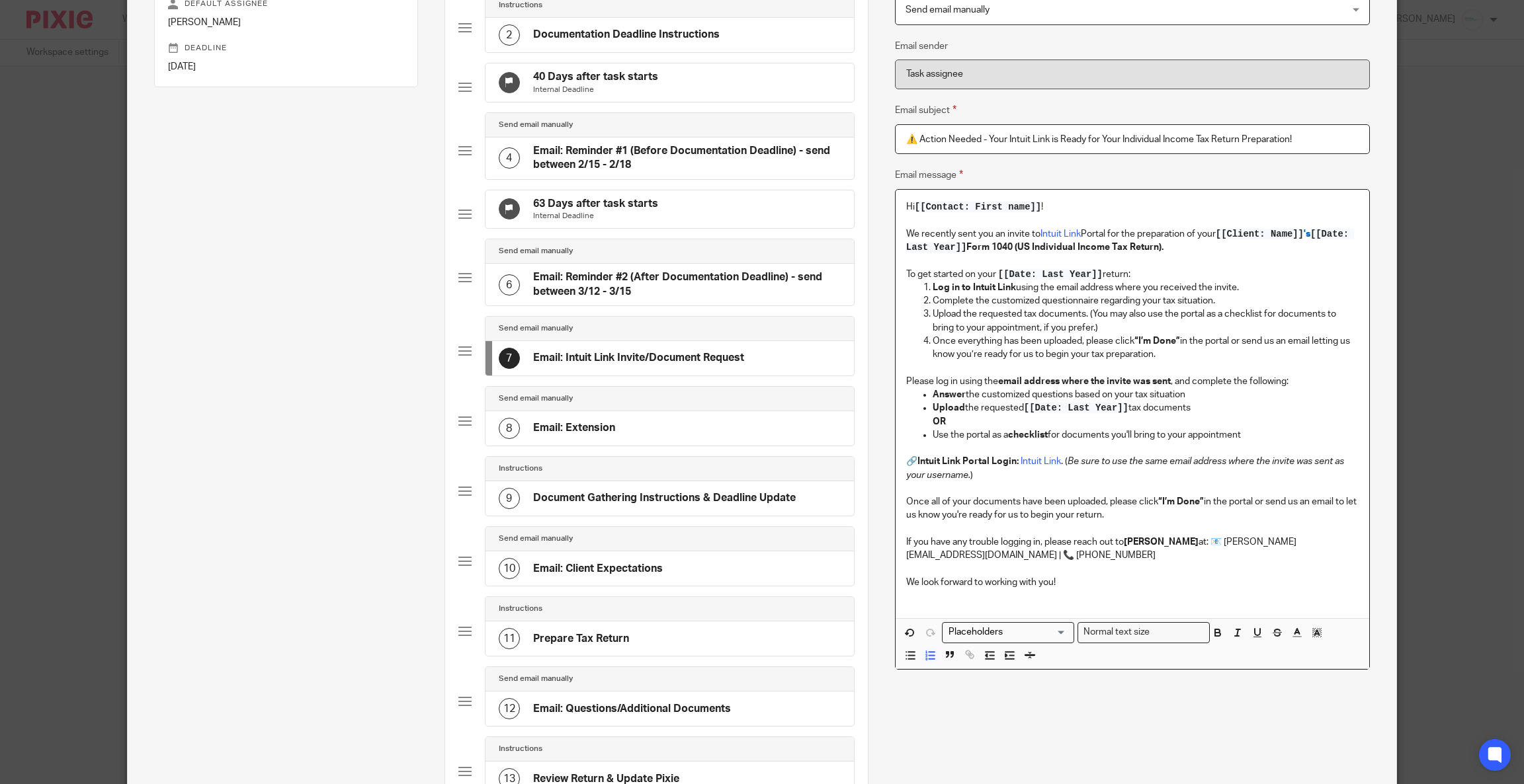
click at [1017, 317] on p "Upload the requested tax documents. (You may also use the portal as a checklist…" at bounding box center [1145, 320] width 426 height 27
drag, startPoint x: 899, startPoint y: 374, endPoint x: 1257, endPoint y: 431, distance: 362.5
click at [1257, 431] on div "Hi [[Contact: First name]] ! We recently sent you an invite to Intuit Link Port…" at bounding box center [1132, 404] width 474 height 428
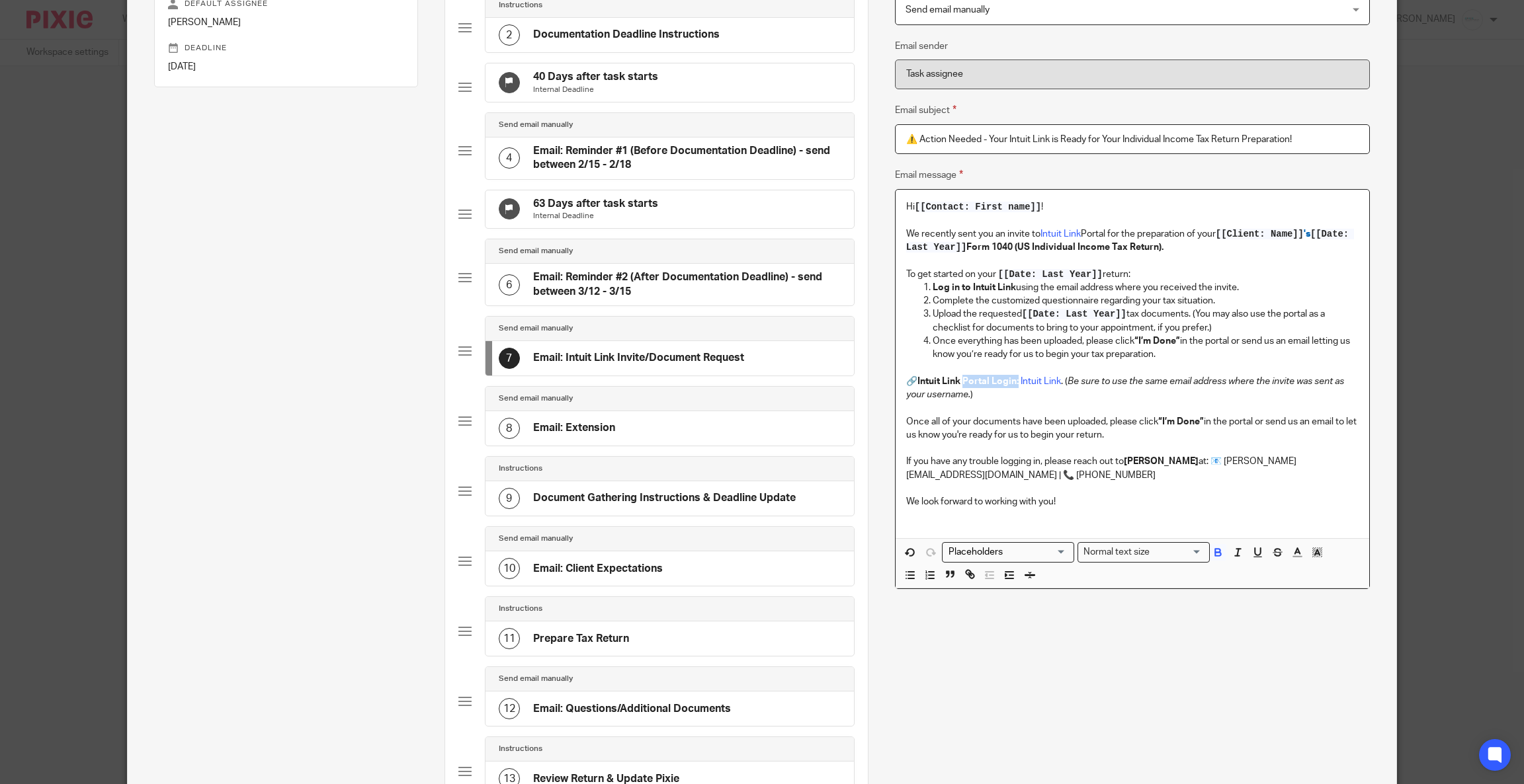
drag, startPoint x: 959, startPoint y: 380, endPoint x: 1013, endPoint y: 378, distance: 54.0
click at [1013, 378] on p "🔗 Intuit Link Portal Login: Intuit Link . ( Be sure to use the same email addre…" at bounding box center [1132, 388] width 452 height 27
drag, startPoint x: 912, startPoint y: 376, endPoint x: 1010, endPoint y: 380, distance: 98.1
click at [1010, 380] on strong "Intuit Link Portal Login:" at bounding box center [967, 381] width 101 height 9
click at [1104, 380] on p "🔗 Here is the link to access Intuit Link : Intuit Link . ( Be sure to use the s…" at bounding box center [1132, 388] width 452 height 27
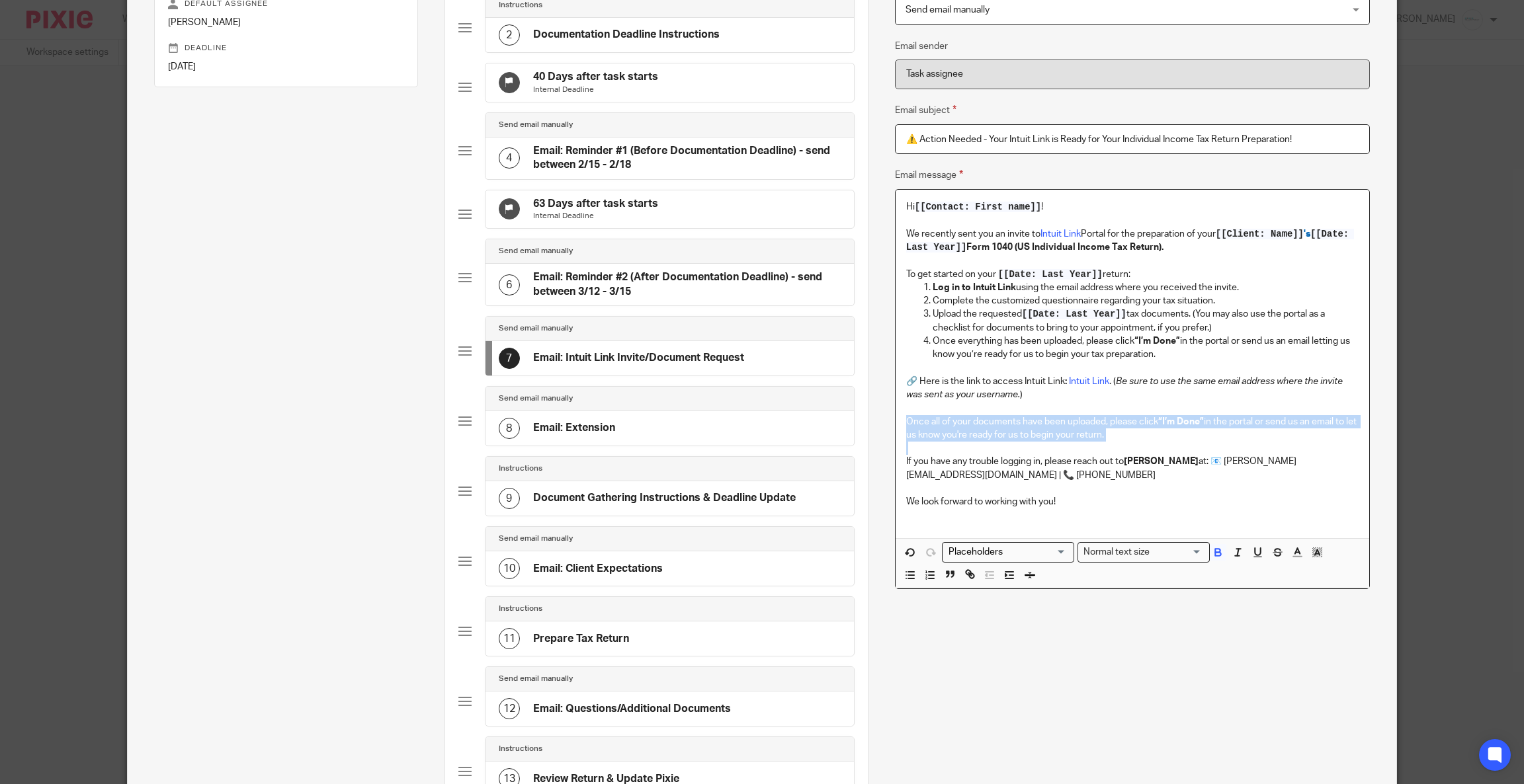
drag, startPoint x: 895, startPoint y: 424, endPoint x: 1175, endPoint y: 445, distance: 280.8
click at [1175, 445] on div "Hi [[Contact: First name]] ! We recently sent you an invite to Intuit Link Port…" at bounding box center [1132, 363] width 474 height 347
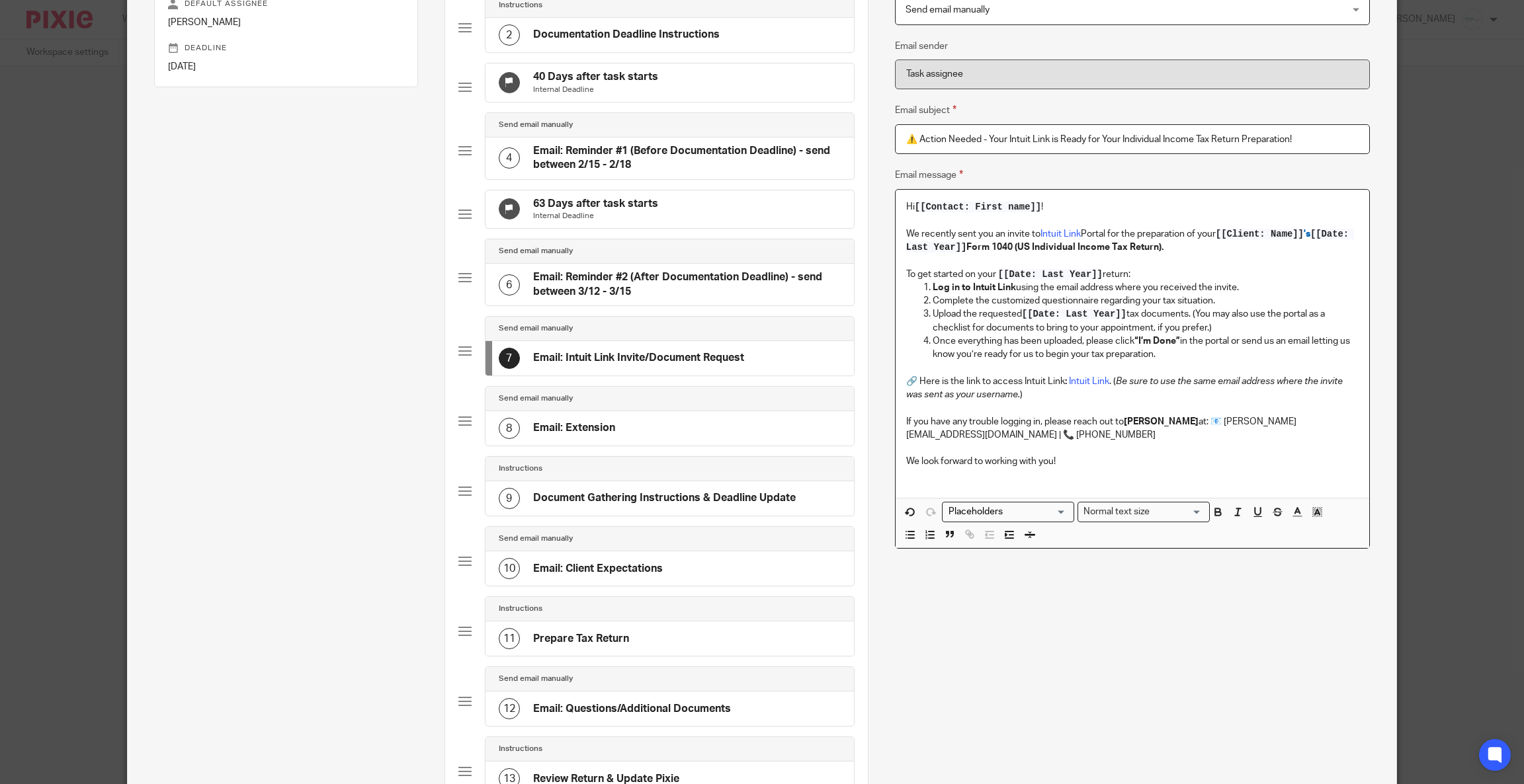
click at [895, 203] on div "Hi [[Contact: First name]] ! We recently sent you an invite to Intuit Link Port…" at bounding box center [1132, 343] width 474 height 308
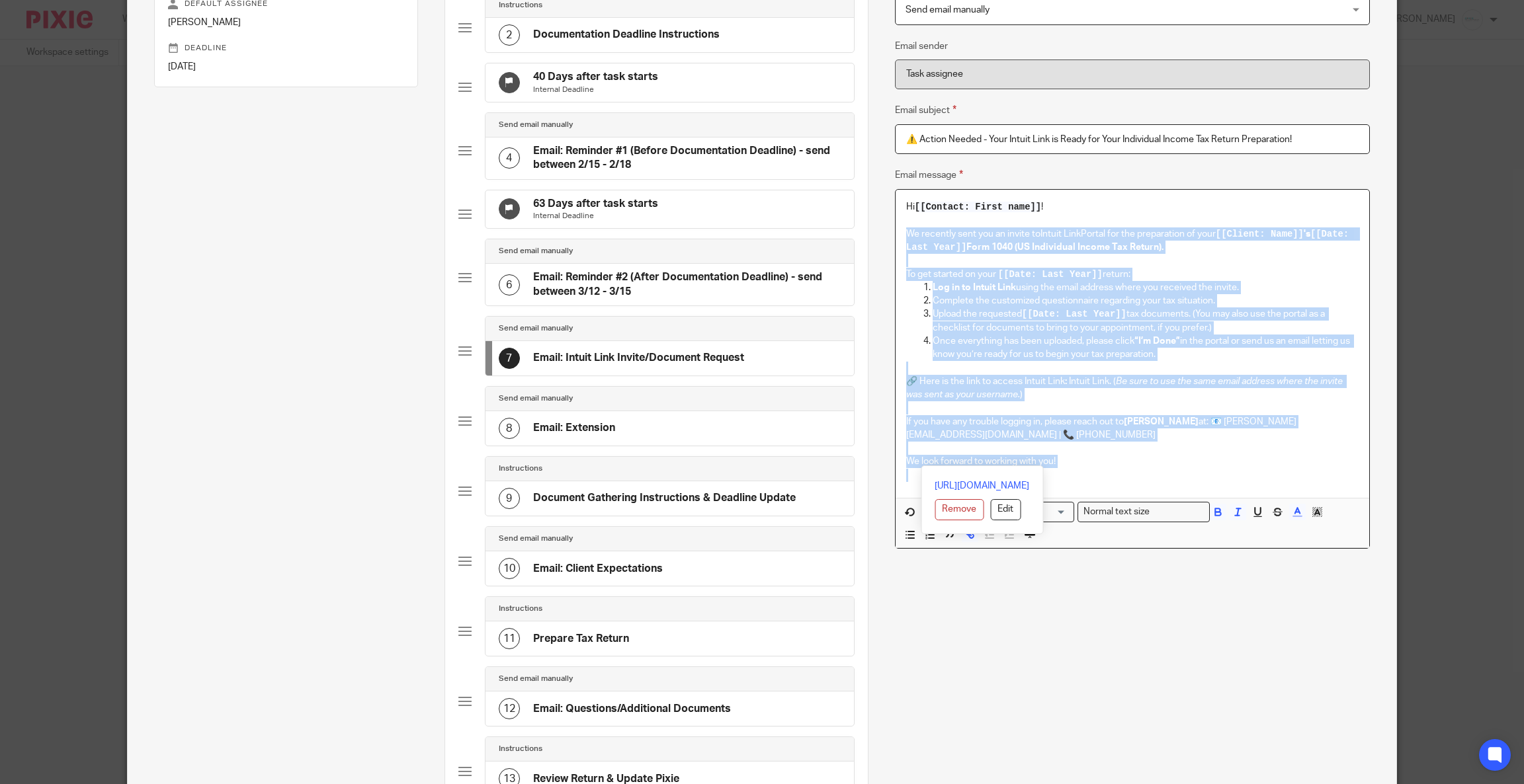
drag, startPoint x: 896, startPoint y: 233, endPoint x: 1269, endPoint y: 483, distance: 449.0
click at [1269, 483] on div "Hi [[Contact: First name]] ! We recently sent you an invite to Intuit Link Port…" at bounding box center [1132, 343] width 474 height 308
copy div "We recently sent you an invite to Intuit Link Portal for the preparation of you…"
click at [896, 260] on div "Hi [[Contact: First name]] ! We recently sent you an invite to Intuit Link Port…" at bounding box center [1132, 343] width 474 height 308
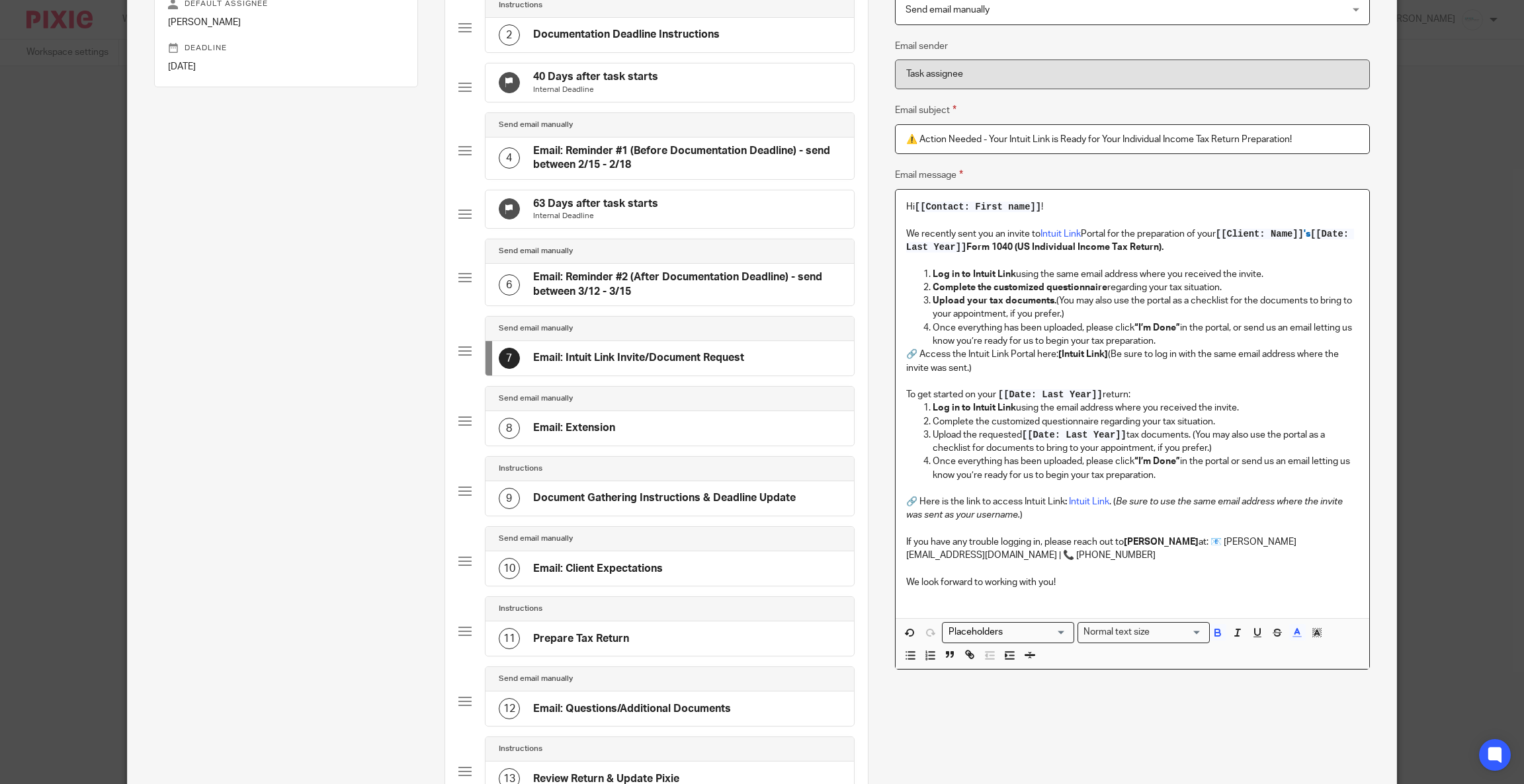
drag, startPoint x: 1140, startPoint y: 396, endPoint x: 851, endPoint y: 395, distance: 289.0
click at [851, 395] on div "Subtasks 2025 Form 1040 Individual Income Tax Returns Tax Return Preparation fo…" at bounding box center [762, 605] width 1268 height 1499
click at [895, 264] on div "Hi [[Contact: First name]] ! We recently sent you an invite to Intuit Link Port…" at bounding box center [1132, 404] width 474 height 428
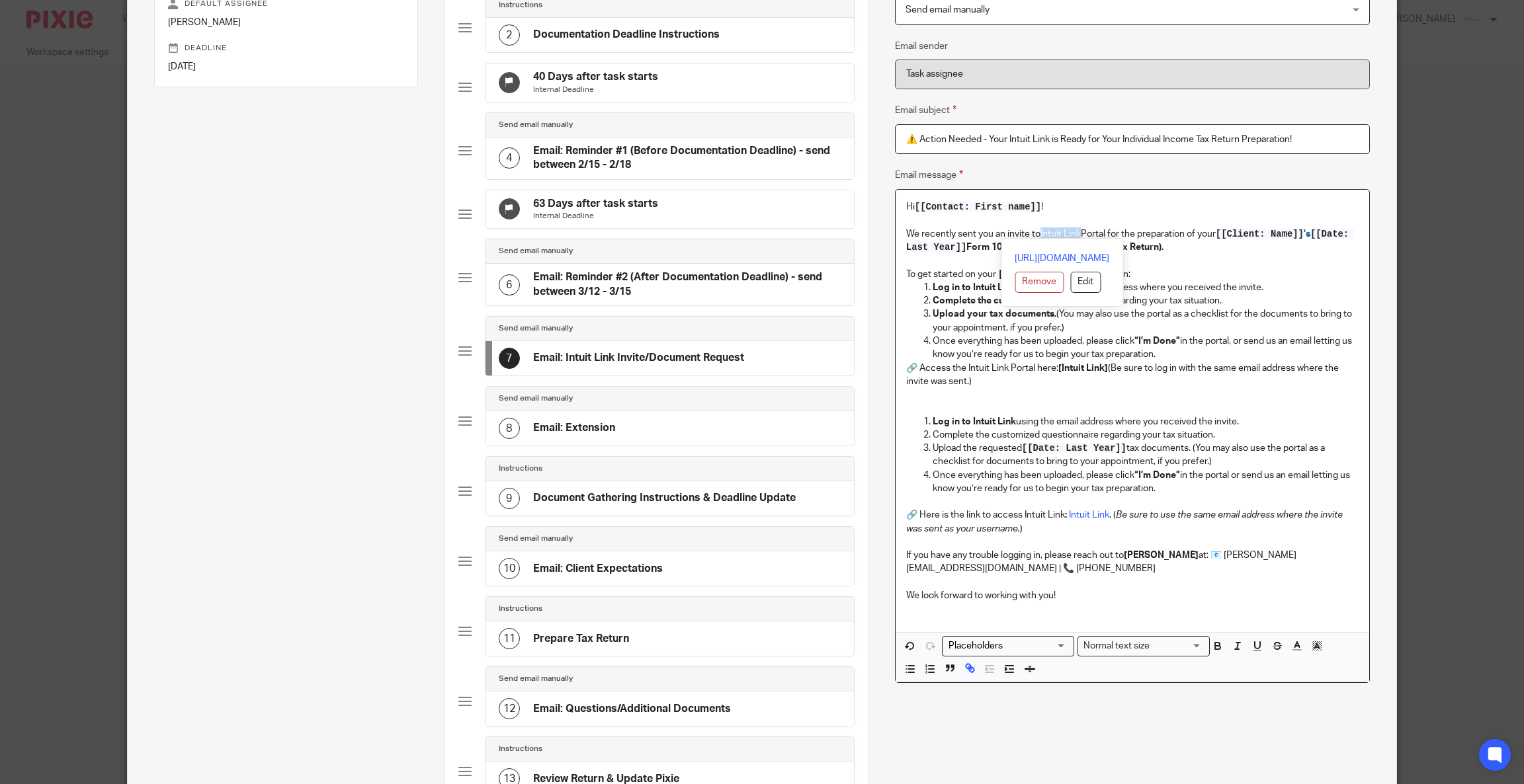
drag, startPoint x: 1034, startPoint y: 236, endPoint x: 1075, endPoint y: 233, distance: 41.1
click at [1075, 233] on p "We recently sent you an invite to Intuit Link Portal for the preparation of you…" at bounding box center [1132, 240] width 452 height 27
copy link "Intuit Link"
click at [932, 297] on strong "Complete the customized questionnaire" at bounding box center [1019, 301] width 175 height 9
drag, startPoint x: 964, startPoint y: 287, endPoint x: 1006, endPoint y: 286, distance: 42.0
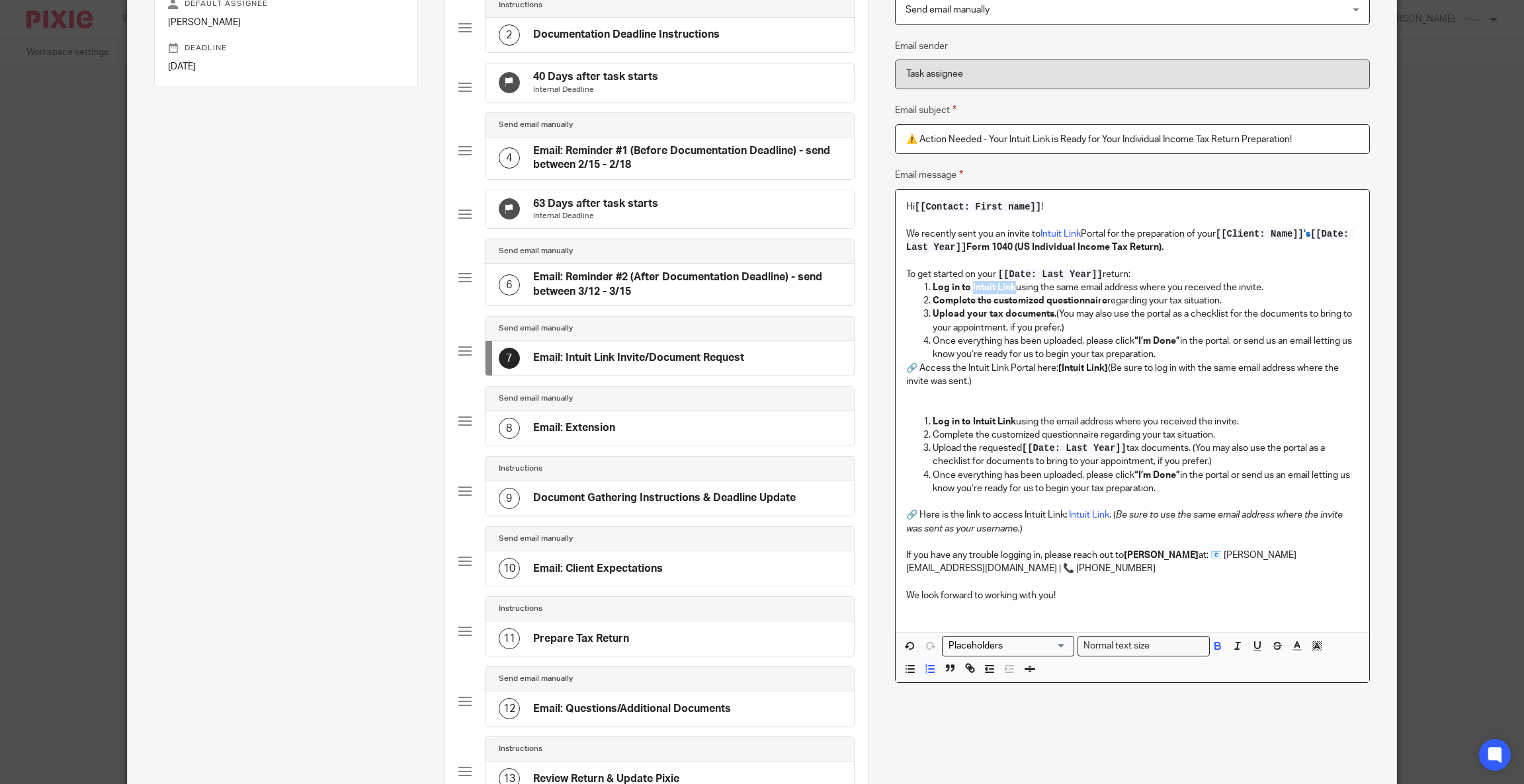
click at [1006, 286] on strong "Log in to Intuit Link" at bounding box center [974, 287] width 83 height 9
drag, startPoint x: 1051, startPoint y: 364, endPoint x: 1102, endPoint y: 368, distance: 51.2
click at [1102, 368] on p "🔗 Access the Intuit Link Portal here: [Intuit Link] (Be sure to log in with the…" at bounding box center [1132, 374] width 452 height 27
click at [1098, 364] on strong "[Intuit Link]" at bounding box center [1083, 368] width 49 height 9
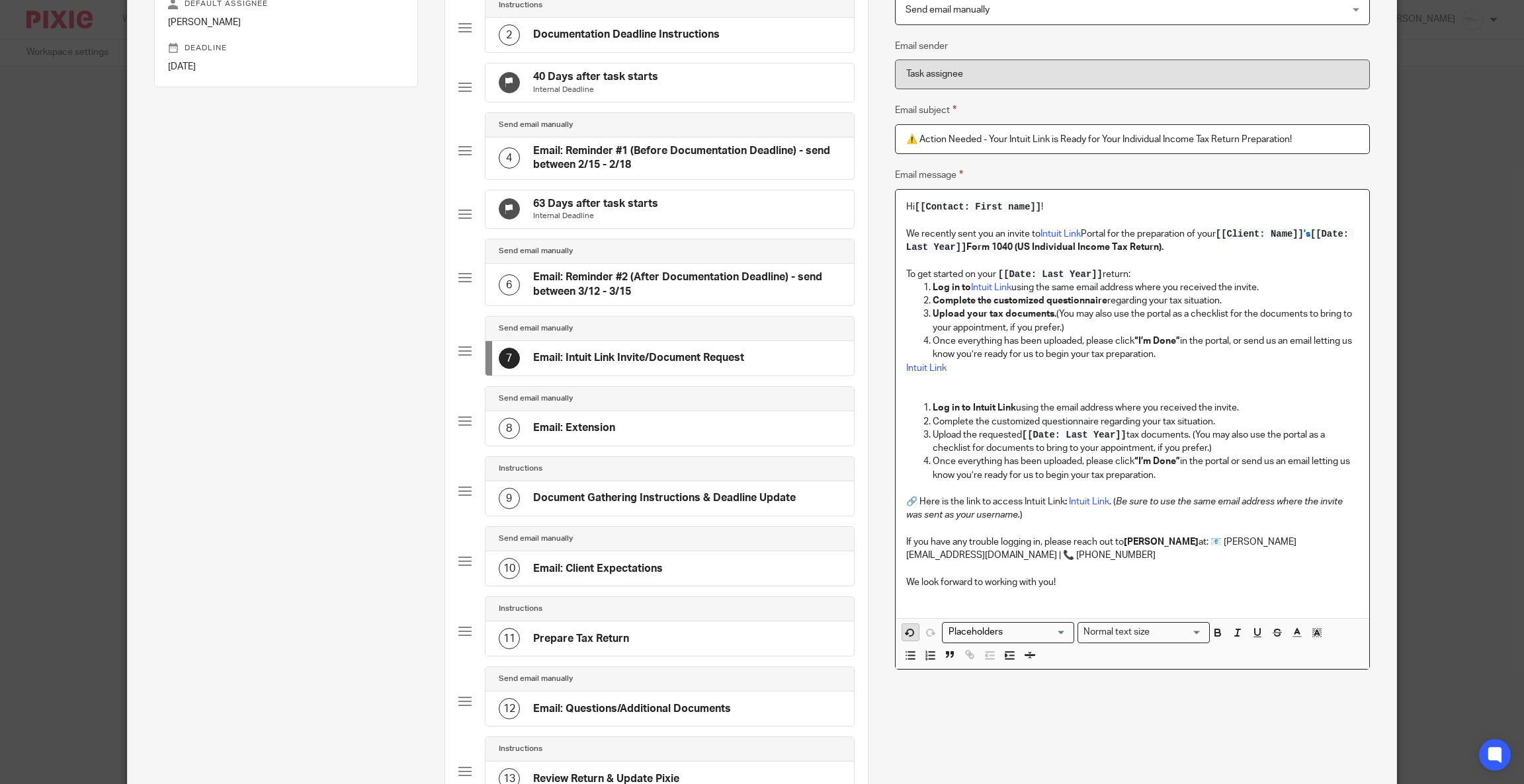
click at [907, 629] on icon "button" at bounding box center [910, 632] width 7 height 7
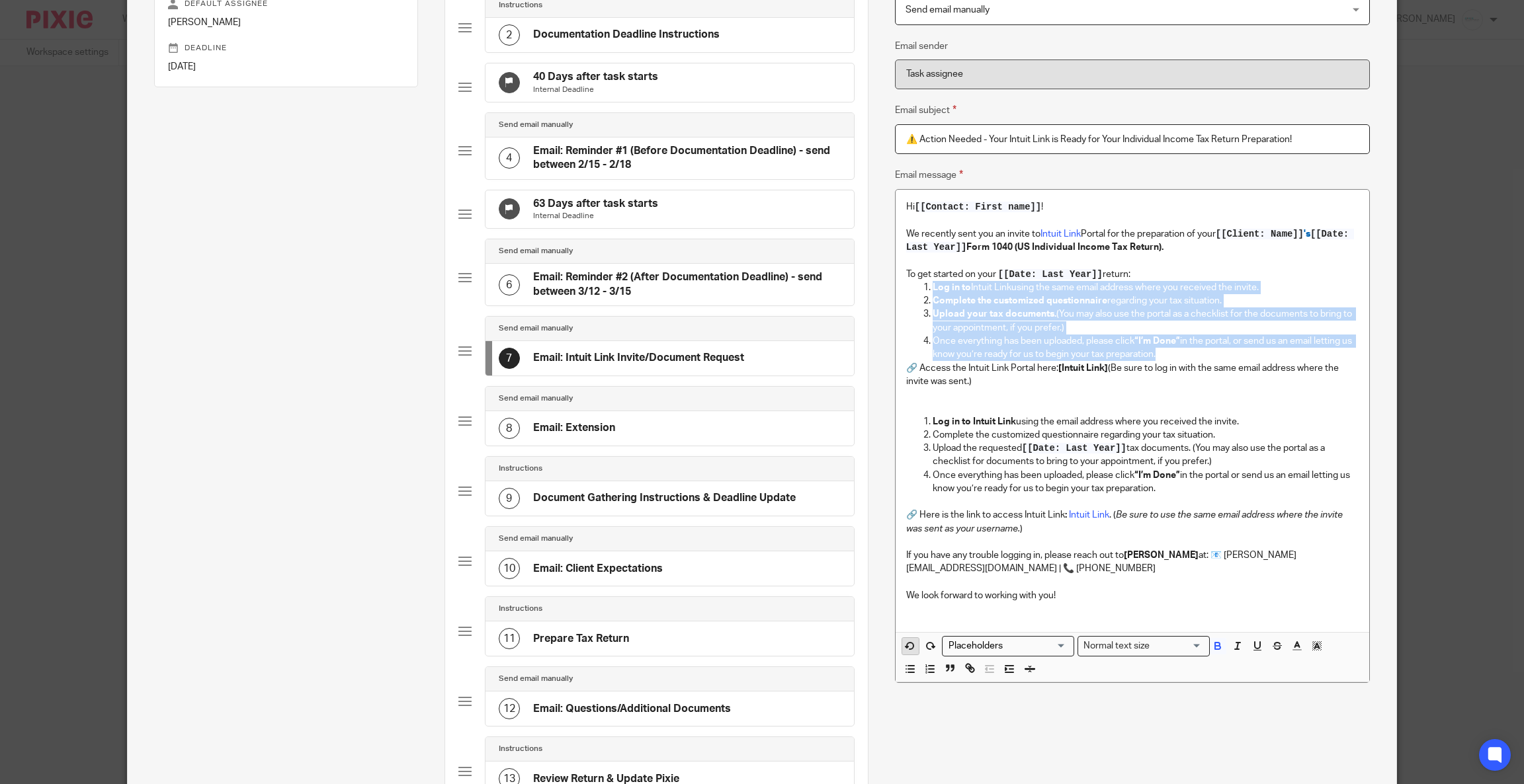
click at [904, 640] on icon "button" at bounding box center [909, 645] width 12 height 12
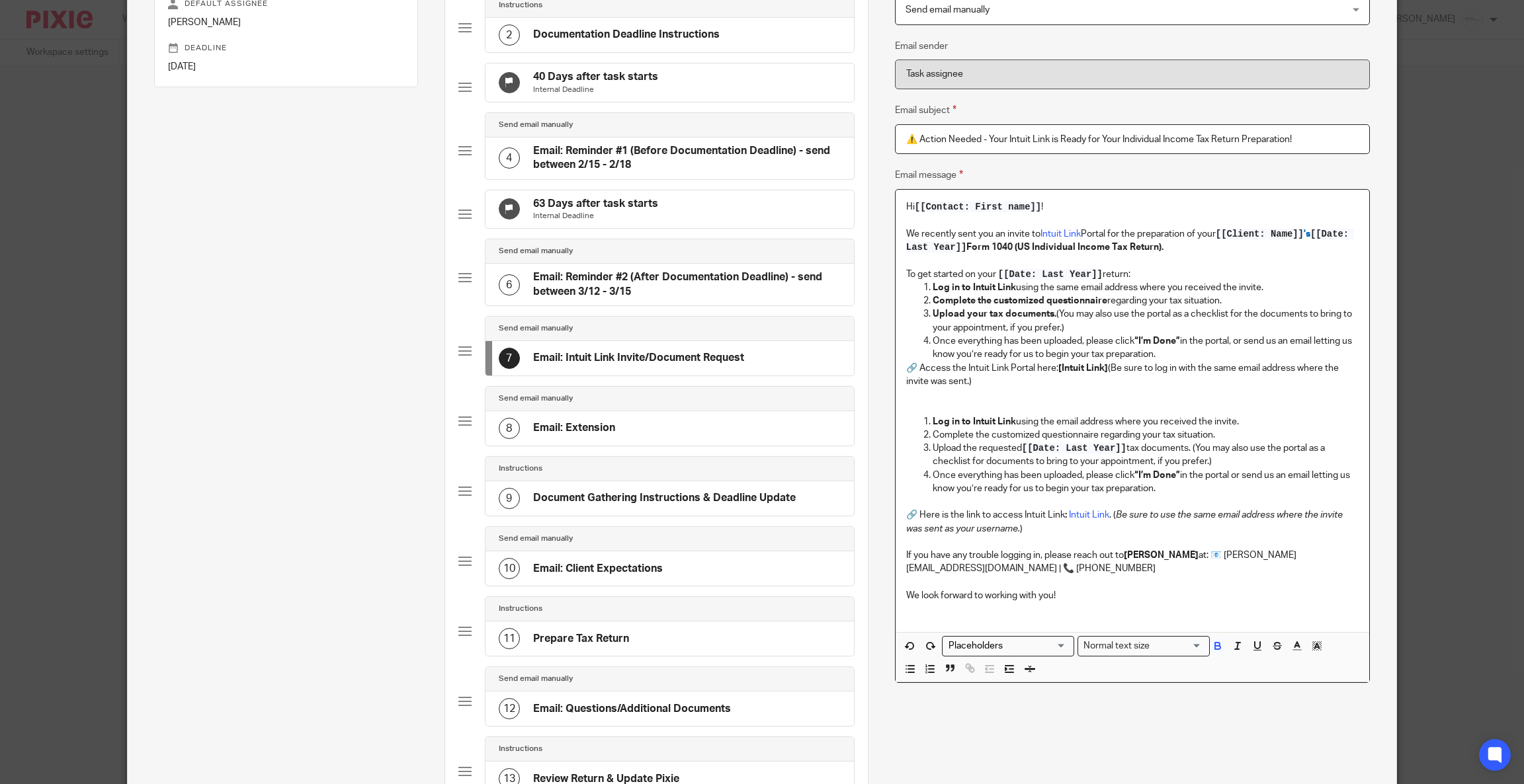
click at [1066, 373] on p "🔗 Access the Intuit Link Portal here: [Intuit Link] (Be sure to log in with the…" at bounding box center [1132, 374] width 452 height 27
click at [1050, 371] on p "🔗 Access the Intuit Link Portal here: [Intuit Link] (Be sure to log in with the…" at bounding box center [1132, 374] width 452 height 27
click at [925, 640] on icon "button" at bounding box center [929, 645] width 12 height 12
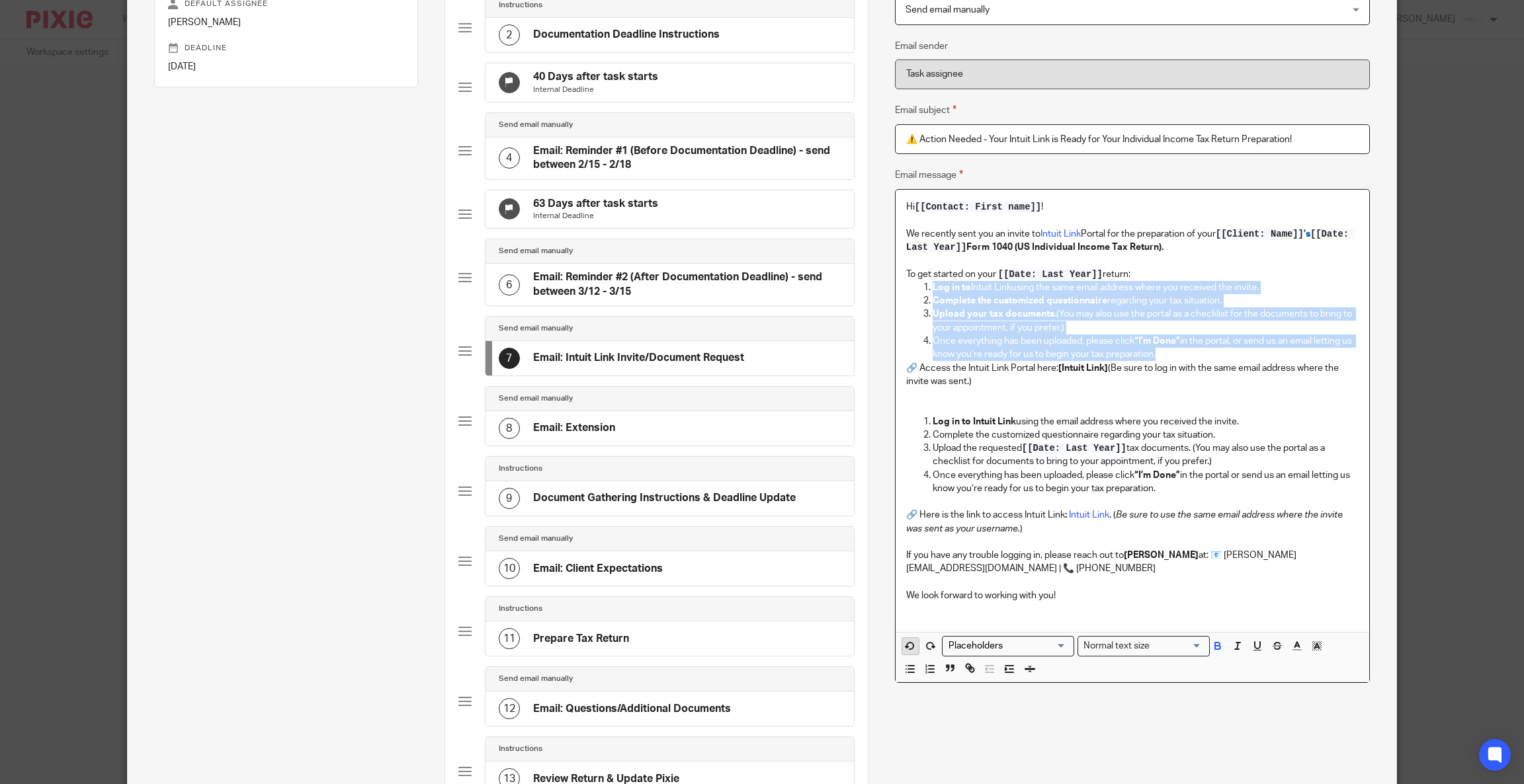
click at [906, 640] on icon "button" at bounding box center [909, 645] width 12 height 12
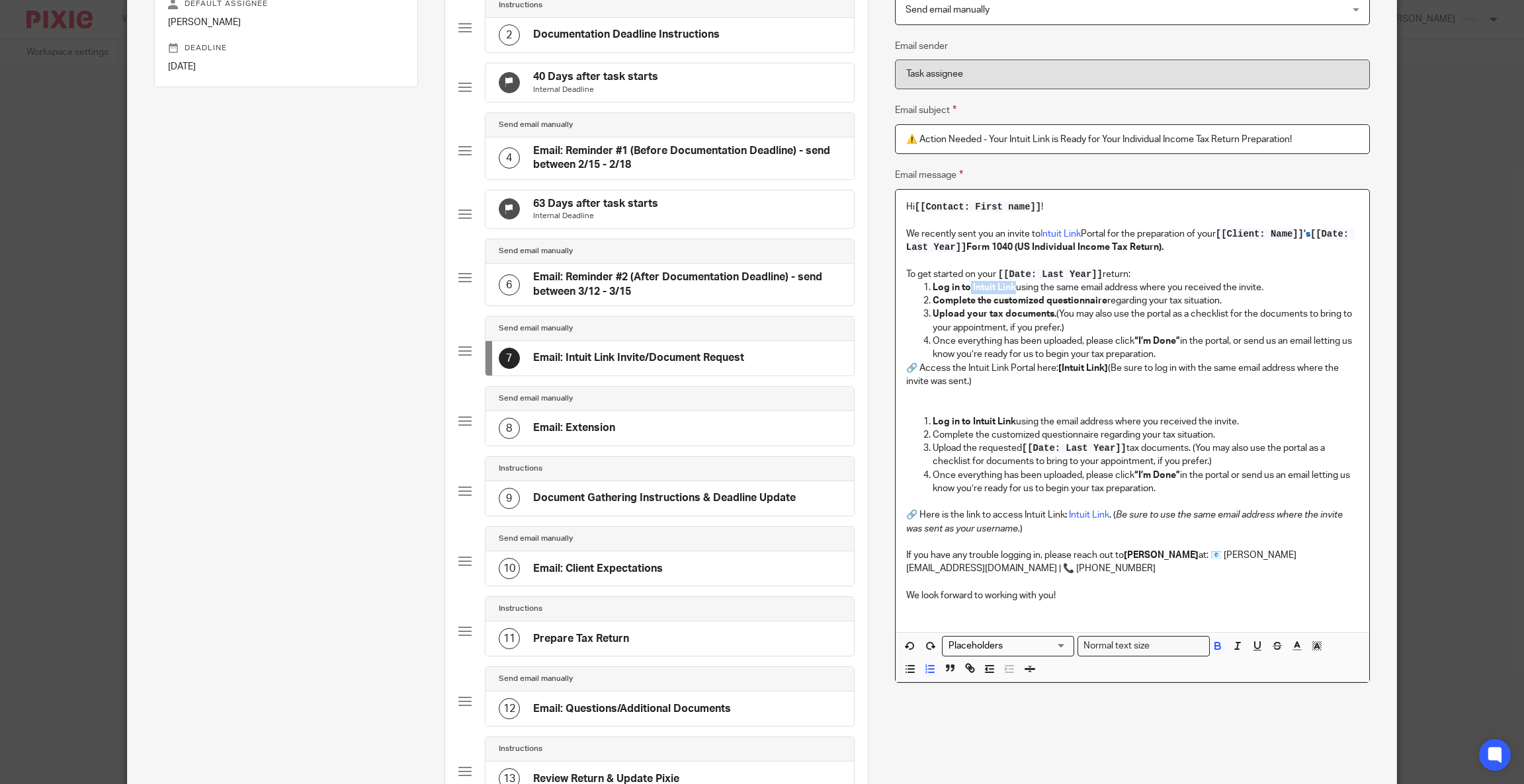
drag, startPoint x: 962, startPoint y: 285, endPoint x: 1005, endPoint y: 285, distance: 43.0
click at [1005, 285] on strong "Log in to Intuit Link" at bounding box center [974, 287] width 83 height 9
click at [971, 287] on link "Intuit Link" at bounding box center [991, 287] width 40 height 9
drag, startPoint x: 1052, startPoint y: 368, endPoint x: 1102, endPoint y: 368, distance: 50.0
click at [1102, 368] on strong "[Intuit Link]" at bounding box center [1083, 368] width 49 height 9
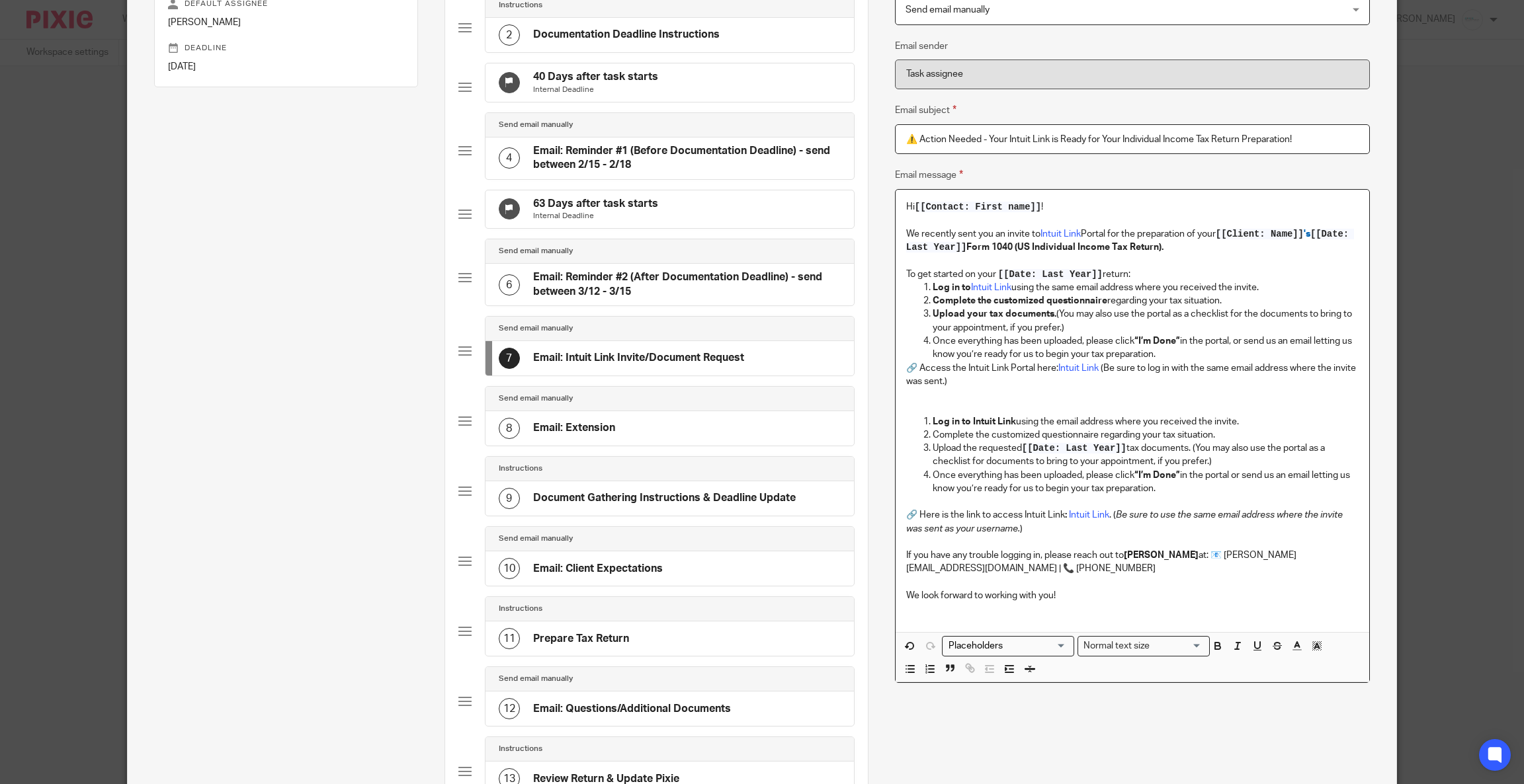
click at [895, 365] on div "Hi [[Contact: First name]] ! We recently sent you an invite to Intuit Link Port…" at bounding box center [1132, 410] width 474 height 441
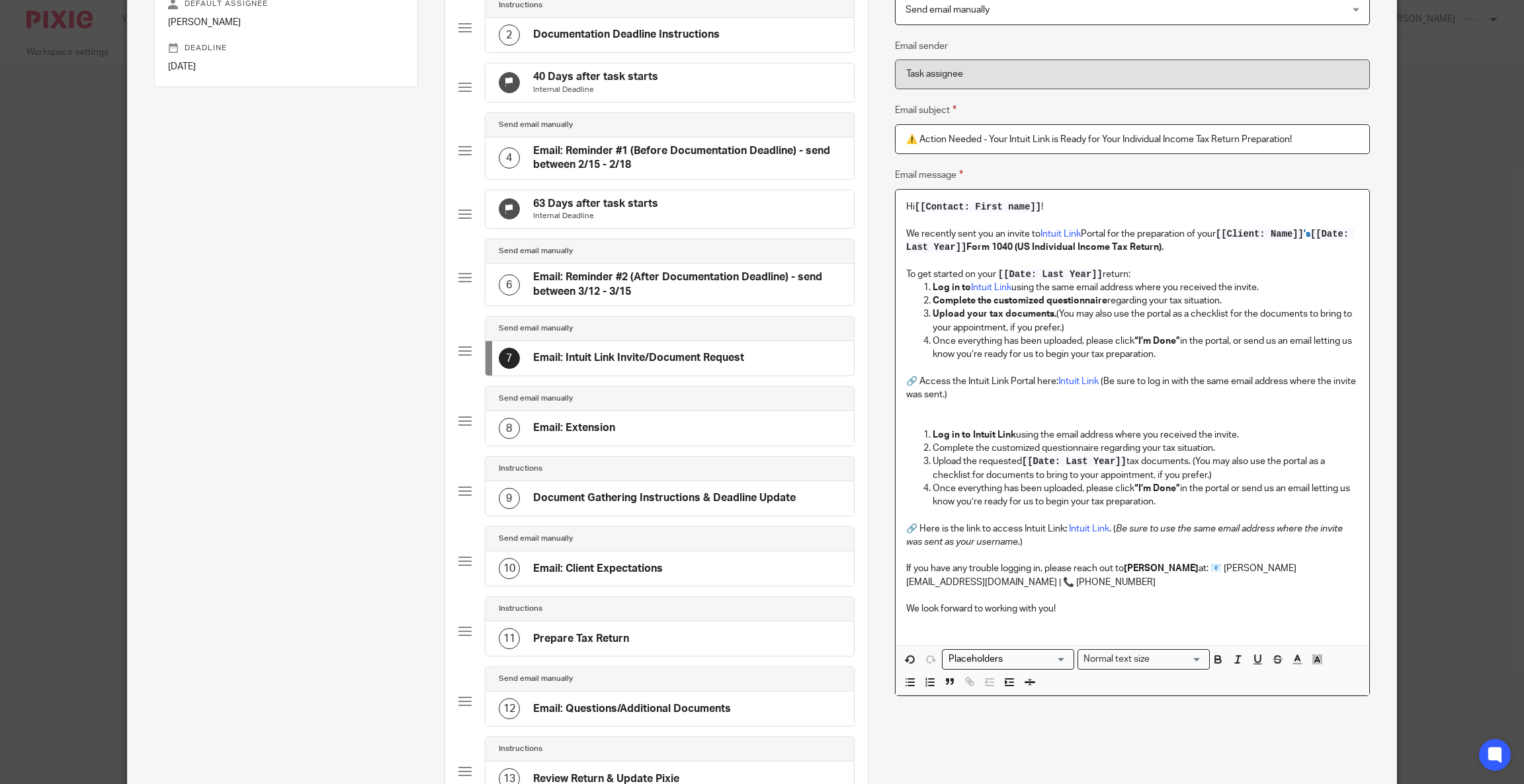
drag, startPoint x: 1103, startPoint y: 586, endPoint x: 870, endPoint y: 583, distance: 233.0
click at [870, 583] on div "Name Email: Tax Season (Auto sent 1/15) Type Send automated email Send automate…" at bounding box center [1132, 605] width 529 height 1499
drag, startPoint x: 1062, startPoint y: 598, endPoint x: 844, endPoint y: 599, distance: 218.0
click at [844, 599] on div "Subtasks 2025 Form 1040 Individual Income Tax Returns Tax Return Preparation fo…" at bounding box center [762, 605] width 1268 height 1499
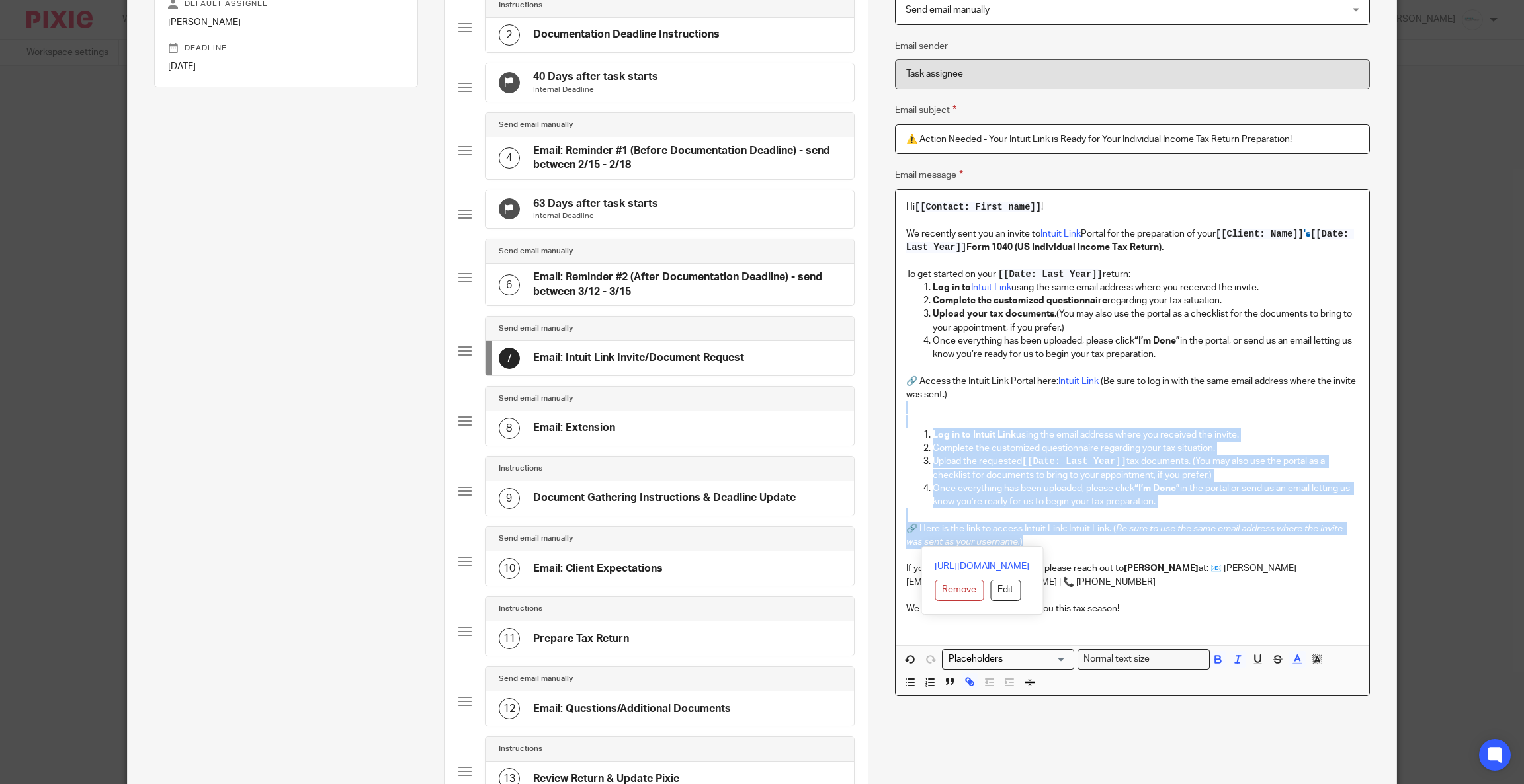
drag, startPoint x: 899, startPoint y: 413, endPoint x: 1070, endPoint y: 547, distance: 217.2
click at [1070, 547] on div "Hi [[Contact: First name]] ! We recently sent you an invite to Intuit Link Port…" at bounding box center [1132, 417] width 474 height 455
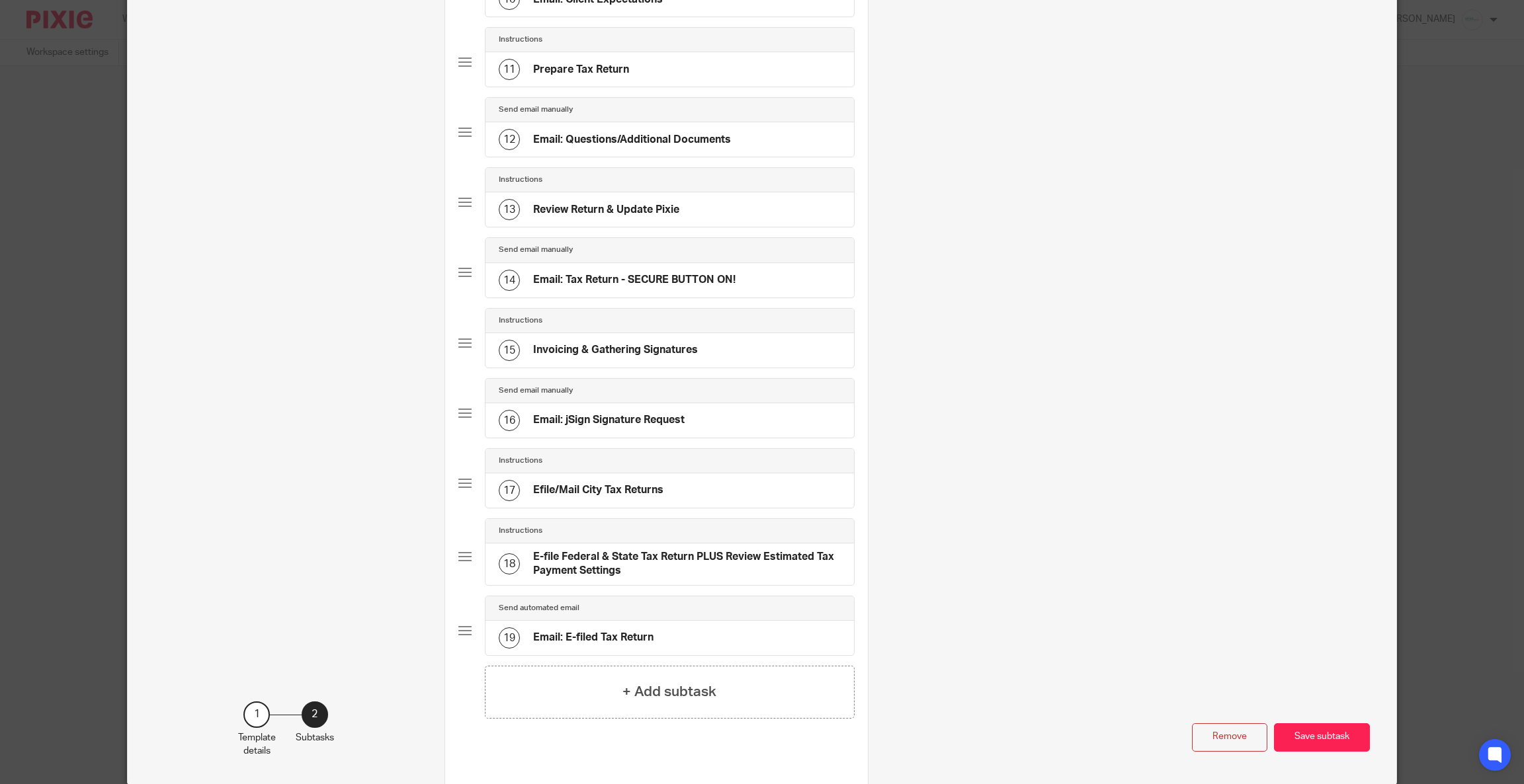
scroll to position [849, 0]
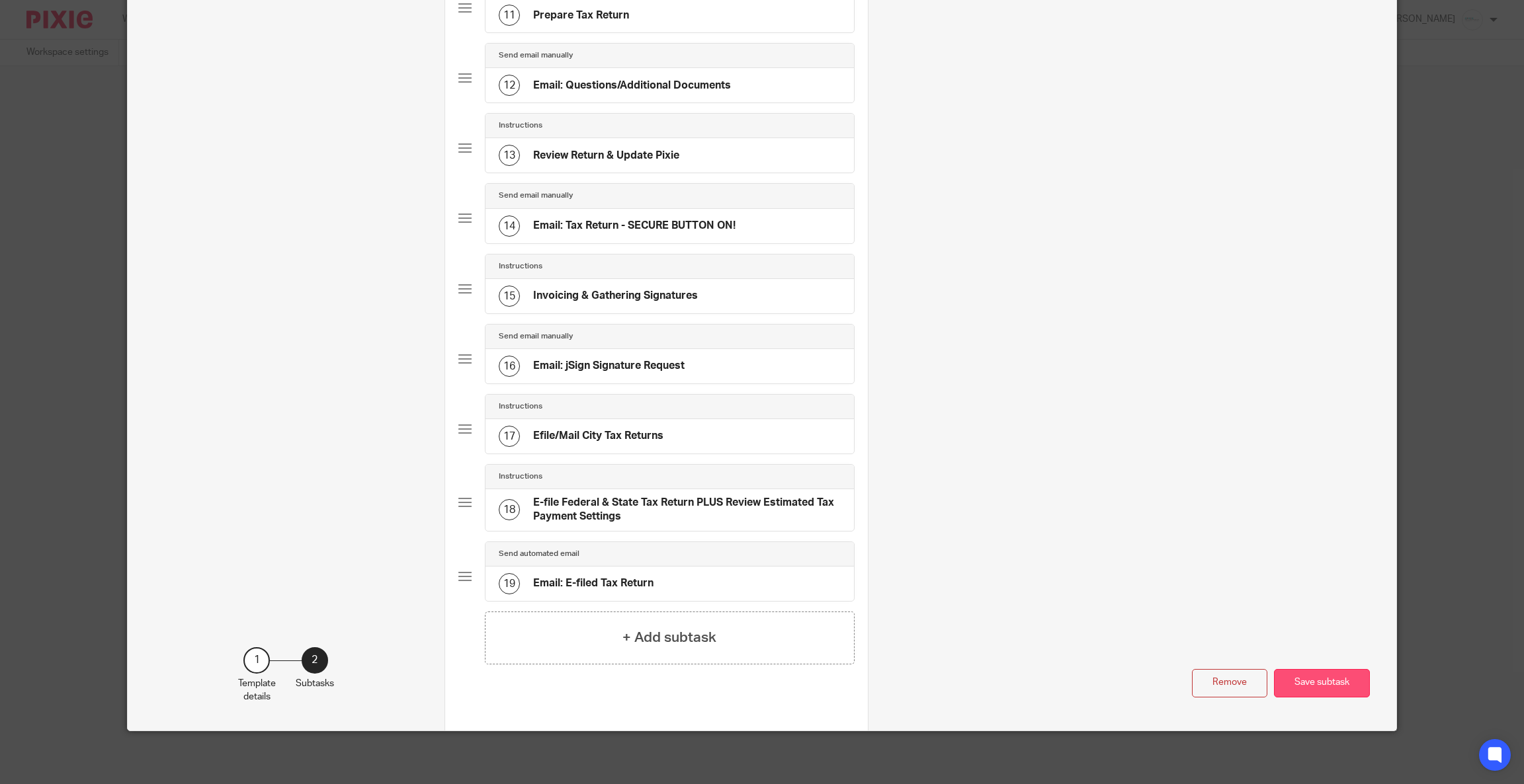
click at [1304, 674] on button "Save subtask" at bounding box center [1321, 683] width 96 height 28
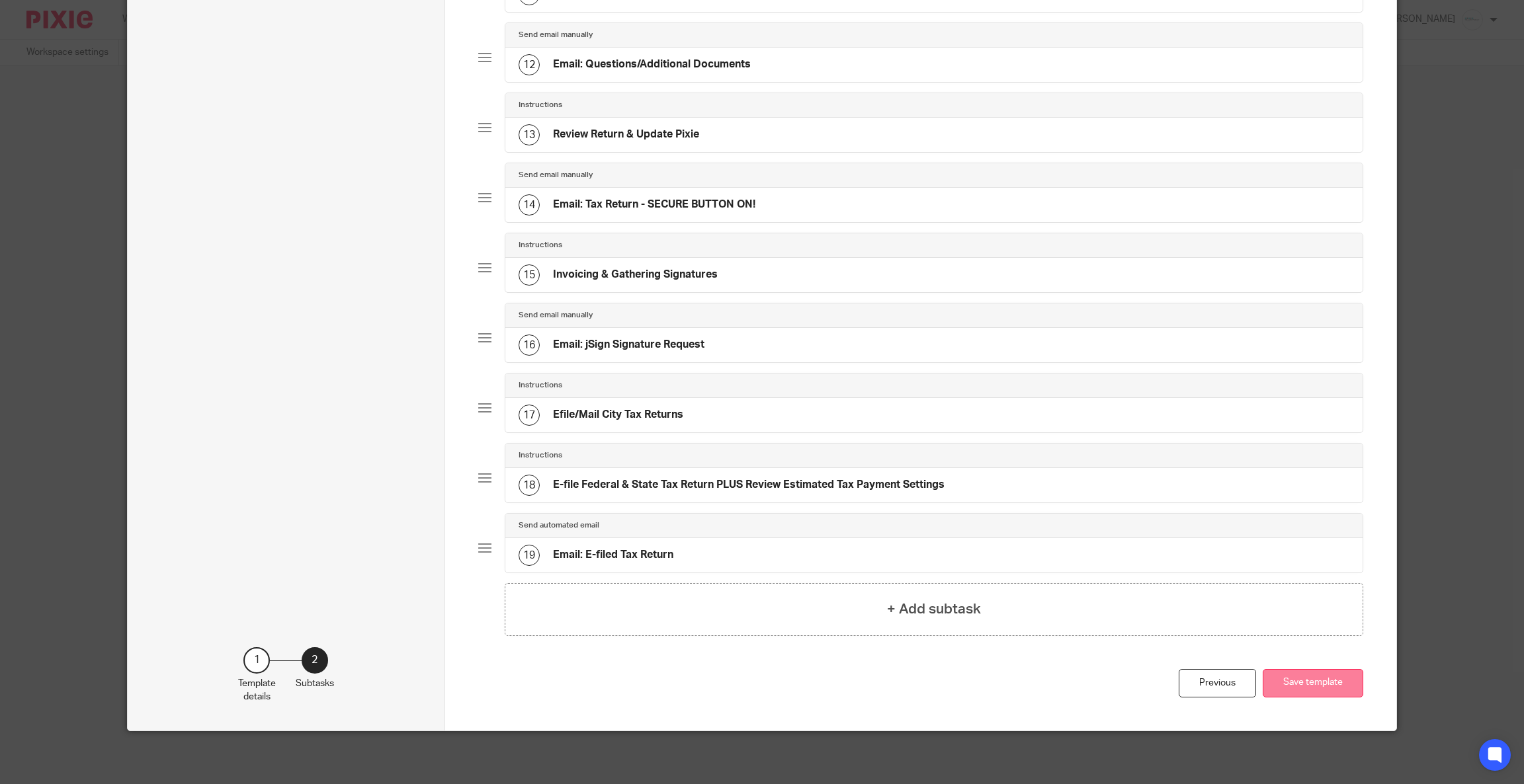
click at [1304, 682] on button "Save template" at bounding box center [1312, 683] width 100 height 28
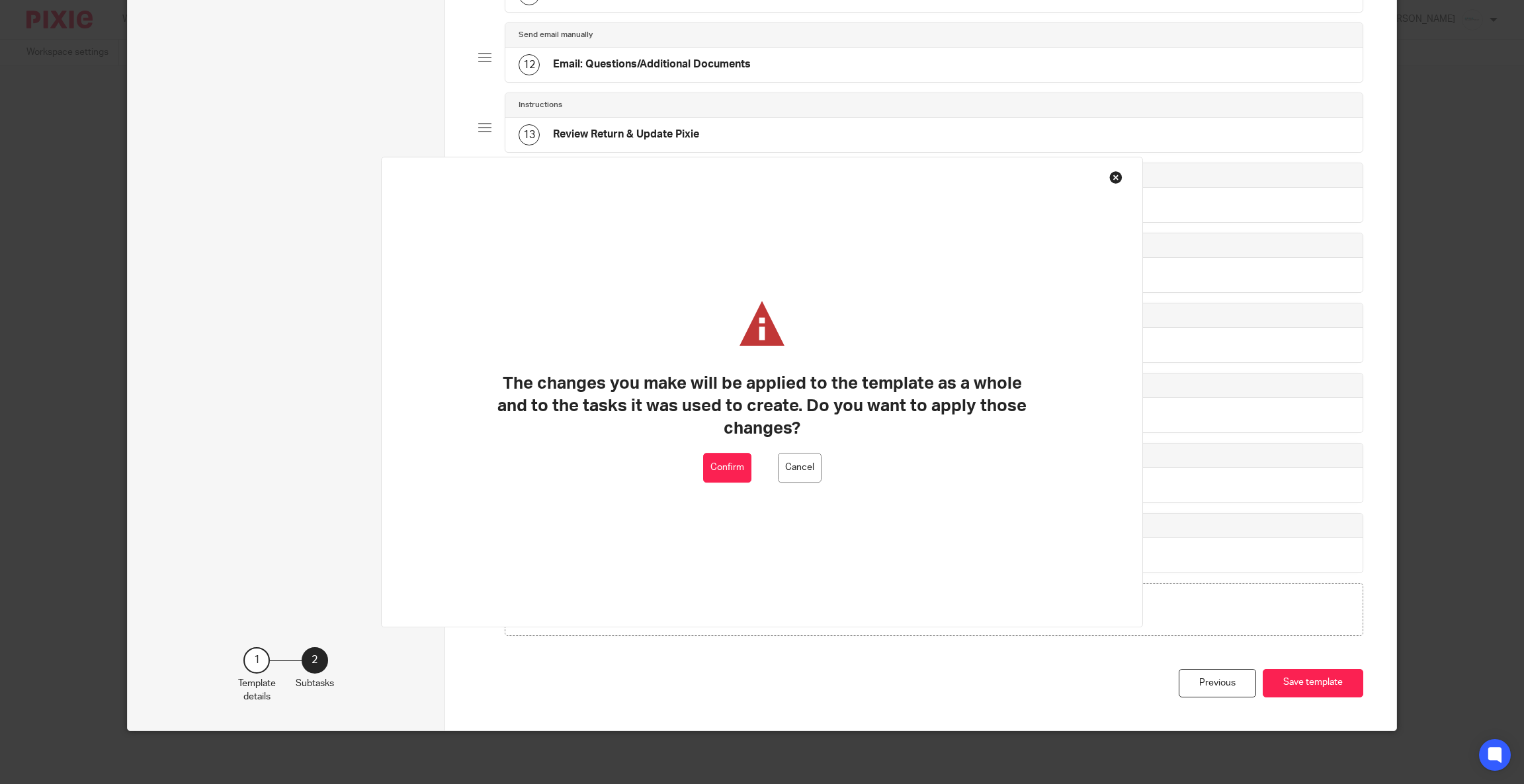
click at [708, 460] on button "Confirm" at bounding box center [727, 468] width 49 height 30
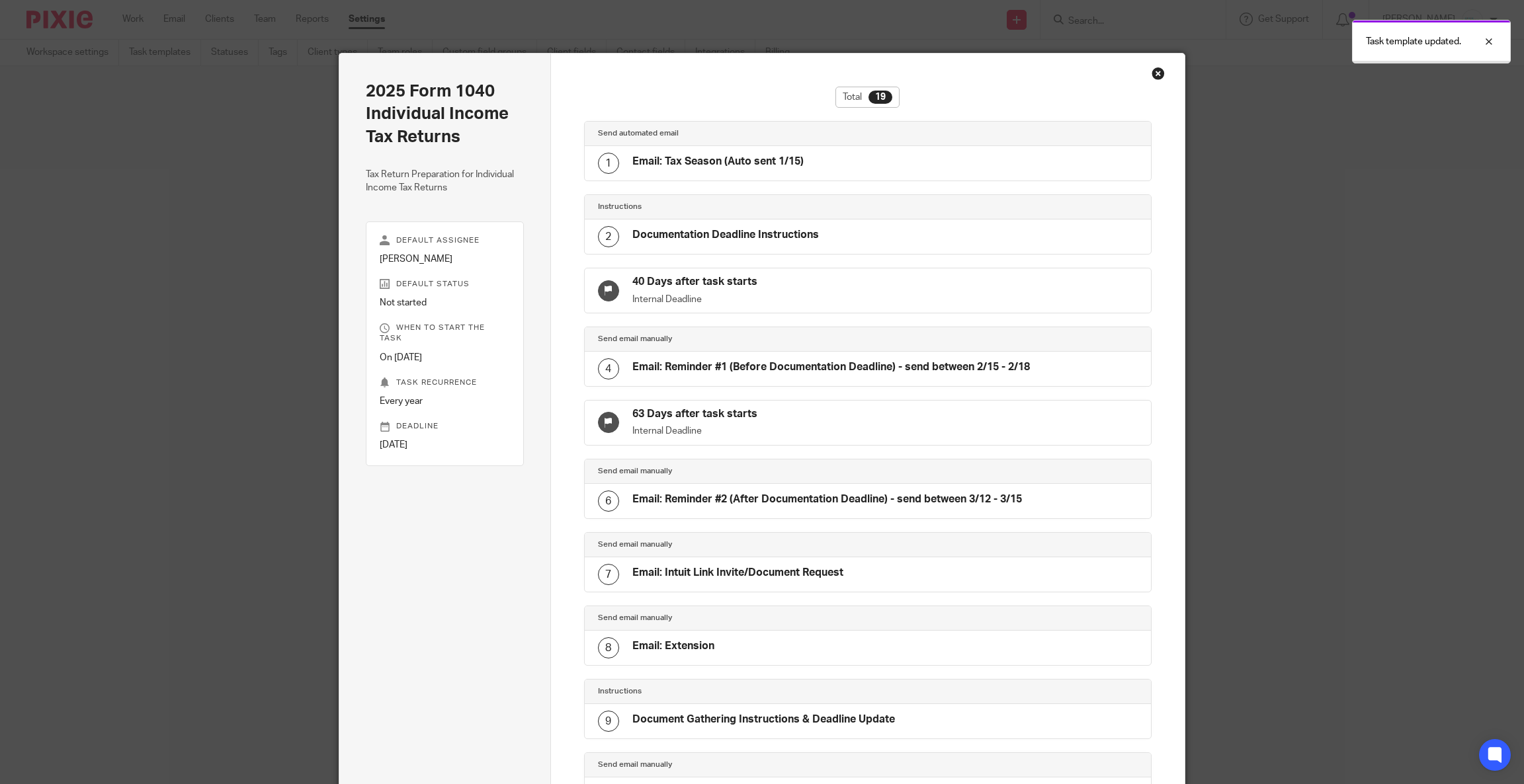
scroll to position [828, 0]
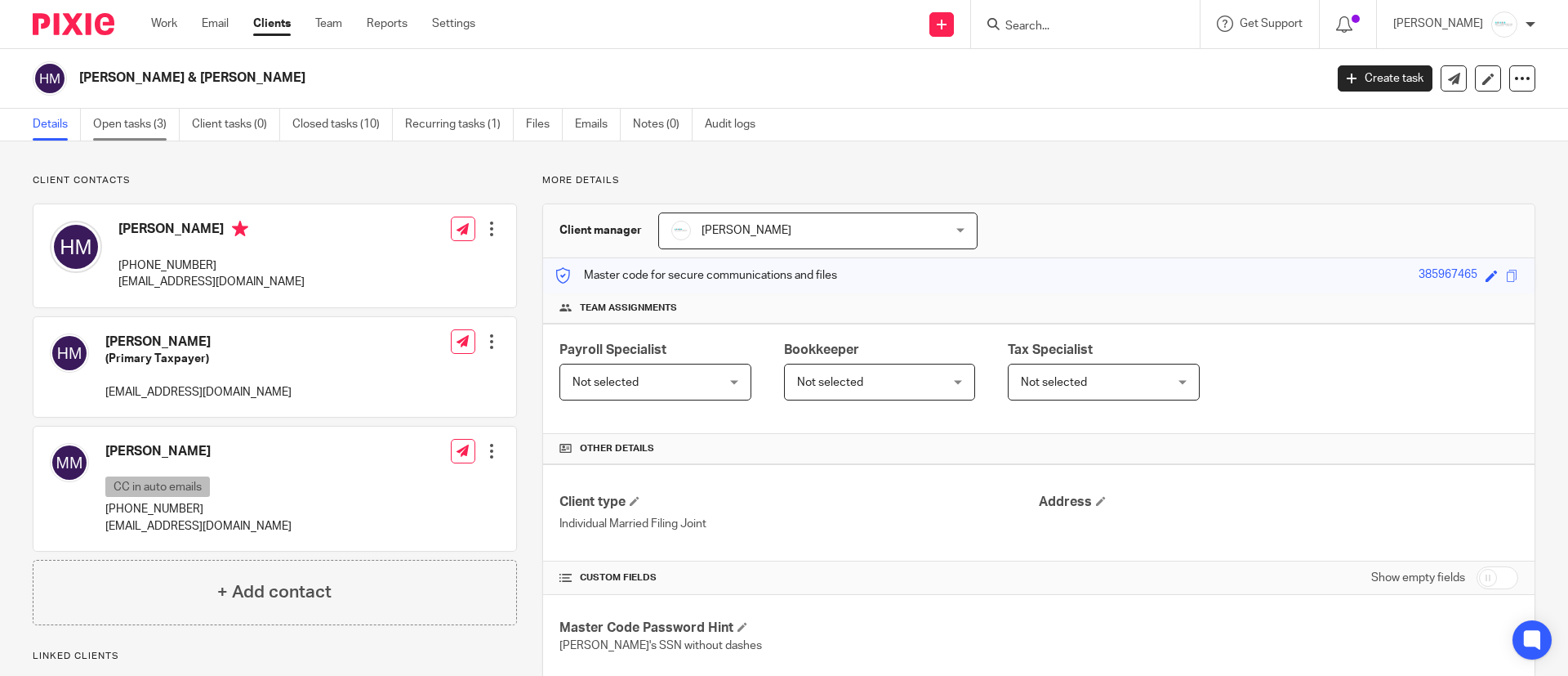
click at [125, 121] on link "Open tasks (3)" at bounding box center [136, 124] width 87 height 31
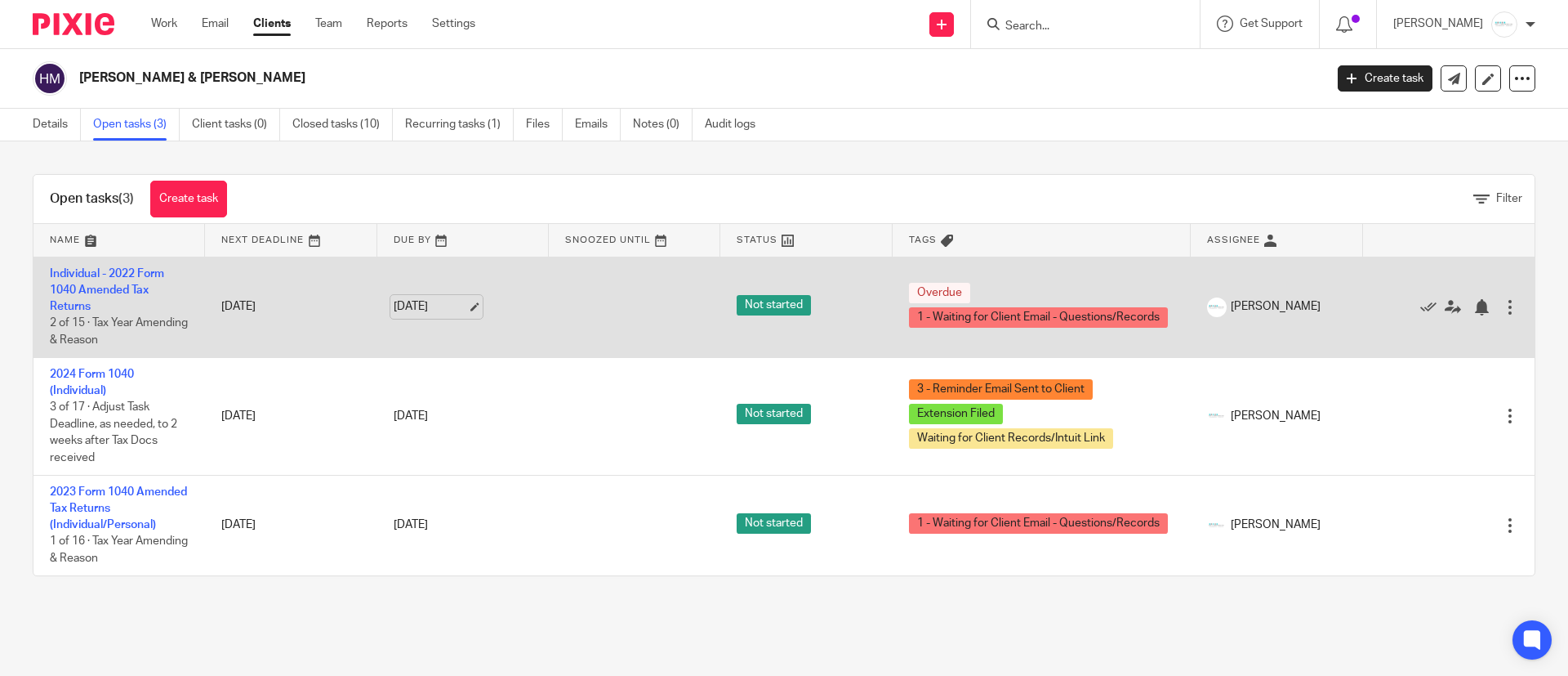
click at [467, 303] on link "[DATE]" at bounding box center [430, 307] width 73 height 17
click at [461, 310] on link "[DATE]" at bounding box center [430, 307] width 73 height 17
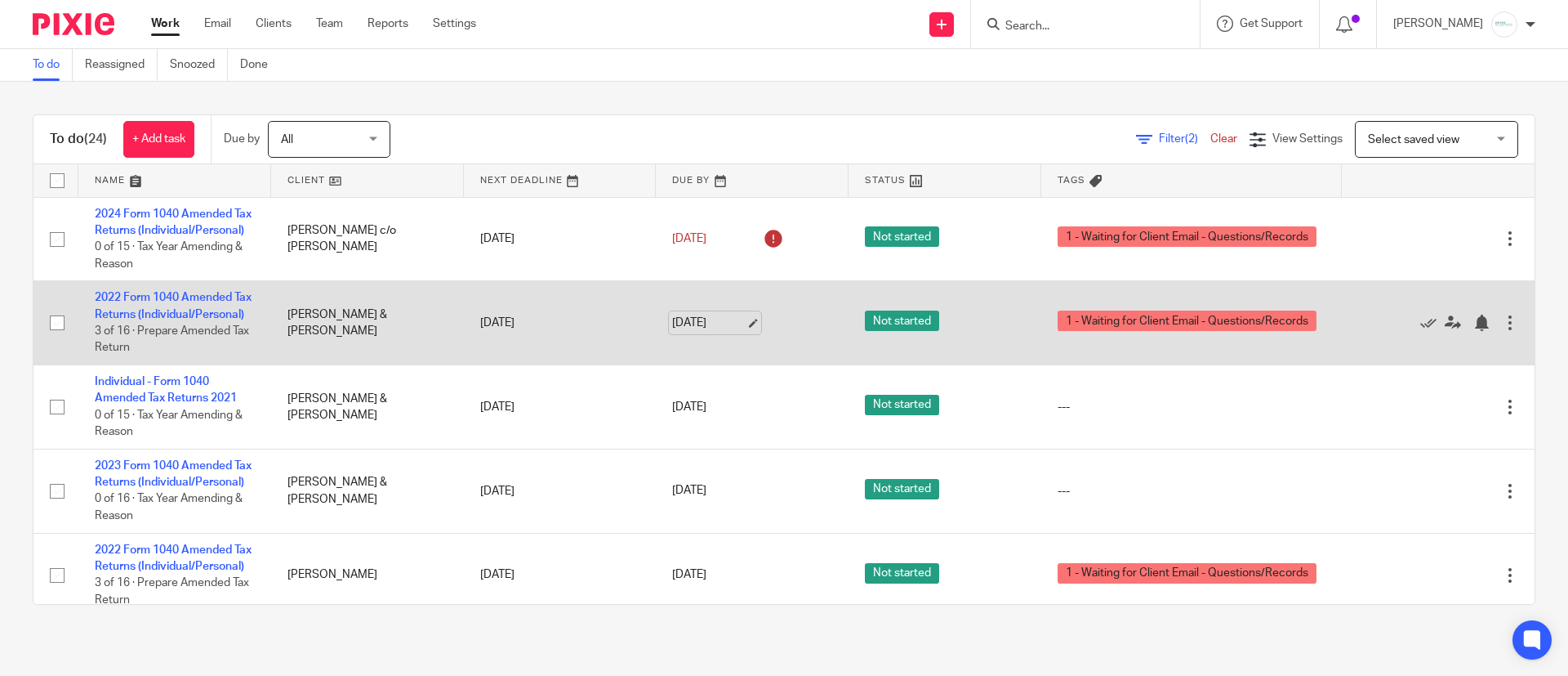
click at [721, 331] on link "[DATE]" at bounding box center [708, 323] width 73 height 17
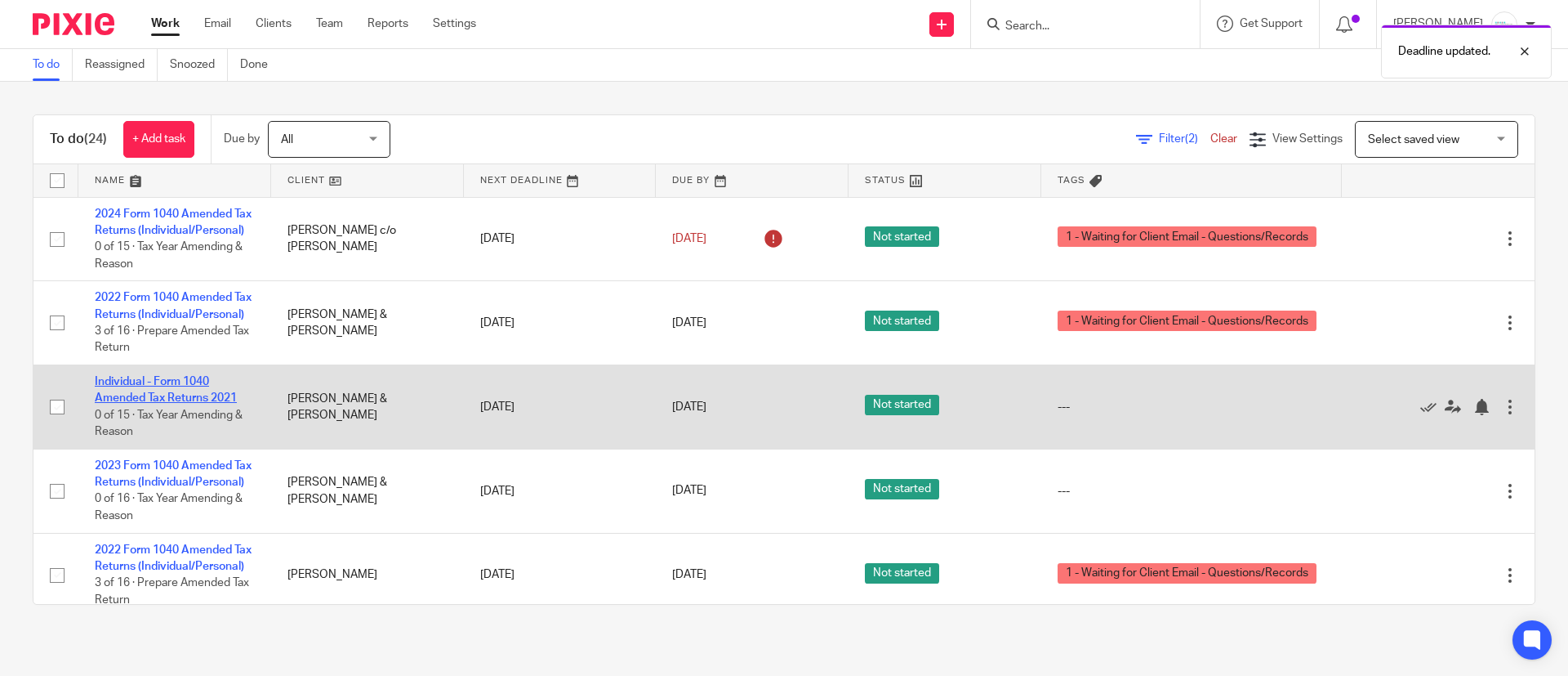
click at [170, 404] on link "Individual - Form 1040 Amended Tax Returns 2021" at bounding box center [166, 389] width 142 height 28
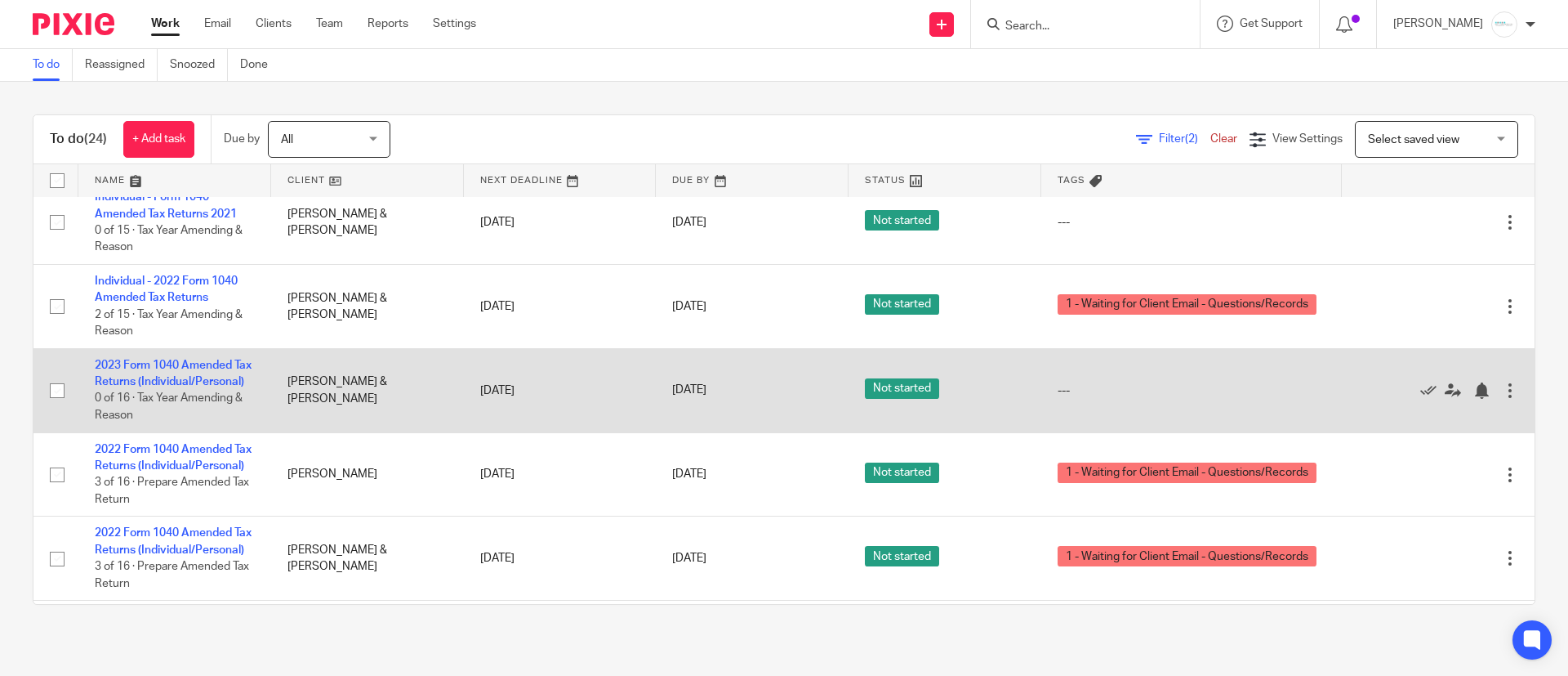
scroll to position [123, 0]
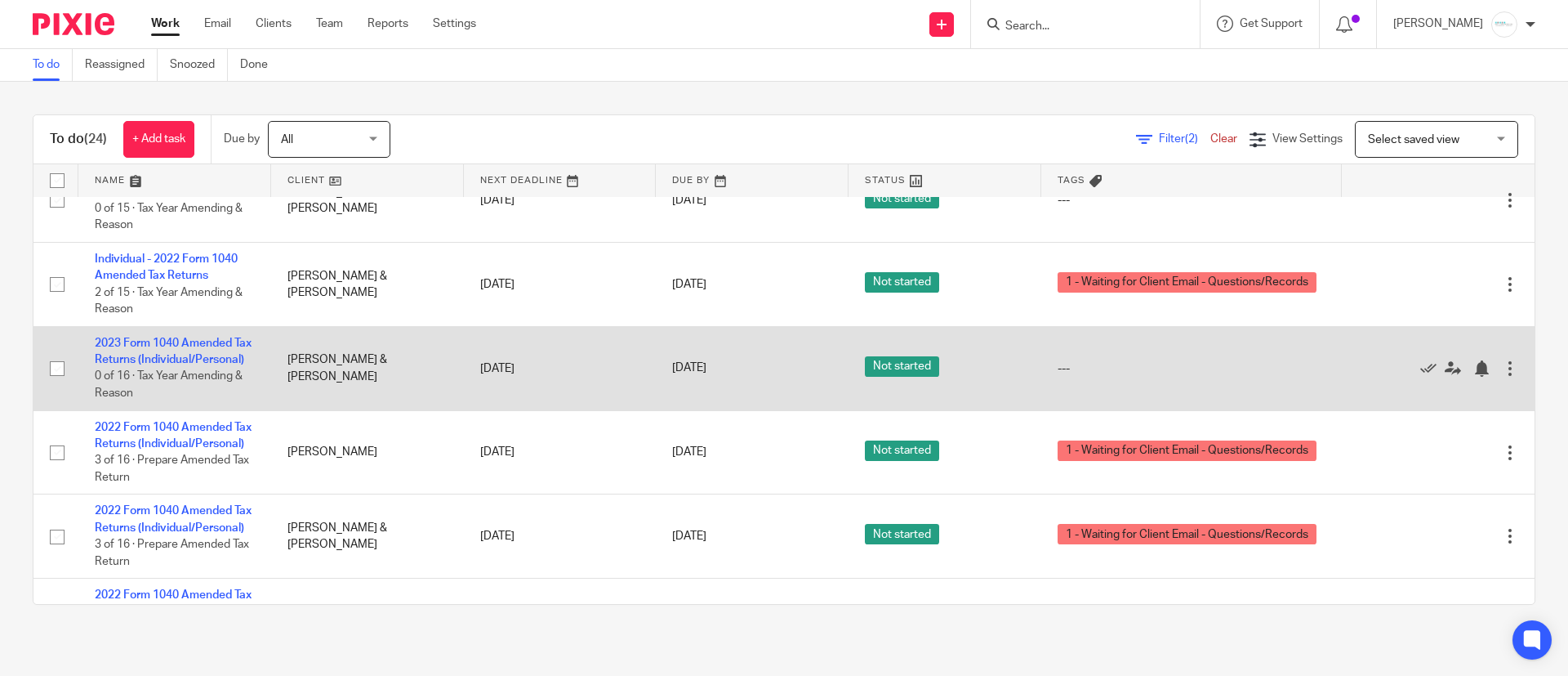
click at [135, 368] on td "2023 Form 1040 Amended Tax Returns (Individual/Personal) 0 of 16 · Tax Year Ame…" at bounding box center [174, 368] width 193 height 84
click at [150, 366] on link "2023 Form 1040 Amended Tax Returns (Individual/Personal)" at bounding box center [173, 350] width 157 height 28
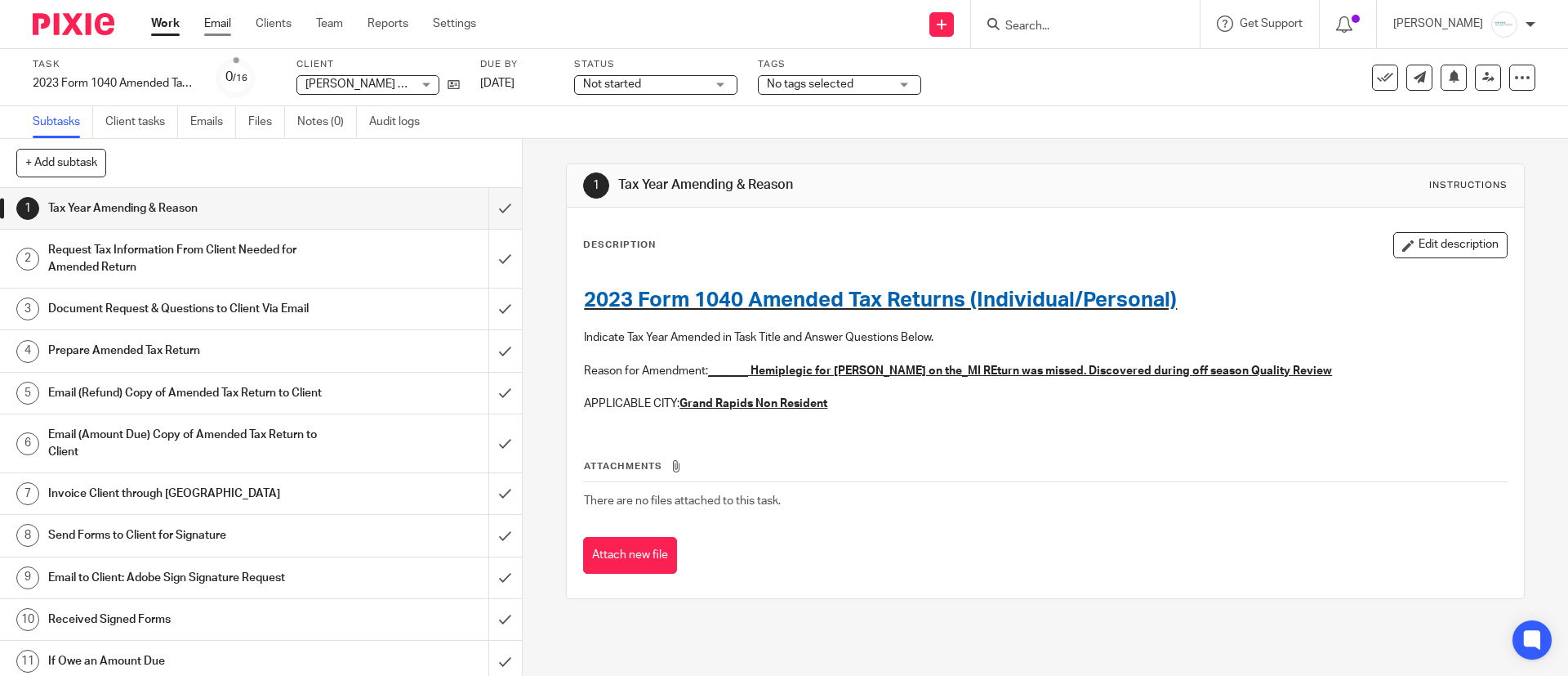
click at [212, 20] on link "Email" at bounding box center [218, 23] width 27 height 16
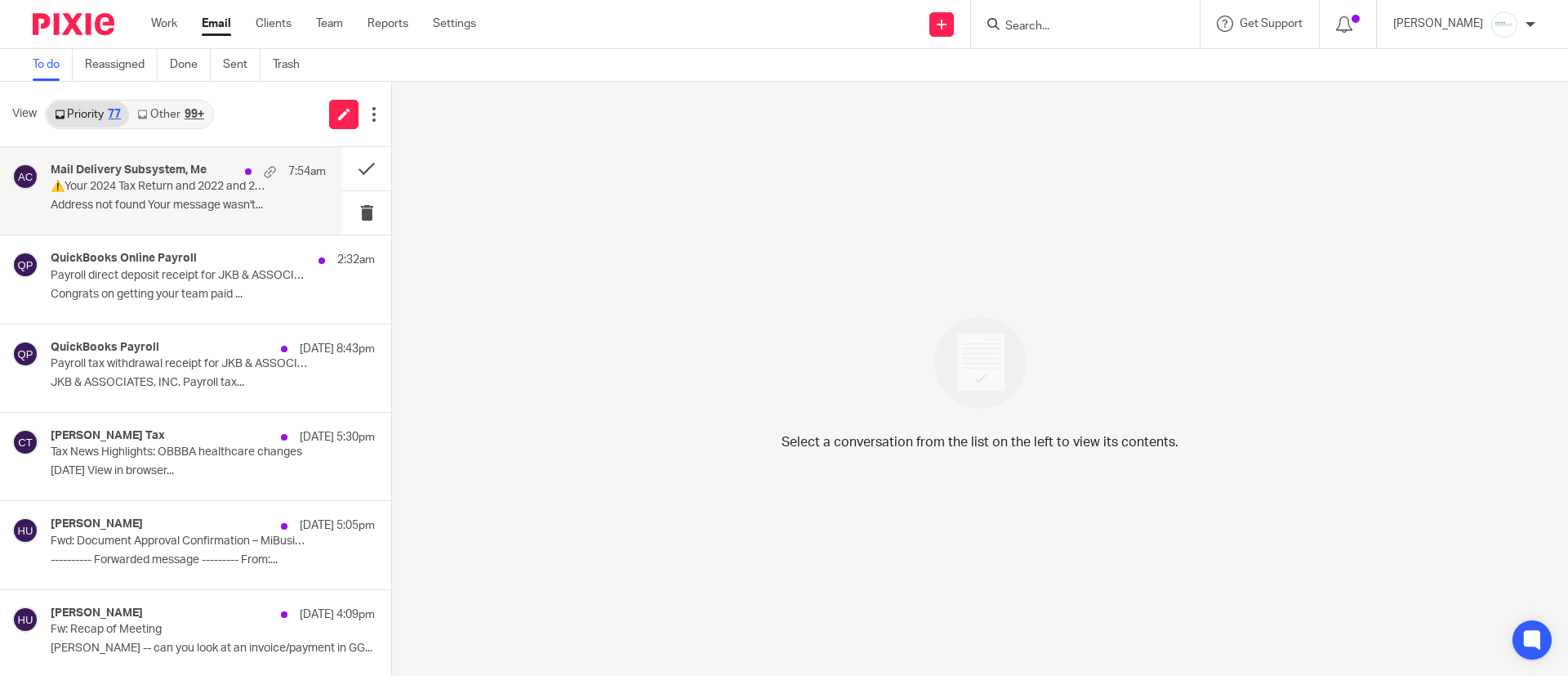
click at [147, 189] on p "⚠️Your 2024 Tax Return and 2022 and 2023 Amended Tax Returns." at bounding box center [161, 187] width 221 height 14
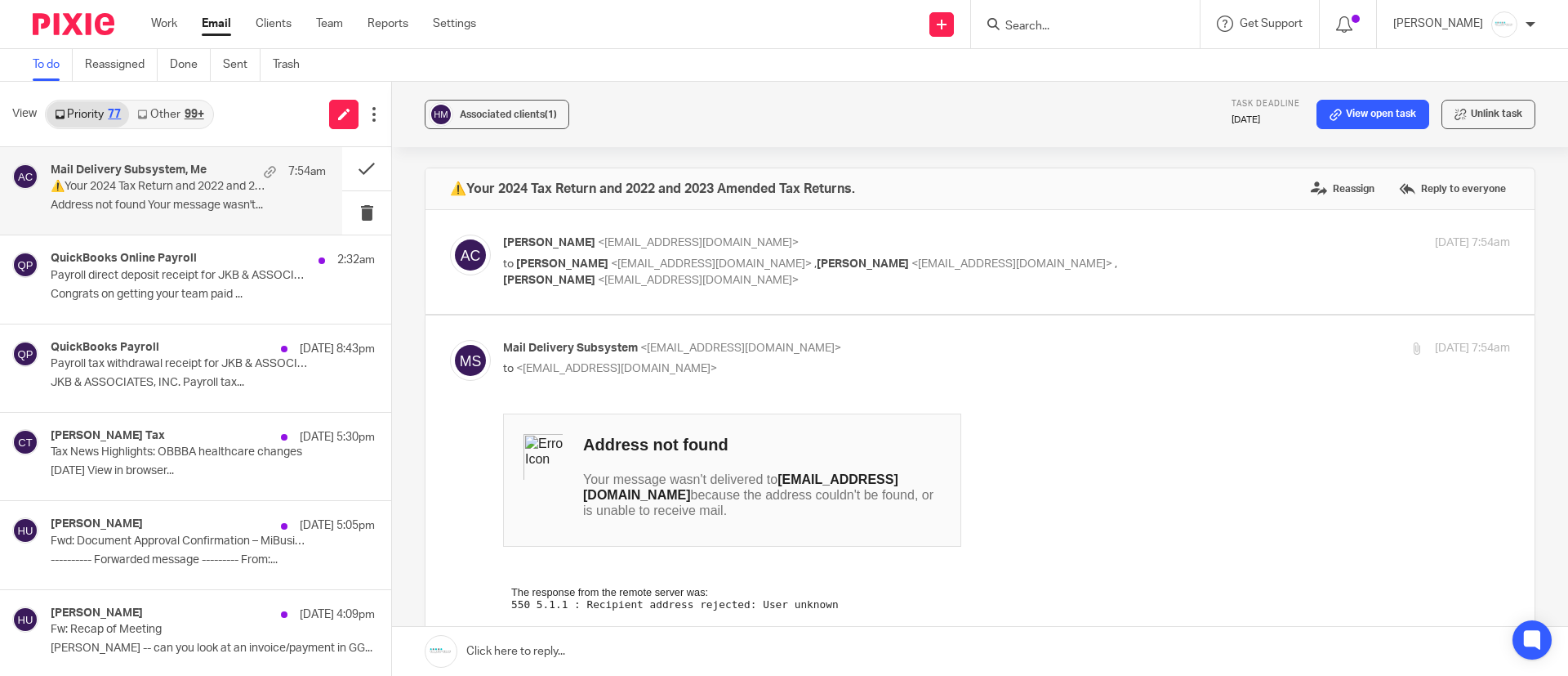
click at [761, 283] on p "to [PERSON_NAME] <[EMAIL_ADDRESS][DOMAIN_NAME]> , [PERSON_NAME] <[EMAIL_ADDRESS…" at bounding box center [839, 272] width 672 height 33
checkbox input "true"
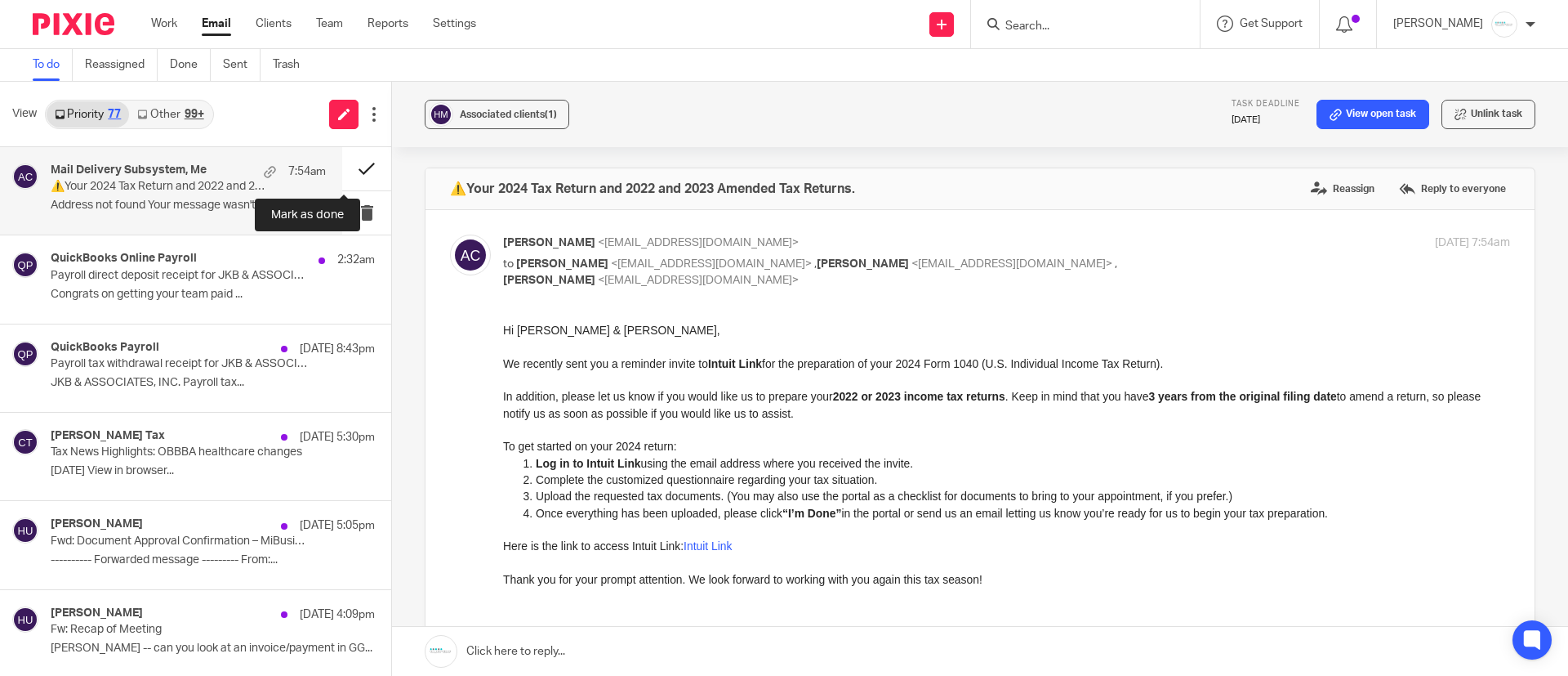
click at [356, 178] on button at bounding box center [366, 168] width 49 height 43
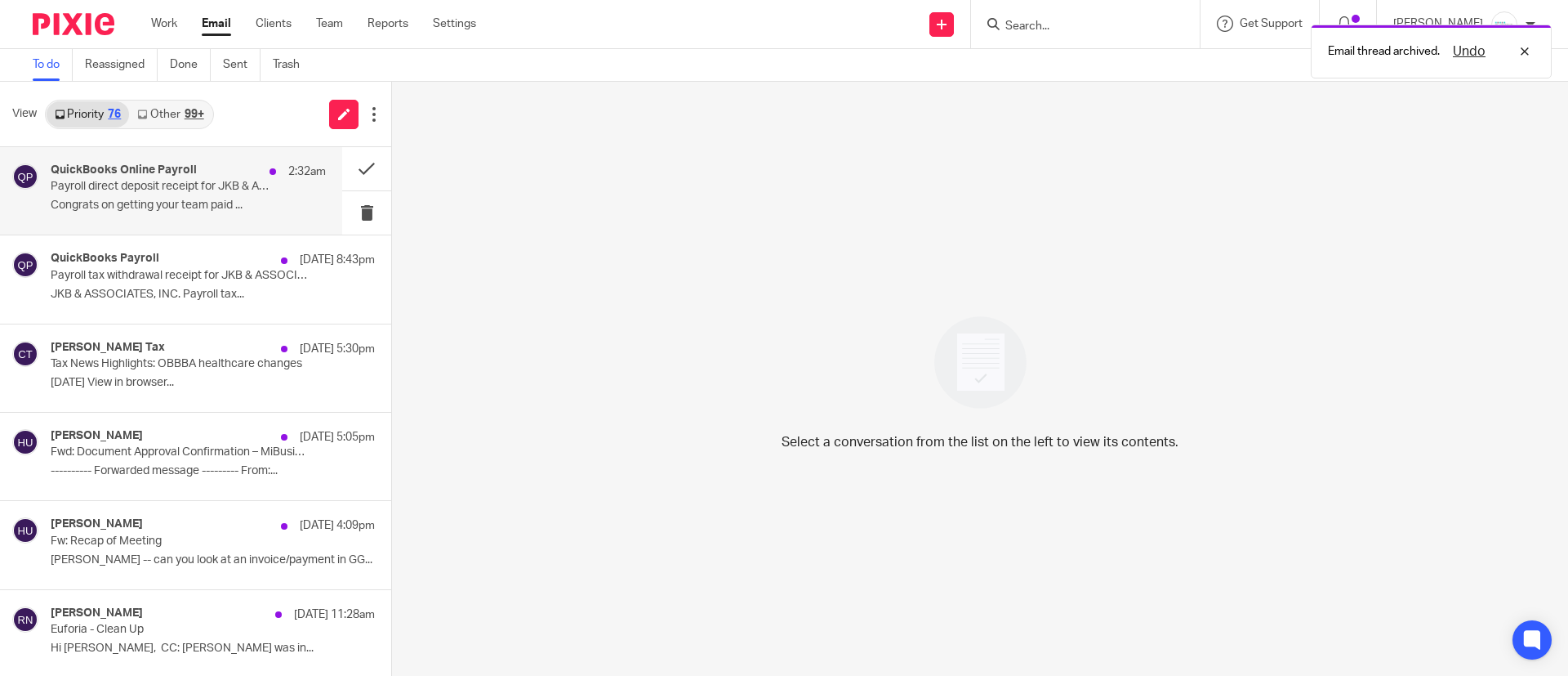
click at [210, 175] on div "QuickBooks Online Payroll 2:32am" at bounding box center [187, 171] width 275 height 16
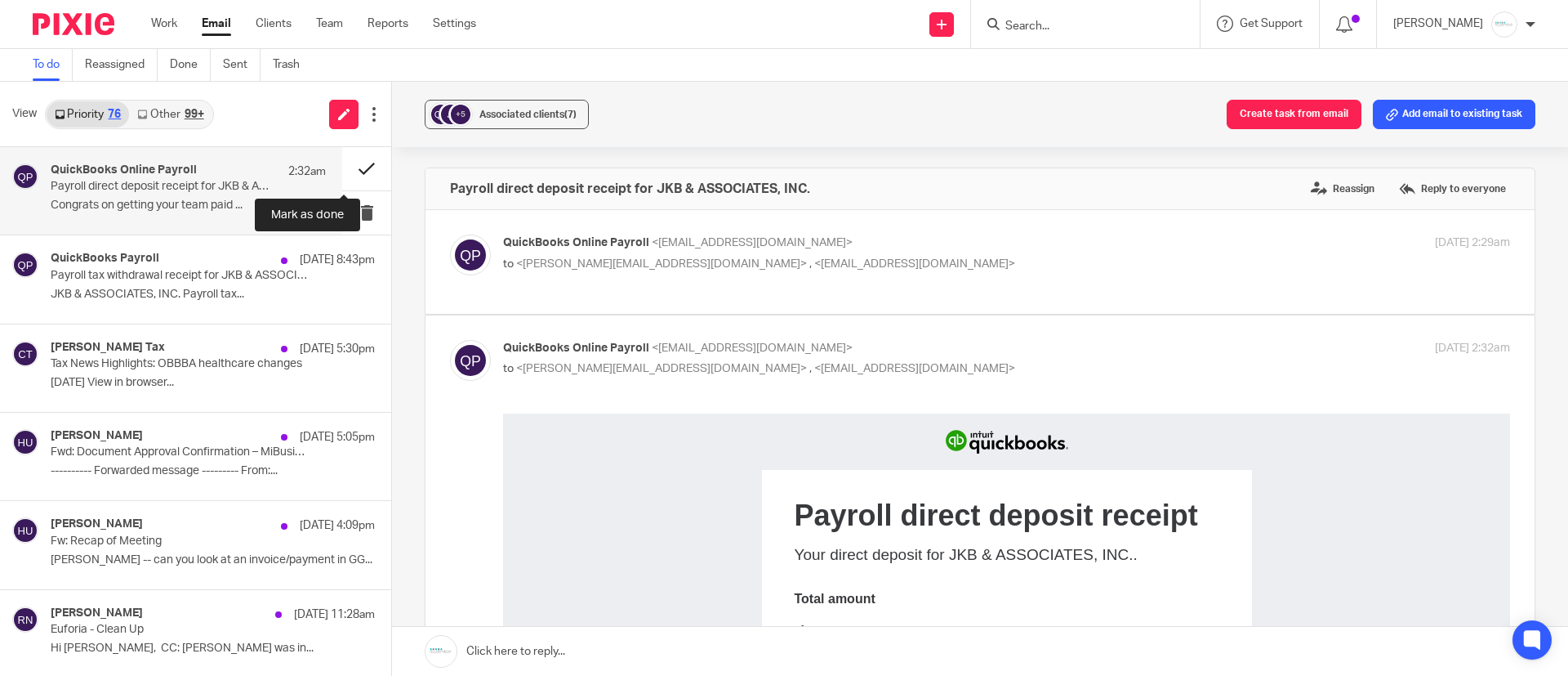
click at [345, 169] on button at bounding box center [366, 168] width 49 height 43
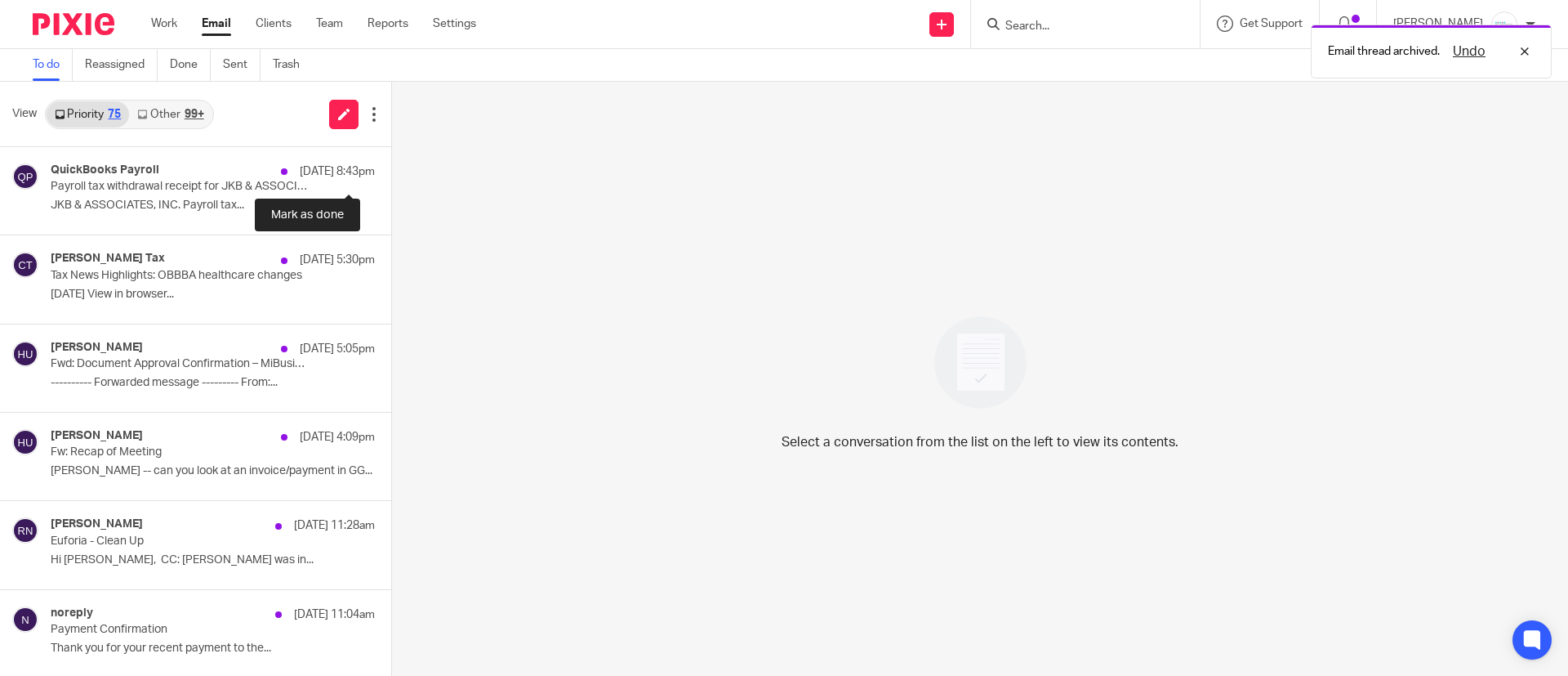
click at [391, 169] on button at bounding box center [398, 168] width 13 height 43
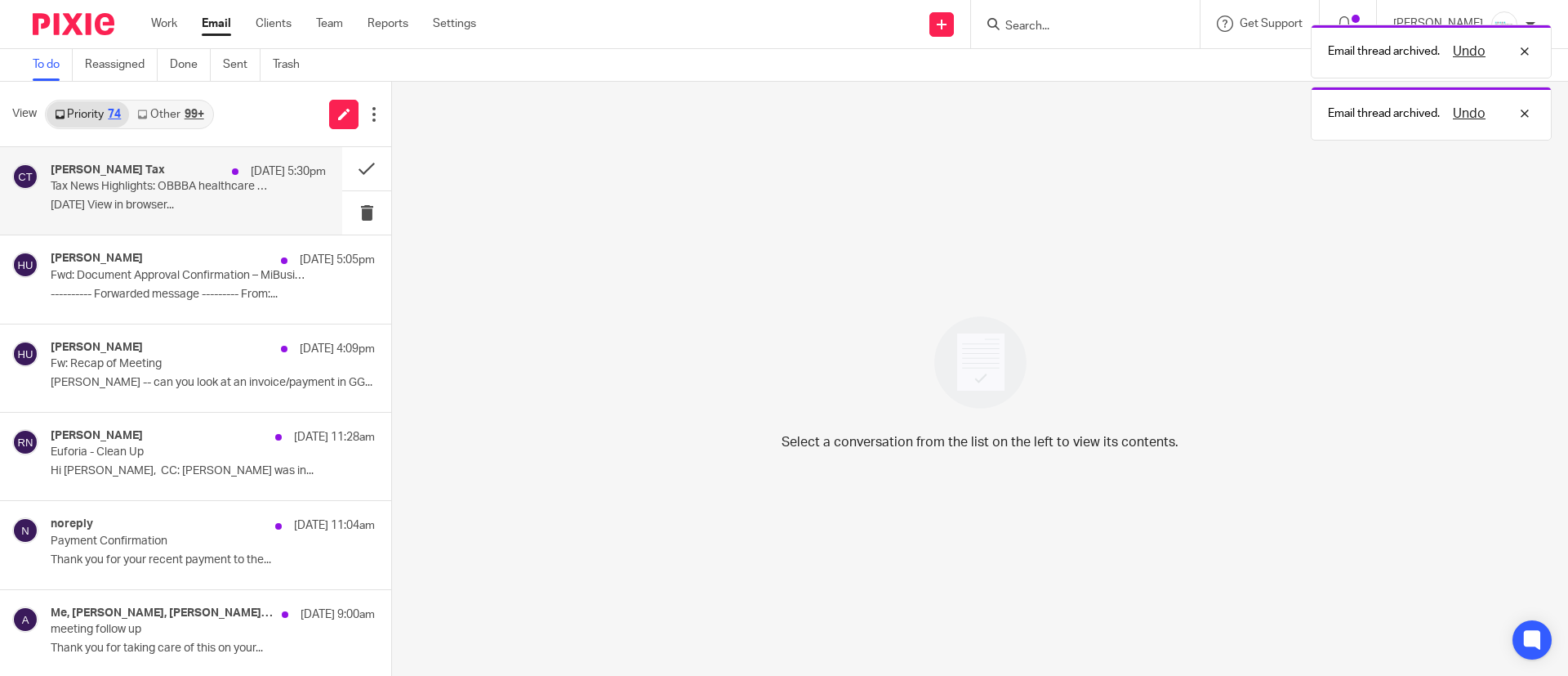
click at [250, 169] on p "Sep 25 5:30pm" at bounding box center [287, 171] width 75 height 16
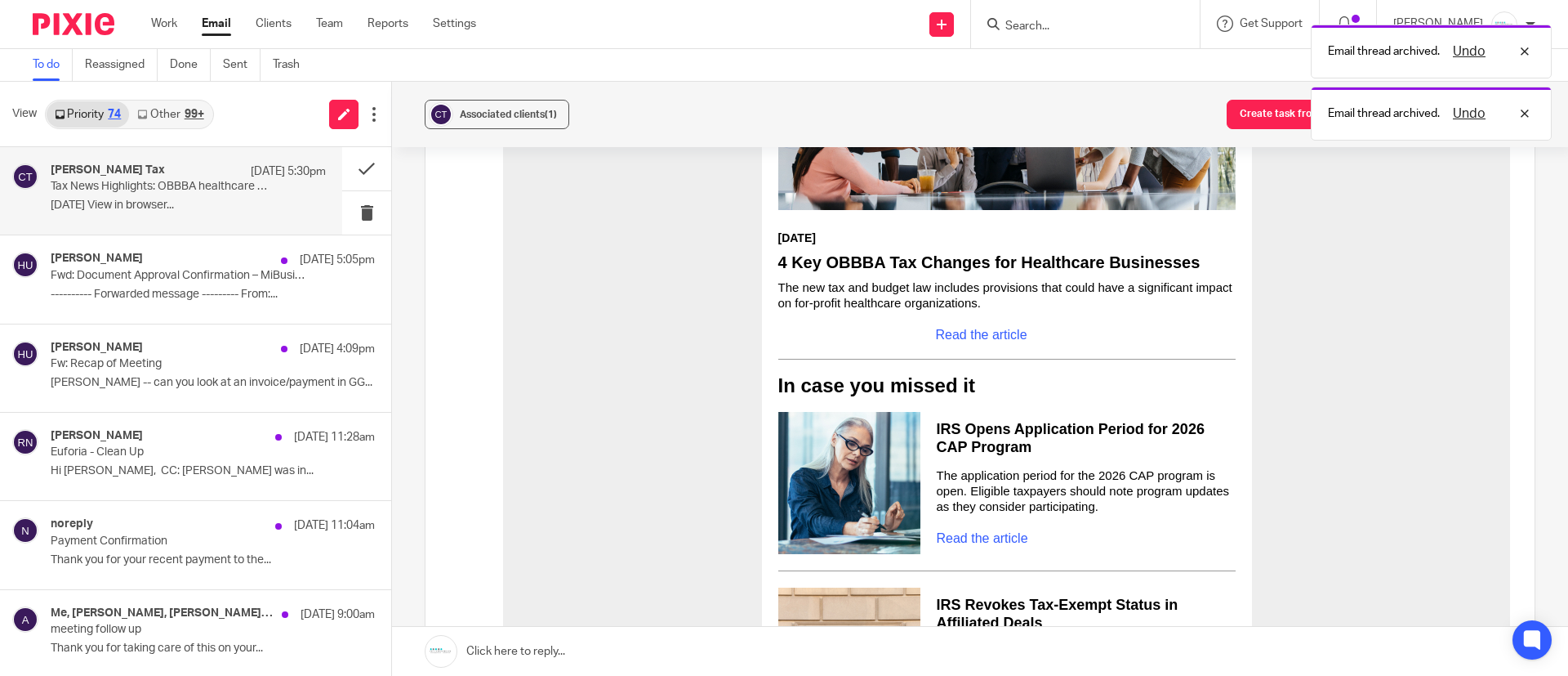
scroll to position [613, 0]
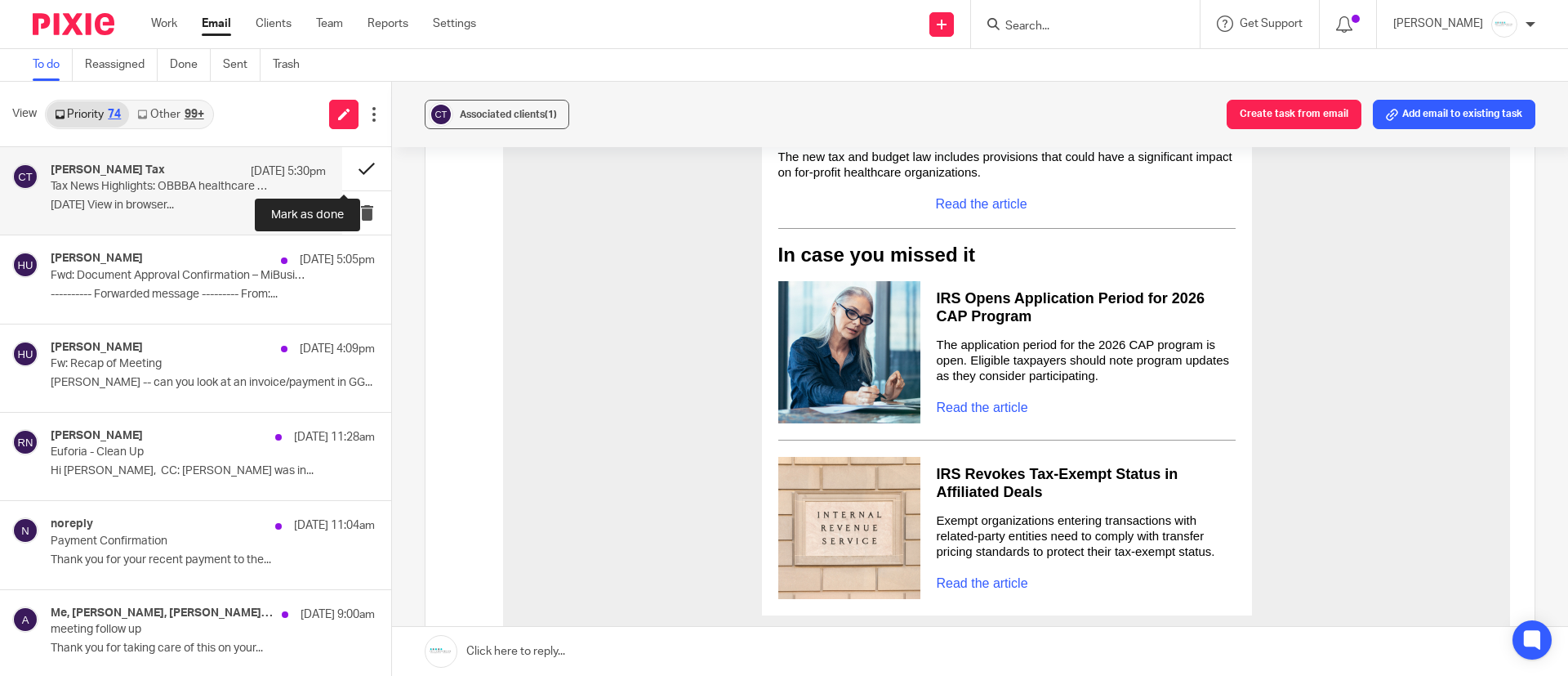
click at [343, 183] on button at bounding box center [366, 168] width 49 height 43
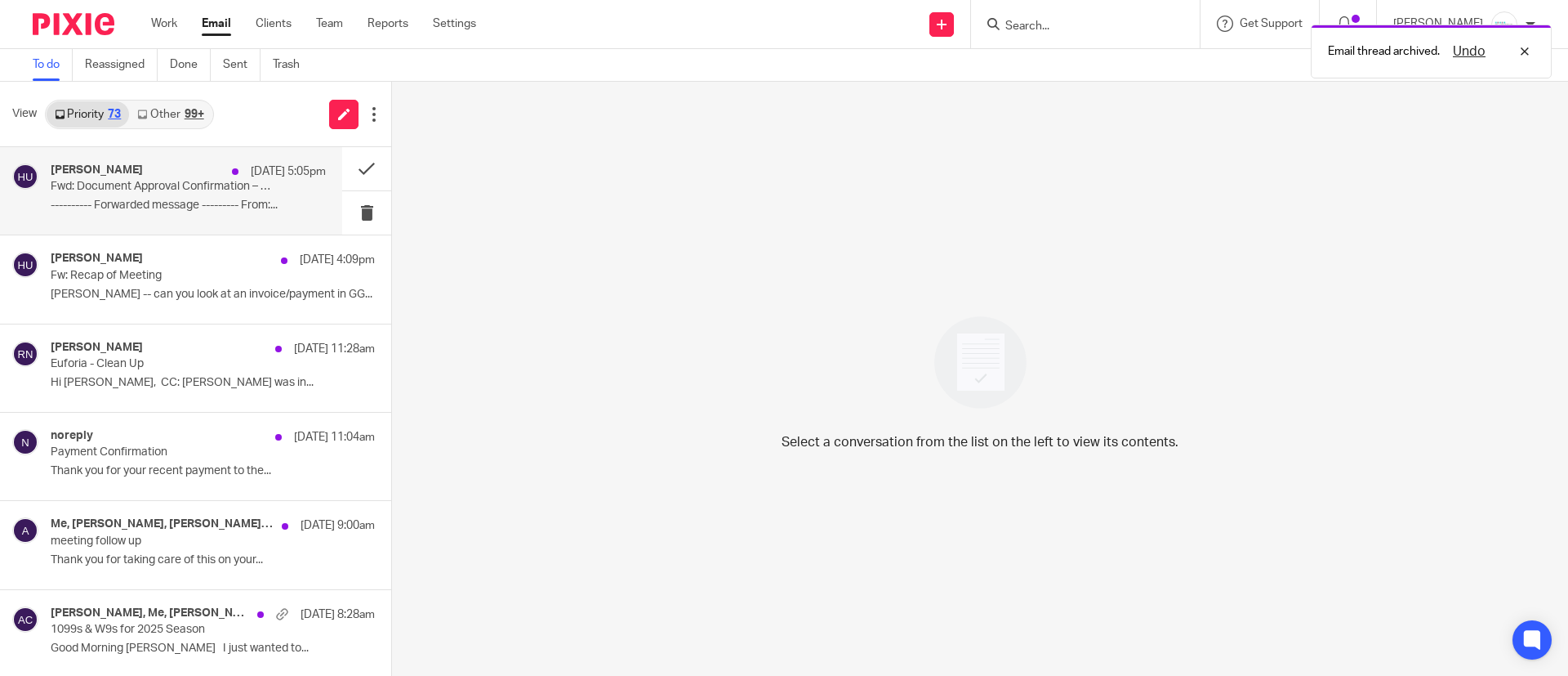
click at [207, 199] on p "---------- Forwarded message --------- From:..." at bounding box center [187, 206] width 275 height 14
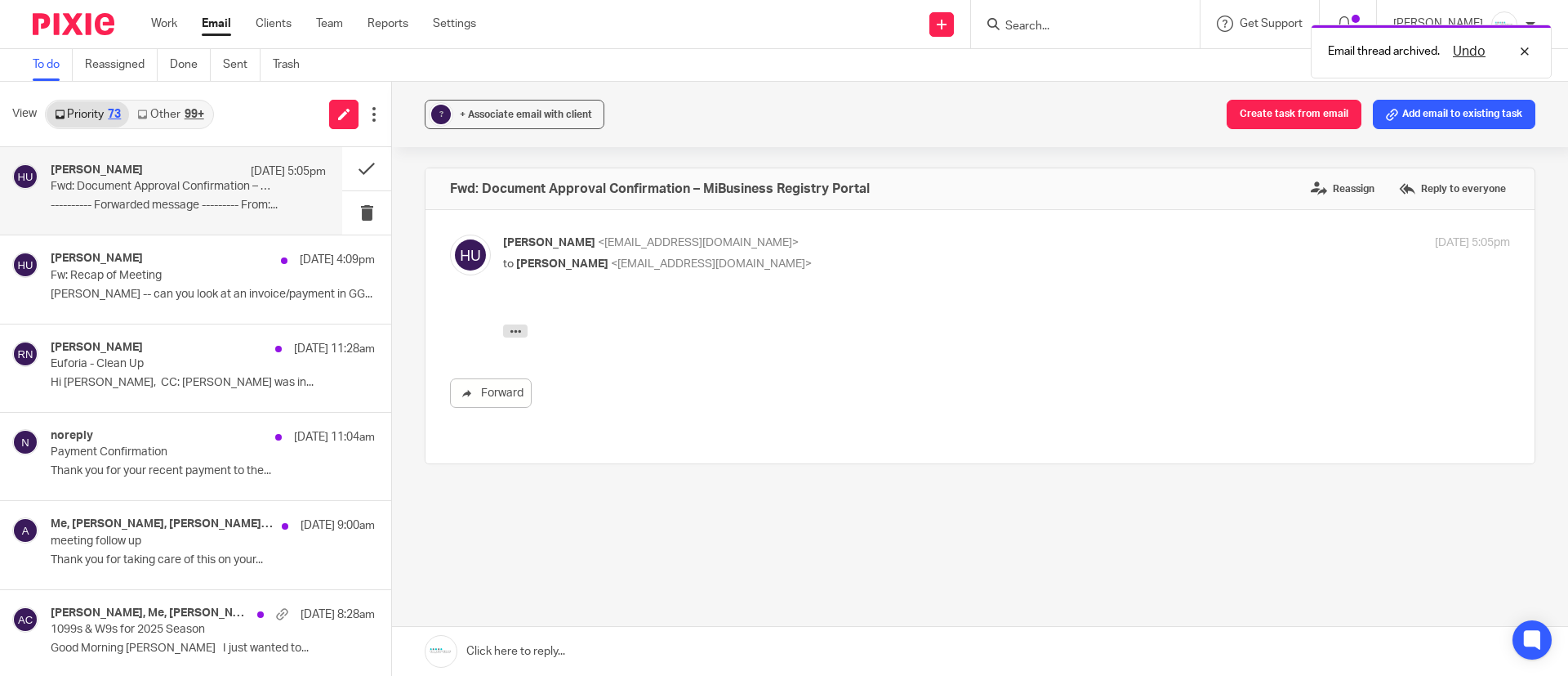
scroll to position [0, 0]
click at [516, 333] on icon "button" at bounding box center [516, 331] width 12 height 12
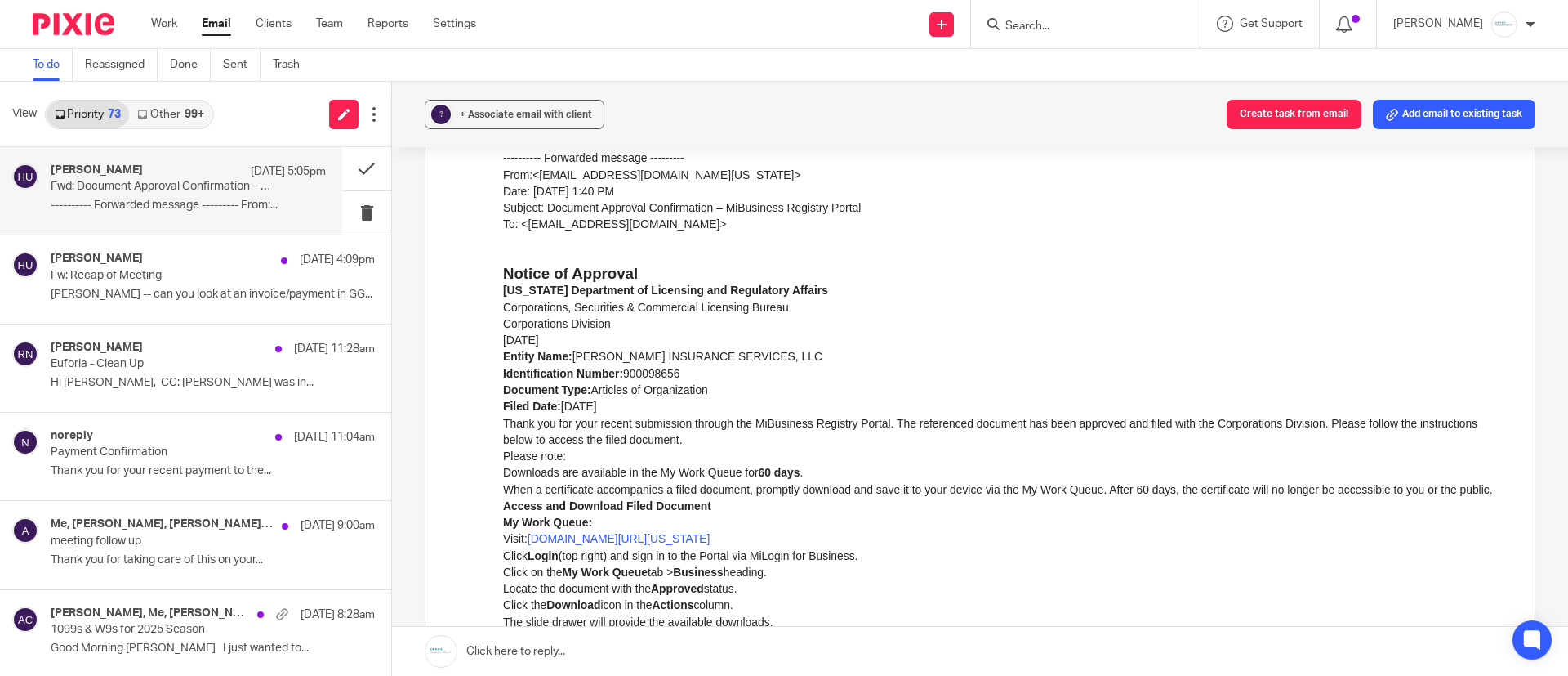
scroll to position [245, 0]
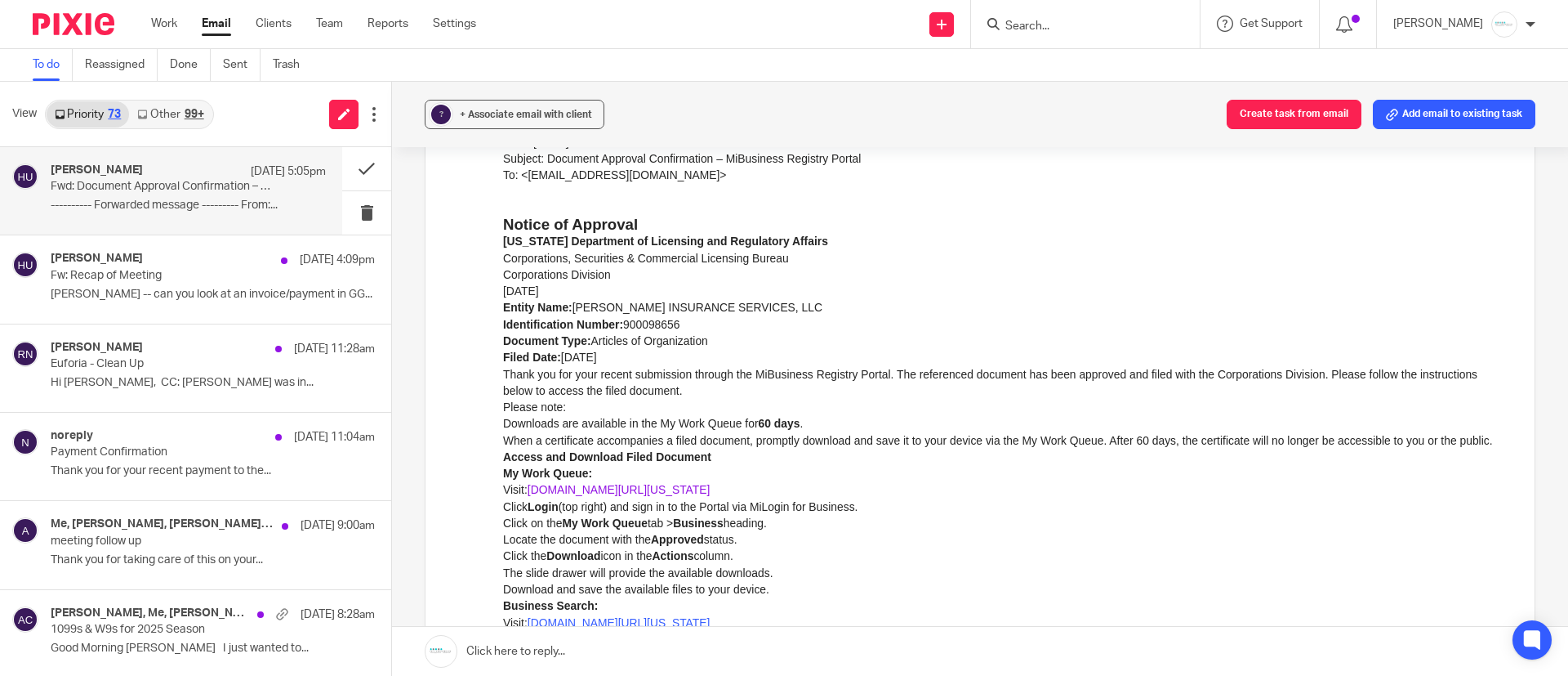
click at [631, 496] on link "www.michigan.gov/corpfileonline" at bounding box center [618, 489] width 183 height 13
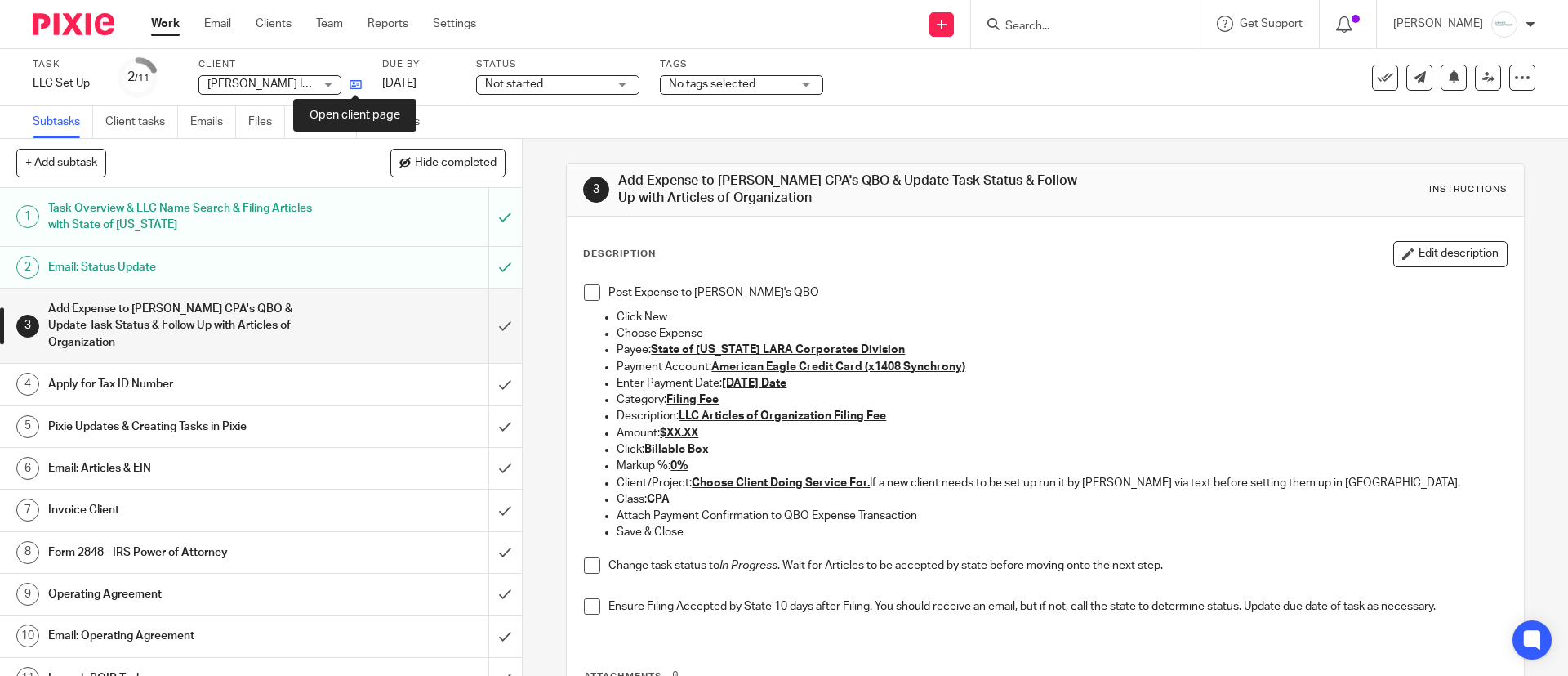
click at [355, 82] on icon at bounding box center [355, 84] width 12 height 12
click at [481, 328] on input "submit" at bounding box center [261, 326] width 521 height 74
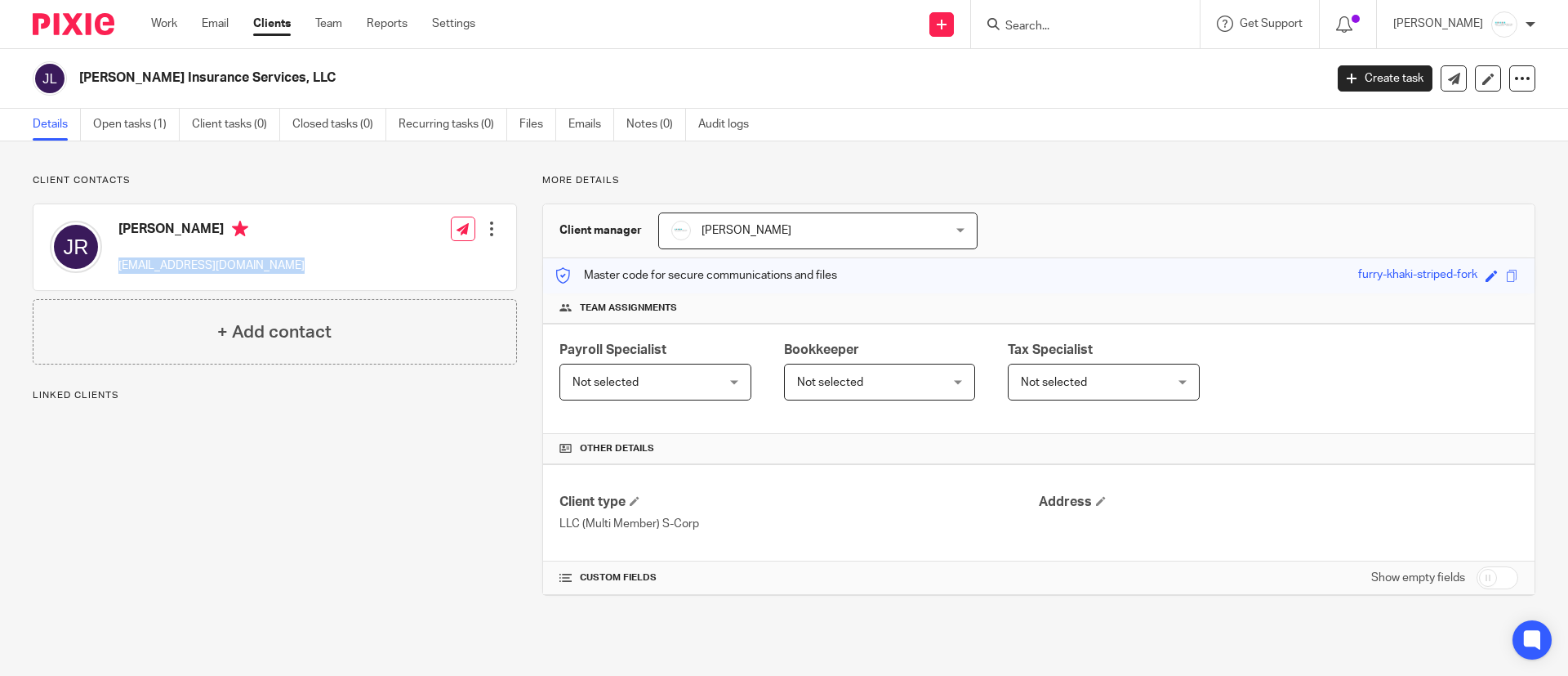
drag, startPoint x: 321, startPoint y: 263, endPoint x: 118, endPoint y: 261, distance: 203.0
click at [116, 259] on div "[PERSON_NAME] [EMAIL_ADDRESS][DOMAIN_NAME] Edit contact Create client from cont…" at bounding box center [274, 248] width 482 height 86
copy p "[EMAIL_ADDRESS][DOMAIN_NAME]"
click at [134, 128] on link "Open tasks (1)" at bounding box center [136, 124] width 87 height 31
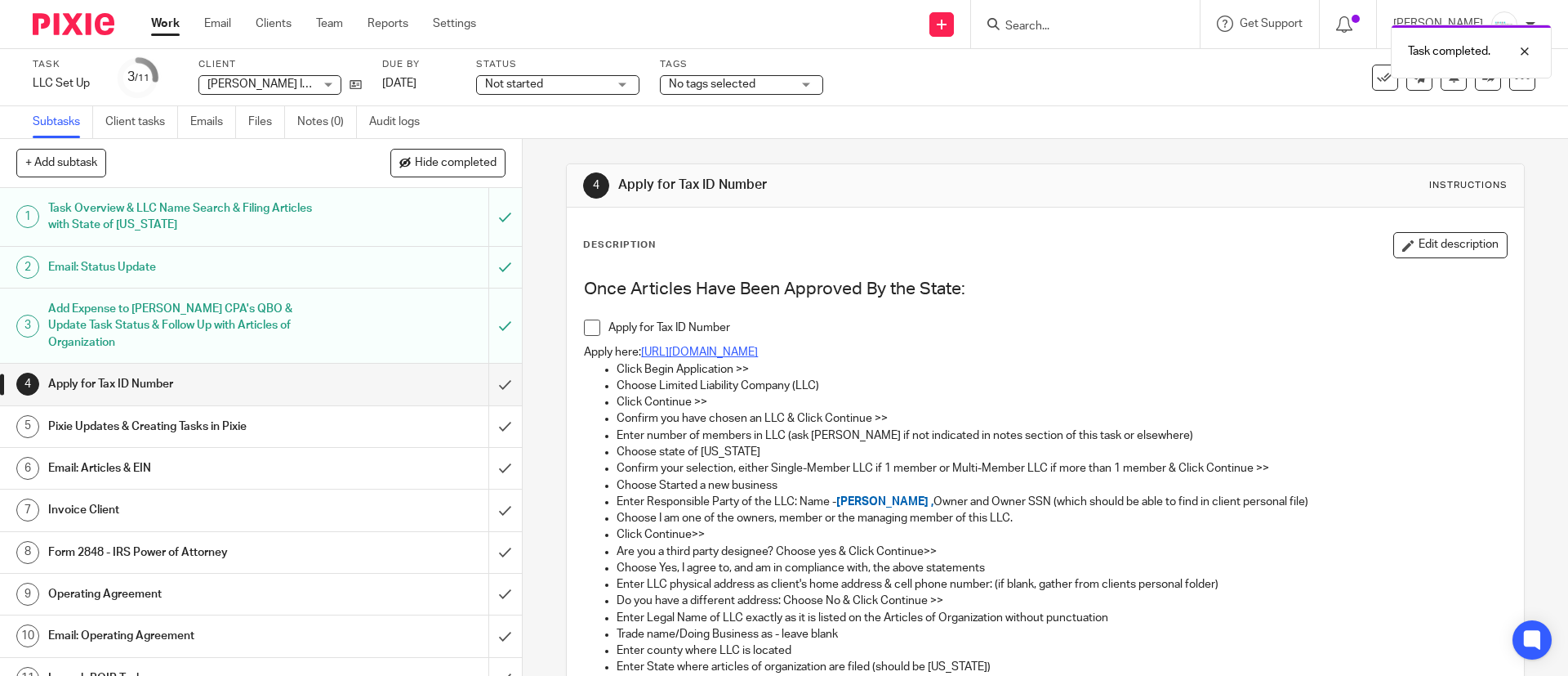
click at [749, 348] on link "[URL][DOMAIN_NAME]" at bounding box center [699, 352] width 117 height 11
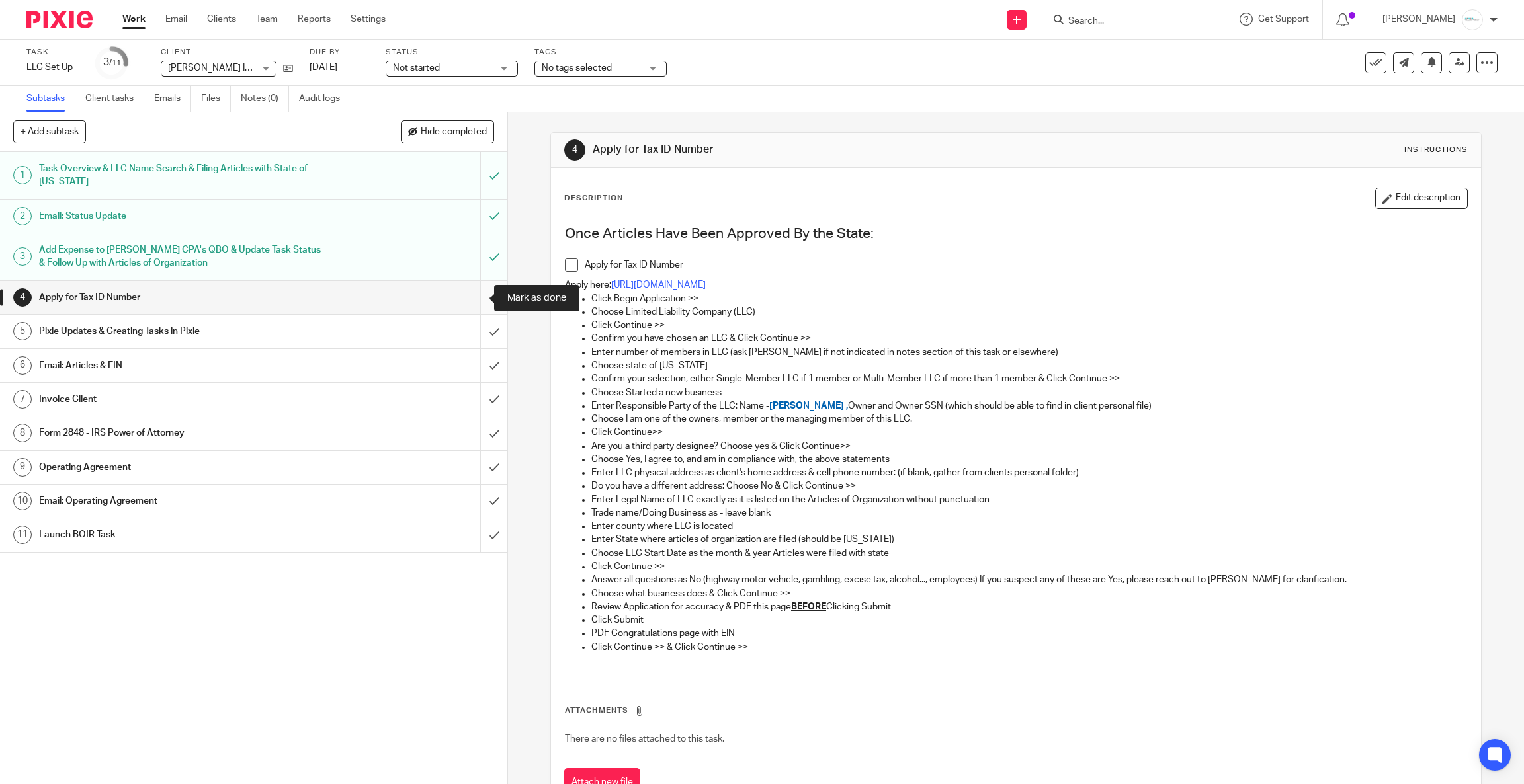
click at [473, 293] on input "submit" at bounding box center [253, 297] width 507 height 33
click at [1120, 16] on input "Search" at bounding box center [1126, 22] width 119 height 12
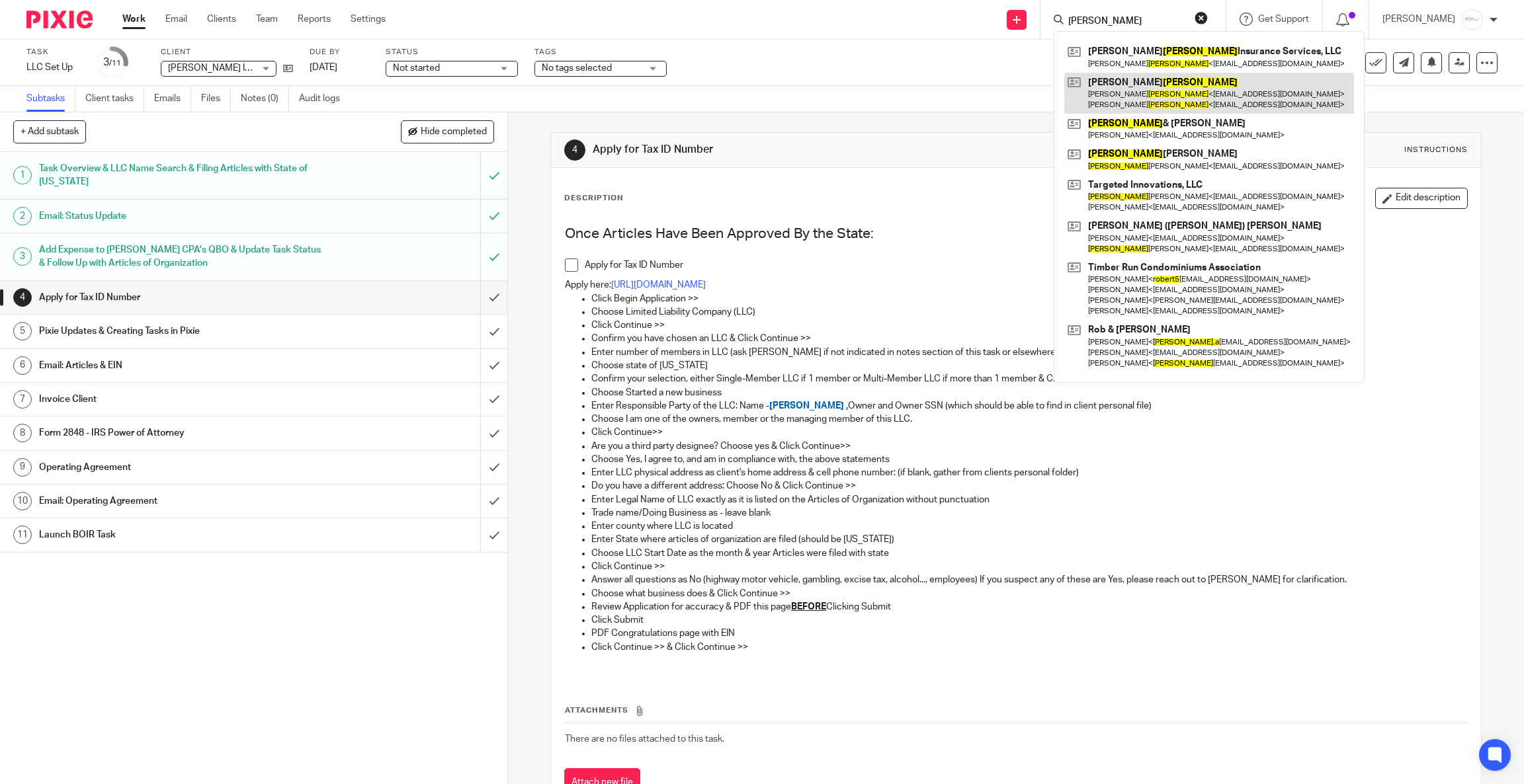
type input "[PERSON_NAME]"
click at [1175, 94] on link at bounding box center [1209, 92] width 290 height 41
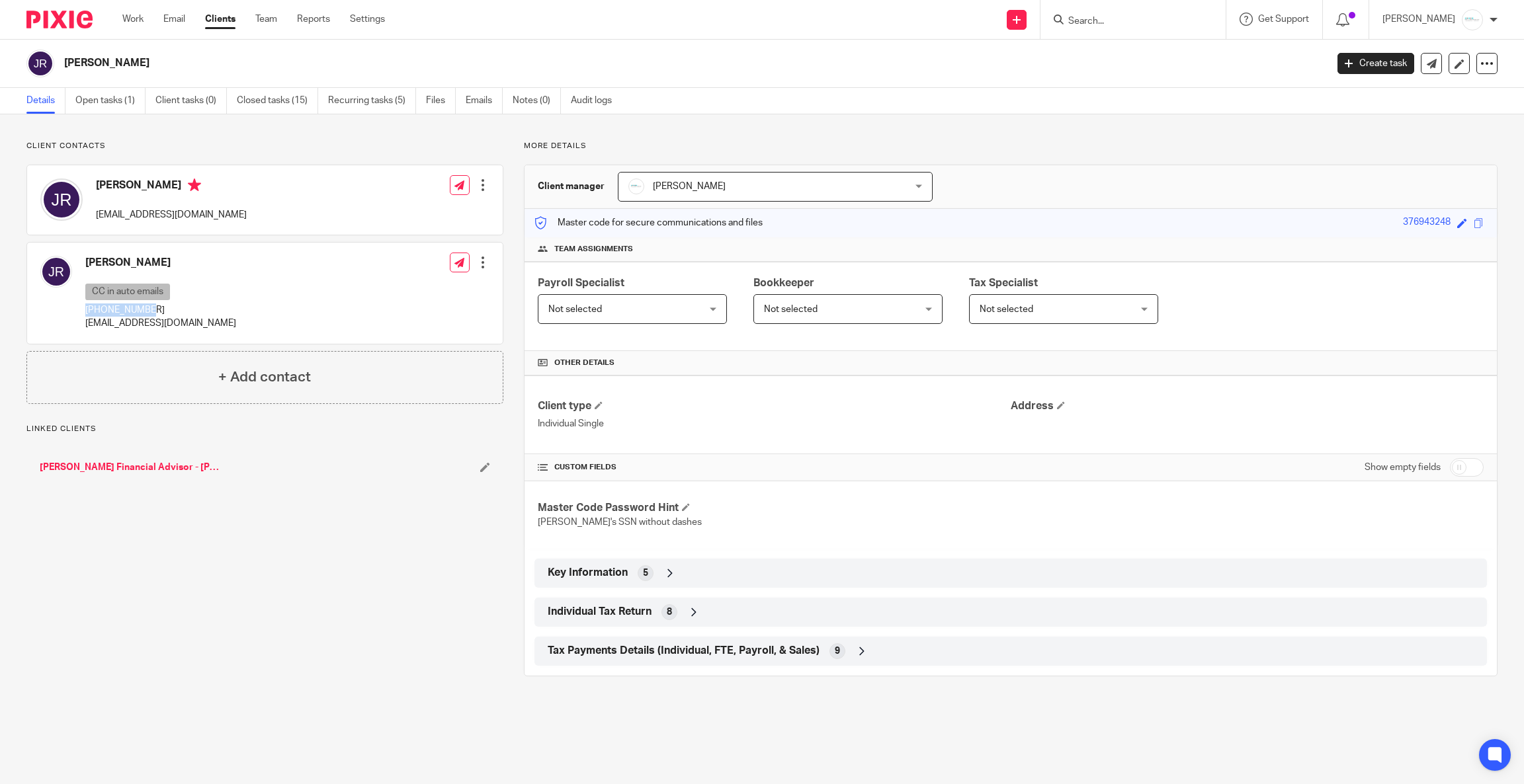
drag, startPoint x: 157, startPoint y: 312, endPoint x: 86, endPoint y: 307, distance: 71.2
click at [86, 307] on p "269-967-1735" at bounding box center [161, 310] width 151 height 13
copy p "269-967-1735"
click at [1457, 226] on span at bounding box center [1462, 223] width 10 height 10
type input "376943248"
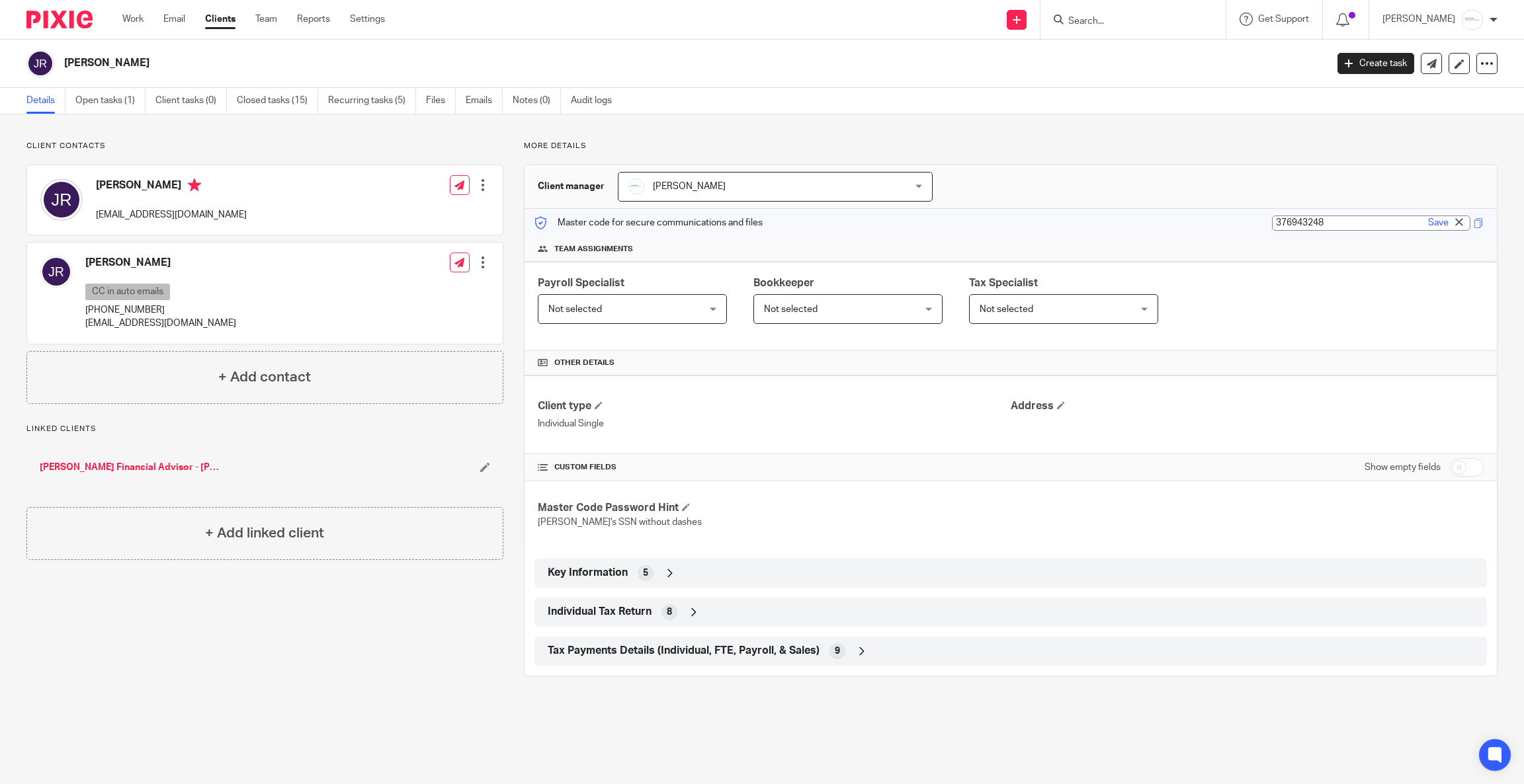
click at [146, 315] on p "269-967-1735" at bounding box center [161, 310] width 151 height 13
drag, startPoint x: 148, startPoint y: 310, endPoint x: 86, endPoint y: 310, distance: 62.0
click at [86, 310] on p "269-967-1735" at bounding box center [161, 310] width 151 height 13
copy p "269-967-1735"
click at [1473, 221] on span at bounding box center [1478, 223] width 10 height 10
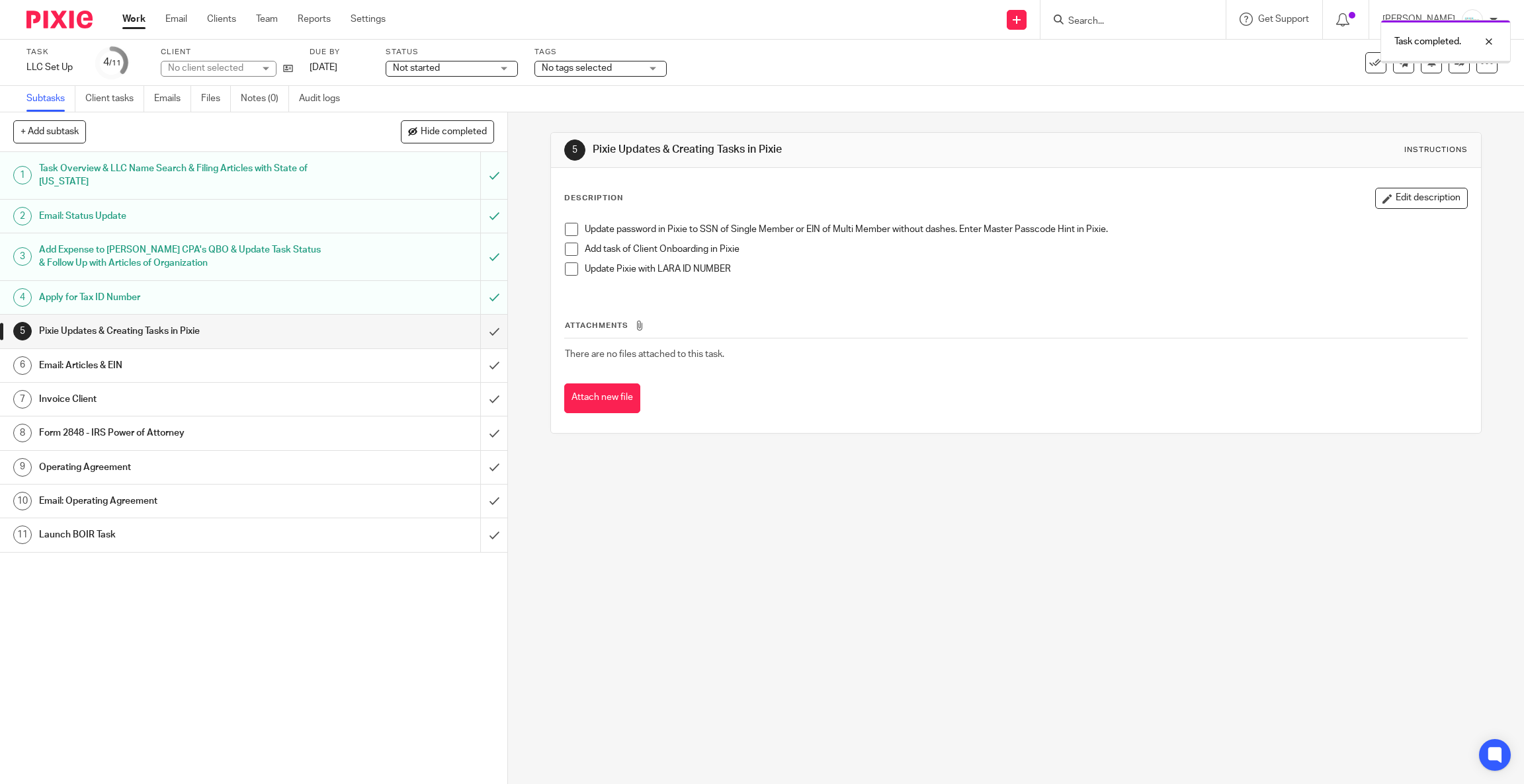
click at [186, 364] on h1 "Email: Articles & EIN" at bounding box center [182, 366] width 286 height 20
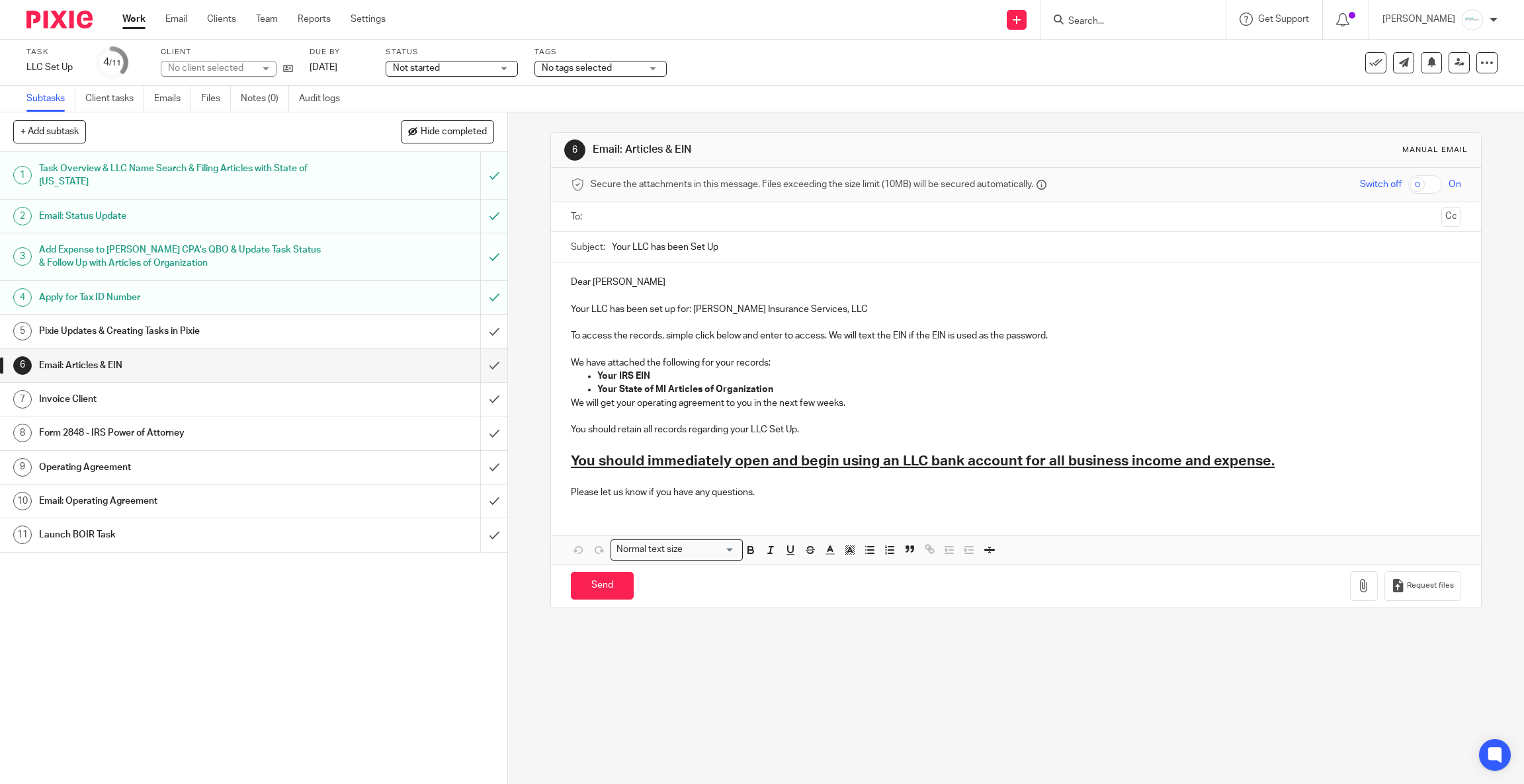
click at [665, 223] on input "text" at bounding box center [1015, 217] width 841 height 15
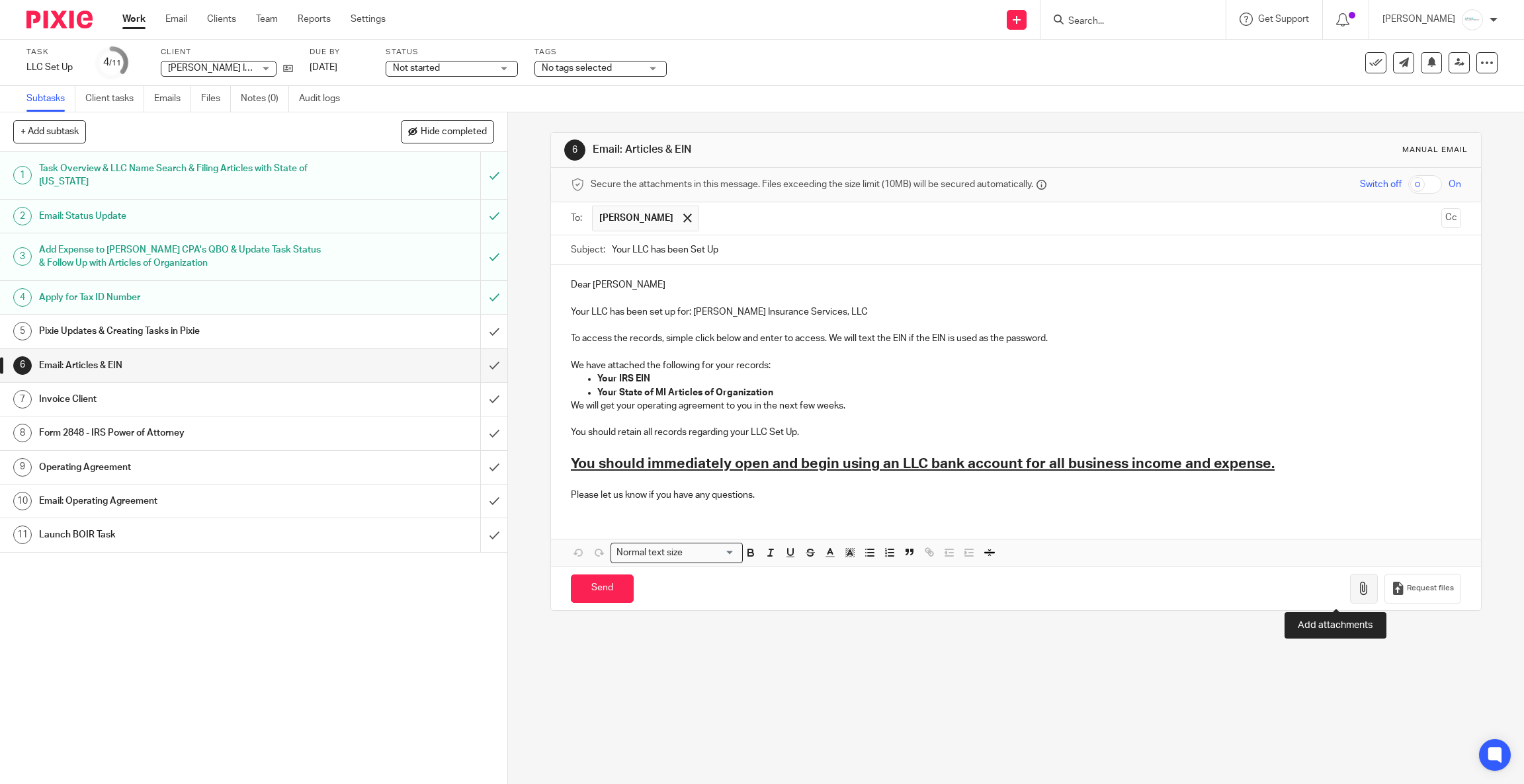
click at [1357, 585] on icon "button" at bounding box center [1363, 588] width 13 height 13
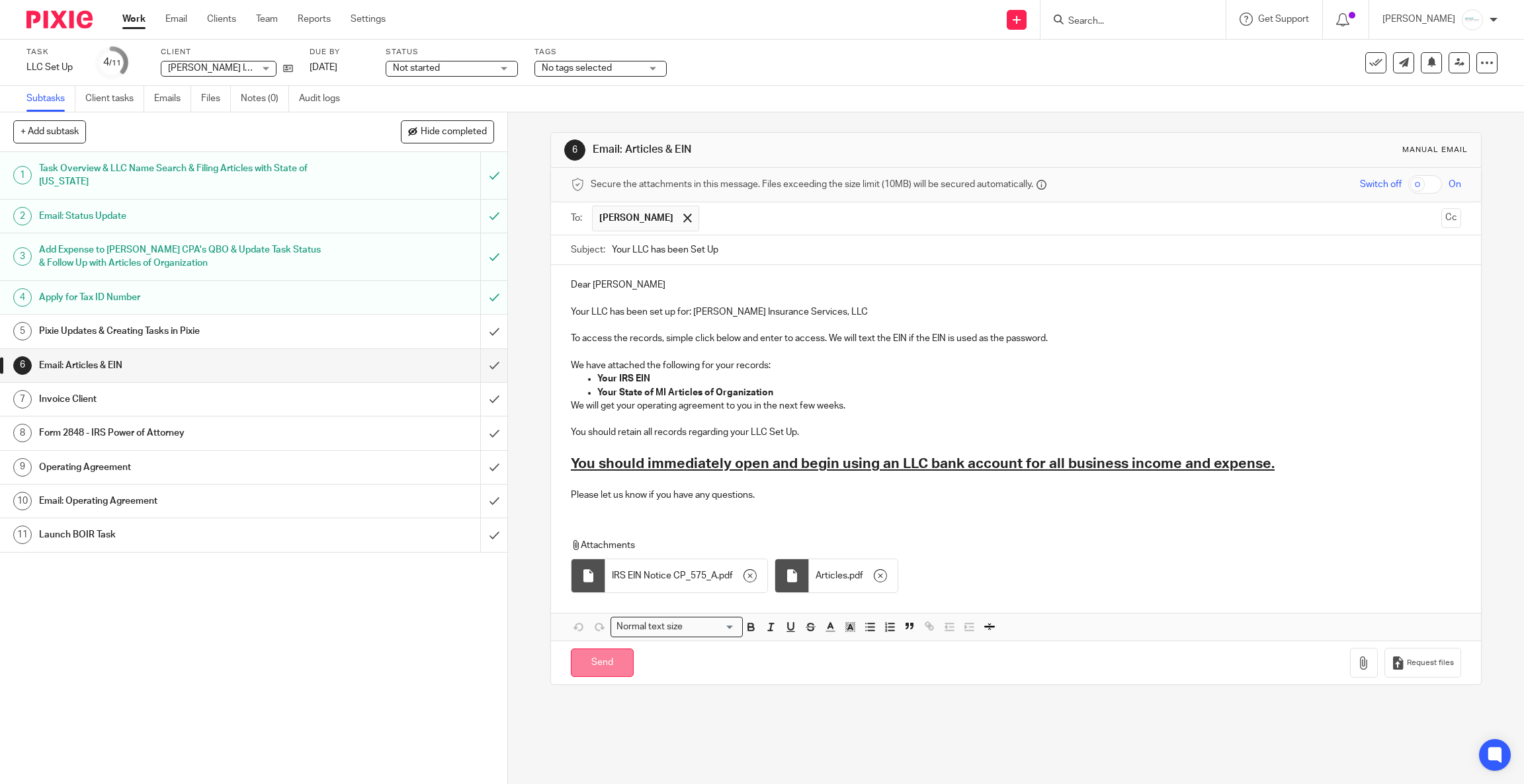
click at [600, 669] on input "Send" at bounding box center [603, 662] width 63 height 28
type input "Sent"
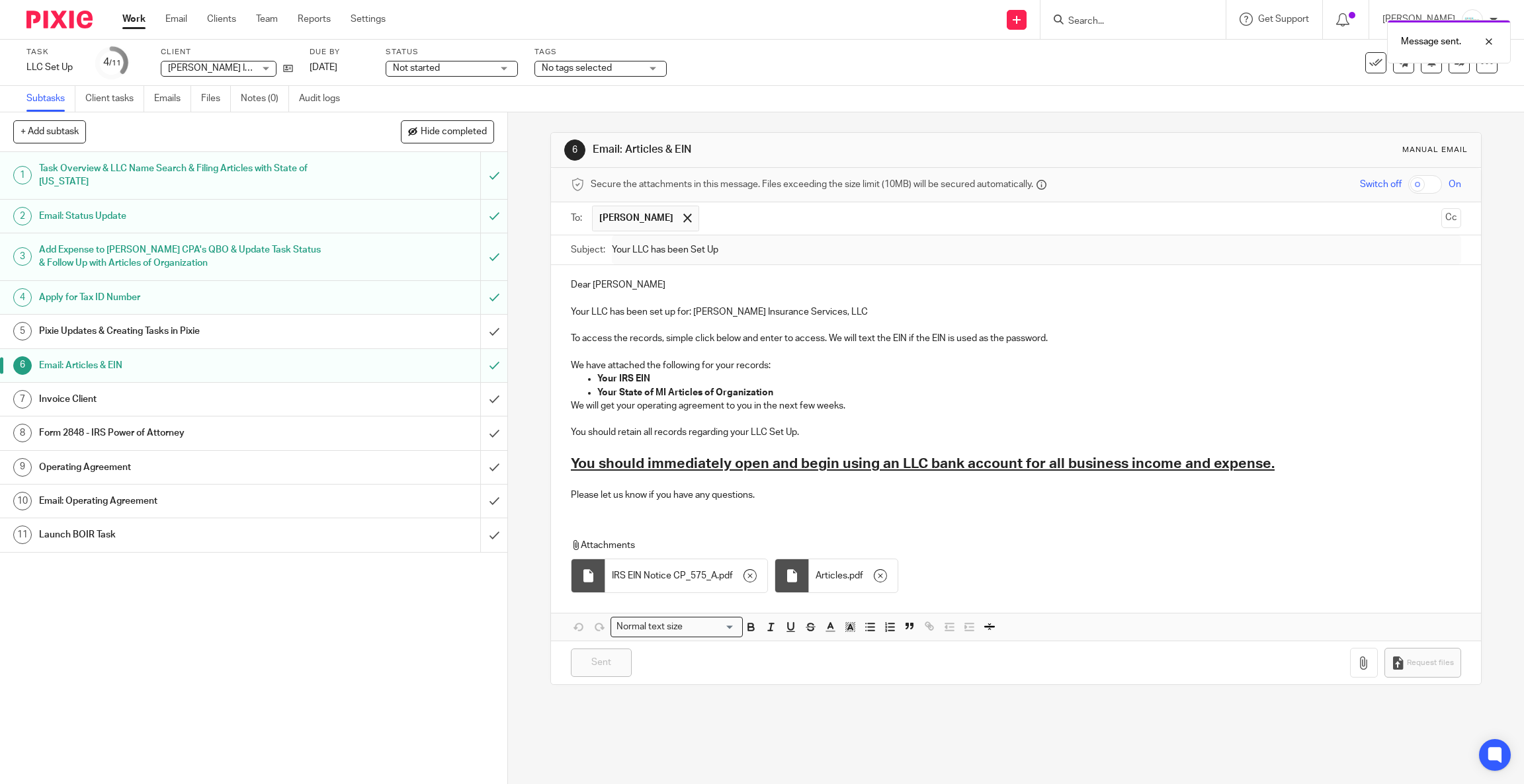
click at [287, 334] on h1 "Pixie Updates & Creating Tasks in Pixie" at bounding box center [182, 331] width 286 height 20
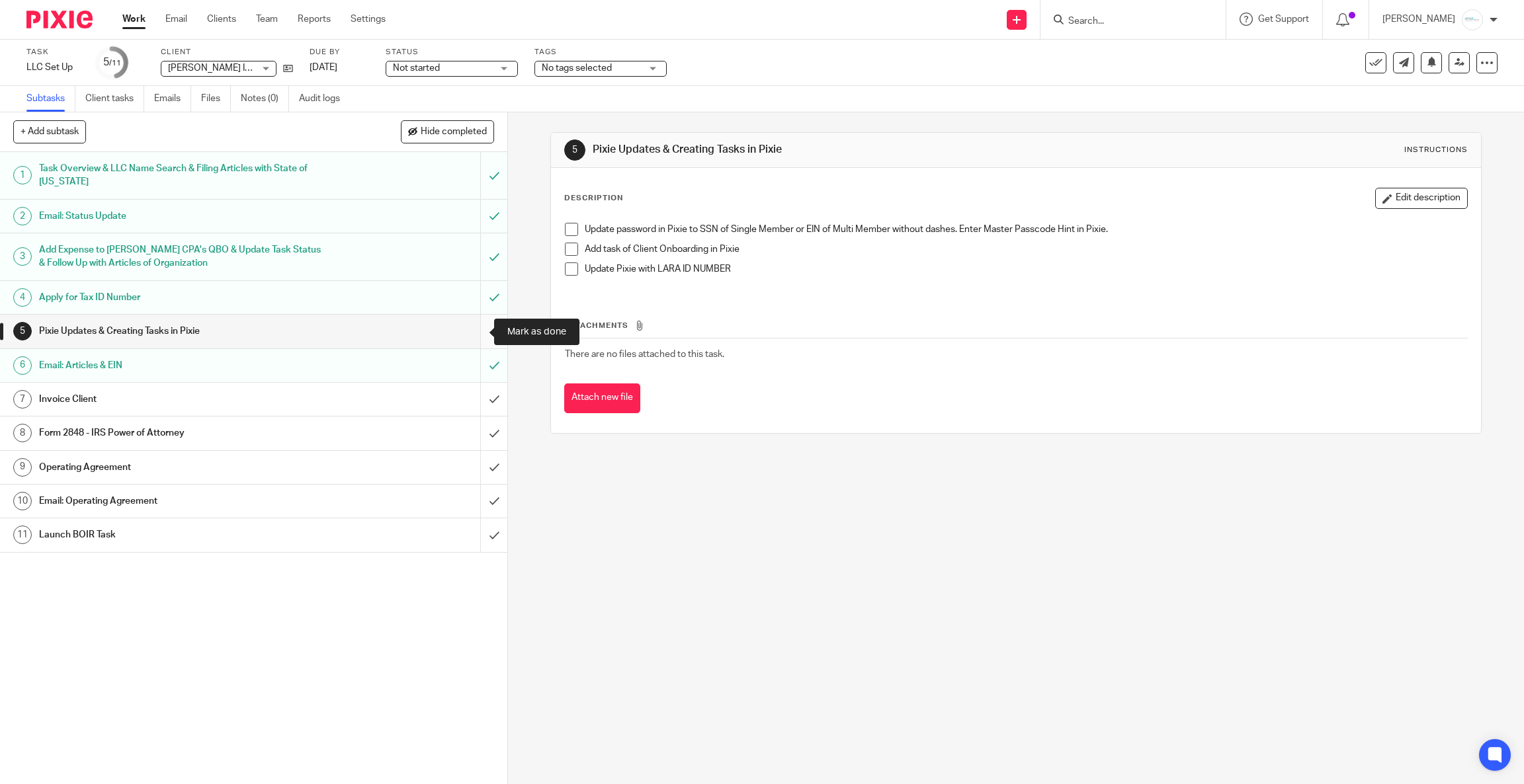
click at [471, 335] on input "submit" at bounding box center [253, 331] width 507 height 33
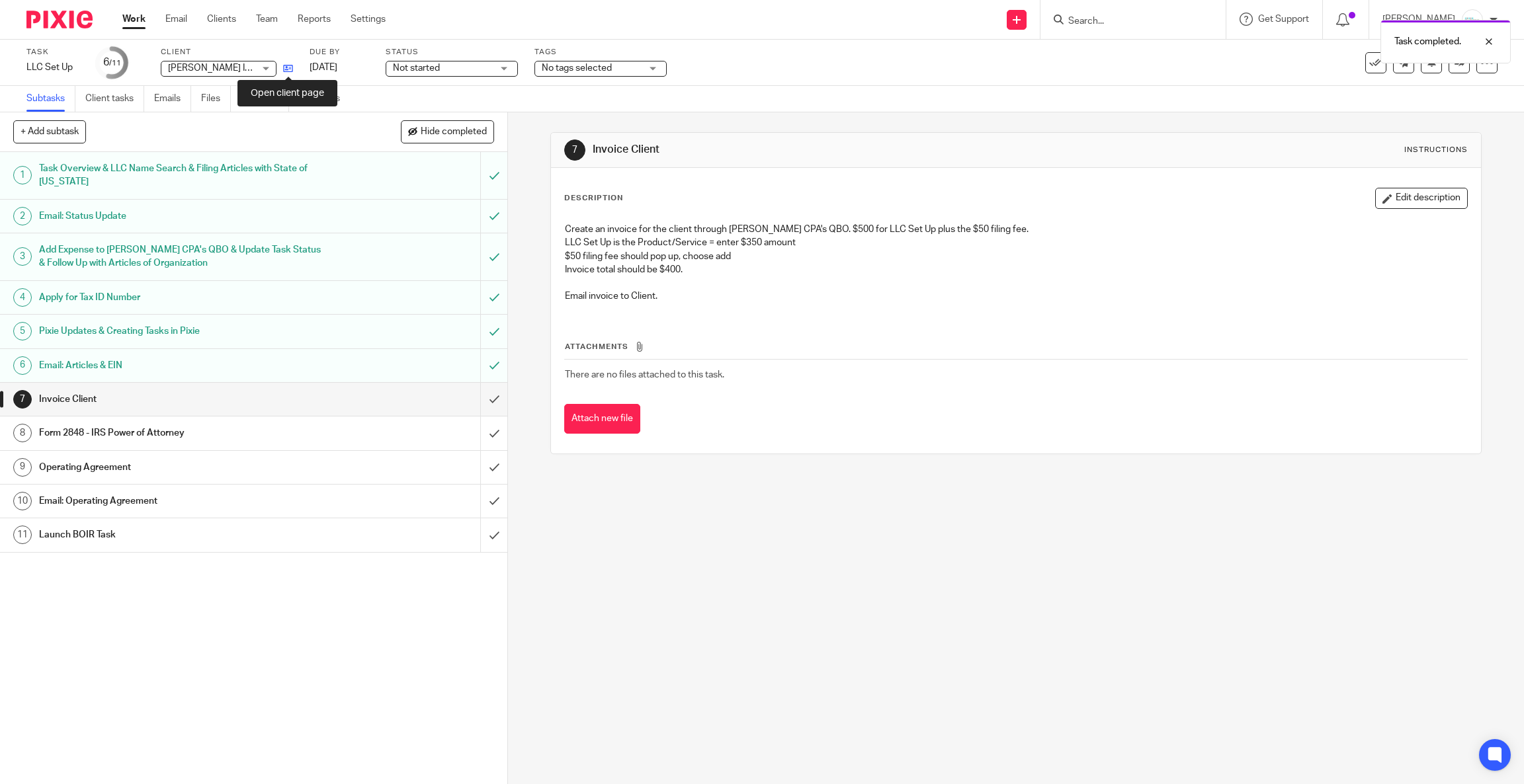
click at [287, 71] on icon at bounding box center [287, 68] width 10 height 10
click at [477, 400] on input "submit" at bounding box center [253, 399] width 507 height 33
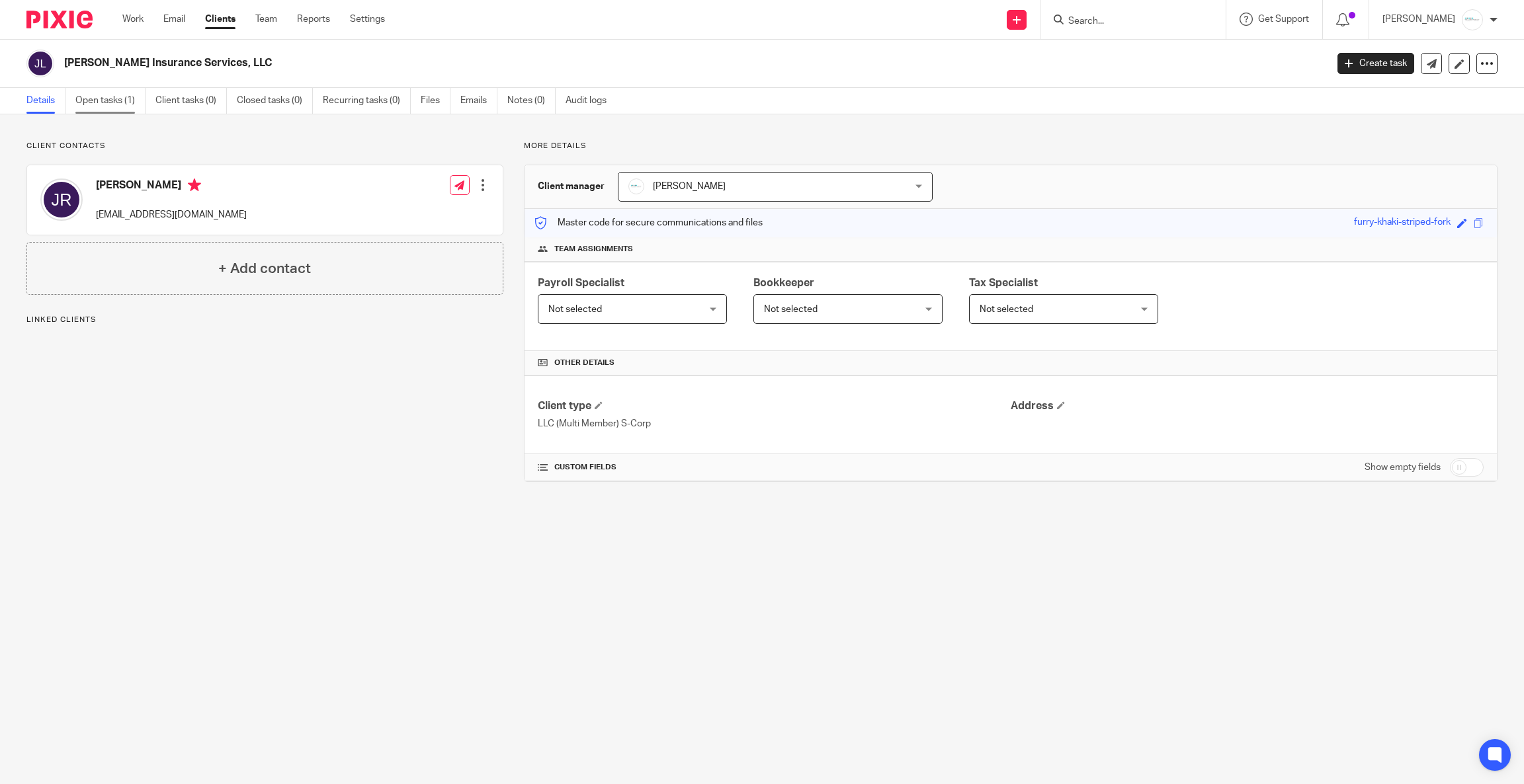
click at [98, 97] on link "Open tasks (1)" at bounding box center [110, 100] width 70 height 25
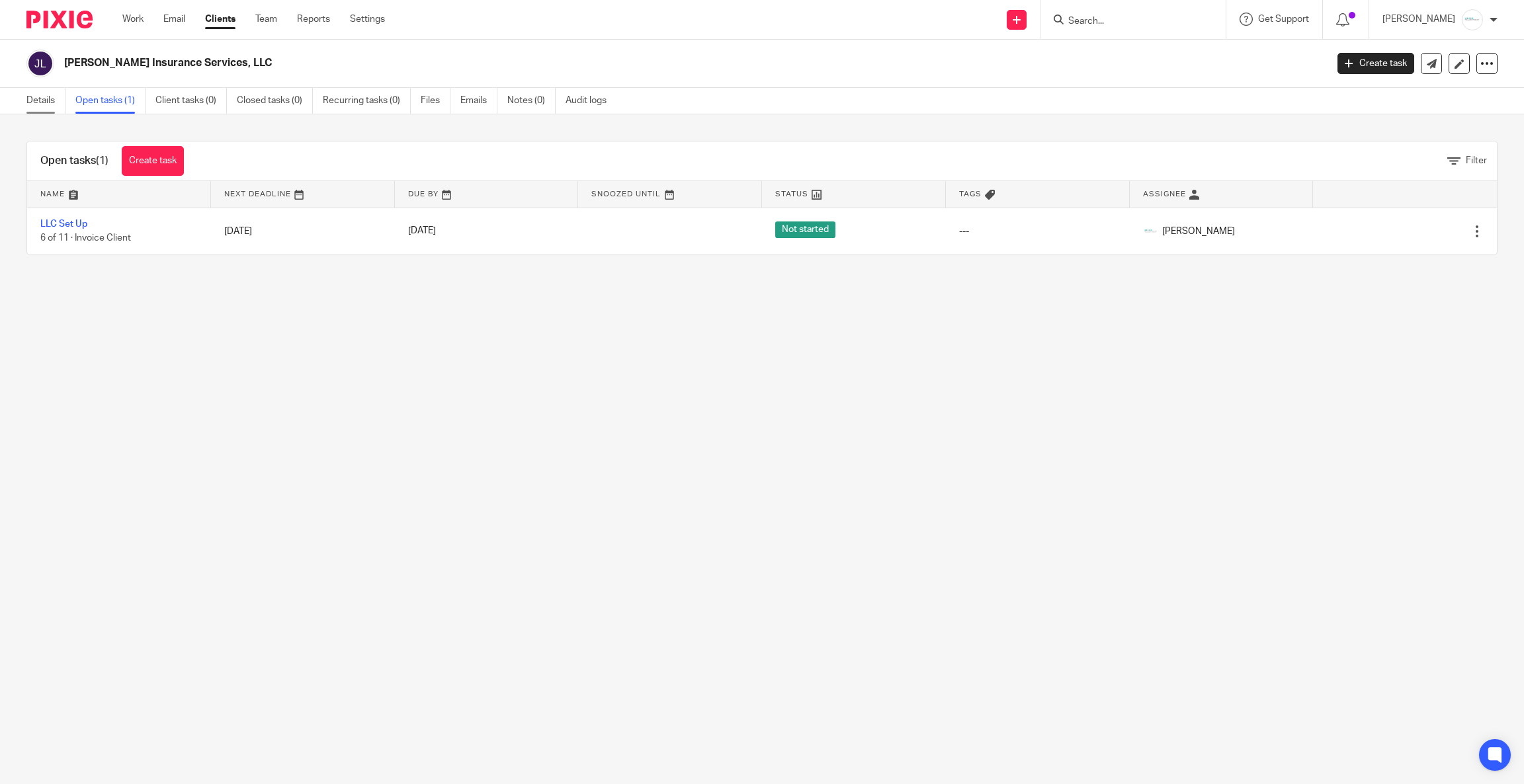
click at [37, 99] on link "Details" at bounding box center [45, 100] width 39 height 25
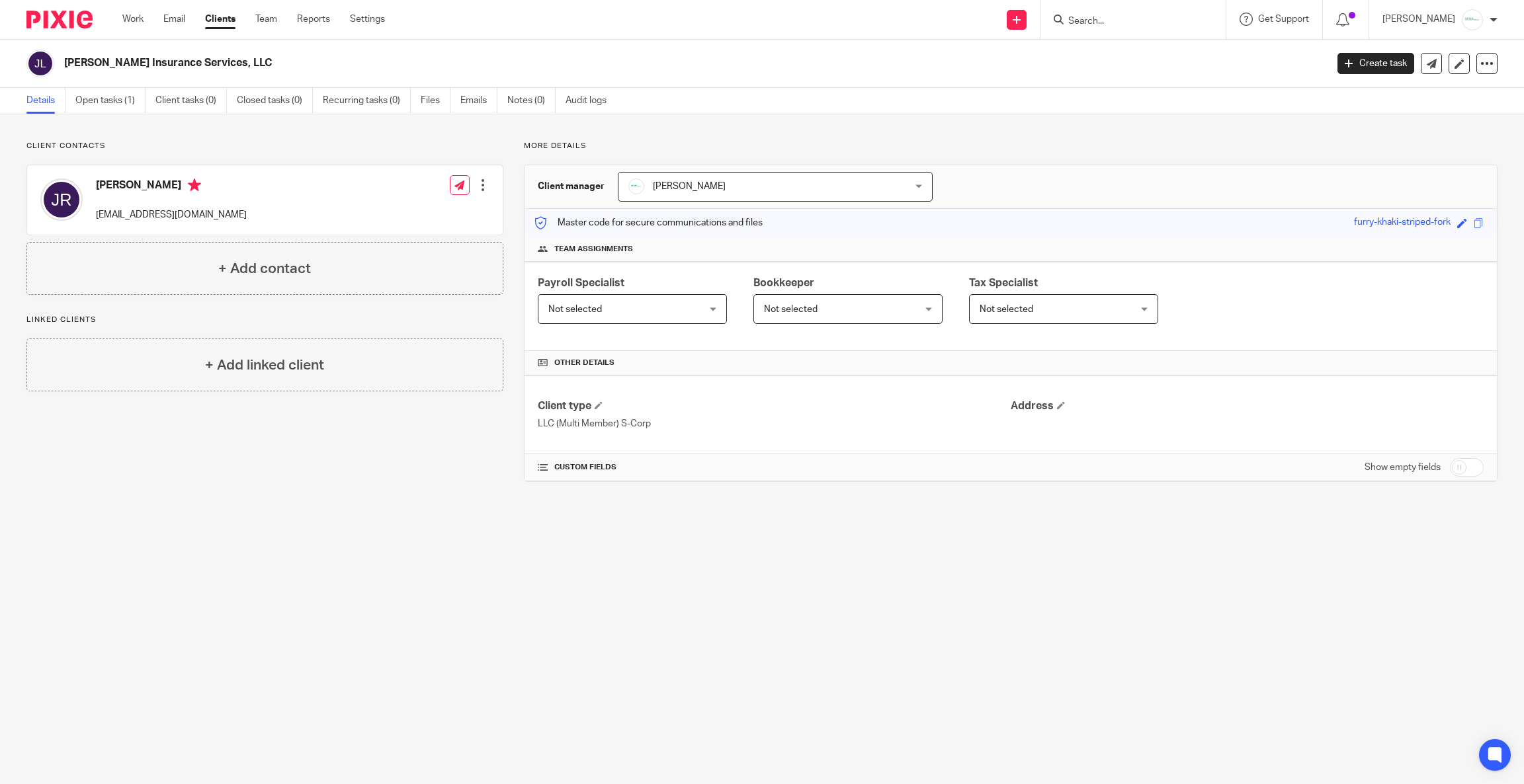
click at [1458, 472] on input "checkbox" at bounding box center [1466, 467] width 34 height 18
checkbox input "true"
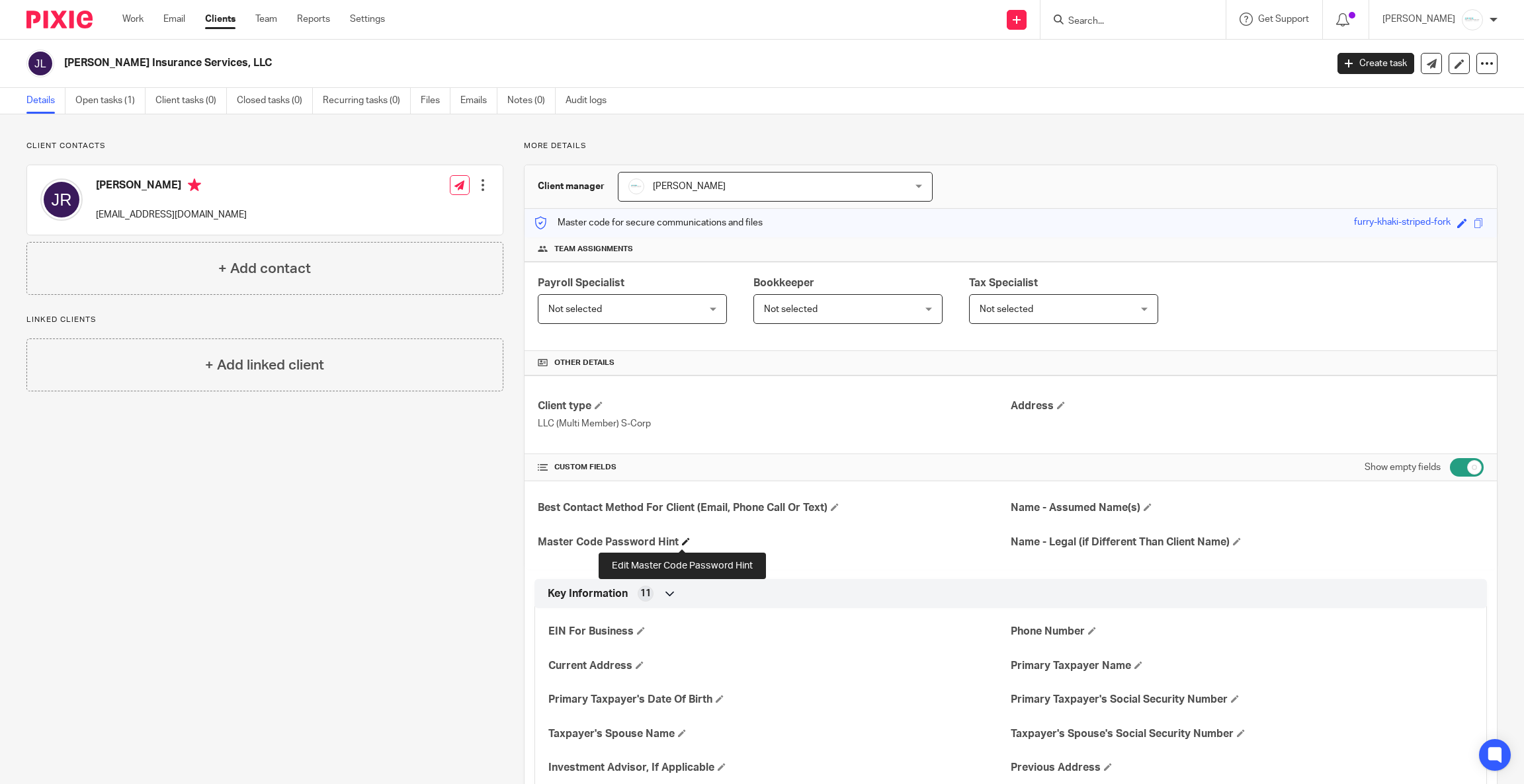
click at [682, 541] on span at bounding box center [686, 541] width 8 height 8
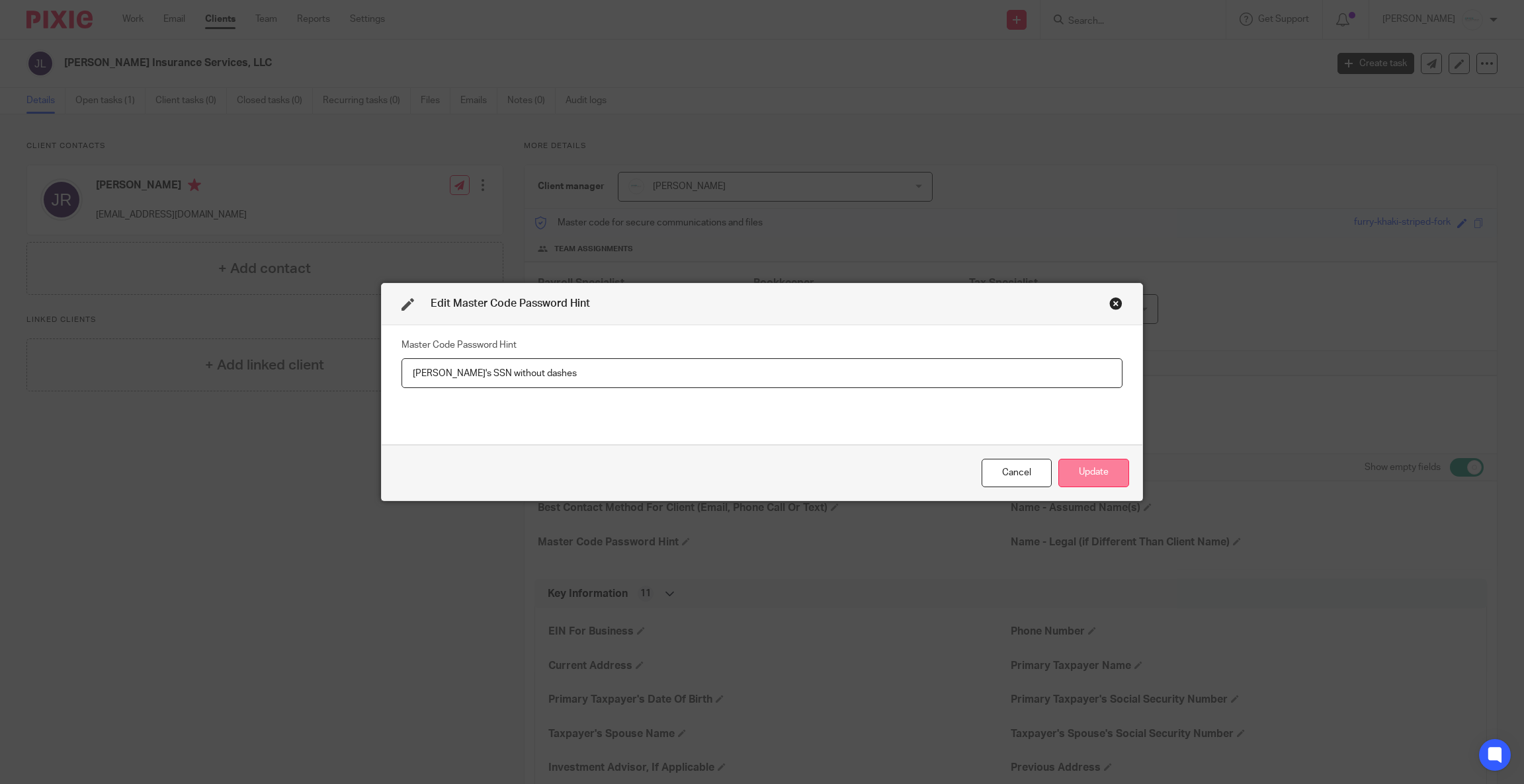
type input "[PERSON_NAME]'s SSN without dashes"
click at [1071, 481] on button "Update" at bounding box center [1093, 473] width 71 height 28
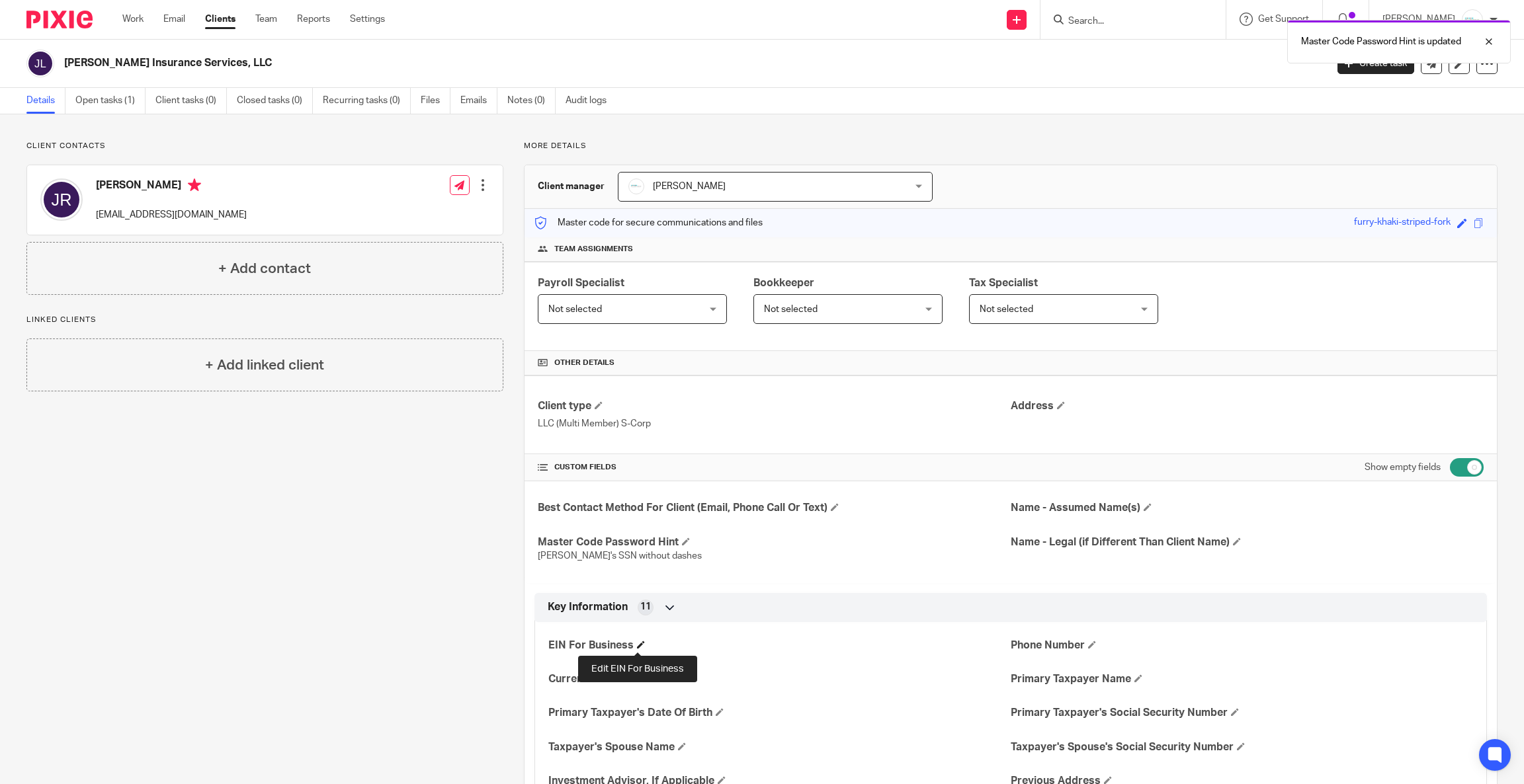
click at [637, 645] on span at bounding box center [641, 645] width 8 height 8
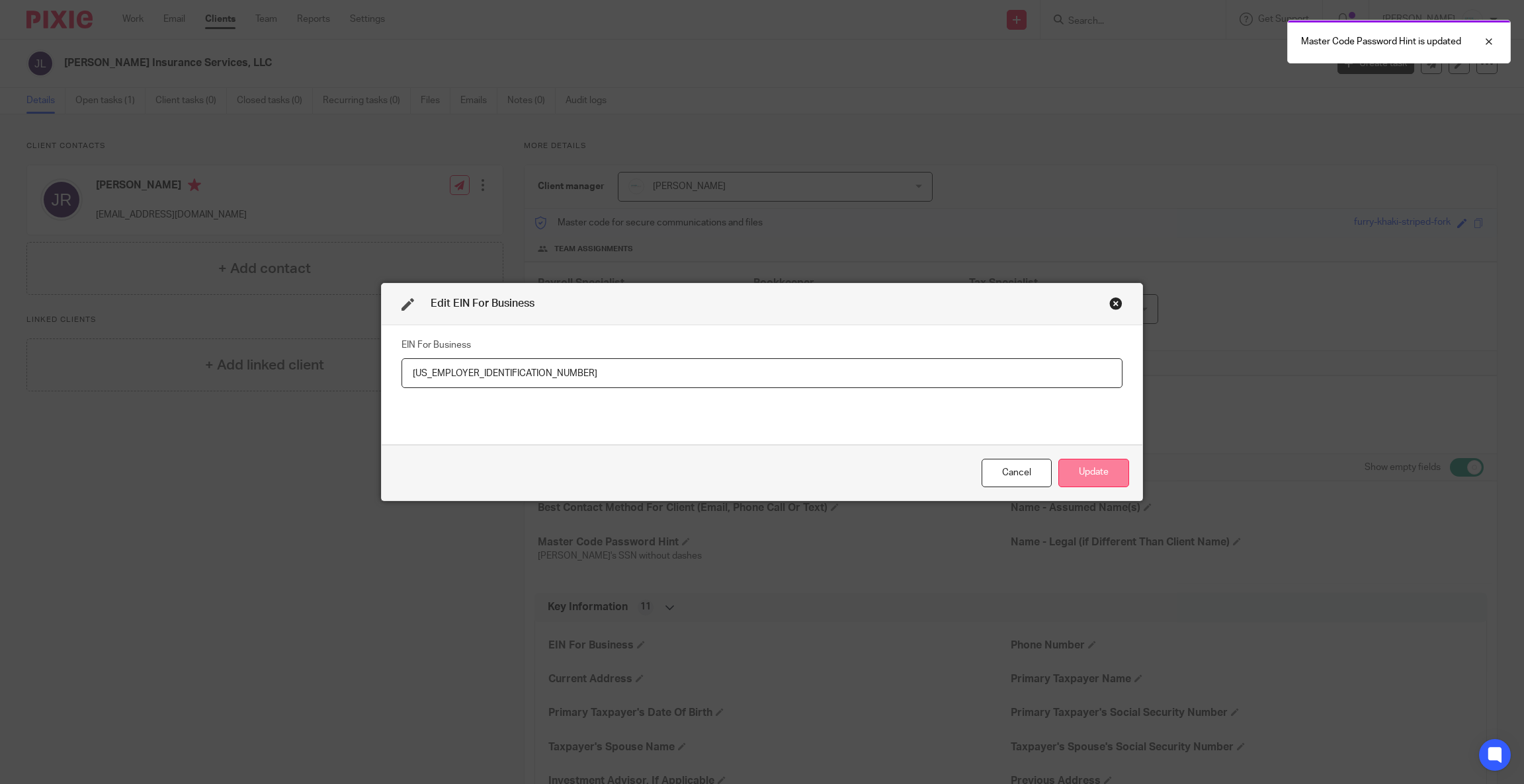
type input "[US_EMPLOYER_IDENTIFICATION_NUMBER]"
click at [1092, 474] on button "Update" at bounding box center [1093, 473] width 71 height 28
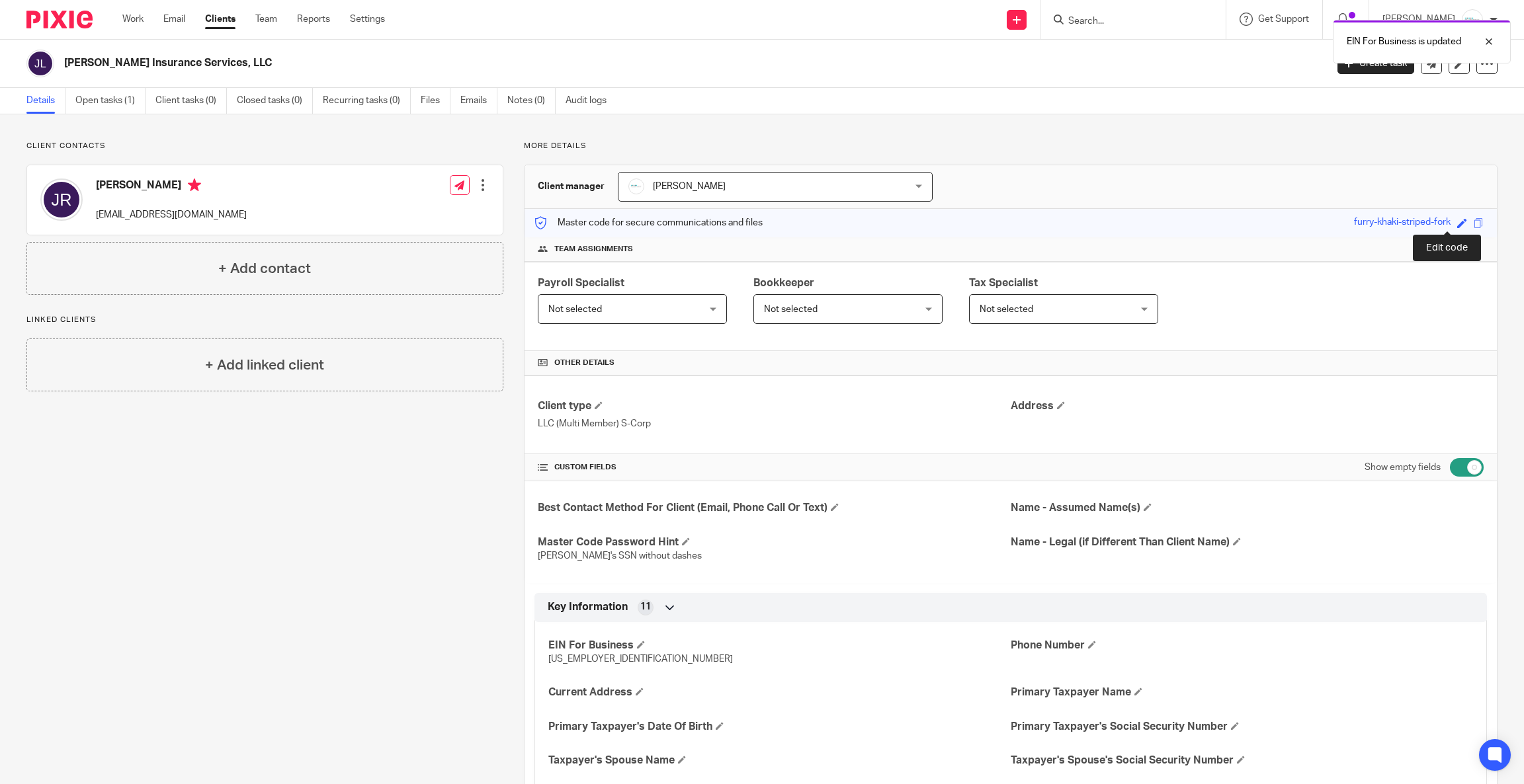
click at [1457, 223] on span at bounding box center [1462, 223] width 10 height 10
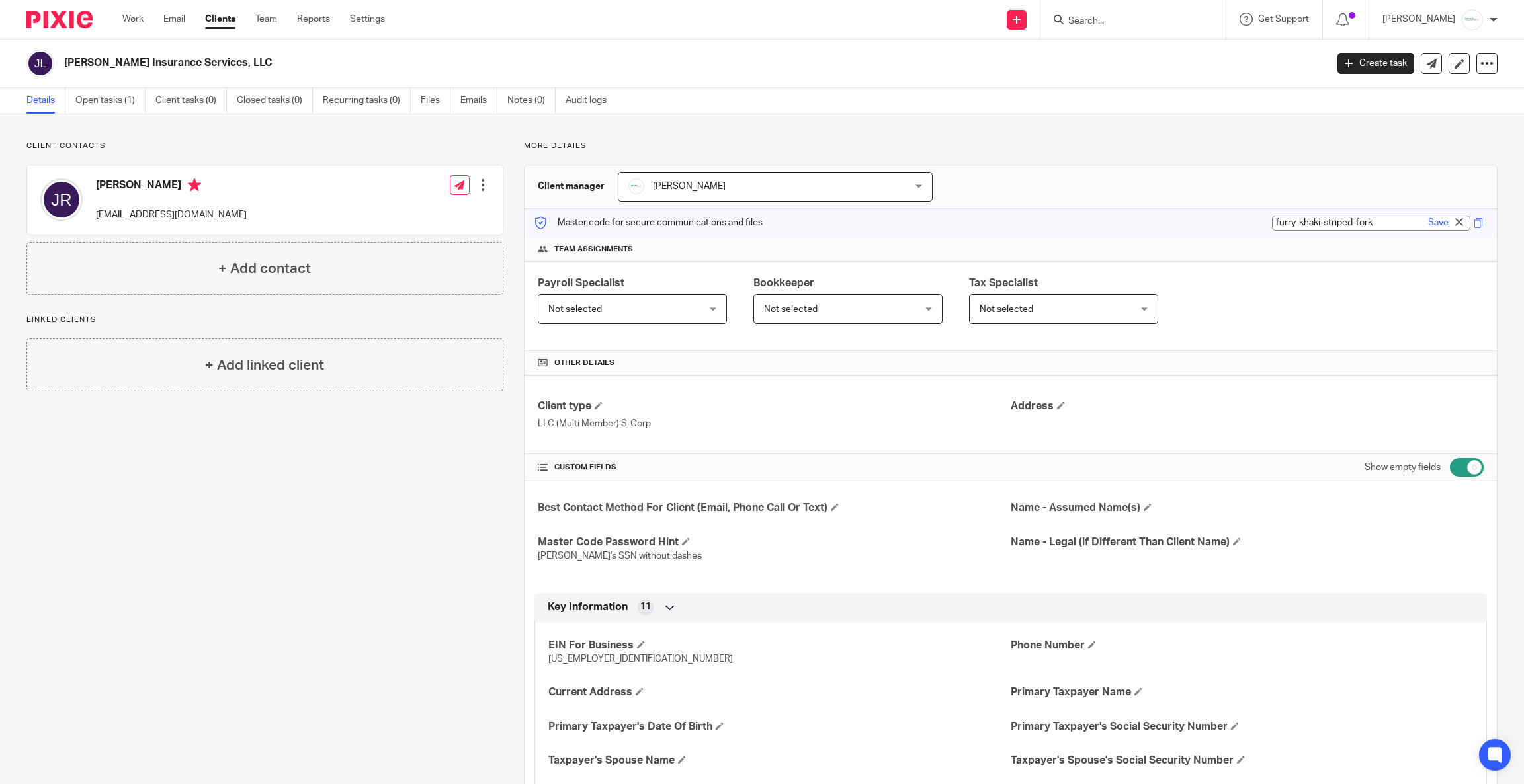
paste input "376943248"
type input "376943248"
click at [1365, 310] on div "Payroll Specialist Not selected Not selected Not selected [PERSON_NAME] [PERSON…" at bounding box center [1011, 307] width 972 height 89
click at [102, 100] on link "Open tasks (1)" at bounding box center [110, 100] width 70 height 25
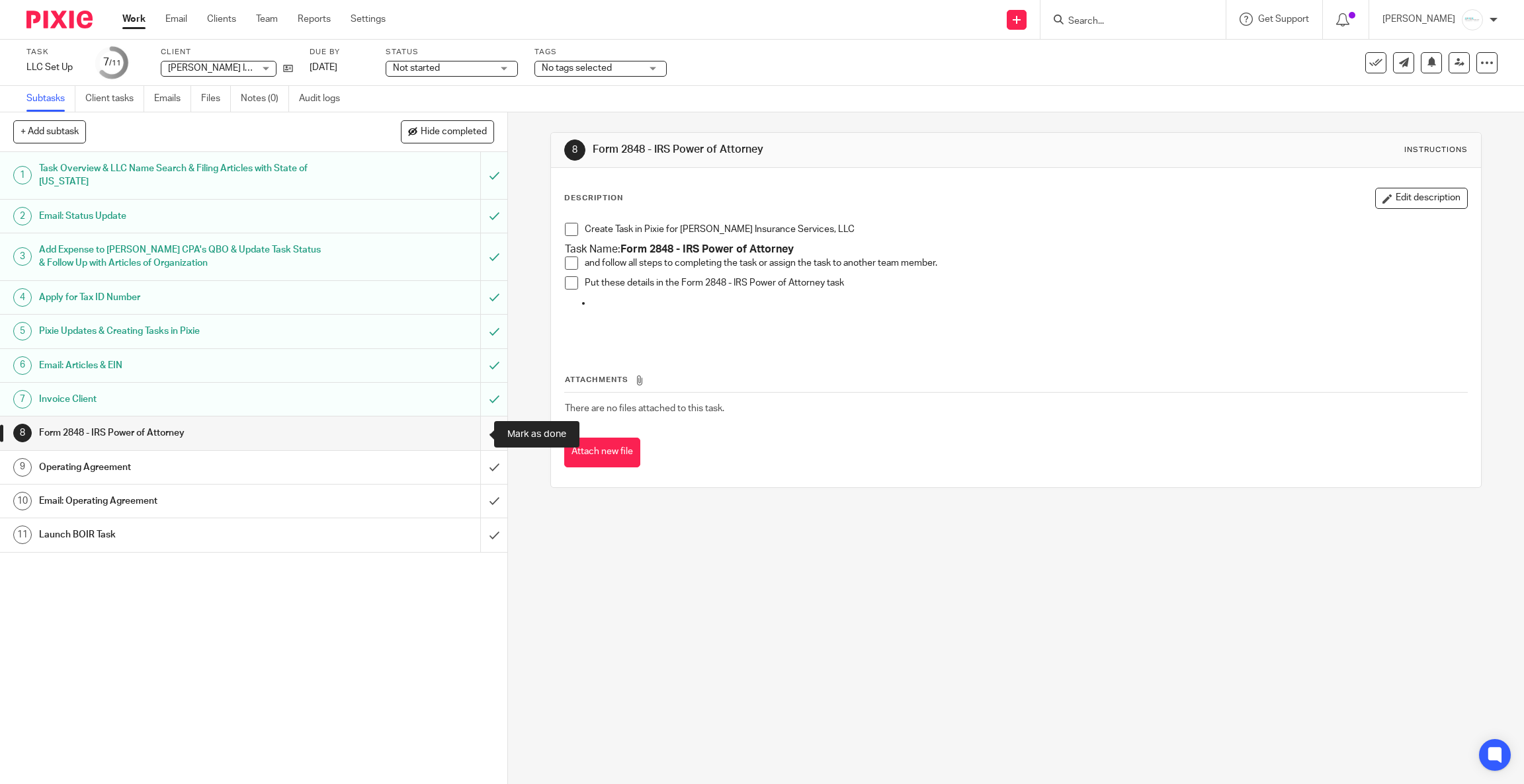
click at [473, 437] on input "submit" at bounding box center [253, 433] width 507 height 33
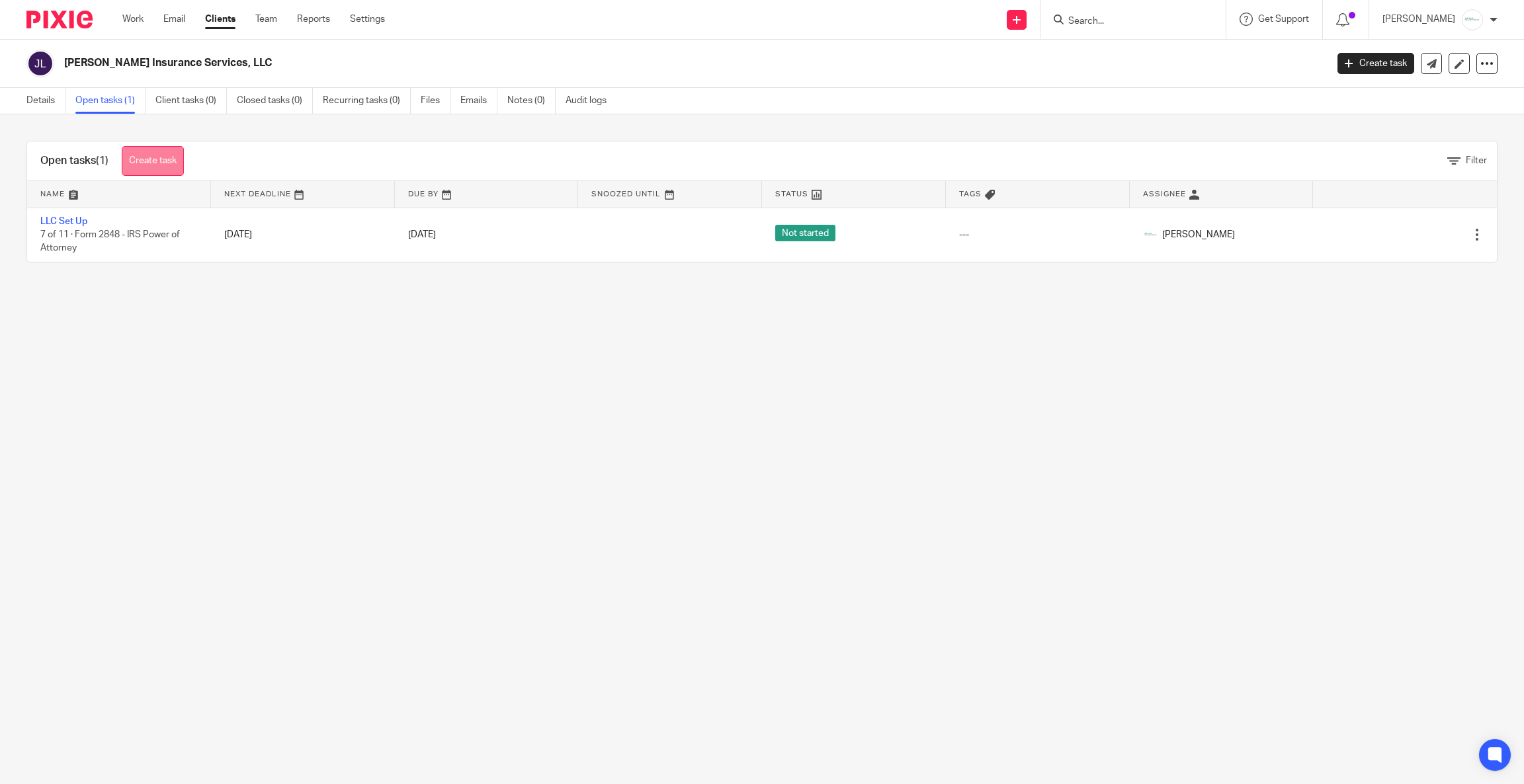
click at [156, 161] on link "Create task" at bounding box center [153, 161] width 62 height 30
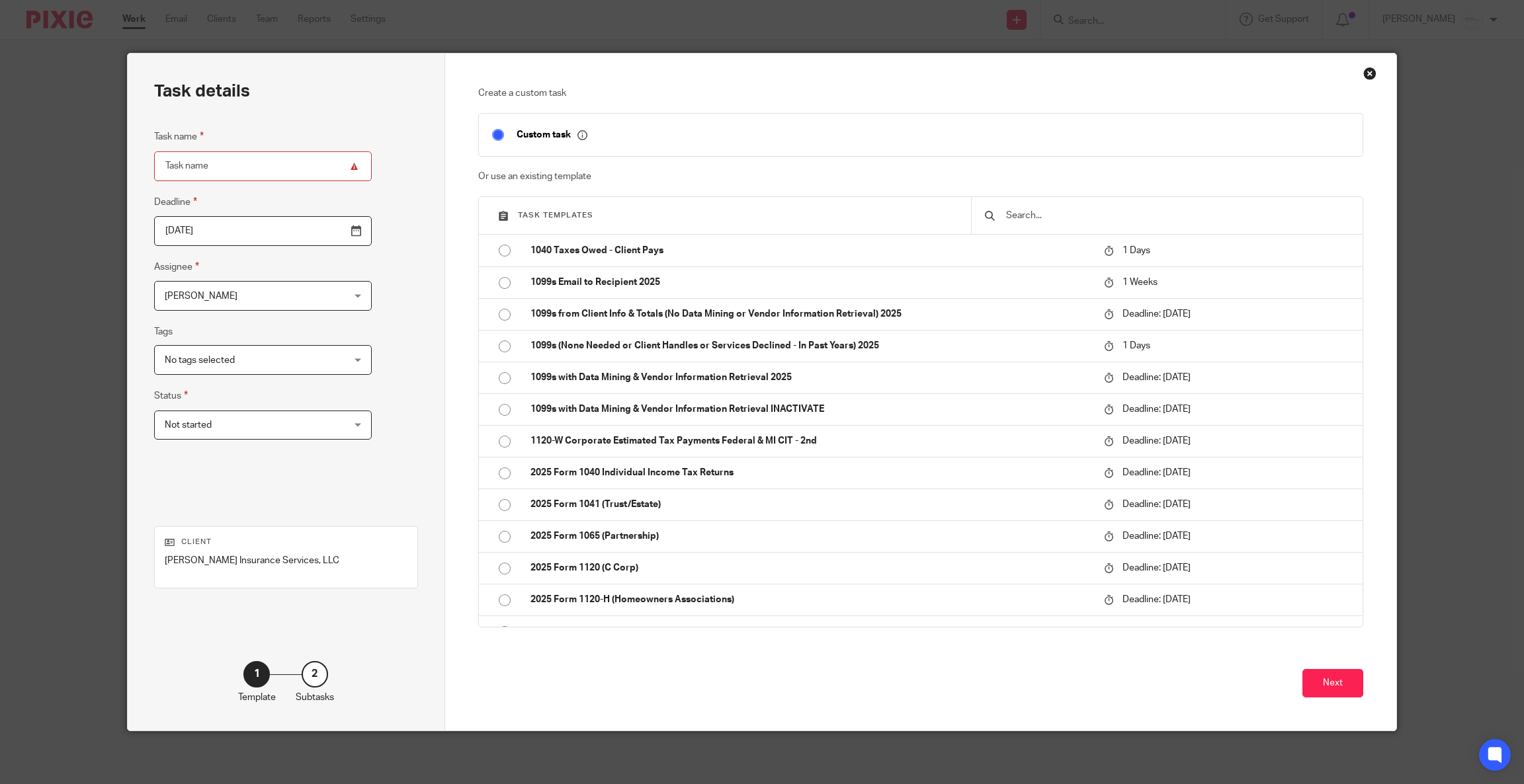
click at [1085, 213] on input "text" at bounding box center [1177, 215] width 344 height 15
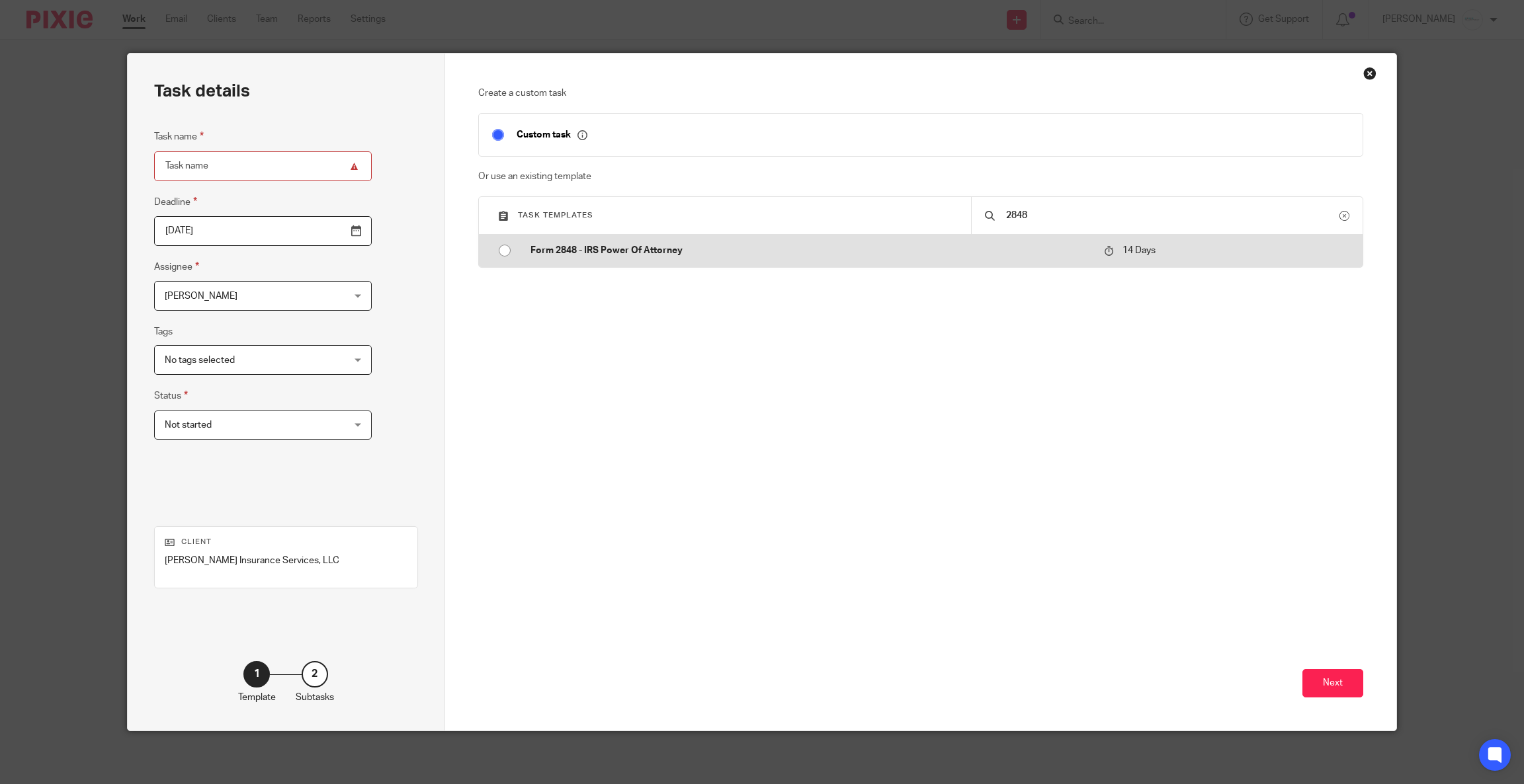
type input "2848"
click at [639, 256] on p "Form 2848 - IRS Power Of Attorney" at bounding box center [811, 250] width 561 height 13
type input "[DATE]"
type input "Form 2848 - IRS Power Of Attorney"
checkbox input "false"
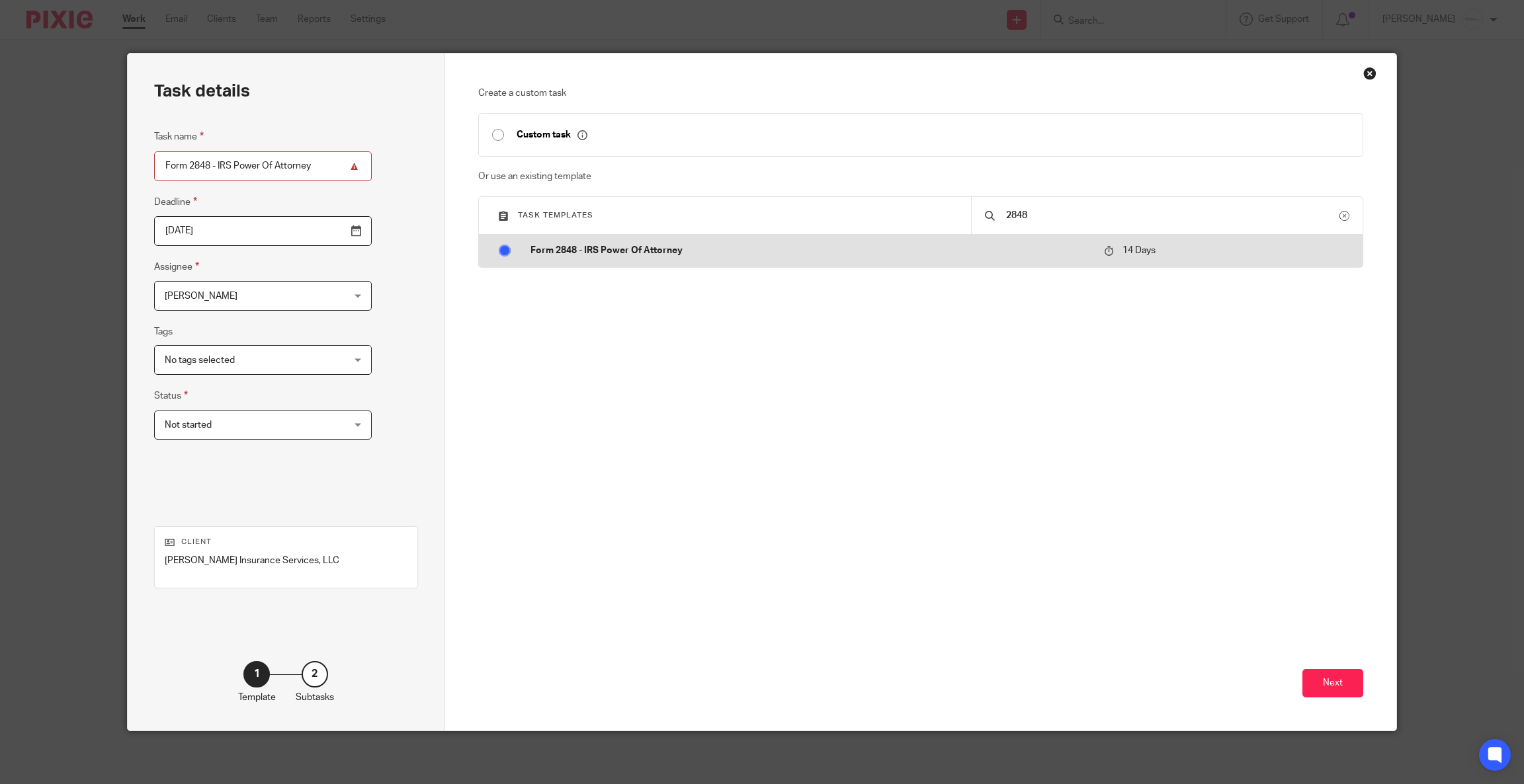
radio input "true"
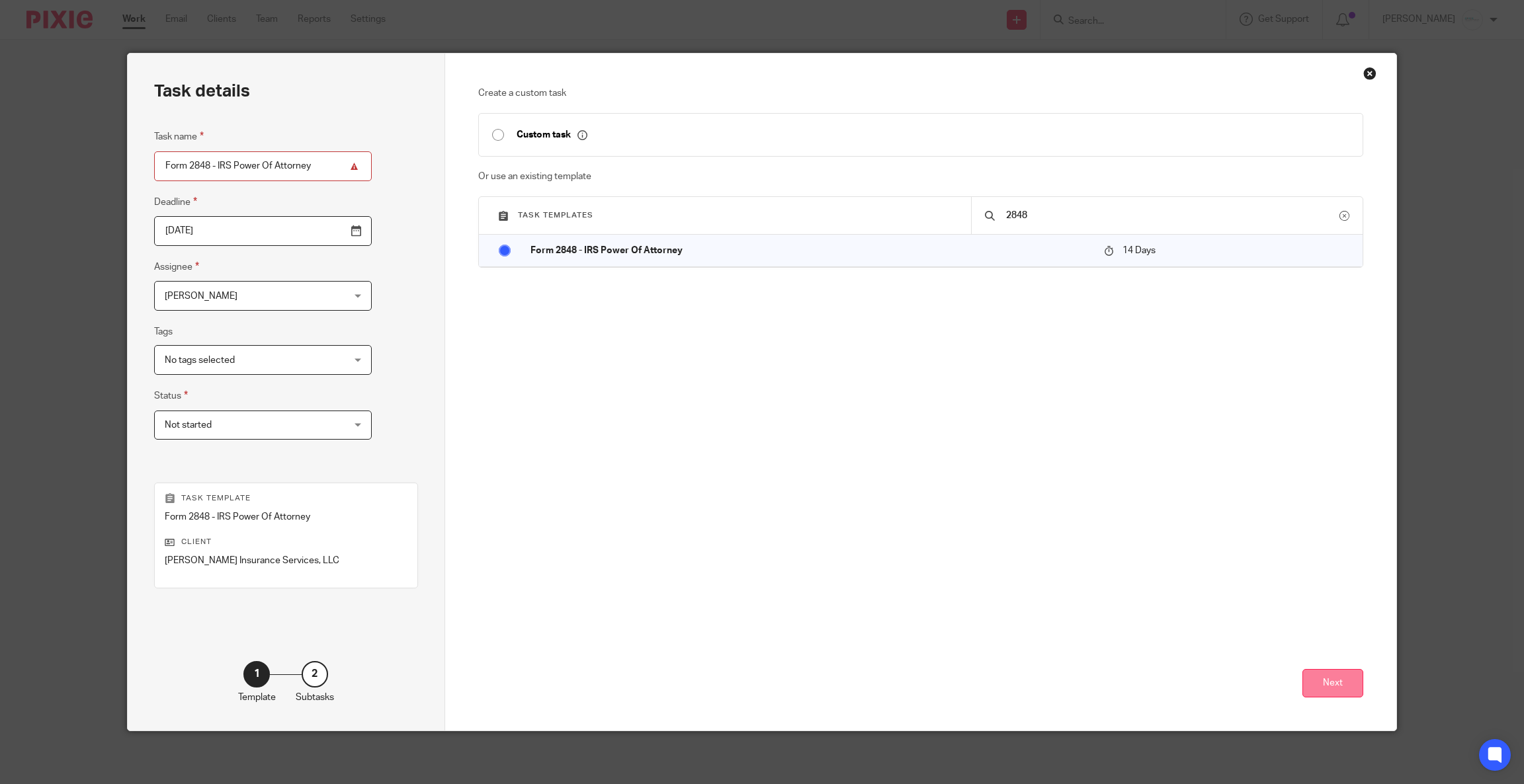
click at [1338, 685] on button "Next" at bounding box center [1332, 683] width 61 height 28
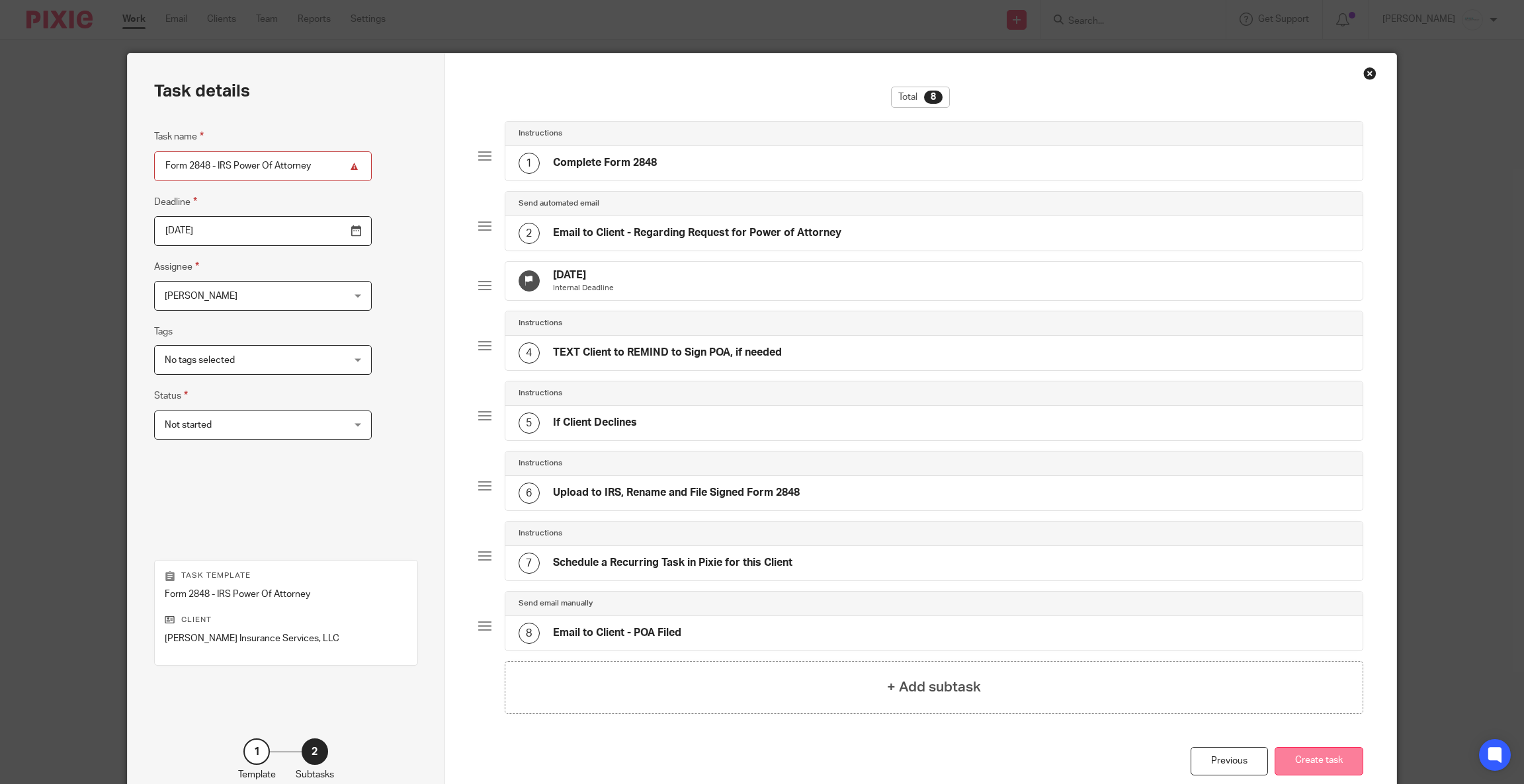
click at [1314, 773] on button "Create task" at bounding box center [1318, 761] width 89 height 28
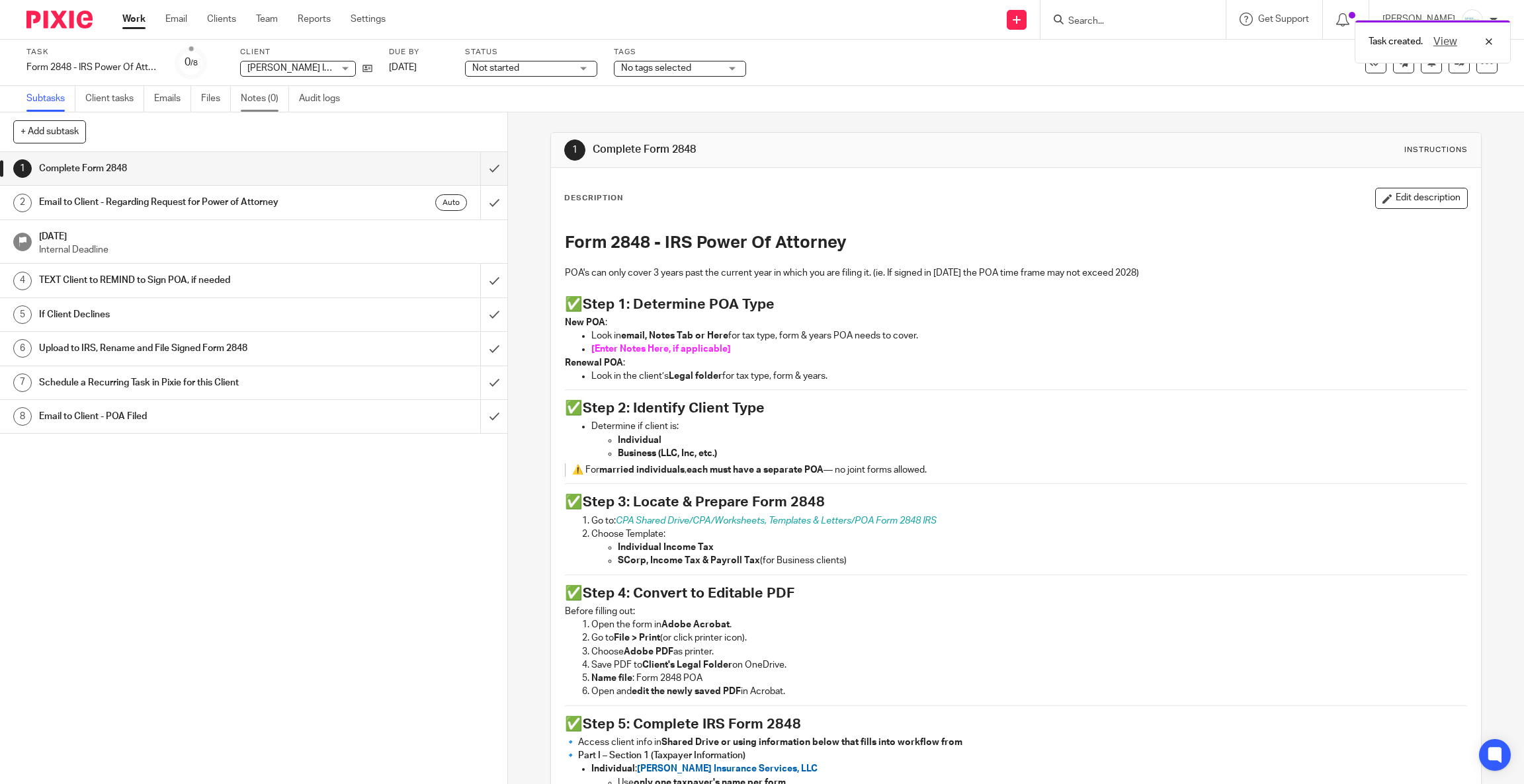
click at [264, 89] on link "Notes (0)" at bounding box center [264, 99] width 49 height 25
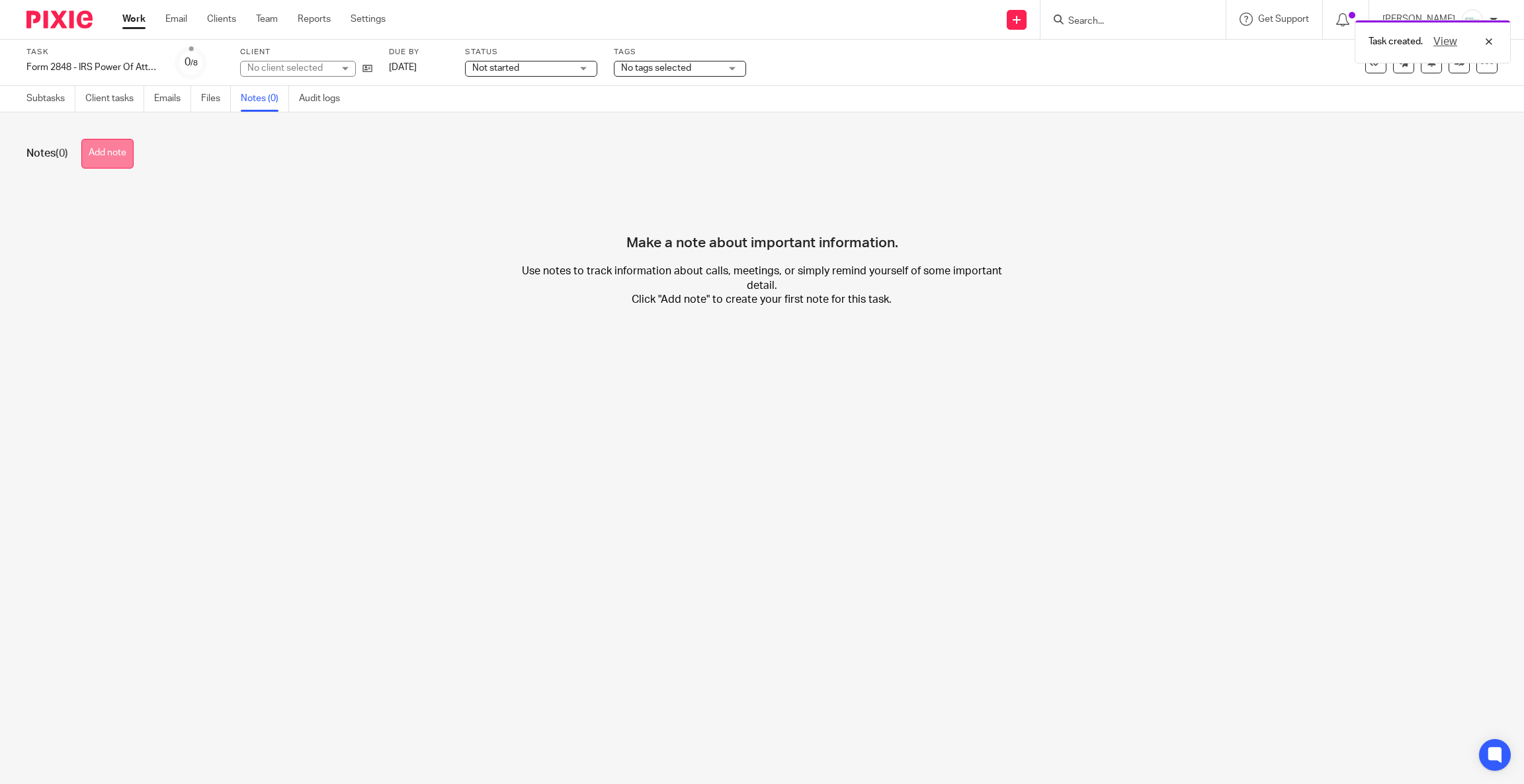
click at [116, 153] on button "Add note" at bounding box center [108, 153] width 52 height 30
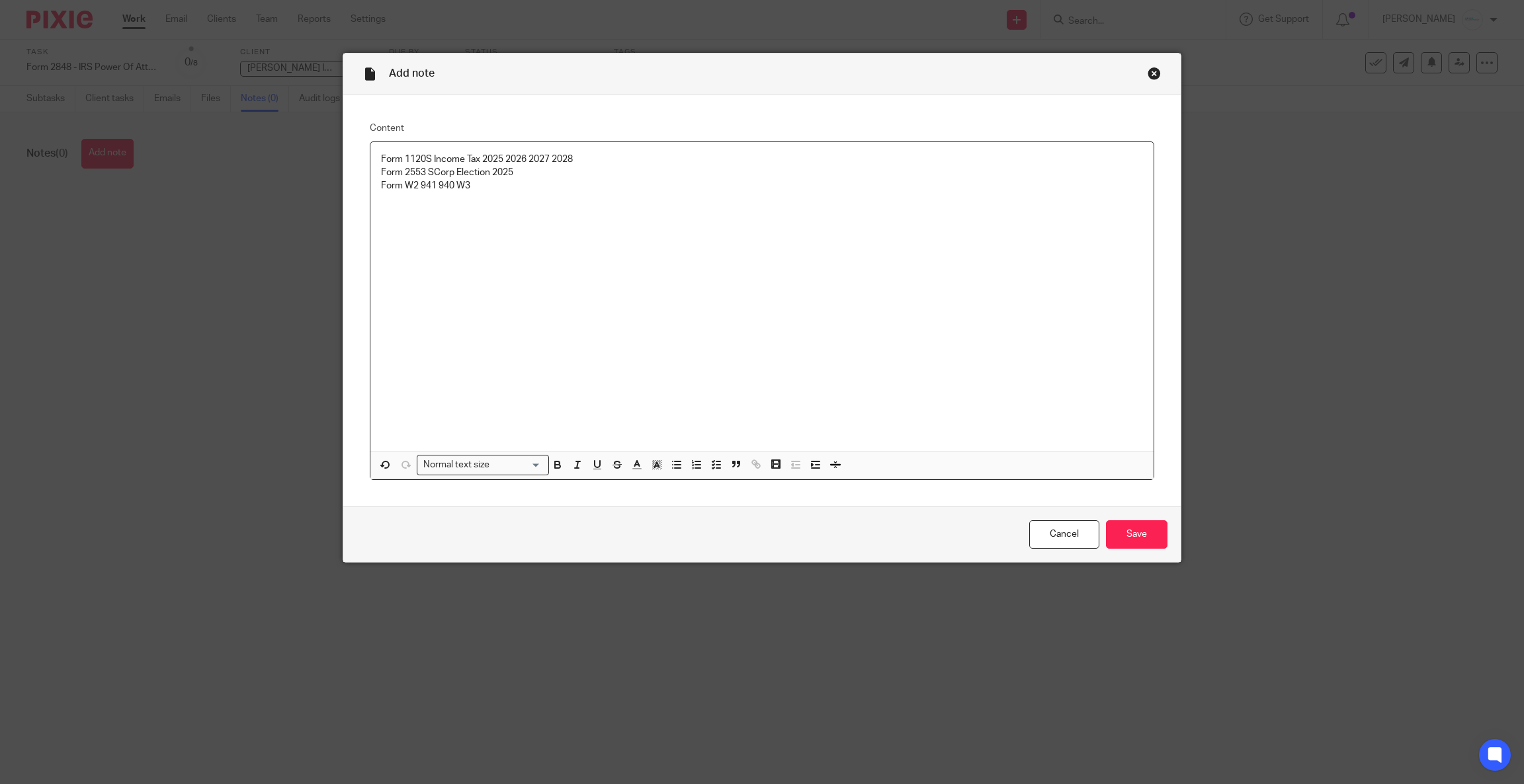
click at [394, 186] on p "Form W2 941 940 W3" at bounding box center [761, 186] width 761 height 13
click at [491, 184] on p "Forms W2 941 940 W3" at bounding box center [761, 186] width 761 height 13
click at [1145, 525] on input "Save" at bounding box center [1136, 534] width 62 height 28
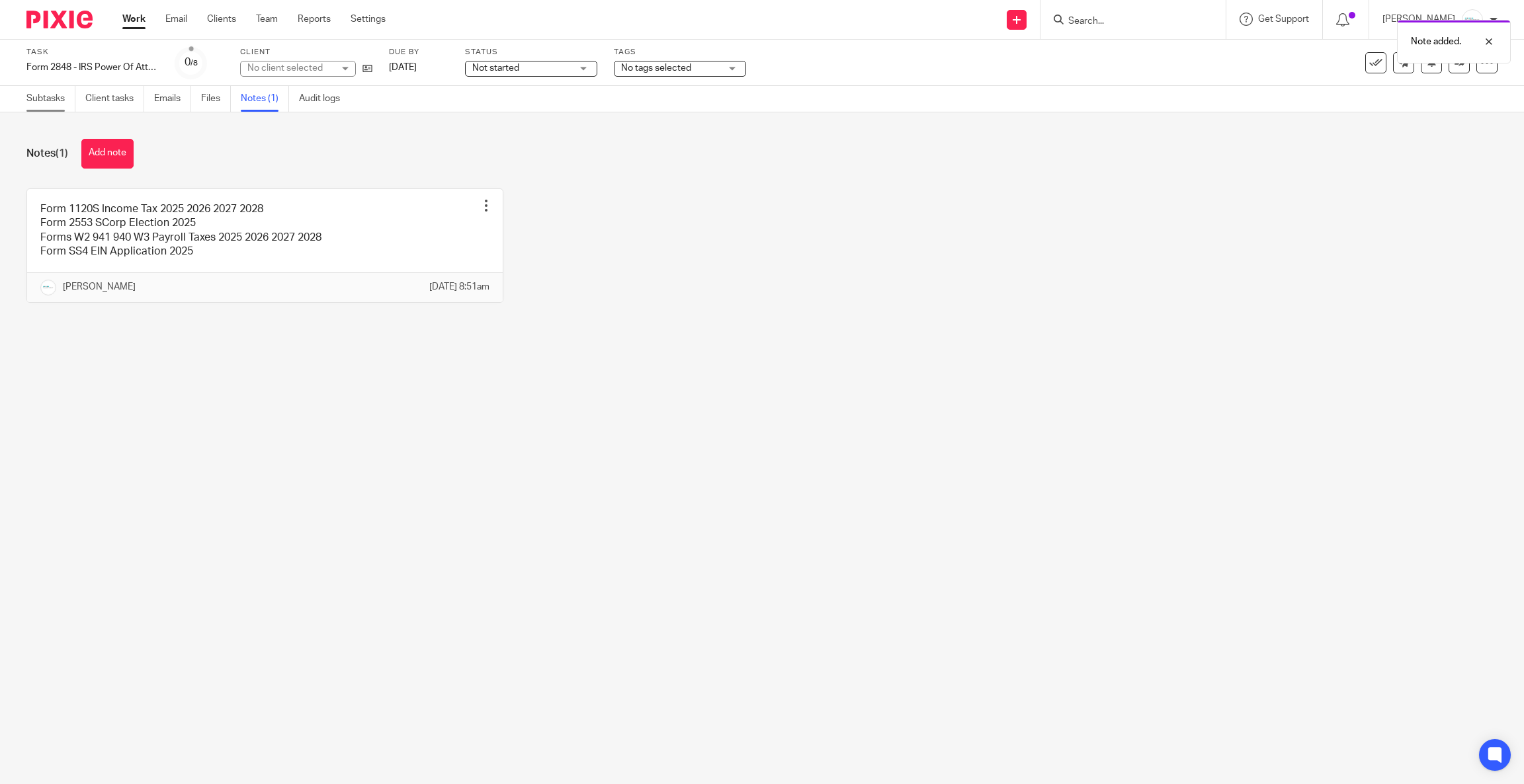
click at [45, 91] on link "Subtasks" at bounding box center [51, 99] width 49 height 25
click at [680, 68] on span "No tags selected" at bounding box center [656, 68] width 70 height 9
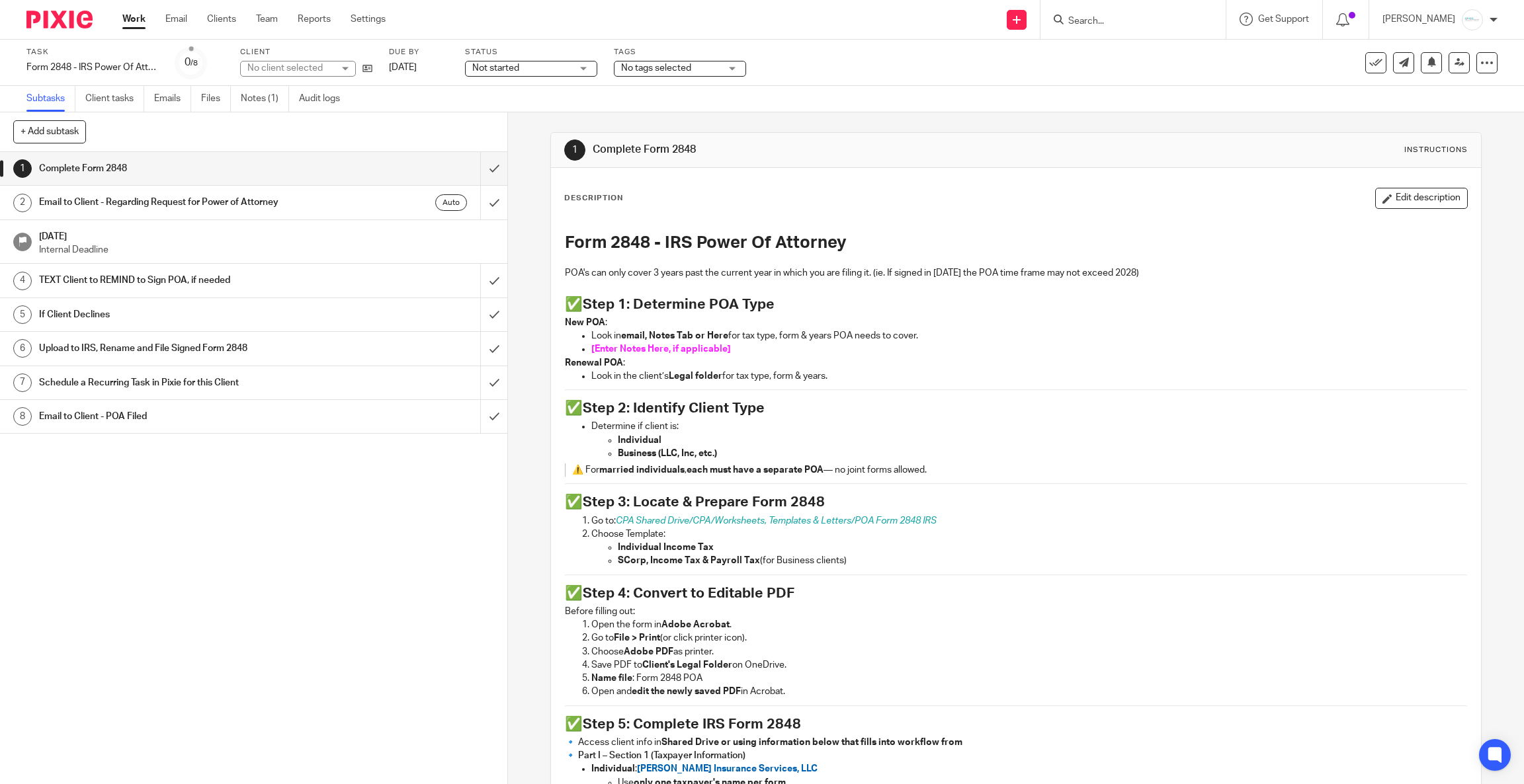
click at [673, 54] on label "Tags" at bounding box center [680, 52] width 133 height 11
click at [673, 66] on span "No tags selected" at bounding box center [656, 68] width 70 height 9
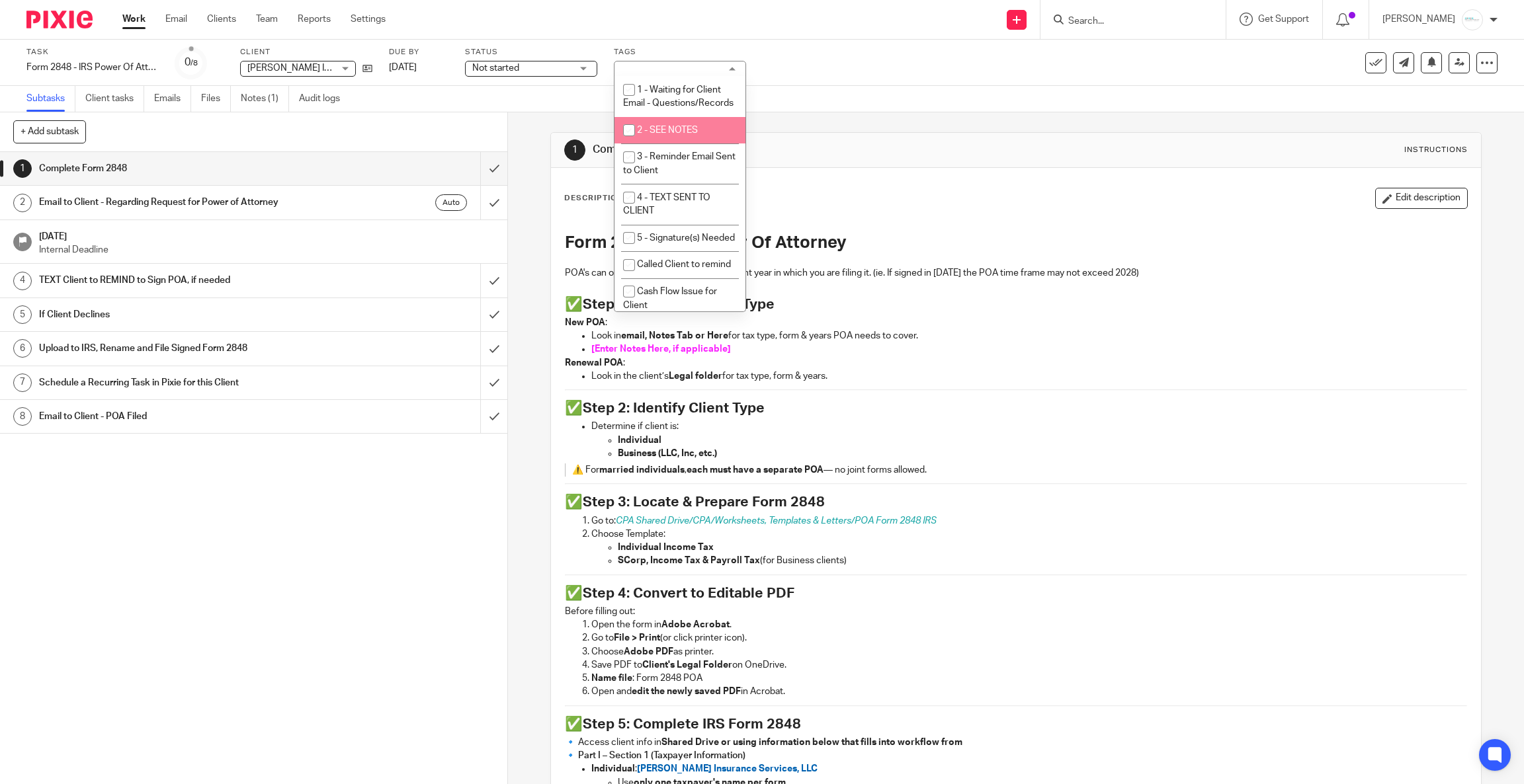
click at [673, 135] on span "2 - SEE NOTES" at bounding box center [667, 130] width 61 height 9
checkbox input "true"
click at [1197, 376] on p "Look in the client’s Legal folder for tax type, form & years." at bounding box center [1029, 376] width 875 height 13
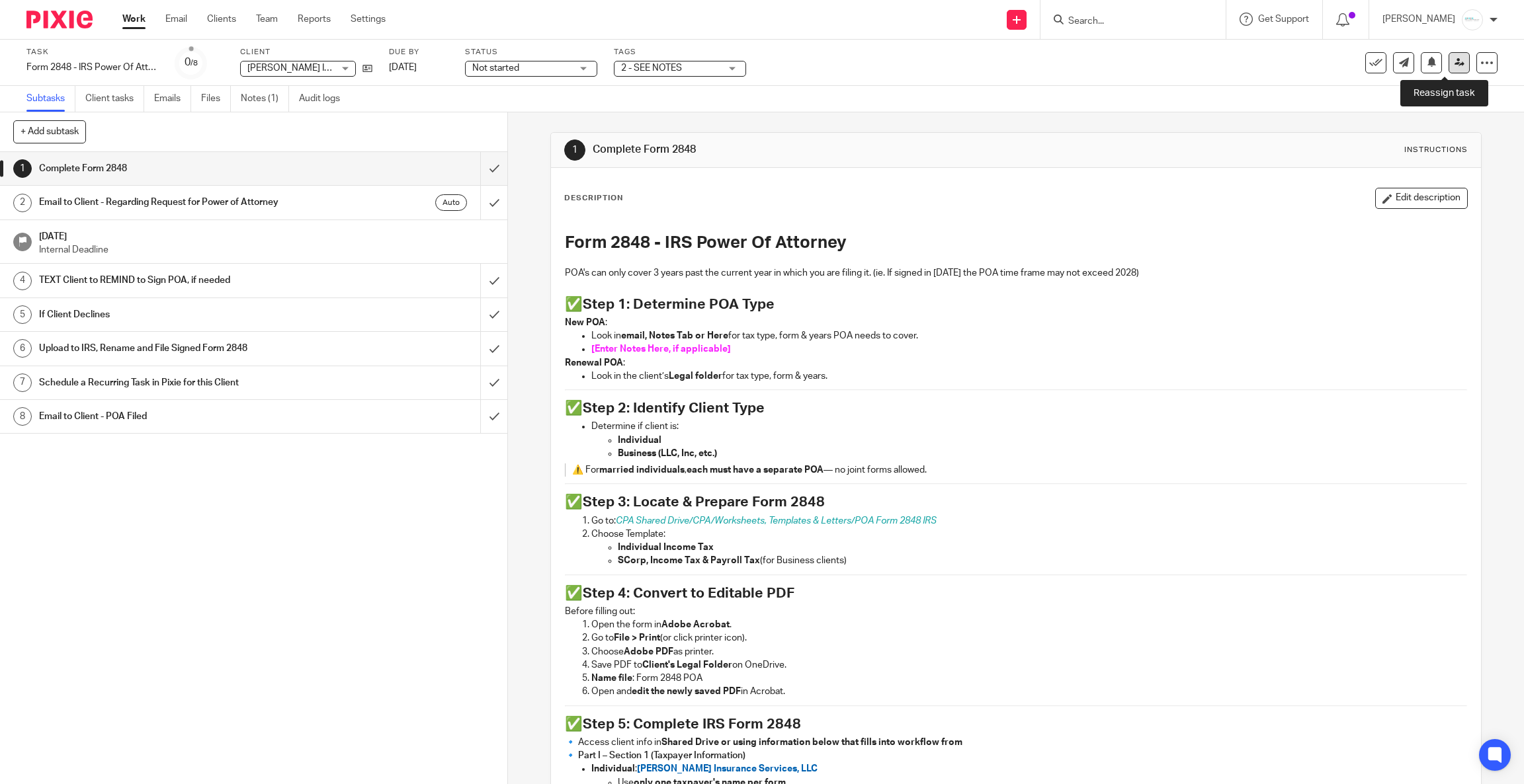
click at [1454, 65] on icon at bounding box center [1459, 62] width 10 height 10
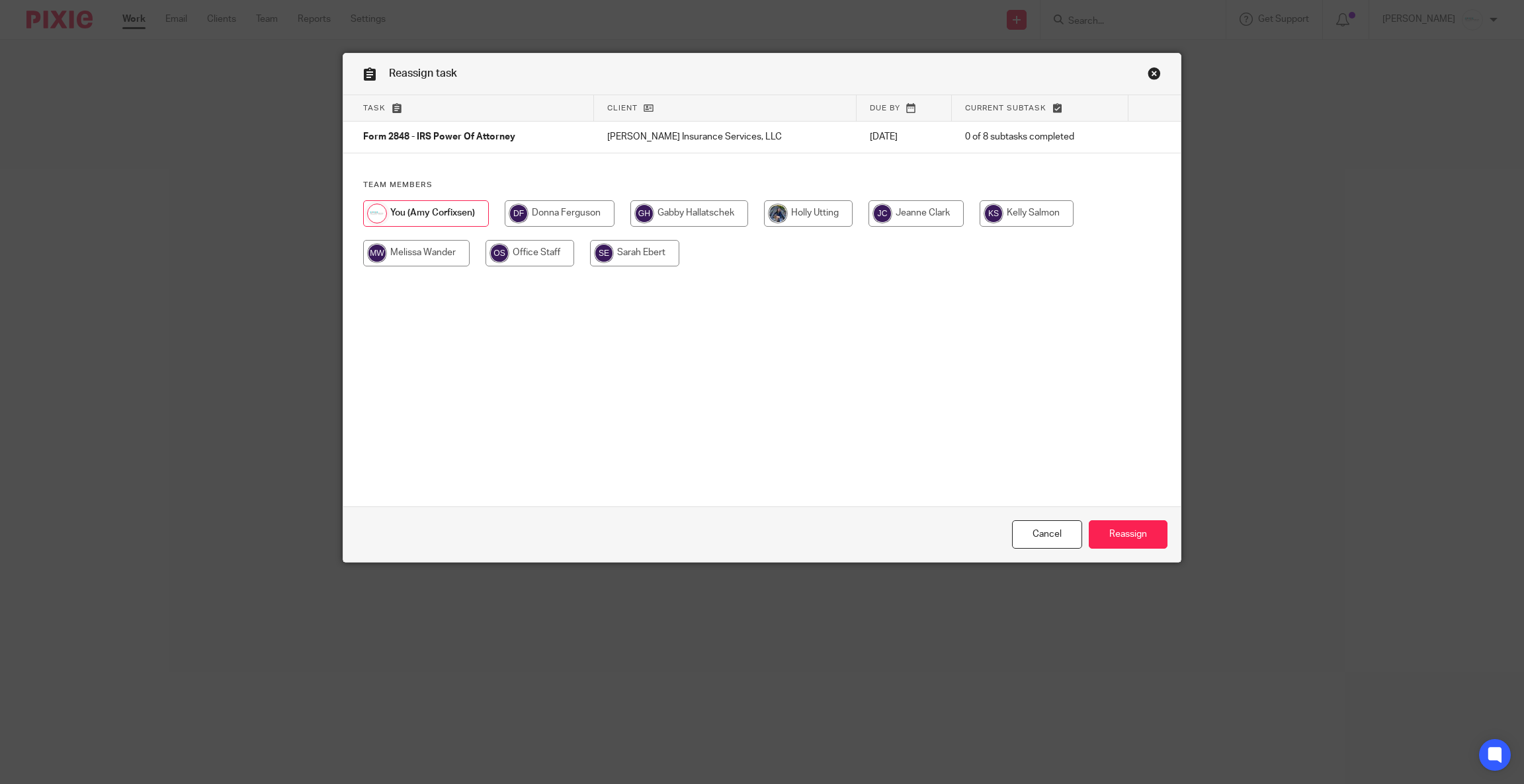
click at [685, 208] on input "radio" at bounding box center [689, 213] width 118 height 26
radio input "true"
click at [1113, 535] on input "Reassign" at bounding box center [1128, 534] width 79 height 28
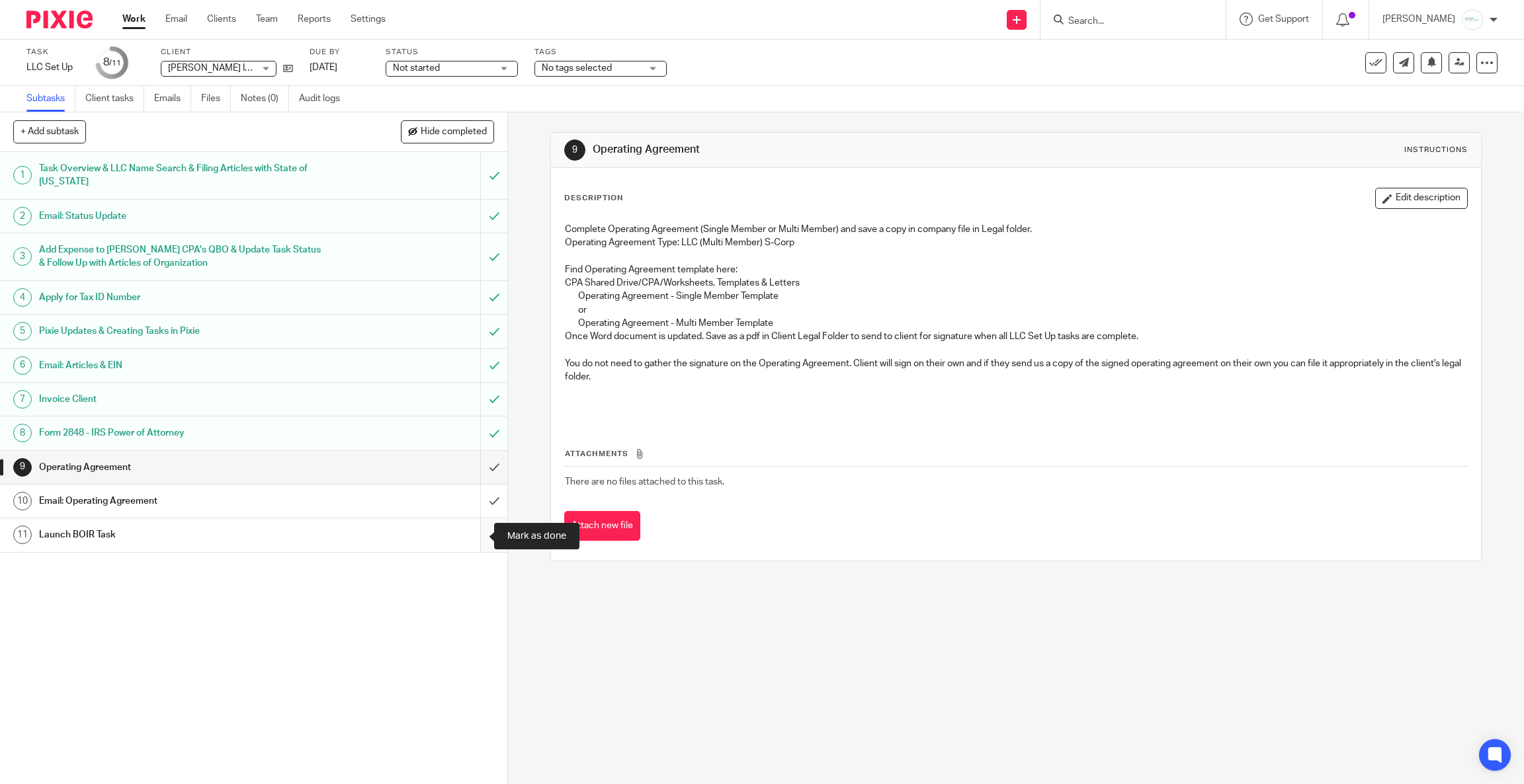
click at [469, 537] on input "submit" at bounding box center [253, 534] width 507 height 33
click at [1057, 65] on div "Task LLC Set Up Save LLC Set Up 9 /11 Client Jim Roberts Insurance Services, LL…" at bounding box center [639, 62] width 1225 height 32
click at [1448, 72] on link at bounding box center [1459, 62] width 21 height 21
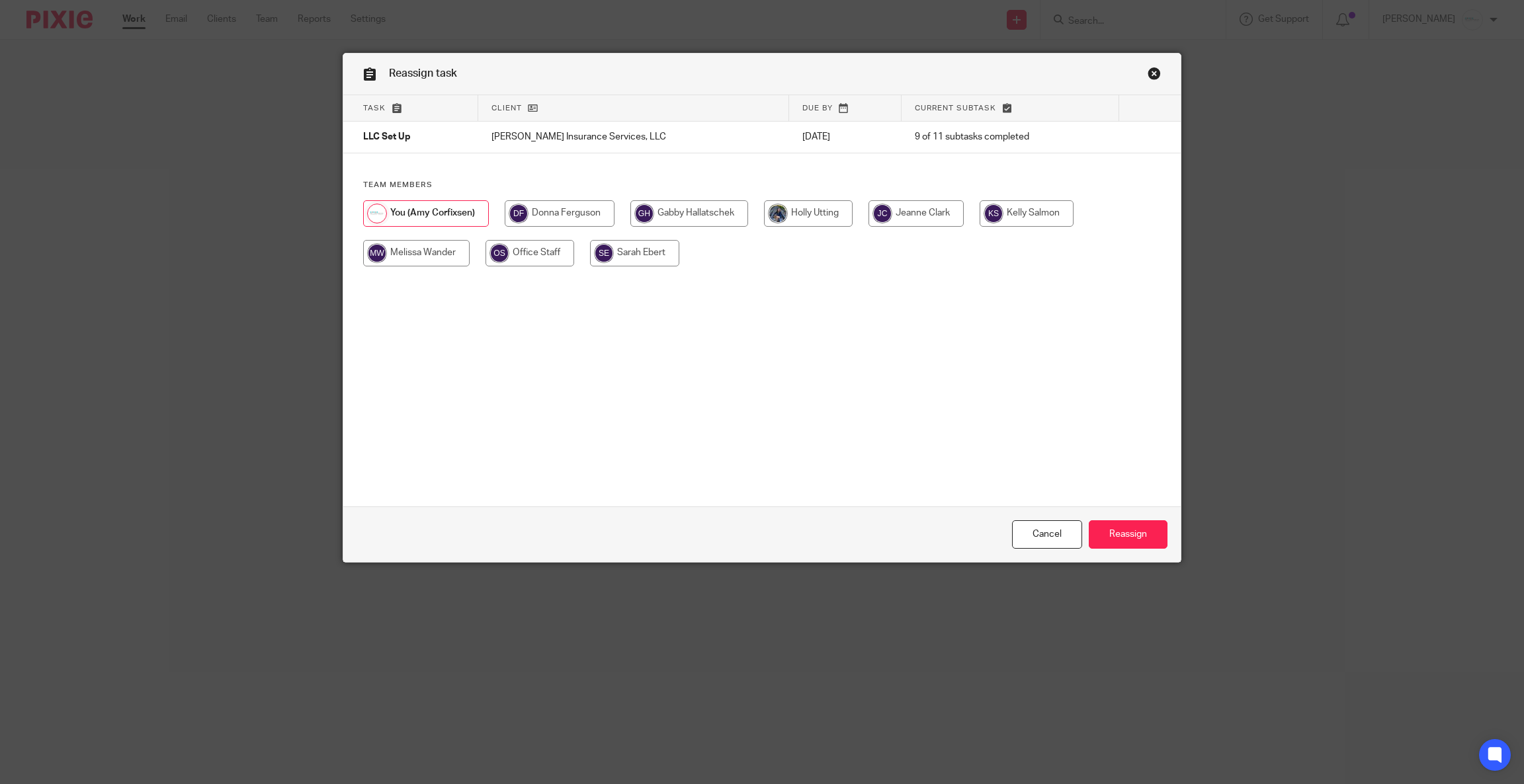
click at [660, 209] on input "radio" at bounding box center [689, 213] width 118 height 26
radio input "true"
click at [1126, 539] on input "Reassign" at bounding box center [1128, 534] width 79 height 28
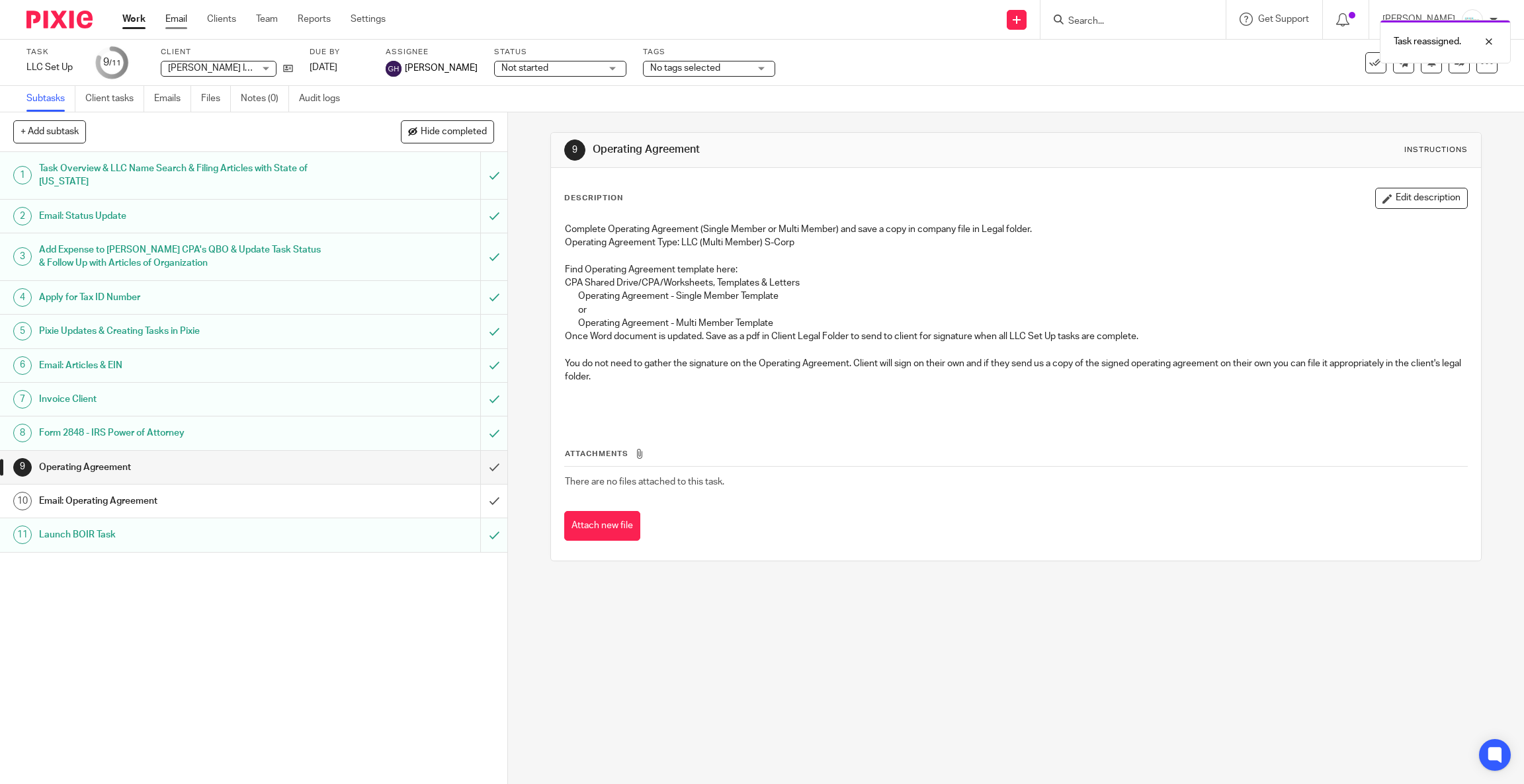
click at [176, 22] on link "Email" at bounding box center [176, 18] width 22 height 13
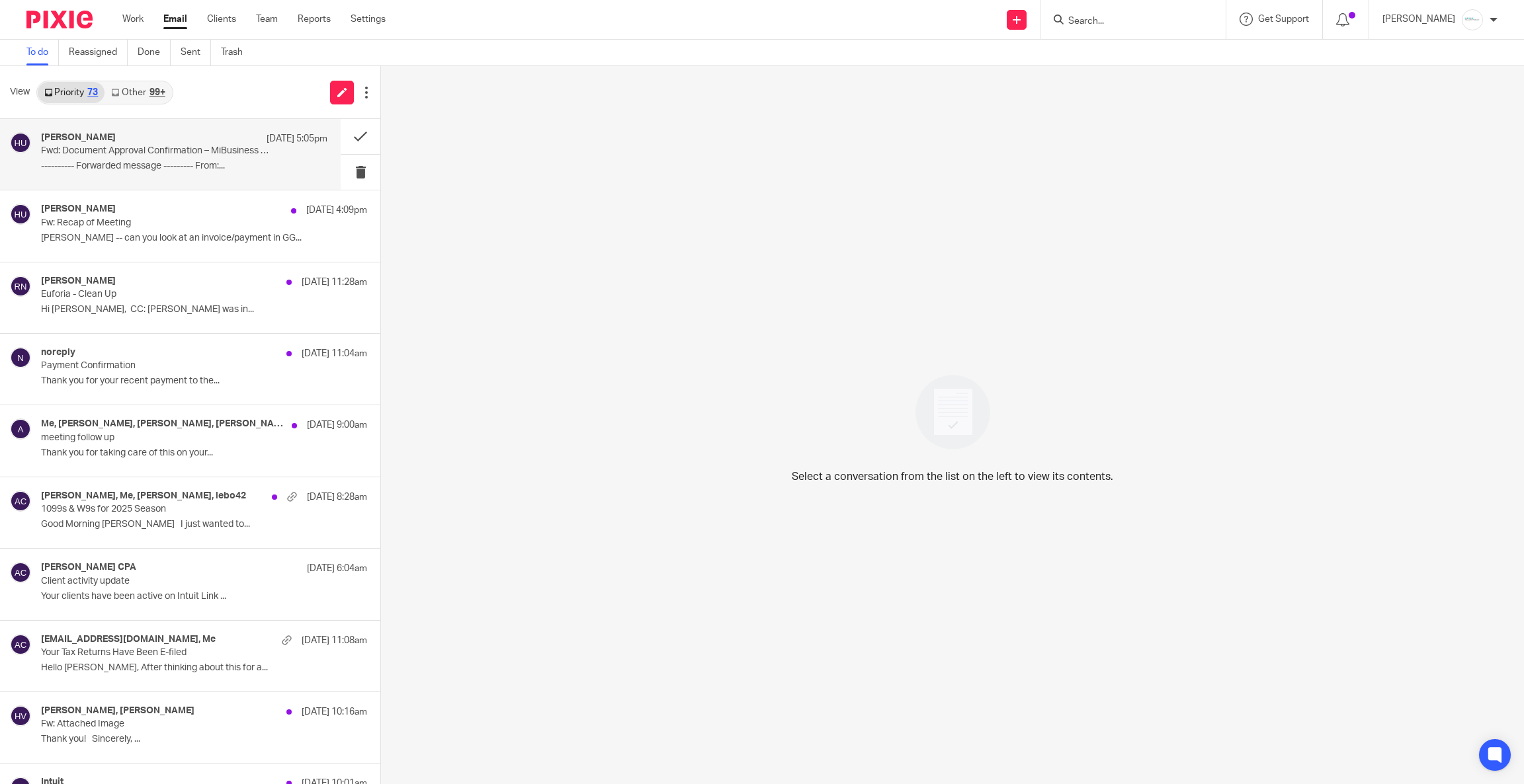
click at [189, 155] on p "Fwd: Document Approval Confirmation – MiBusiness Registry Portal" at bounding box center [155, 151] width 229 height 12
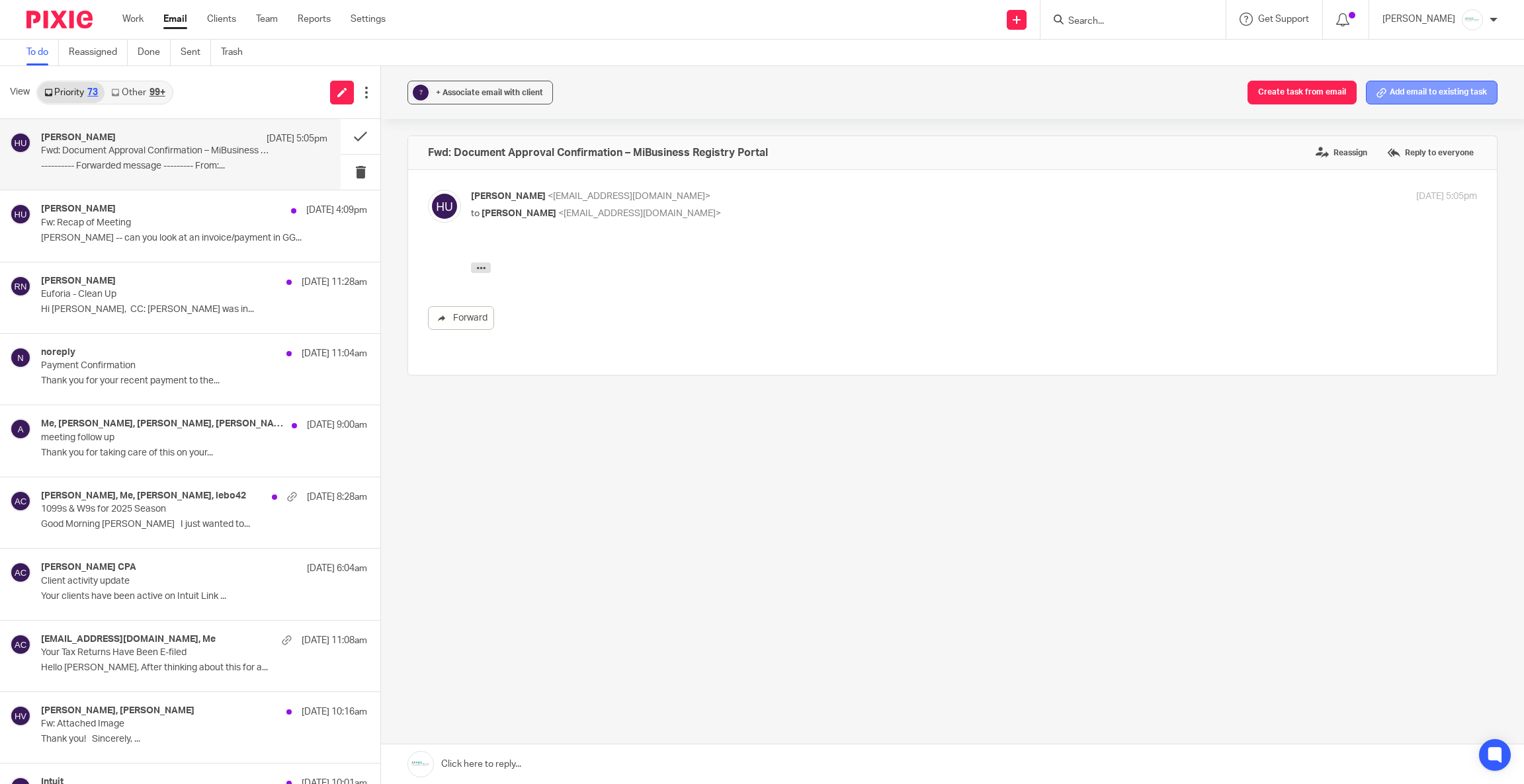
click at [1398, 90] on button "Add email to existing task" at bounding box center [1431, 92] width 132 height 24
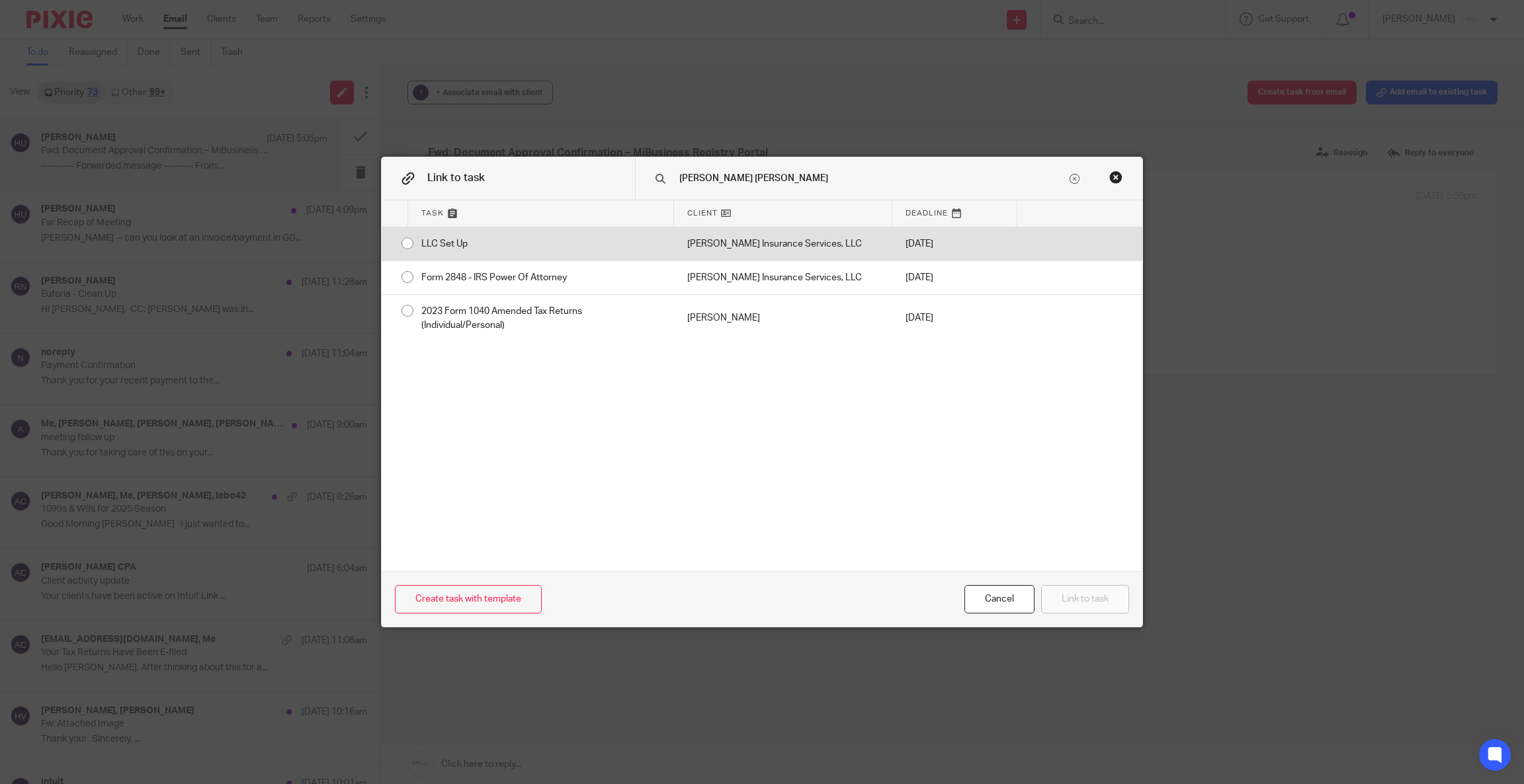
type input "[PERSON_NAME] [PERSON_NAME]"
click at [512, 240] on div "LLC Set Up" at bounding box center [541, 243] width 266 height 33
radio input "true"
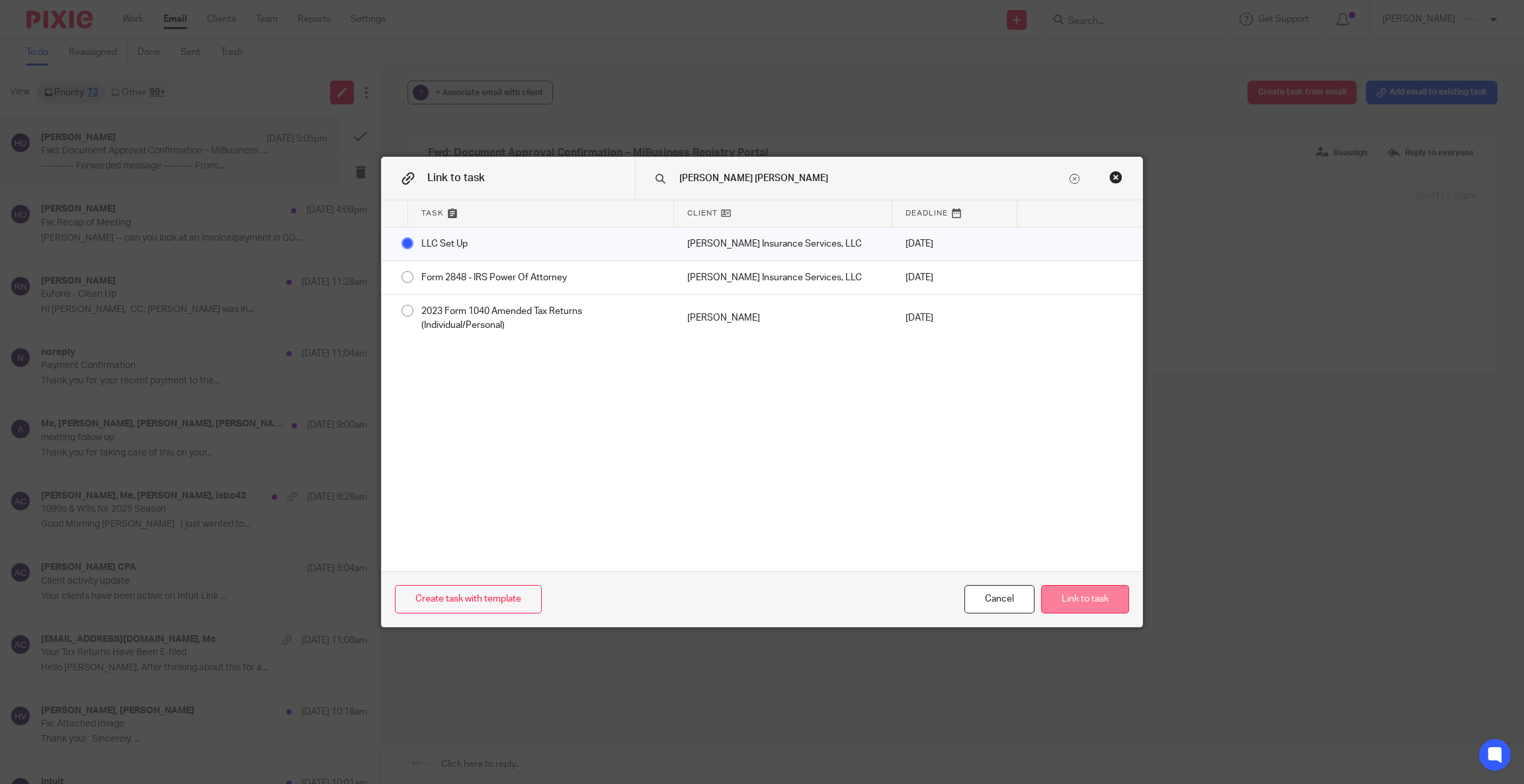
click at [1069, 601] on button "Link to task" at bounding box center [1085, 599] width 88 height 28
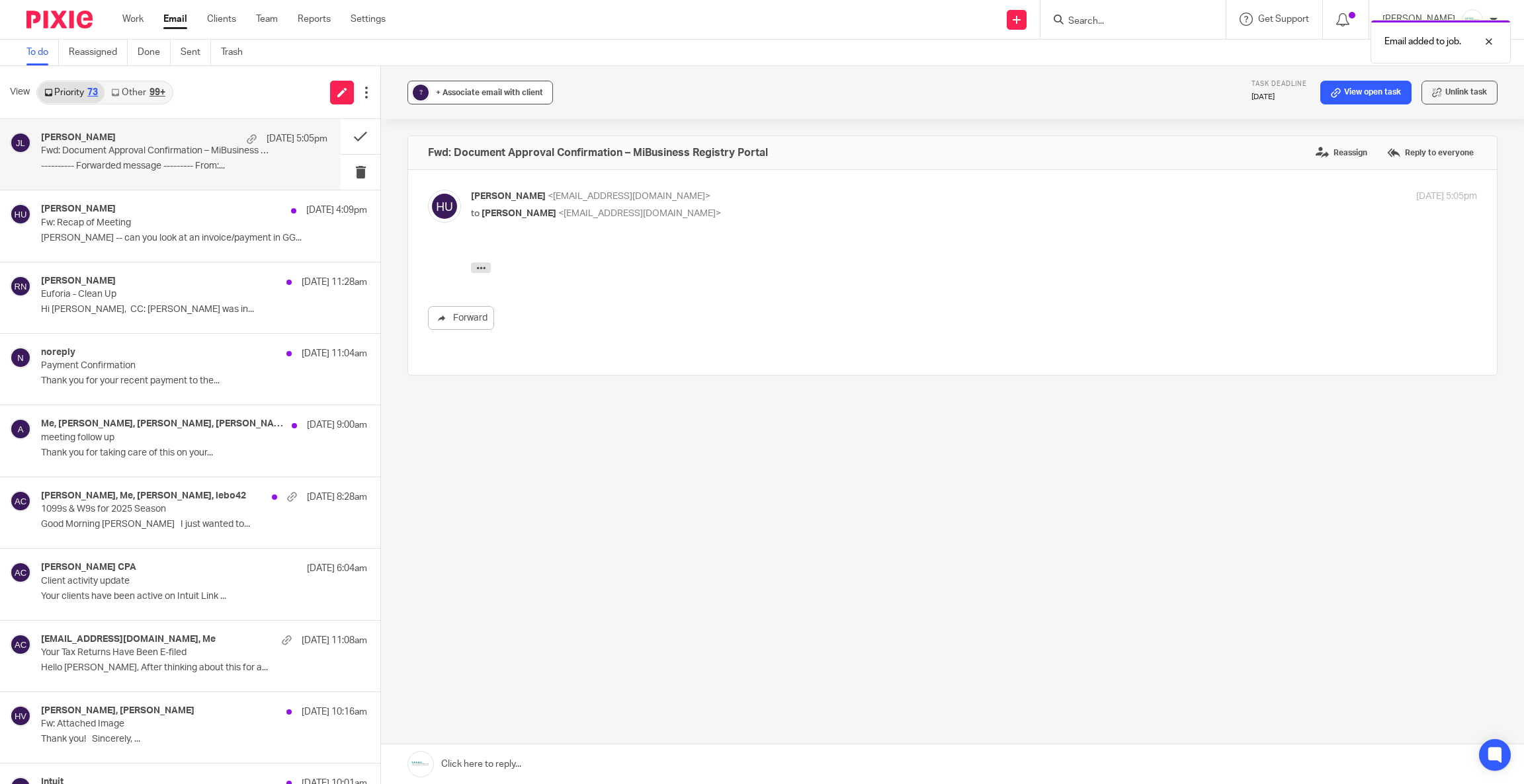
click at [475, 99] on div "+ Associate email with client" at bounding box center [489, 92] width 107 height 13
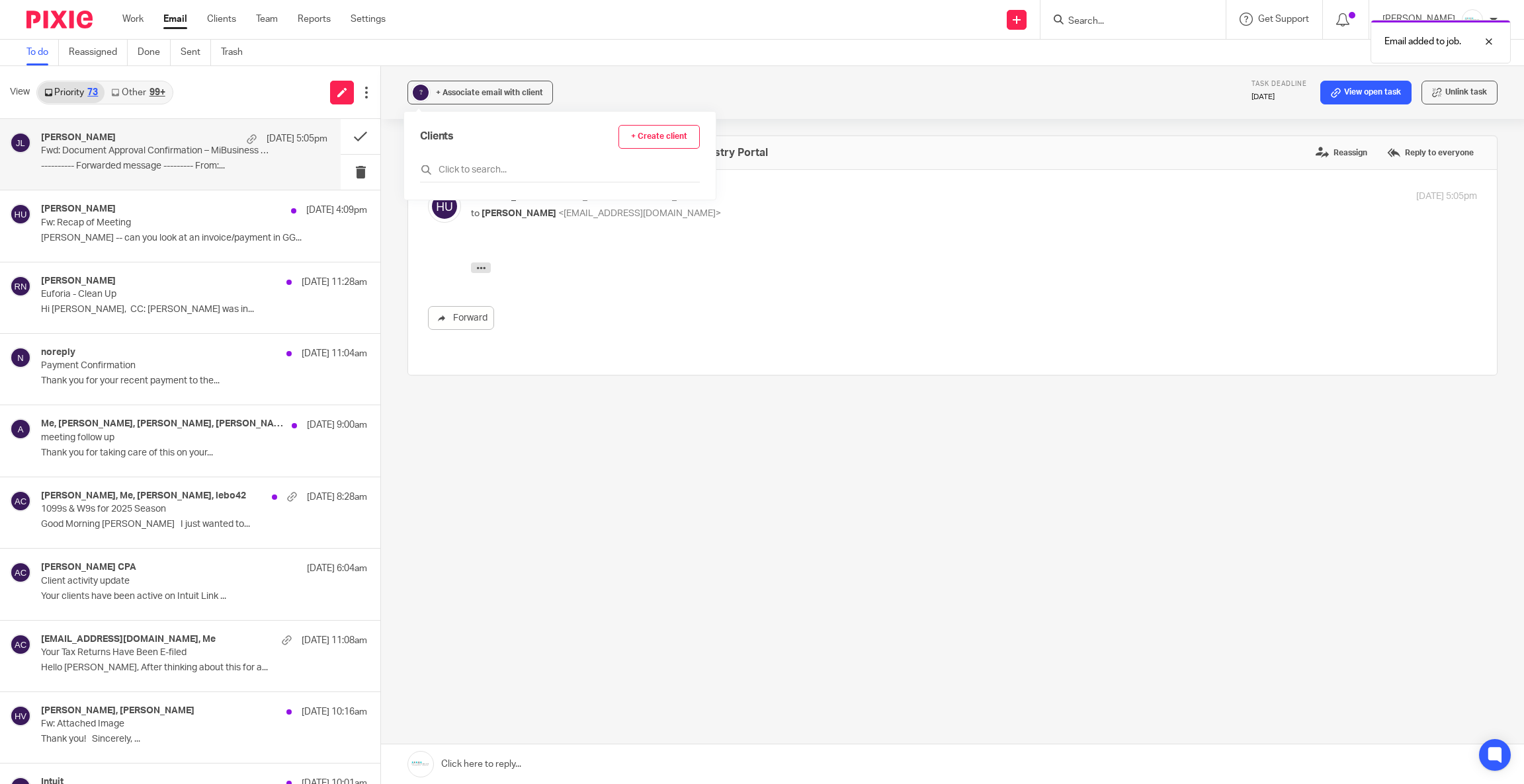
click at [488, 161] on div "Clients + Create client" at bounding box center [559, 153] width 280 height 58
click at [486, 172] on input "text" at bounding box center [559, 169] width 280 height 13
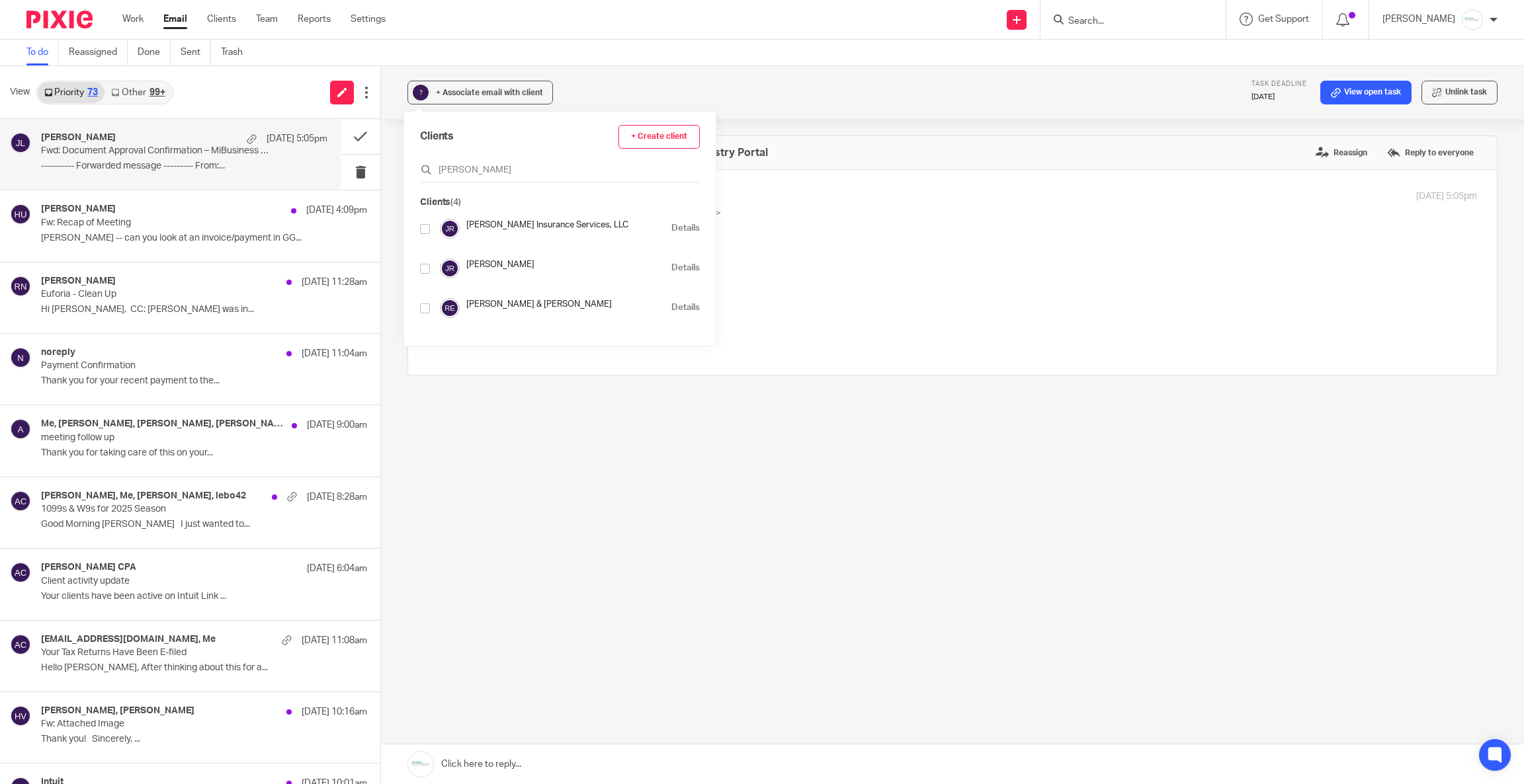
type input "[PERSON_NAME]"
click at [422, 232] on input "checkbox" at bounding box center [425, 229] width 10 height 10
checkbox input "true"
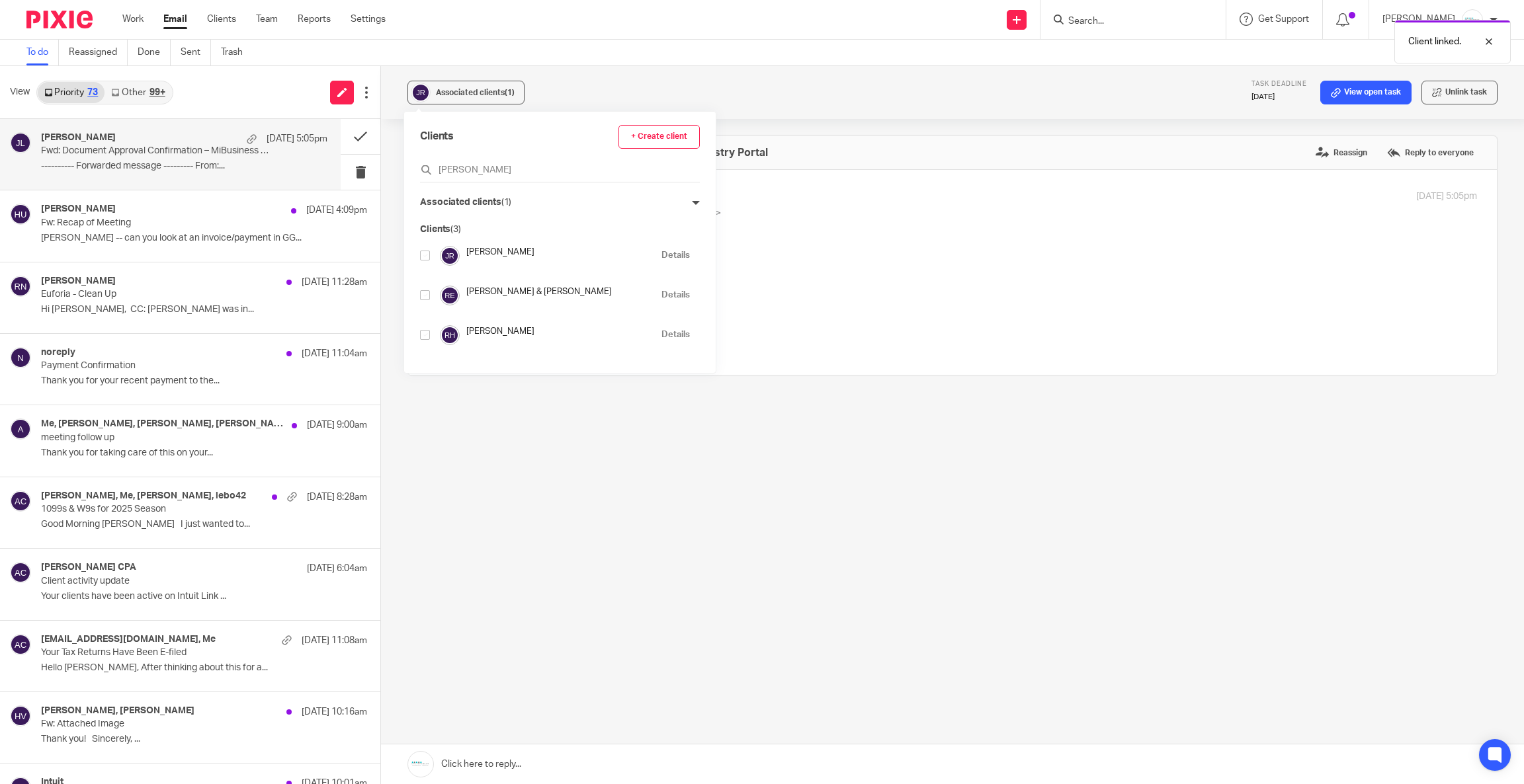
click at [1157, 259] on div "---------- Forwarded message --------- From: < [EMAIL_ADDRESS][DOMAIN_NAME][US_…" at bounding box center [973, 264] width 1005 height 30
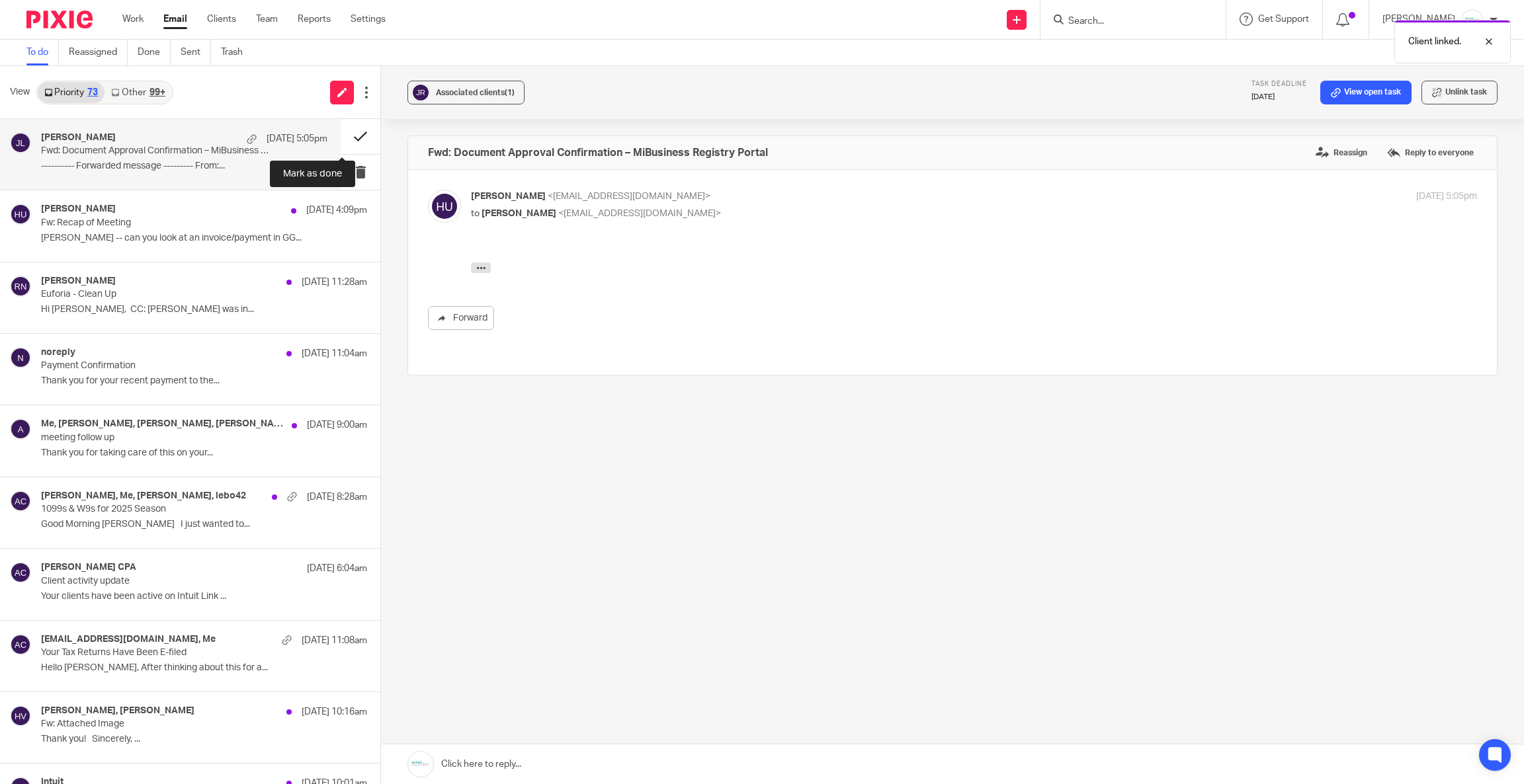
click at [343, 138] on button at bounding box center [360, 136] width 39 height 35
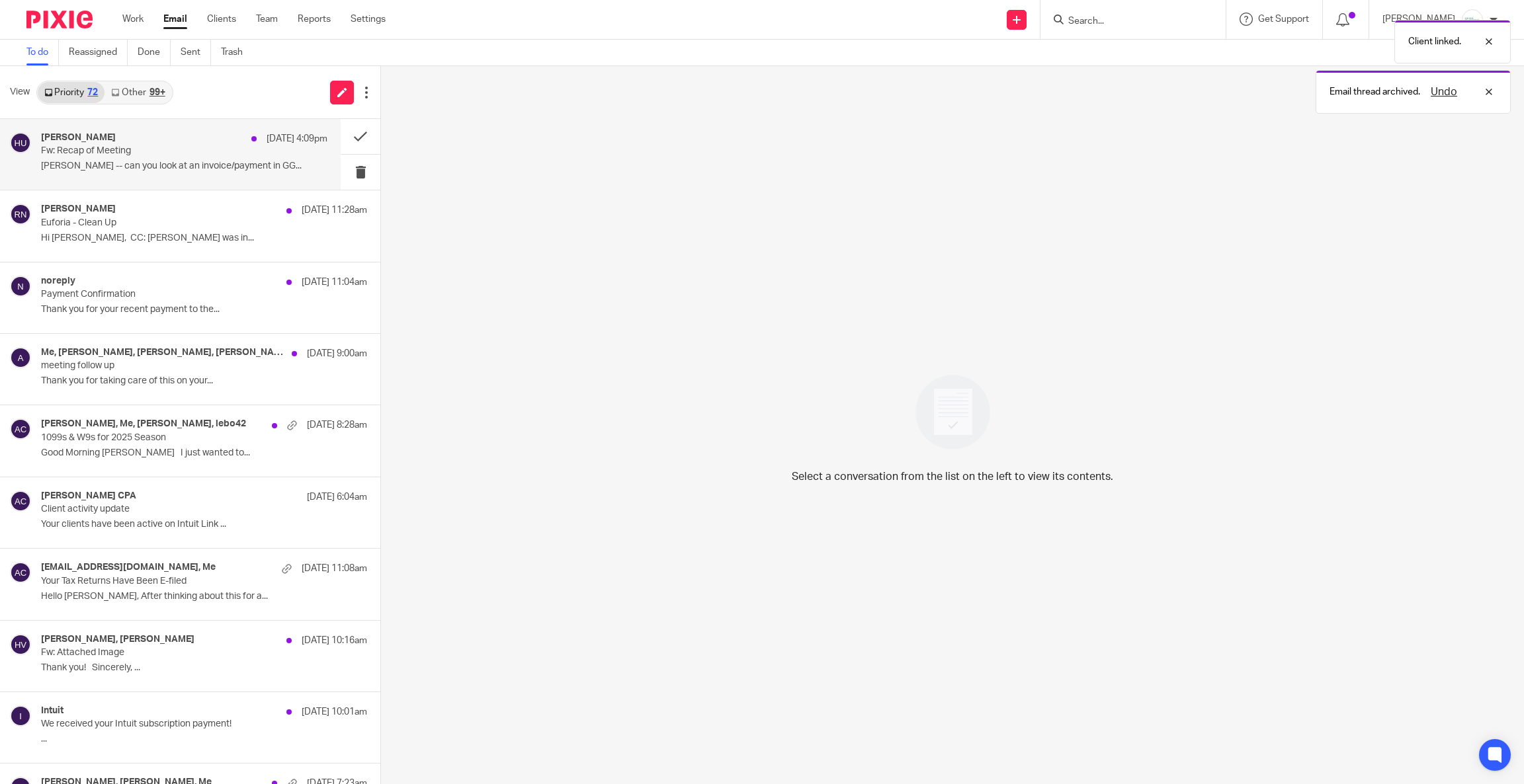
click at [205, 151] on p "Fw: Recap of Meeting" at bounding box center [155, 151] width 229 height 12
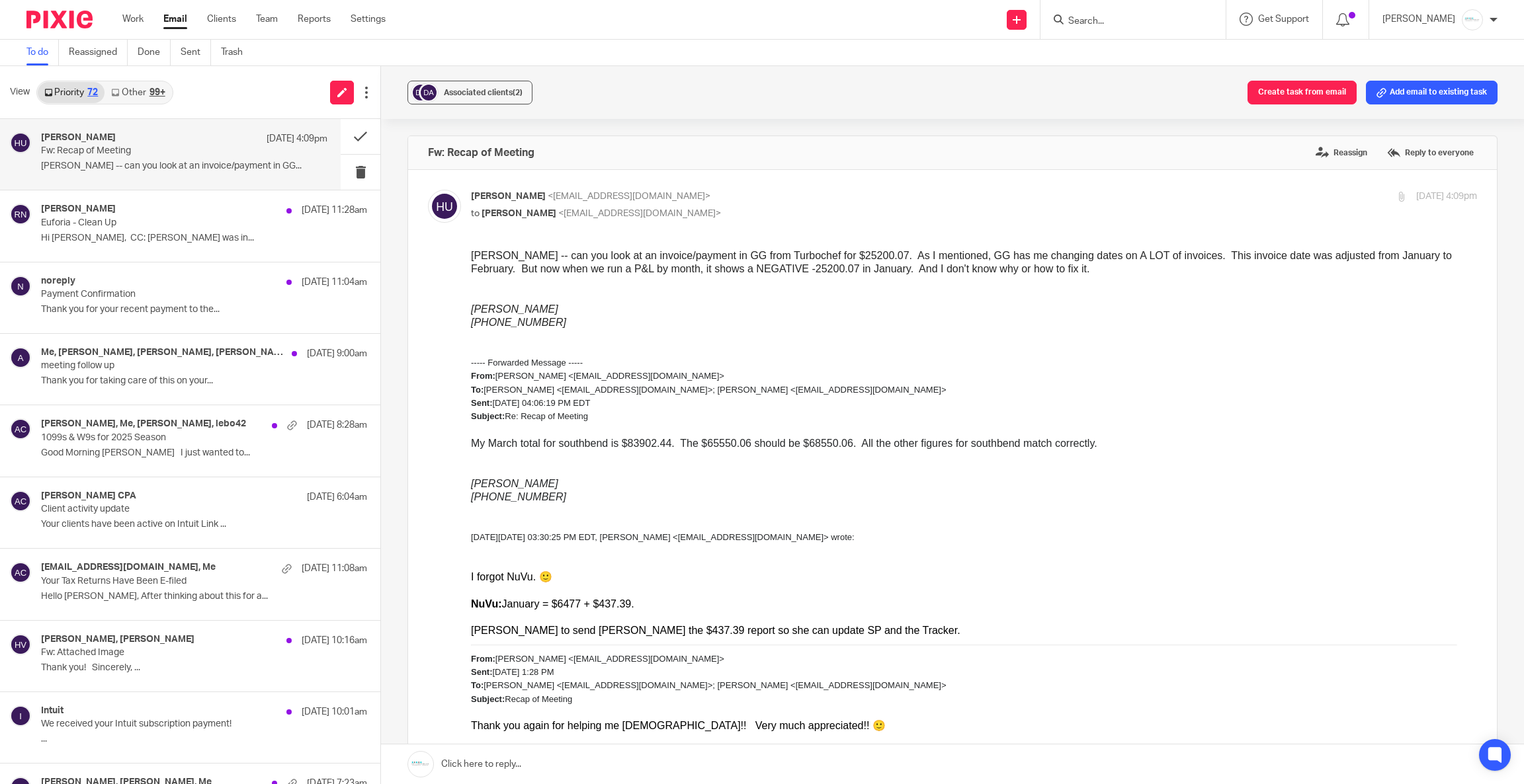
click at [634, 756] on link at bounding box center [952, 763] width 1143 height 39
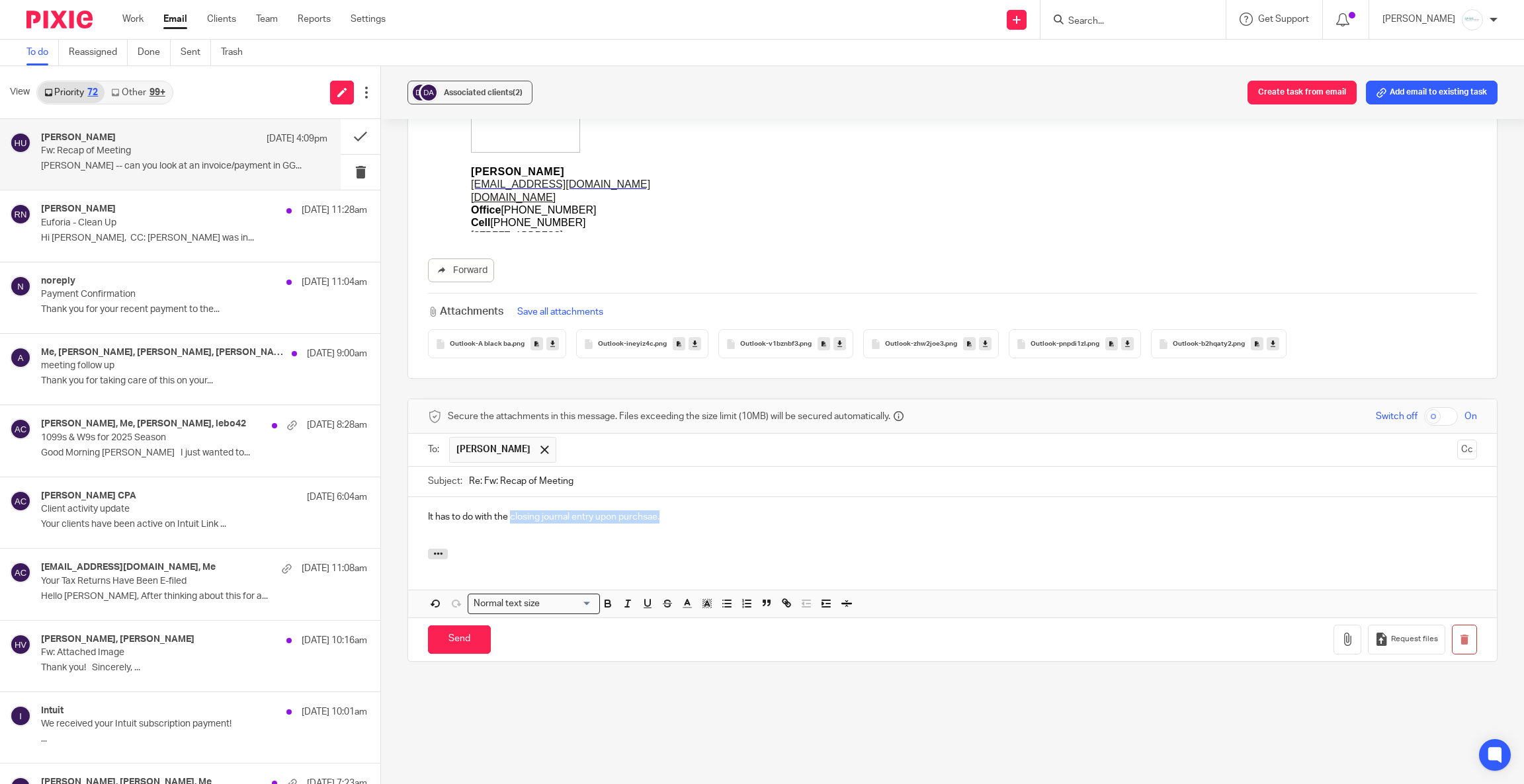
drag, startPoint x: 506, startPoint y: 515, endPoint x: 705, endPoint y: 510, distance: 199.1
click at [705, 510] on div "It has to do with the closing journal entry upon purchsae." at bounding box center [952, 522] width 1089 height 52
drag, startPoint x: 677, startPoint y: 515, endPoint x: 1035, endPoint y: 514, distance: 358.0
click at [1035, 514] on p "It has to do with the purchase of DRC's Accounts Receivable. And the Reversal o…" at bounding box center [952, 517] width 1049 height 13
drag, startPoint x: 834, startPoint y: 514, endPoint x: 820, endPoint y: 514, distance: 14.0
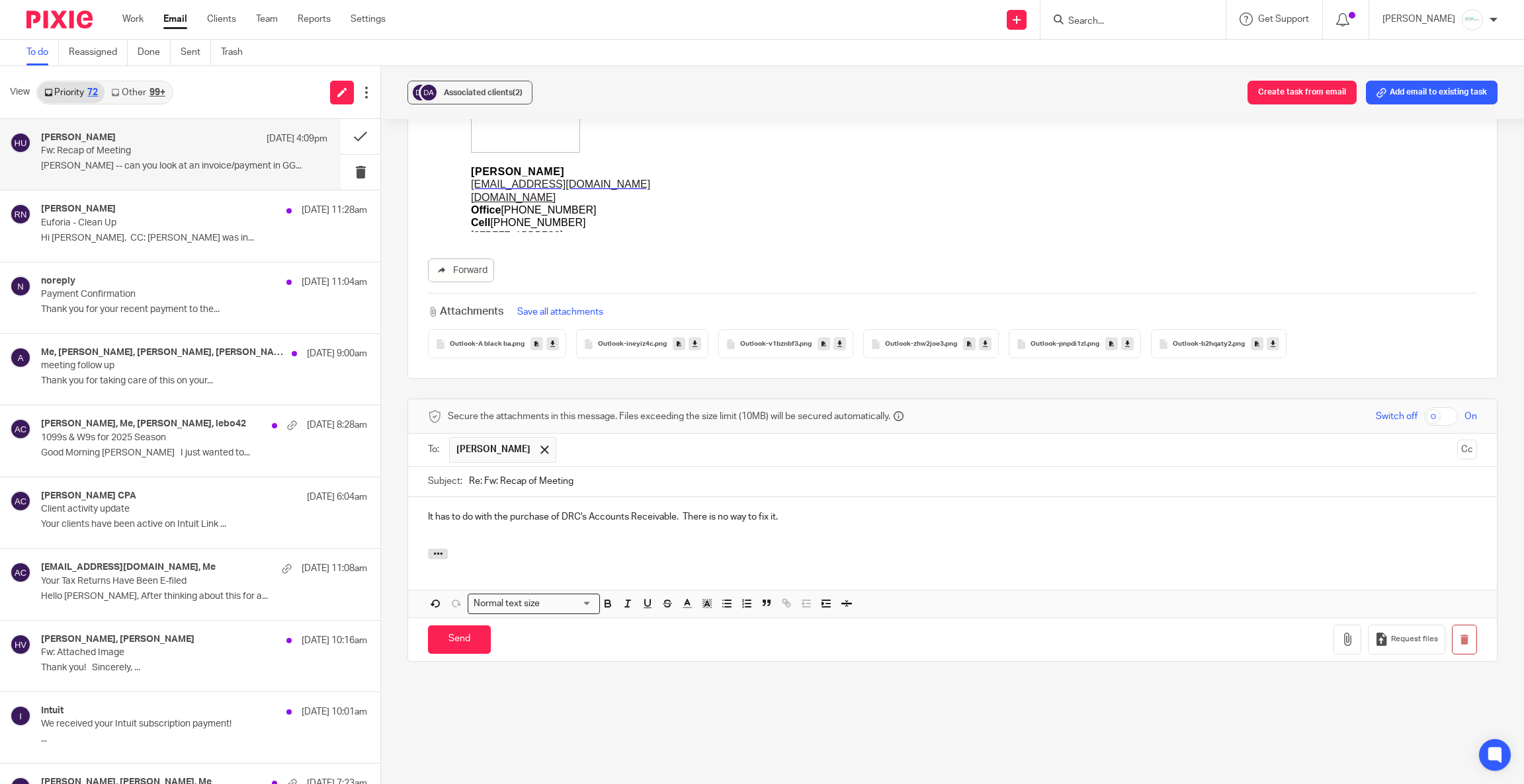
click at [834, 514] on p "It has to do with the purchase of DRC's Accounts Receivable. There is no way to…" at bounding box center [952, 517] width 1049 height 13
click at [448, 645] on input "Send" at bounding box center [459, 639] width 63 height 28
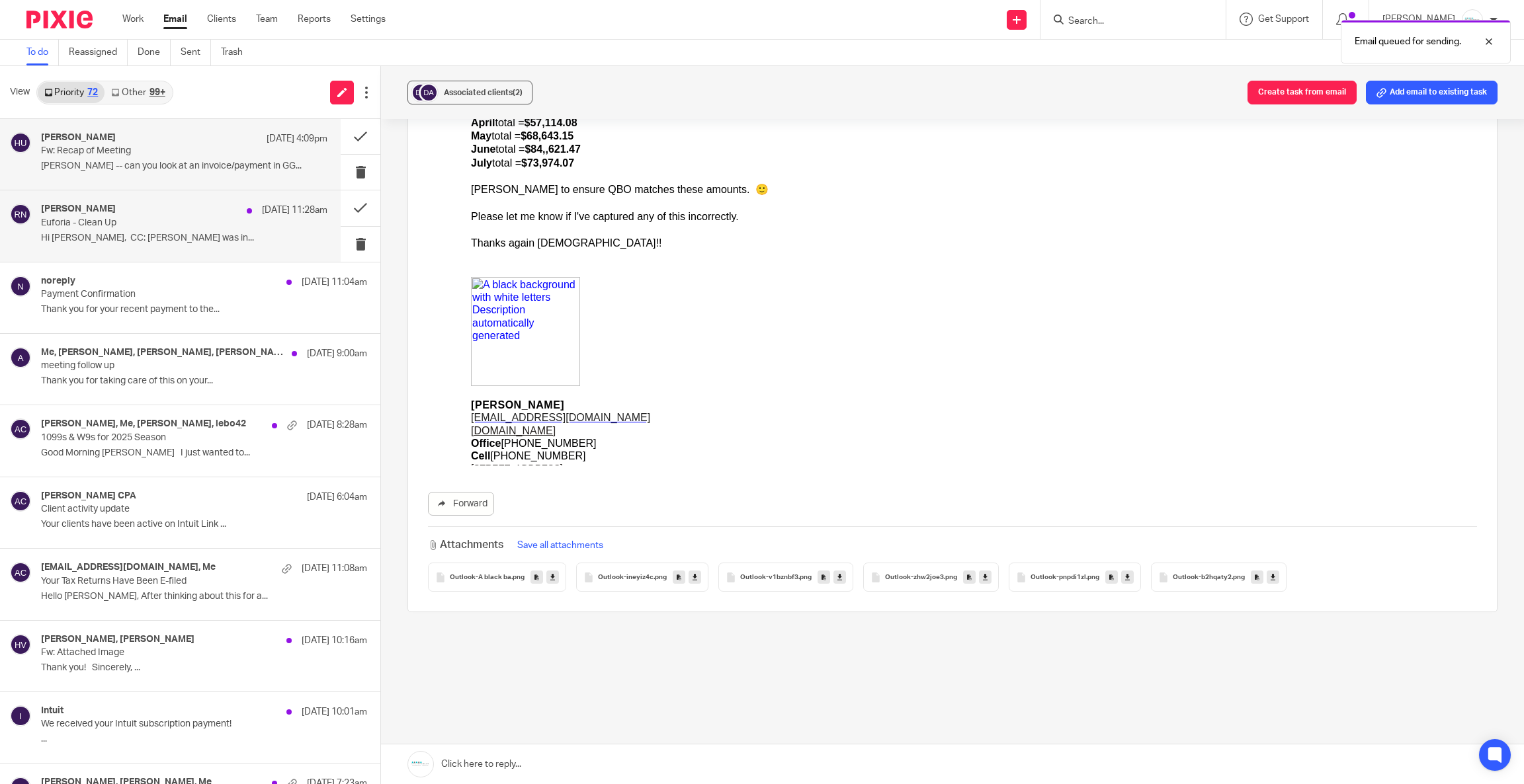
scroll to position [843, 0]
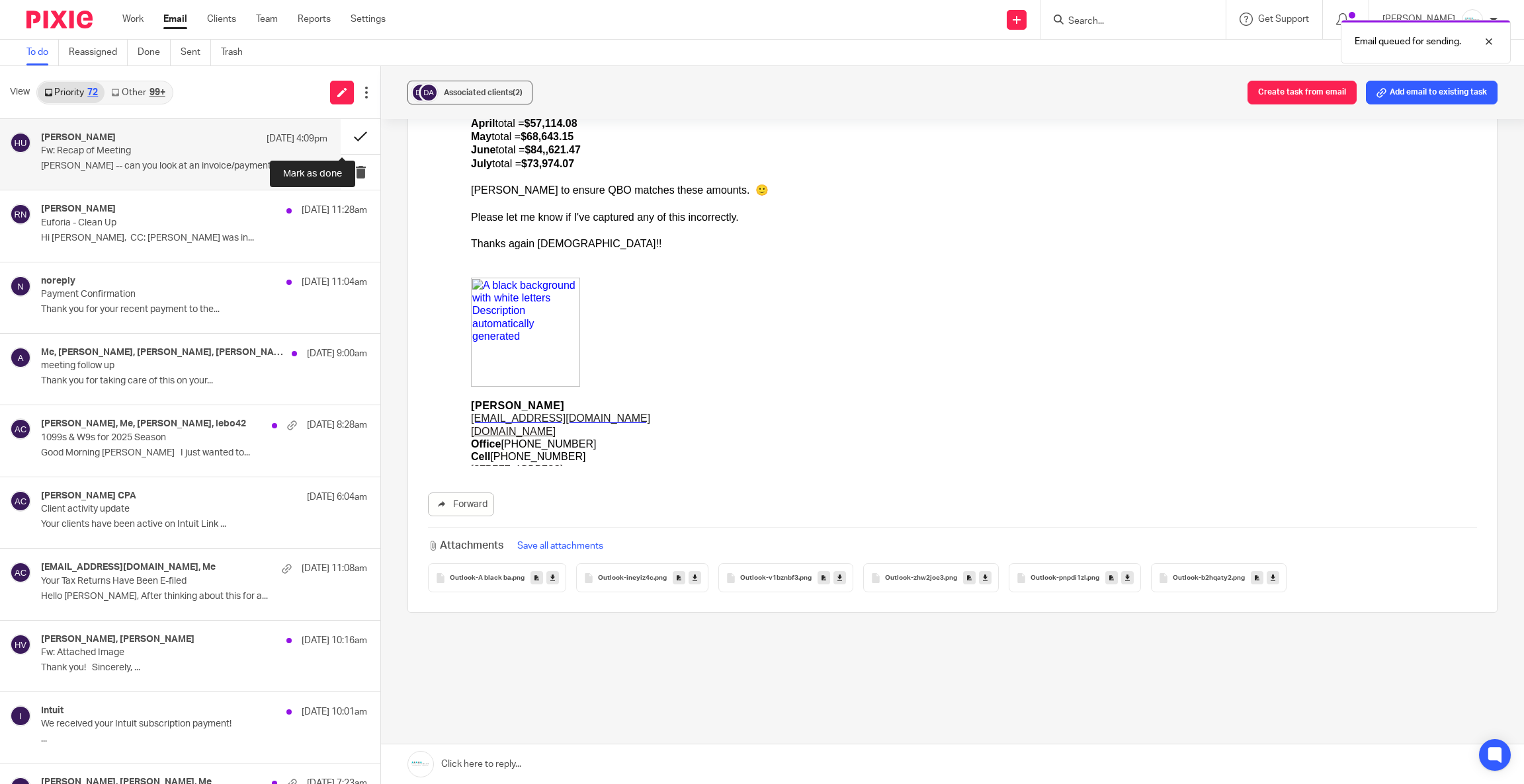
click at [341, 136] on button at bounding box center [360, 136] width 39 height 35
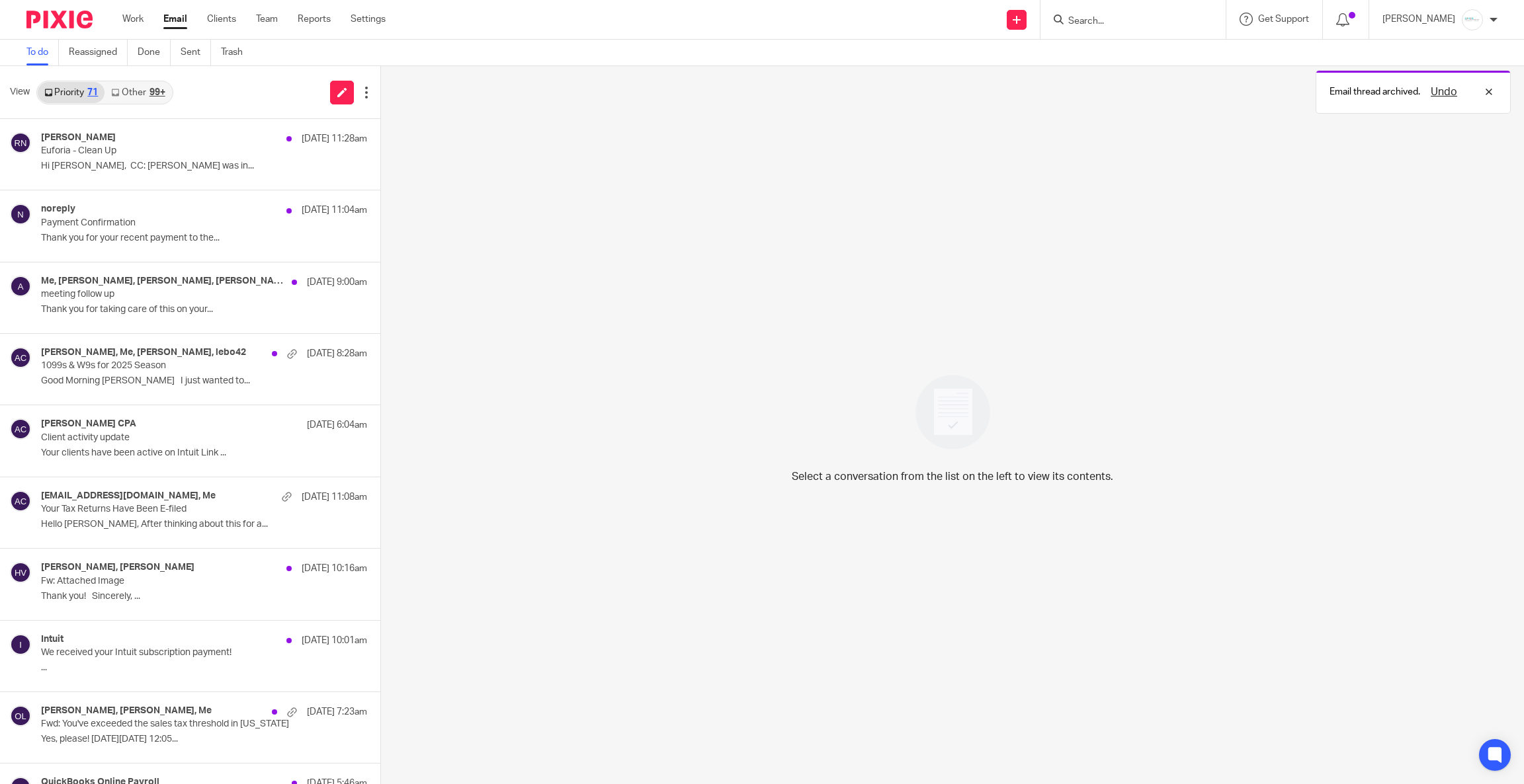
click at [118, 148] on p "Euforia - Clean Up" at bounding box center [171, 151] width 260 height 12
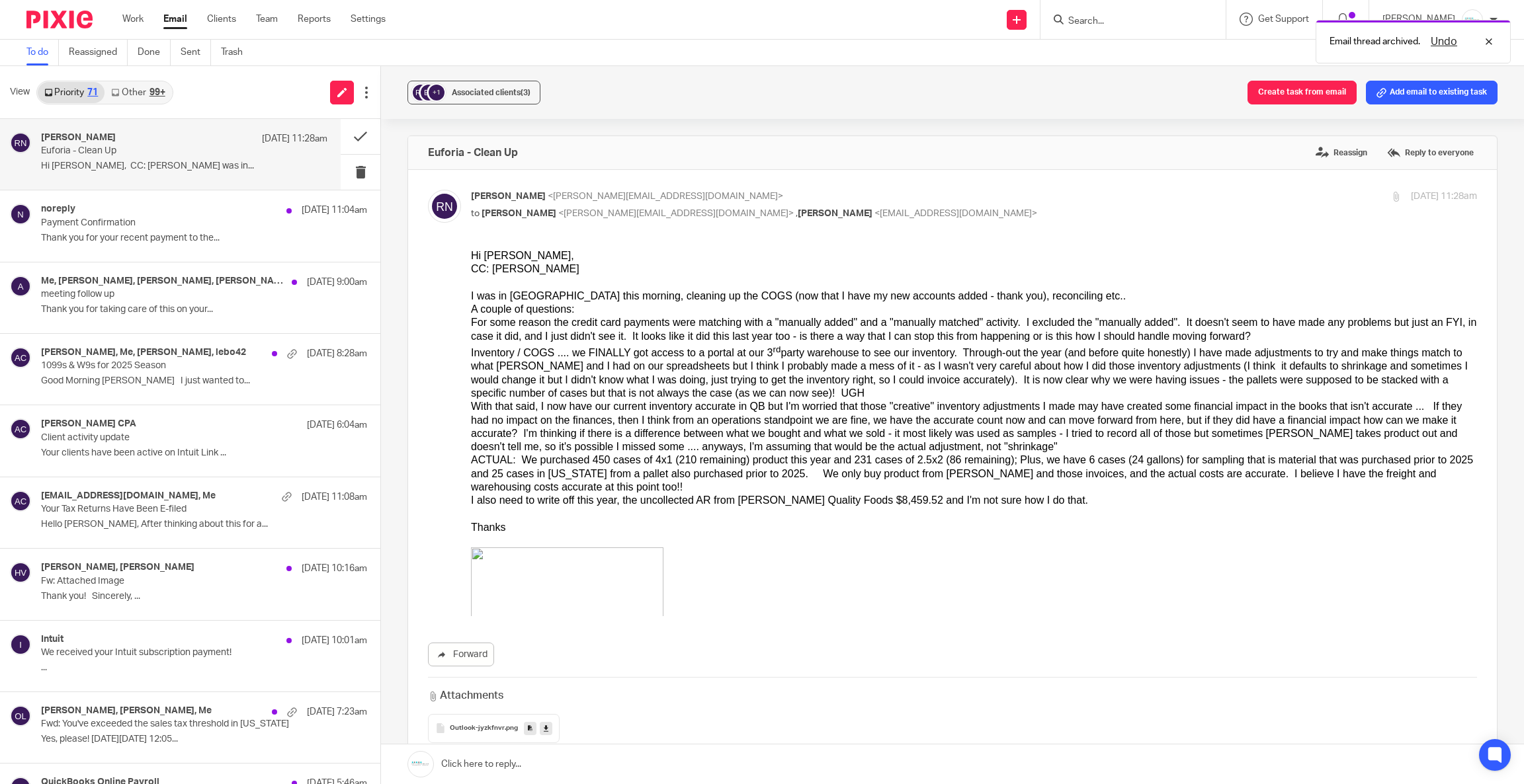
scroll to position [0, 0]
